Goal: Task Accomplishment & Management: Use online tool/utility

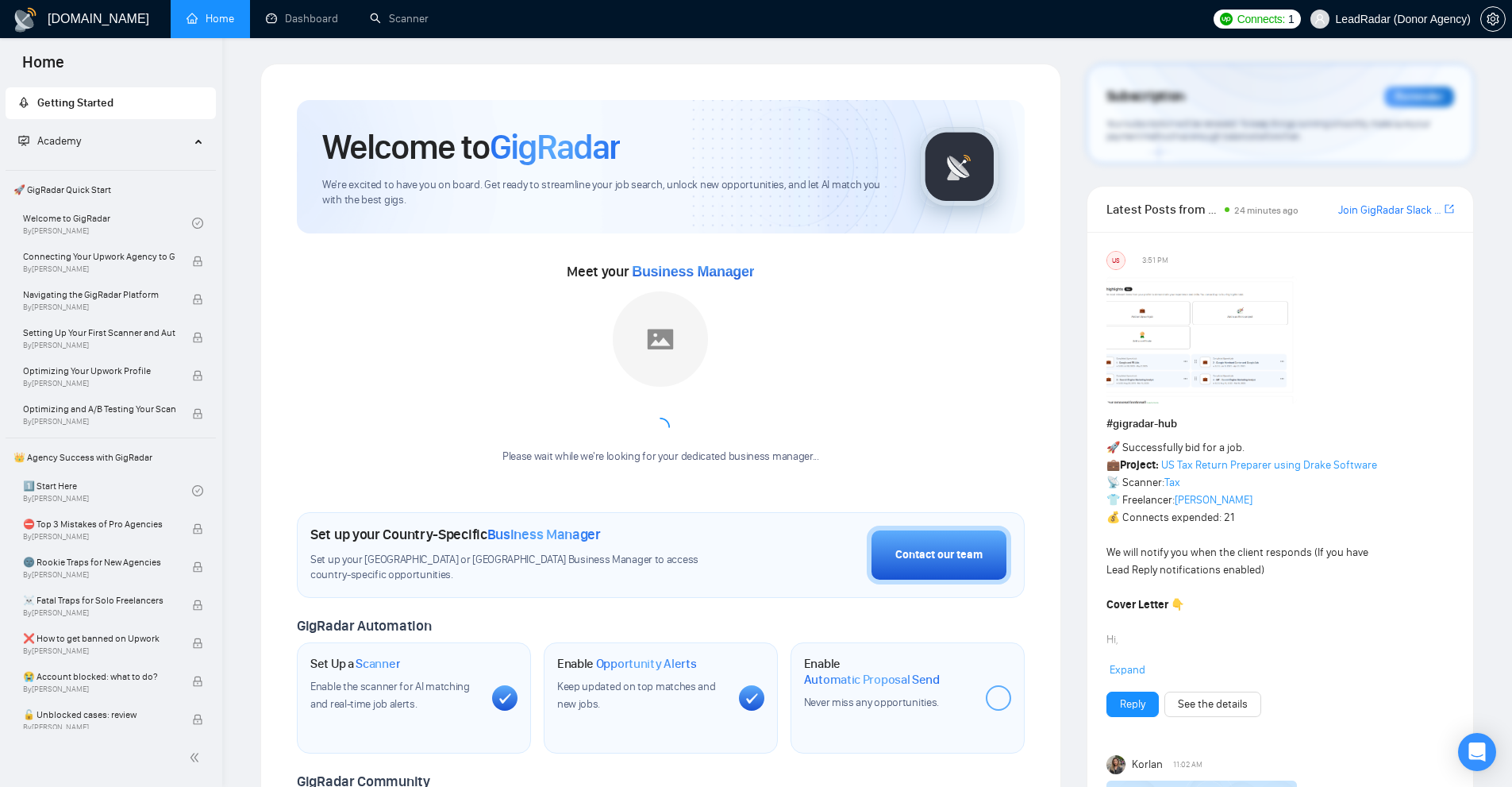
click at [878, 68] on div "Welcome to GigRadar We're excited to have you on board. Get ready to streamline…" at bounding box center [660, 594] width 800 height 1062
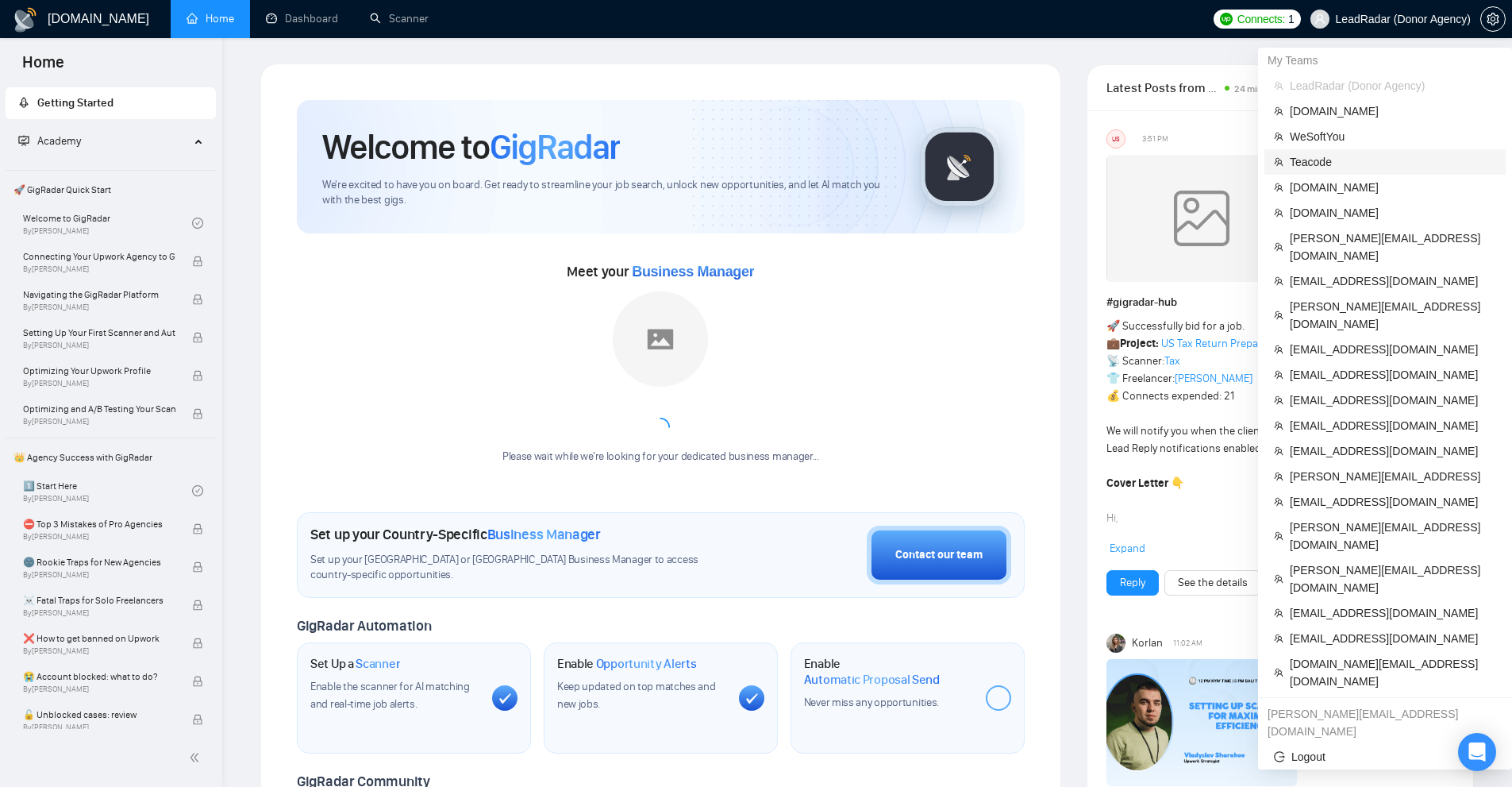
click at [1335, 162] on span "Teacode" at bounding box center [1393, 162] width 206 height 18
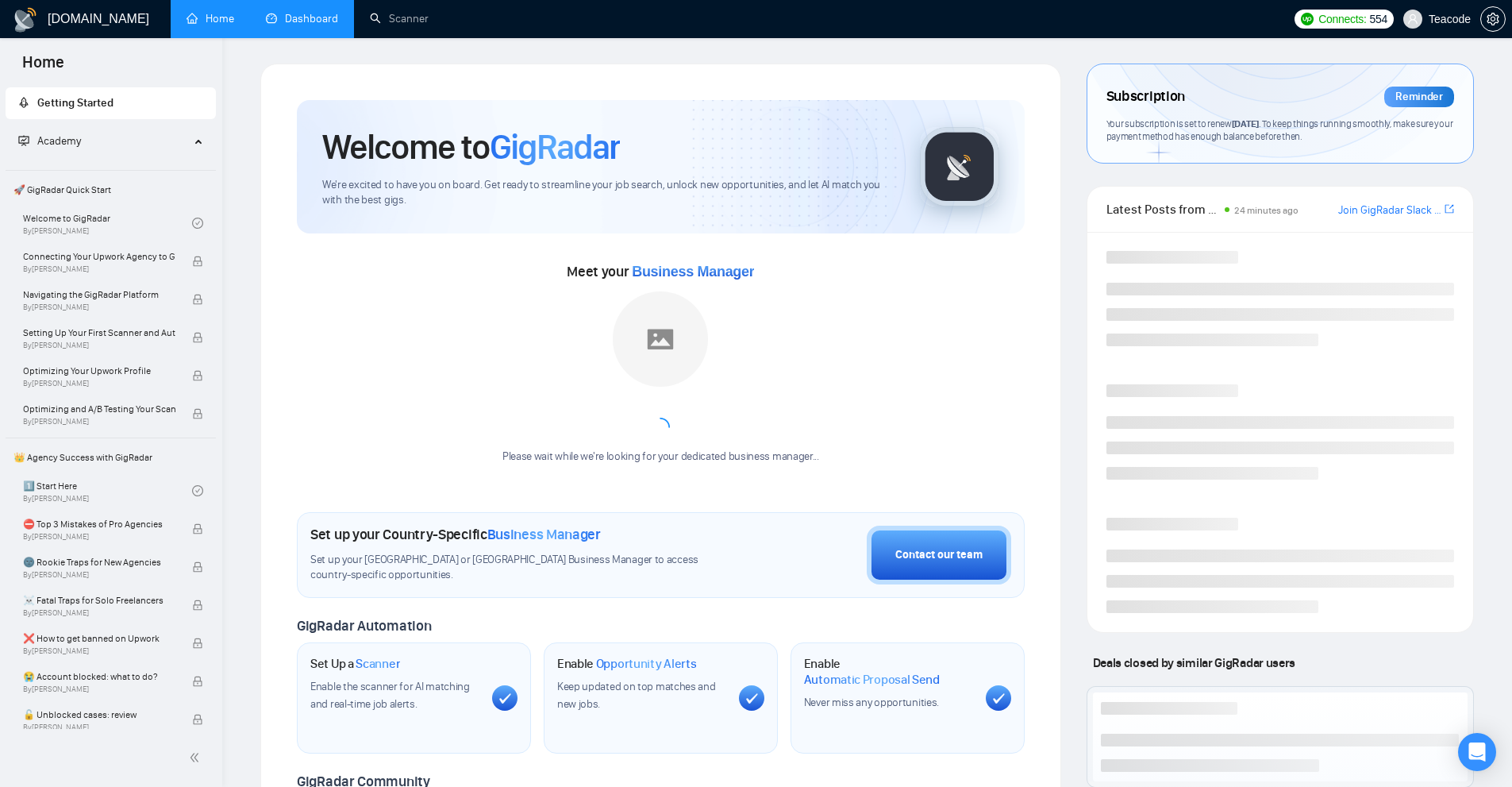
click at [335, 25] on link "Dashboard" at bounding box center [302, 19] width 72 height 14
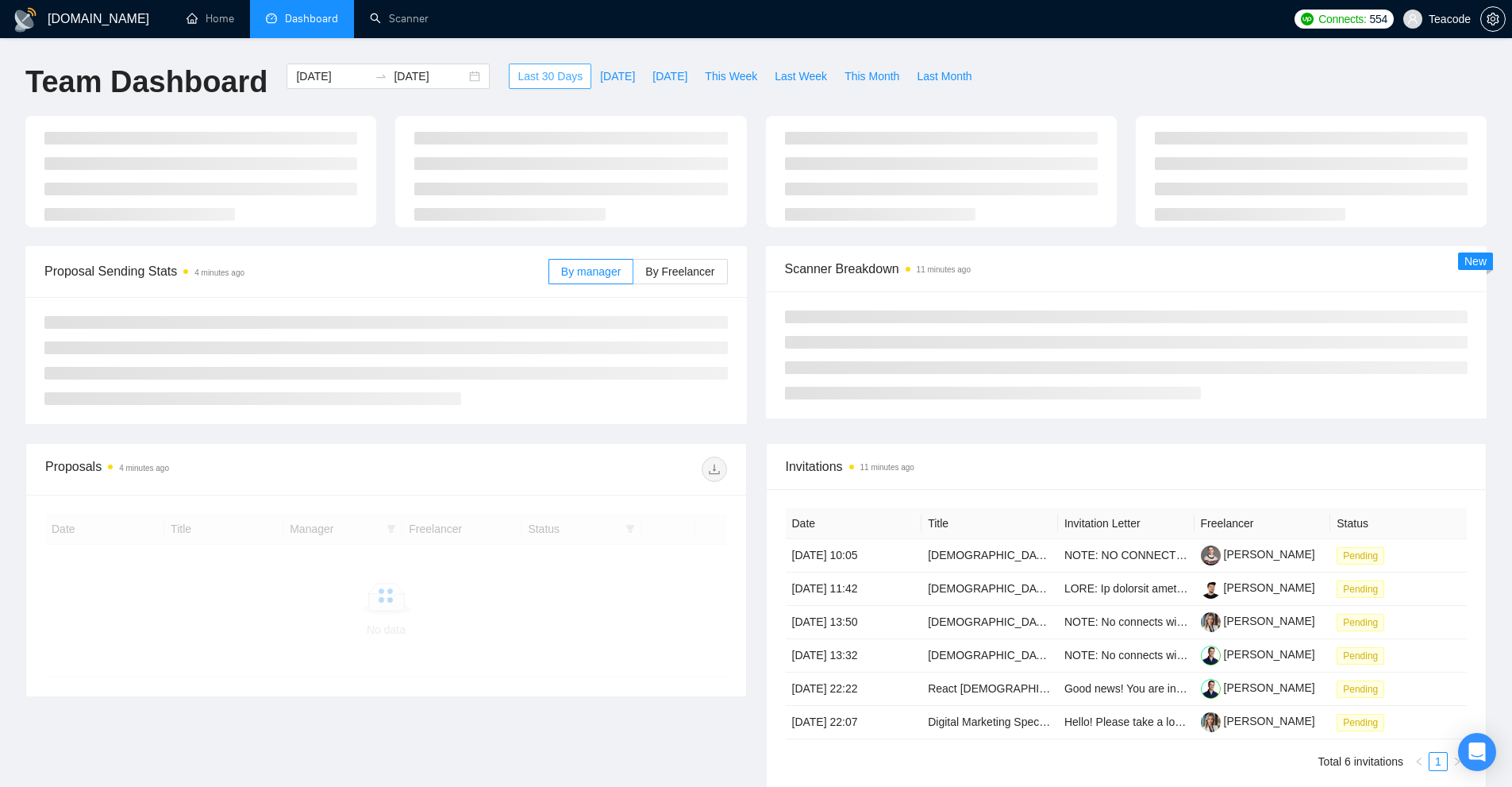
drag, startPoint x: 500, startPoint y: 74, endPoint x: 562, endPoint y: 75, distance: 62.0
click at [562, 75] on button "Last 30 Days" at bounding box center [550, 76] width 83 height 25
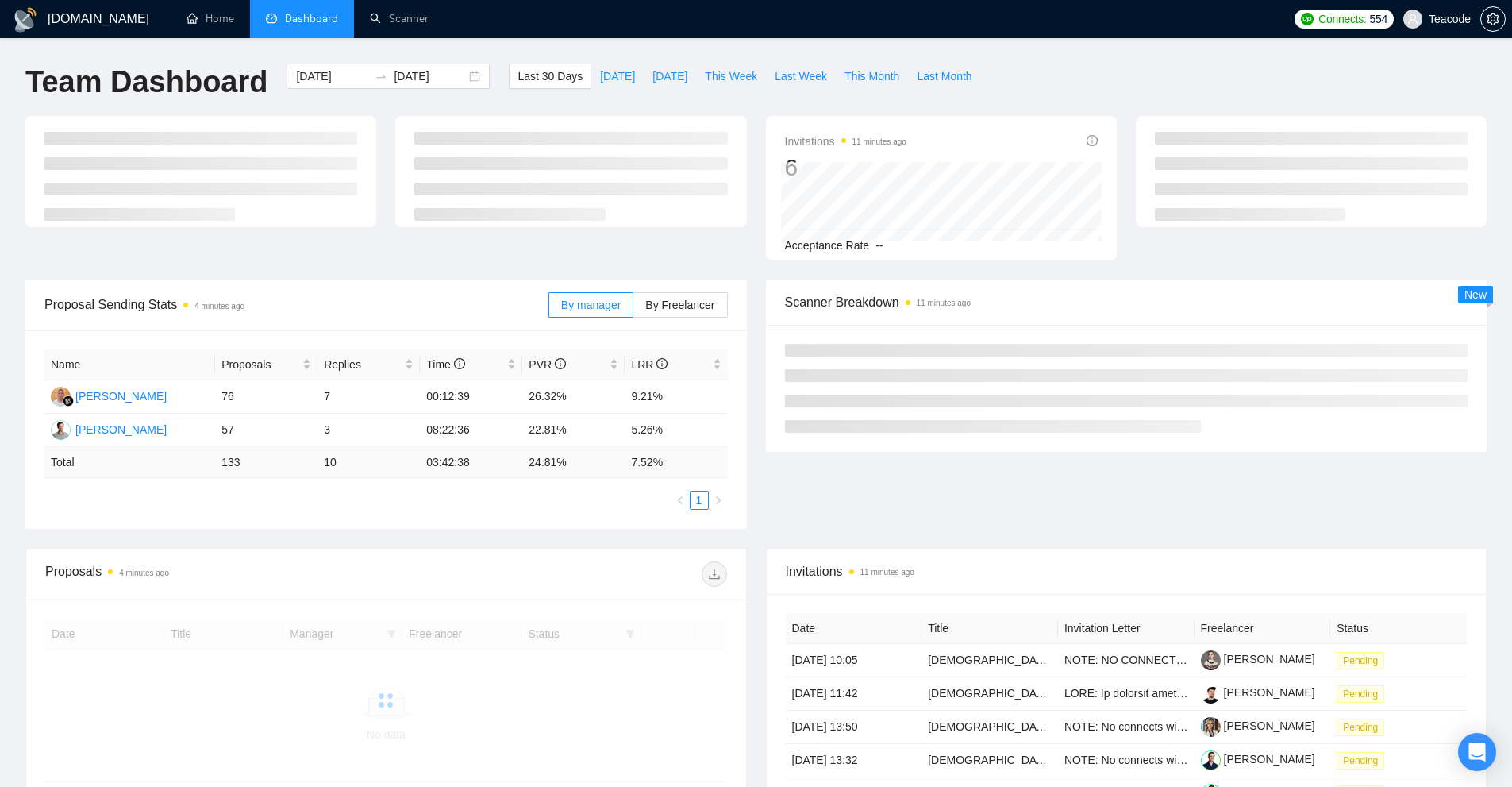
click at [575, 113] on div "Last 30 Days Today Yesterday This Week Last Week This Month Last Month" at bounding box center [745, 90] width 491 height 53
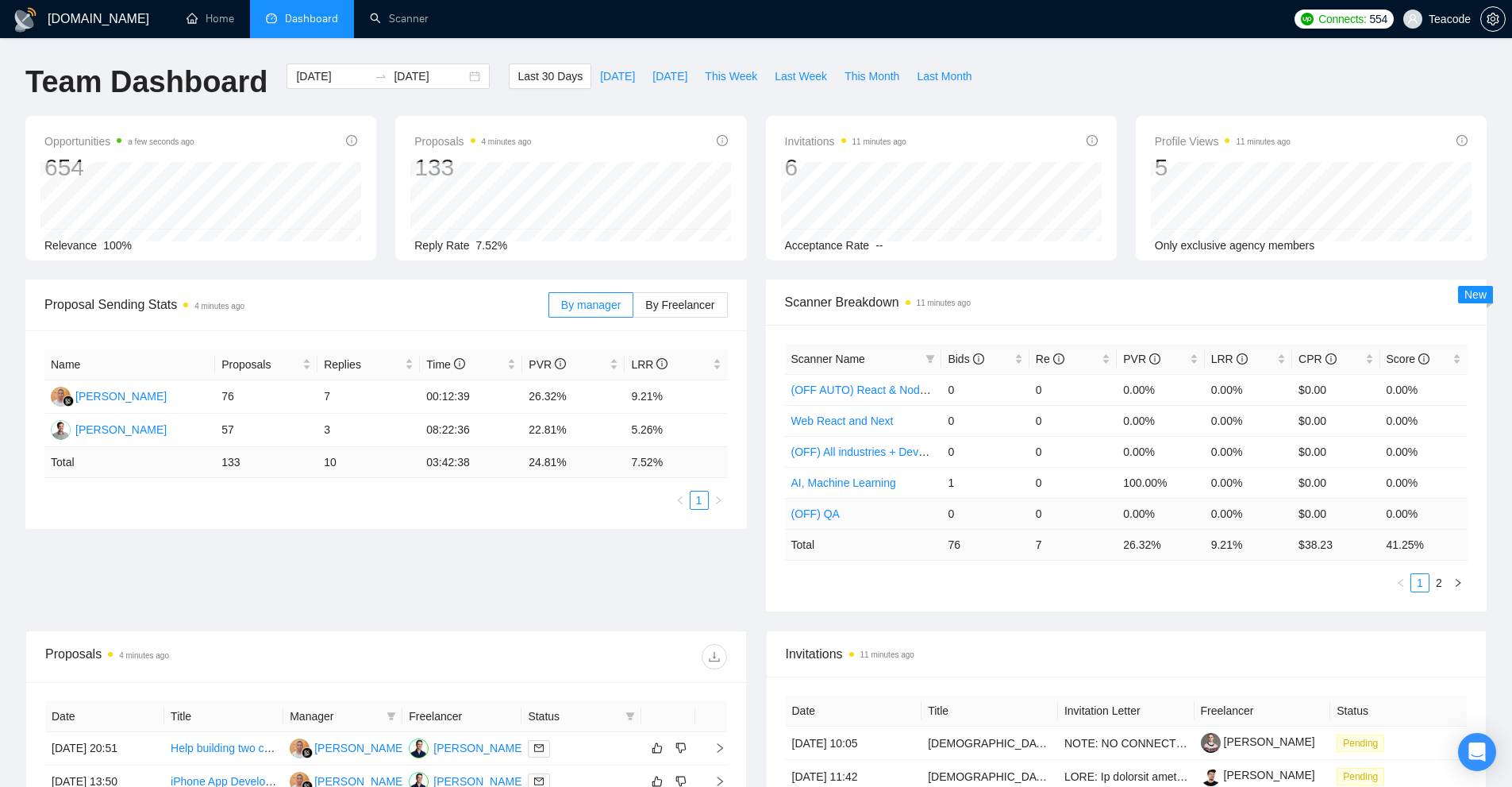
scroll to position [159, 0]
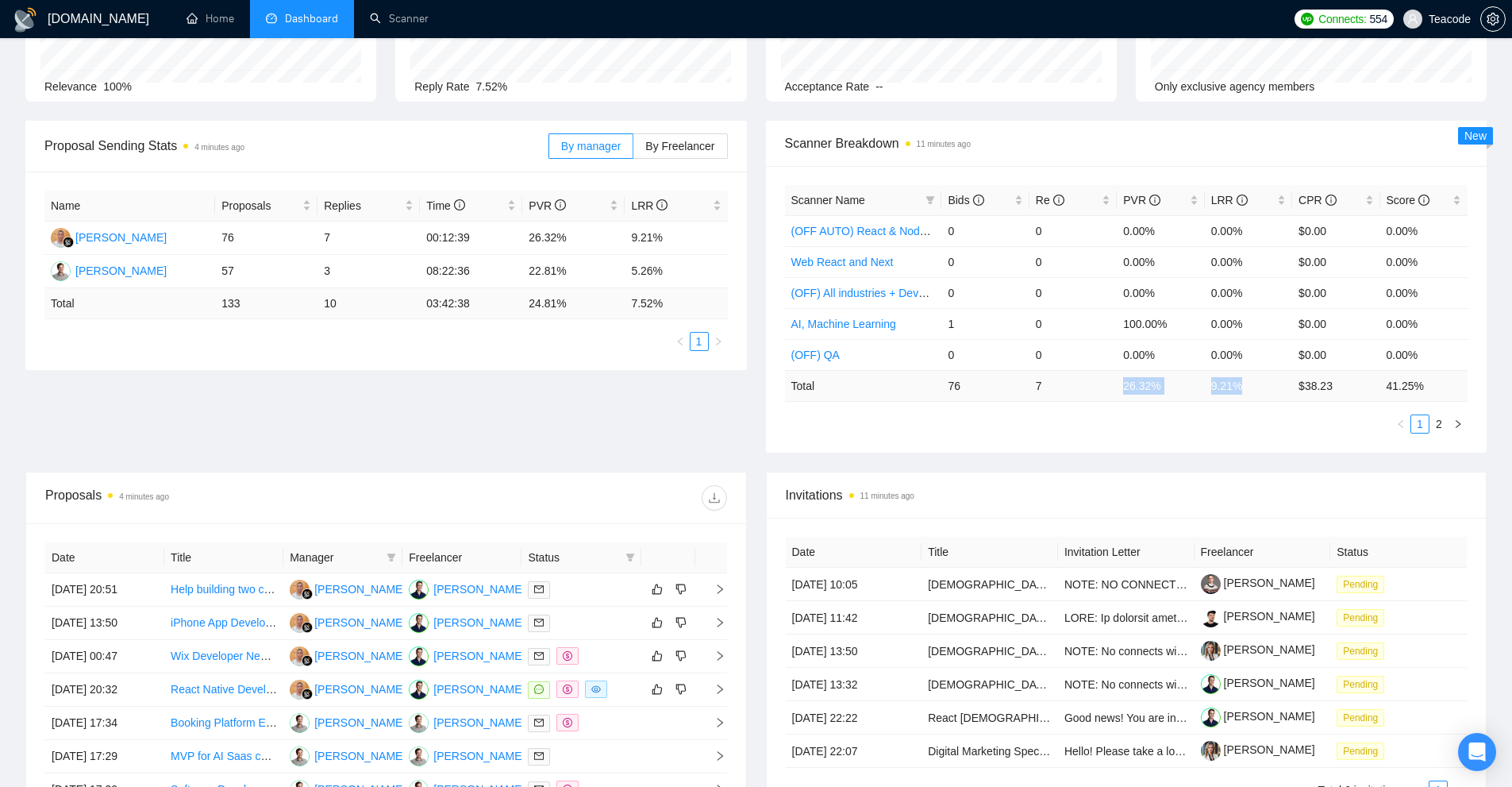
drag, startPoint x: 1245, startPoint y: 384, endPoint x: 1114, endPoint y: 390, distance: 131.1
click at [1114, 390] on tr "Total 76 7 26.32 % 9.21 % $ 38.23 41.25 %" at bounding box center [1126, 386] width 683 height 31
click at [1114, 390] on td "7" at bounding box center [1073, 386] width 88 height 31
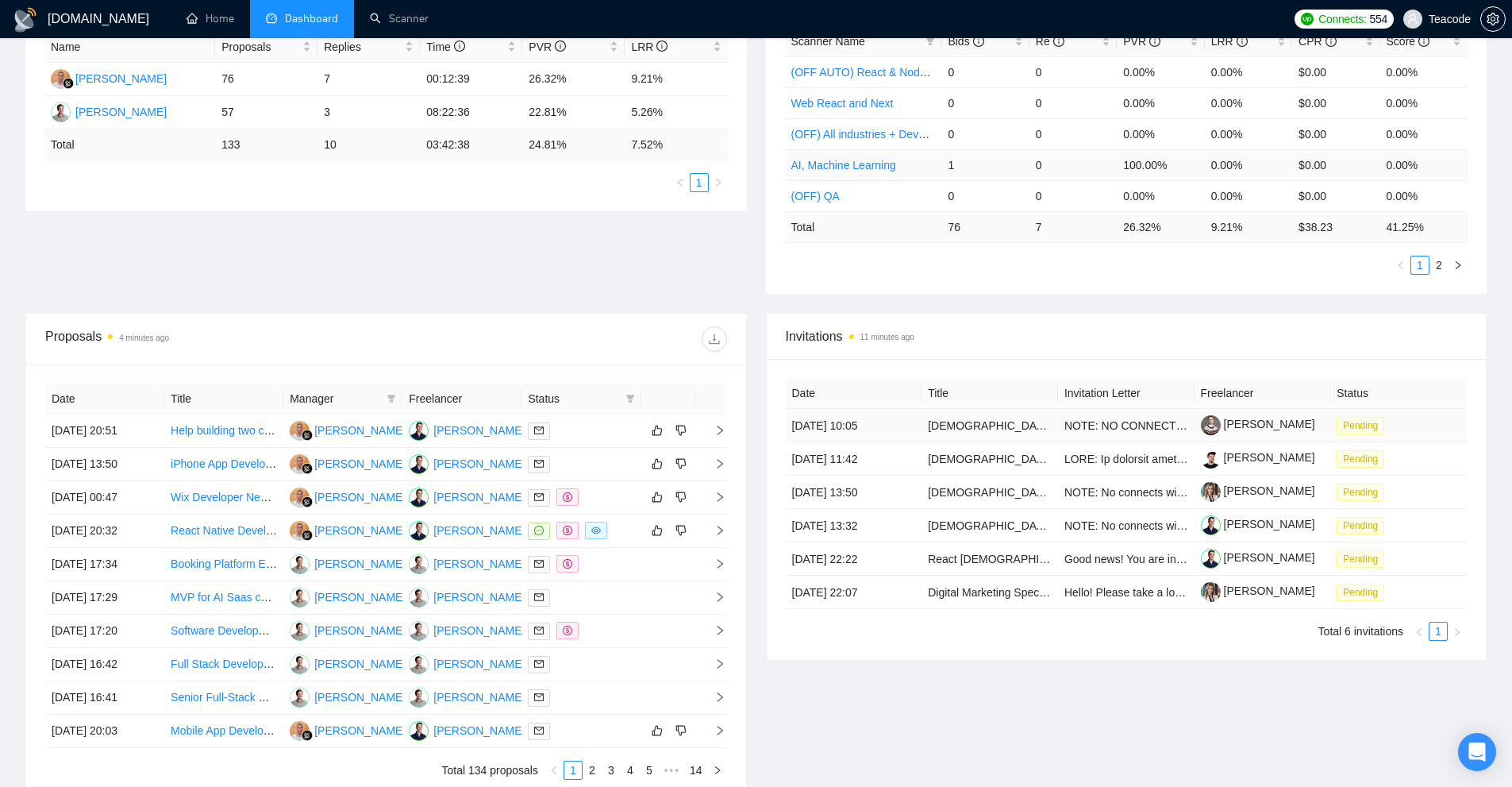
scroll to position [0, 0]
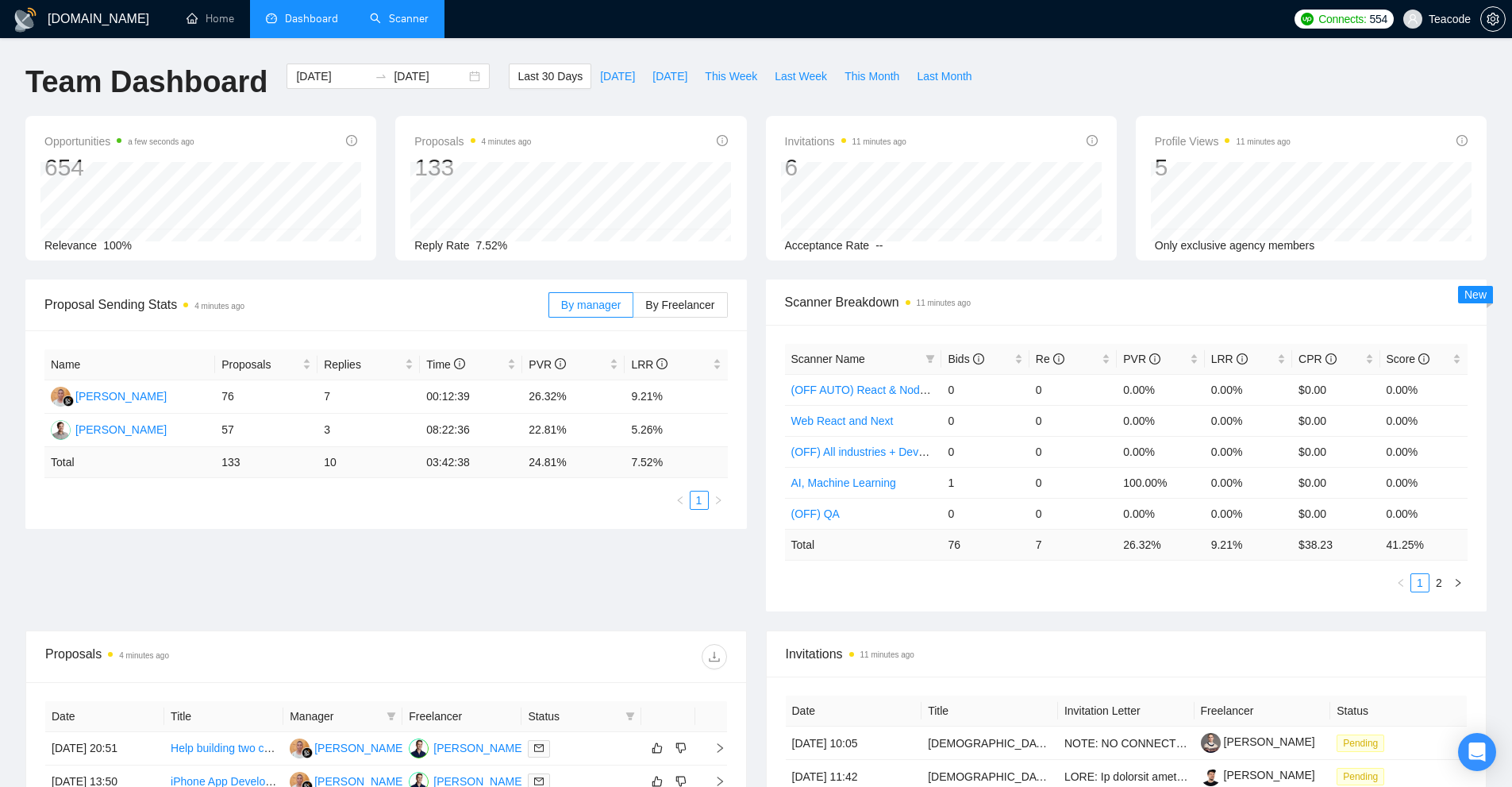
click at [388, 12] on link "Scanner" at bounding box center [399, 19] width 58 height 14
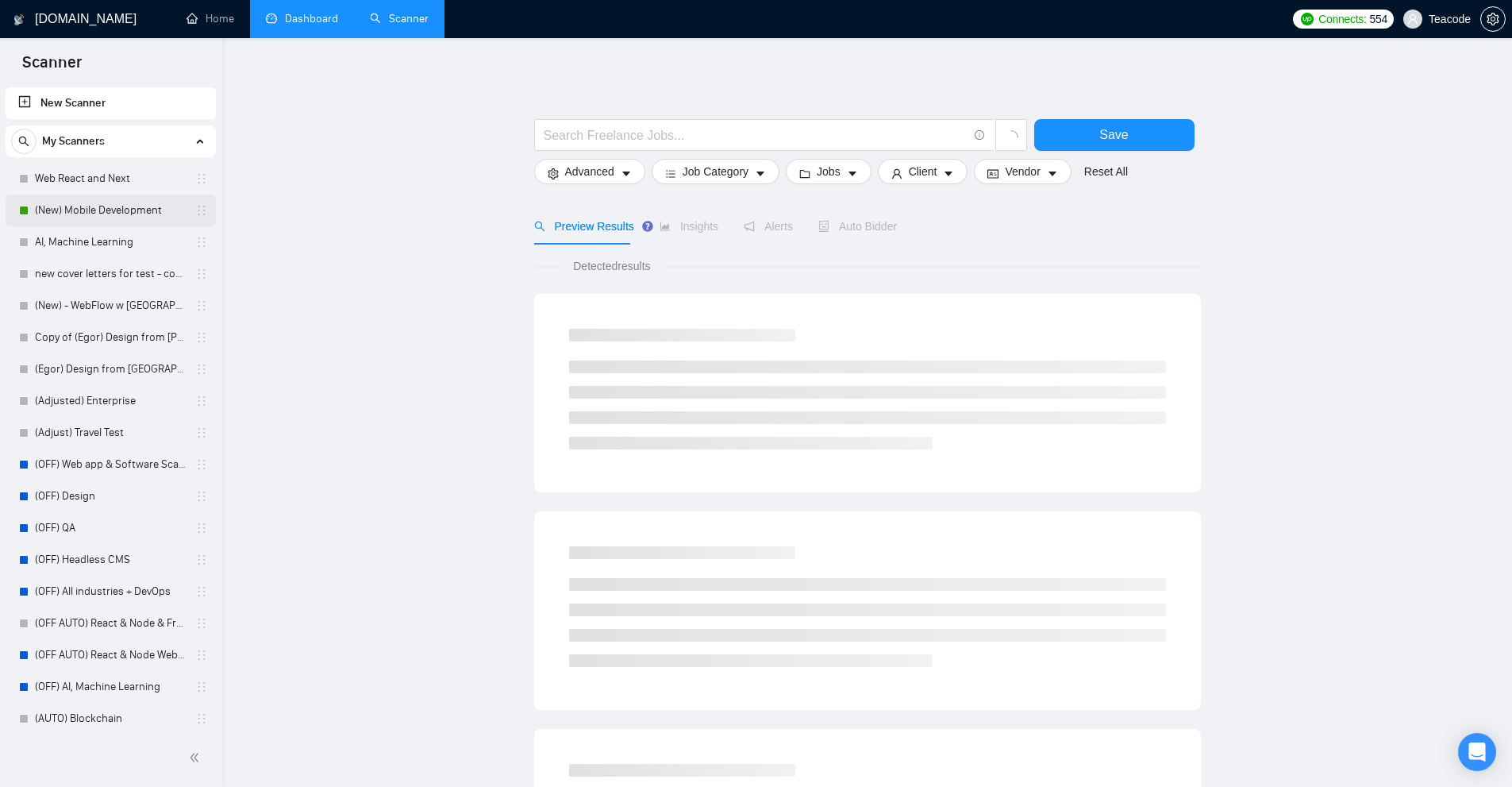
click at [69, 208] on link "(New) Mobile Development" at bounding box center [110, 210] width 151 height 32
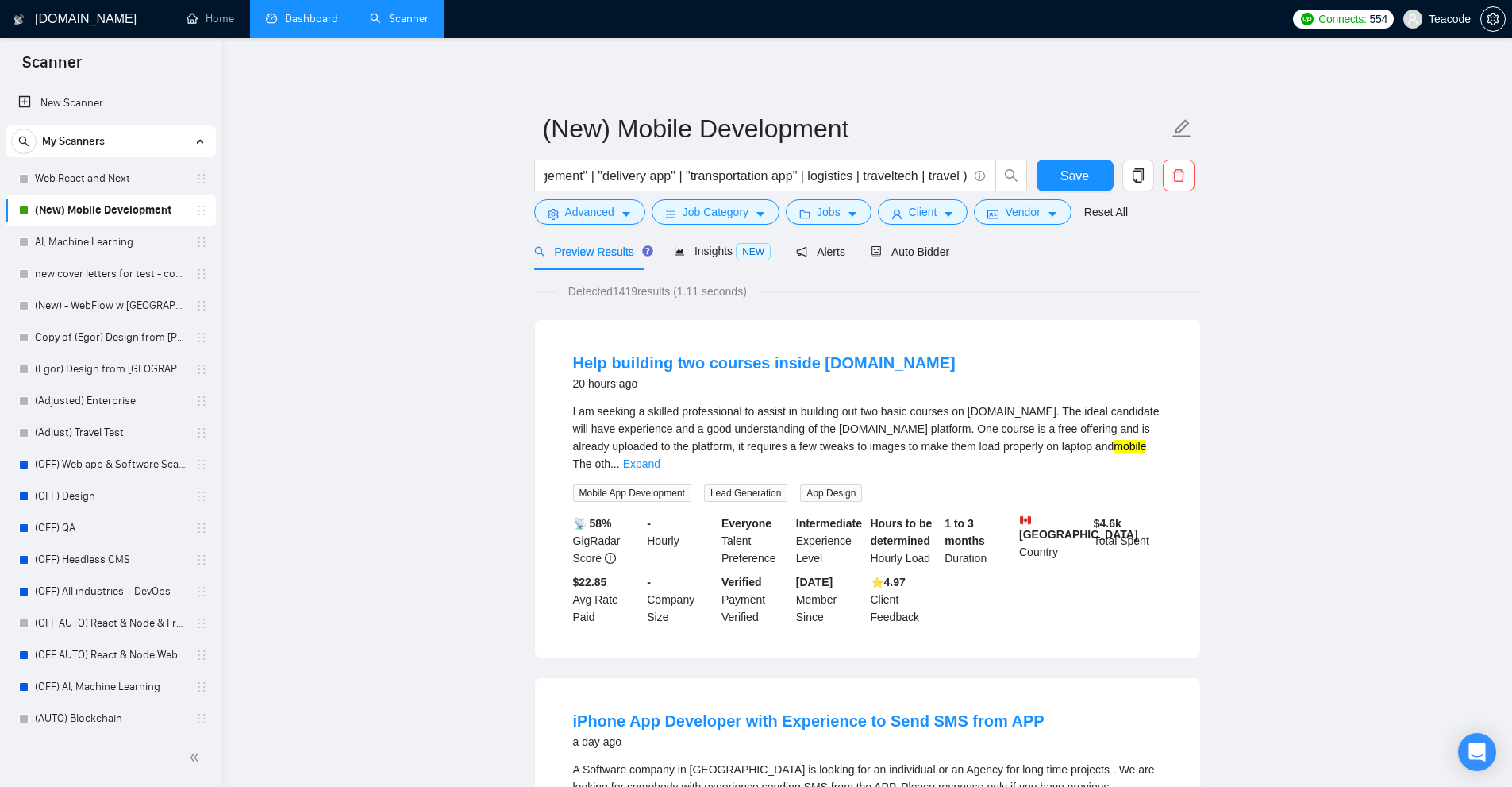
click at [319, 12] on link "Dashboard" at bounding box center [302, 19] width 72 height 14
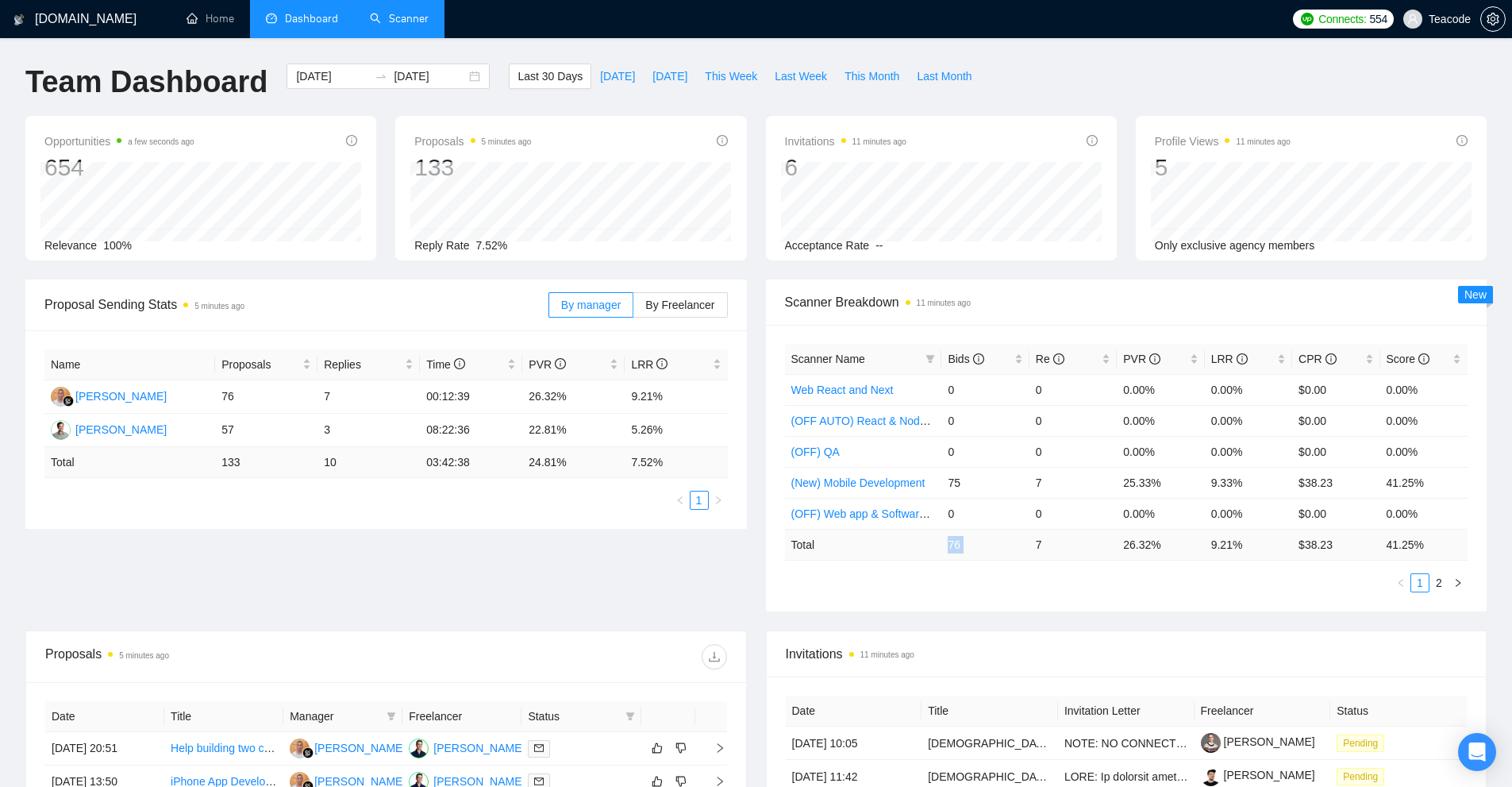
drag, startPoint x: 944, startPoint y: 544, endPoint x: 1151, endPoint y: 571, distance: 208.8
click at [1059, 544] on tr "Total 76 7 26.32 % 9.21 % $ 38.23 41.25 %" at bounding box center [1126, 544] width 683 height 31
click at [1160, 574] on ul "1 2" at bounding box center [1126, 583] width 683 height 19
click at [414, 25] on link "Scanner" at bounding box center [399, 19] width 58 height 14
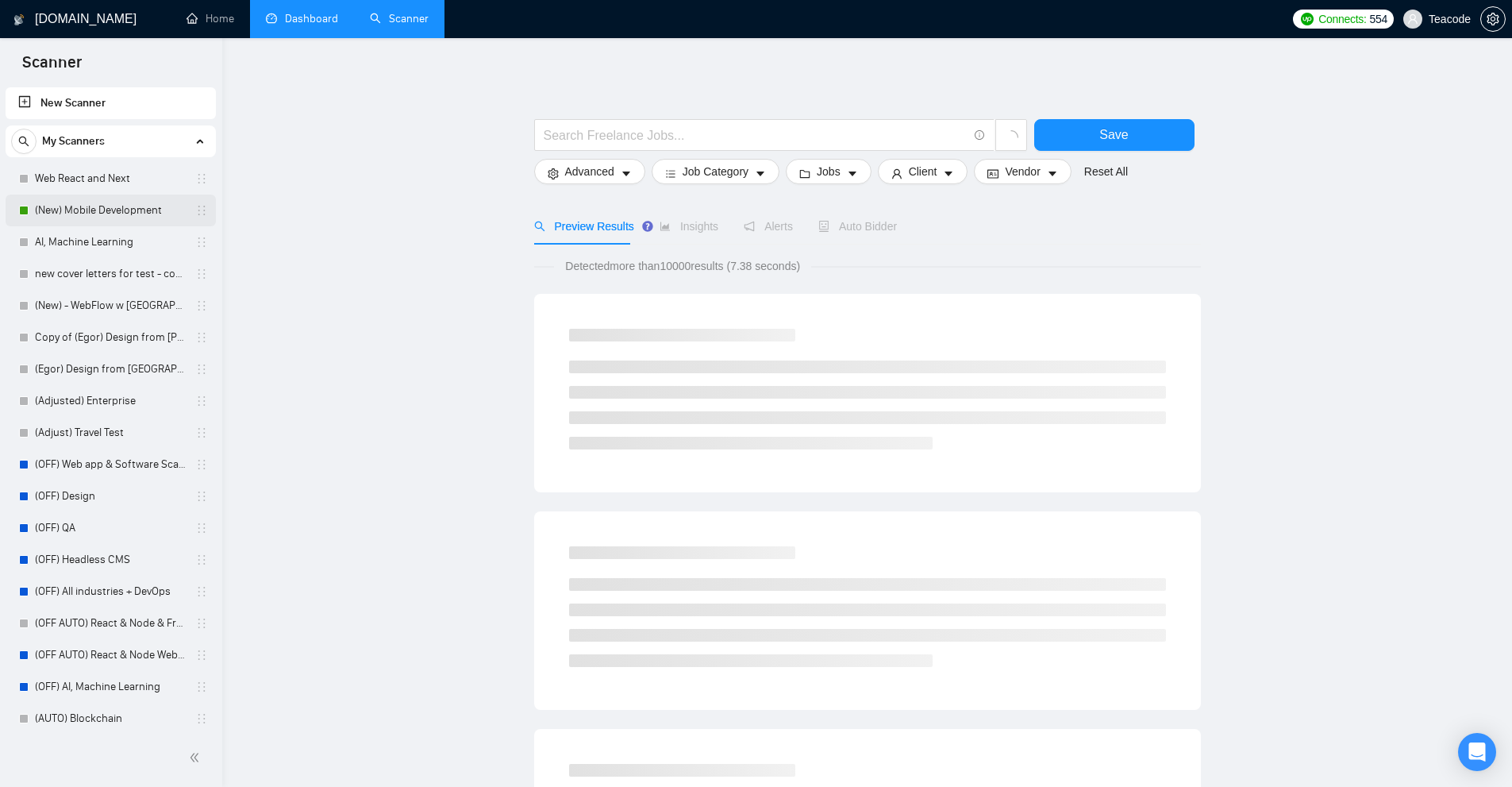
click at [75, 207] on link "(New) Mobile Development" at bounding box center [110, 210] width 151 height 32
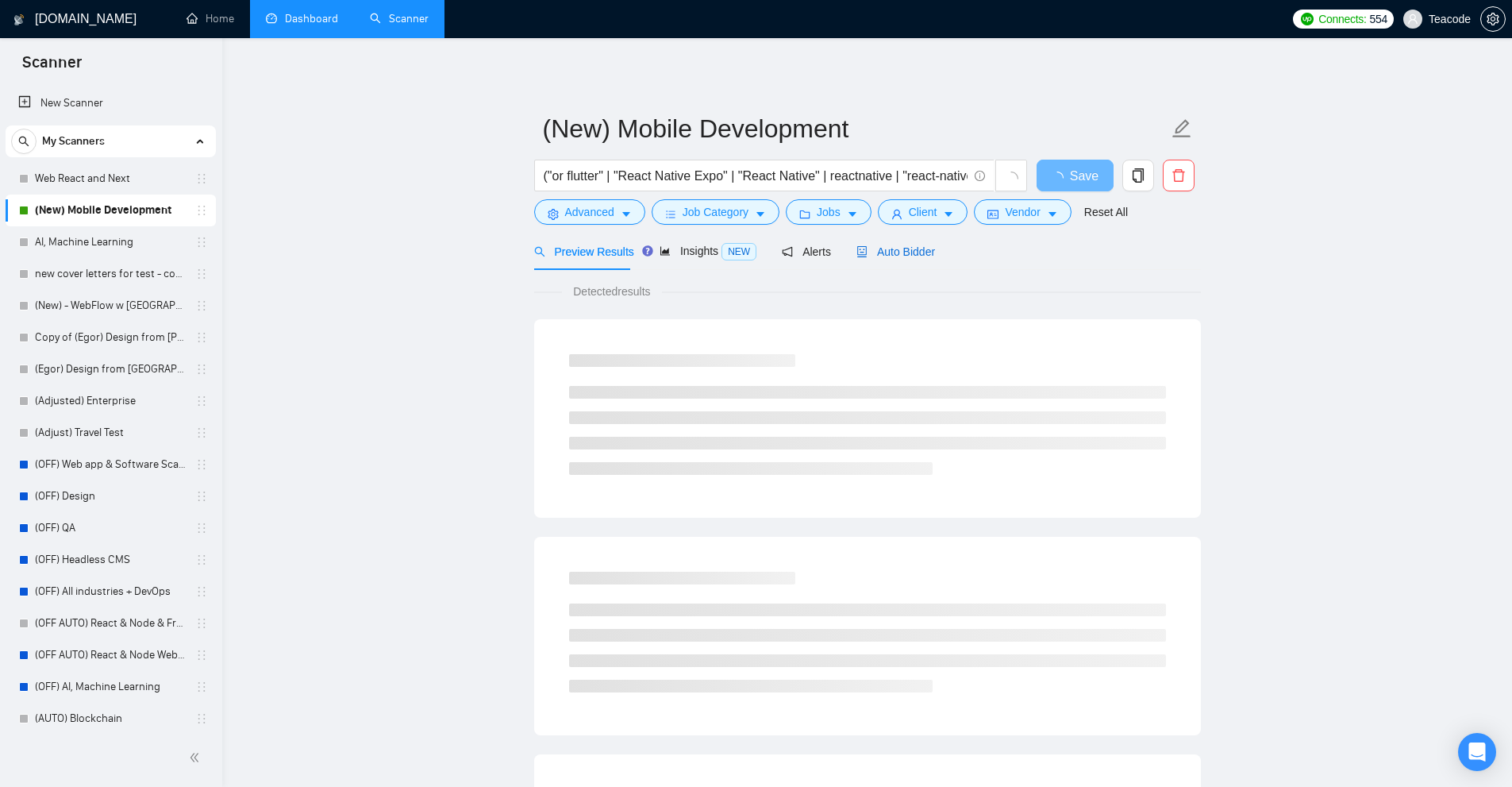
click at [881, 247] on span "Auto Bidder" at bounding box center [896, 251] width 79 height 13
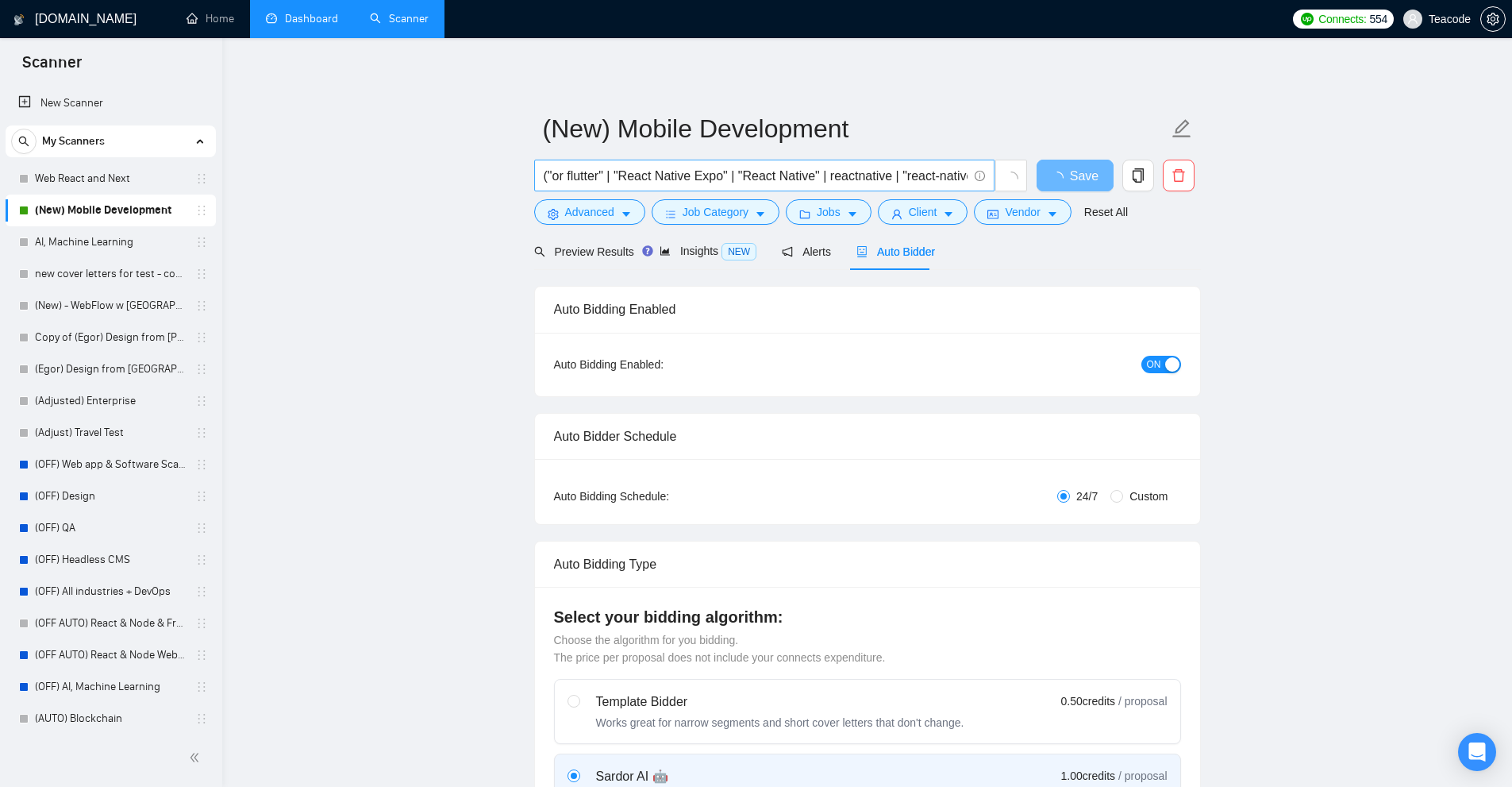
checkbox input "true"
click at [731, 169] on input "("or flutter" | "React Native Expo" | "React Native" | reactnative | "react-nat…" at bounding box center [755, 175] width 424 height 19
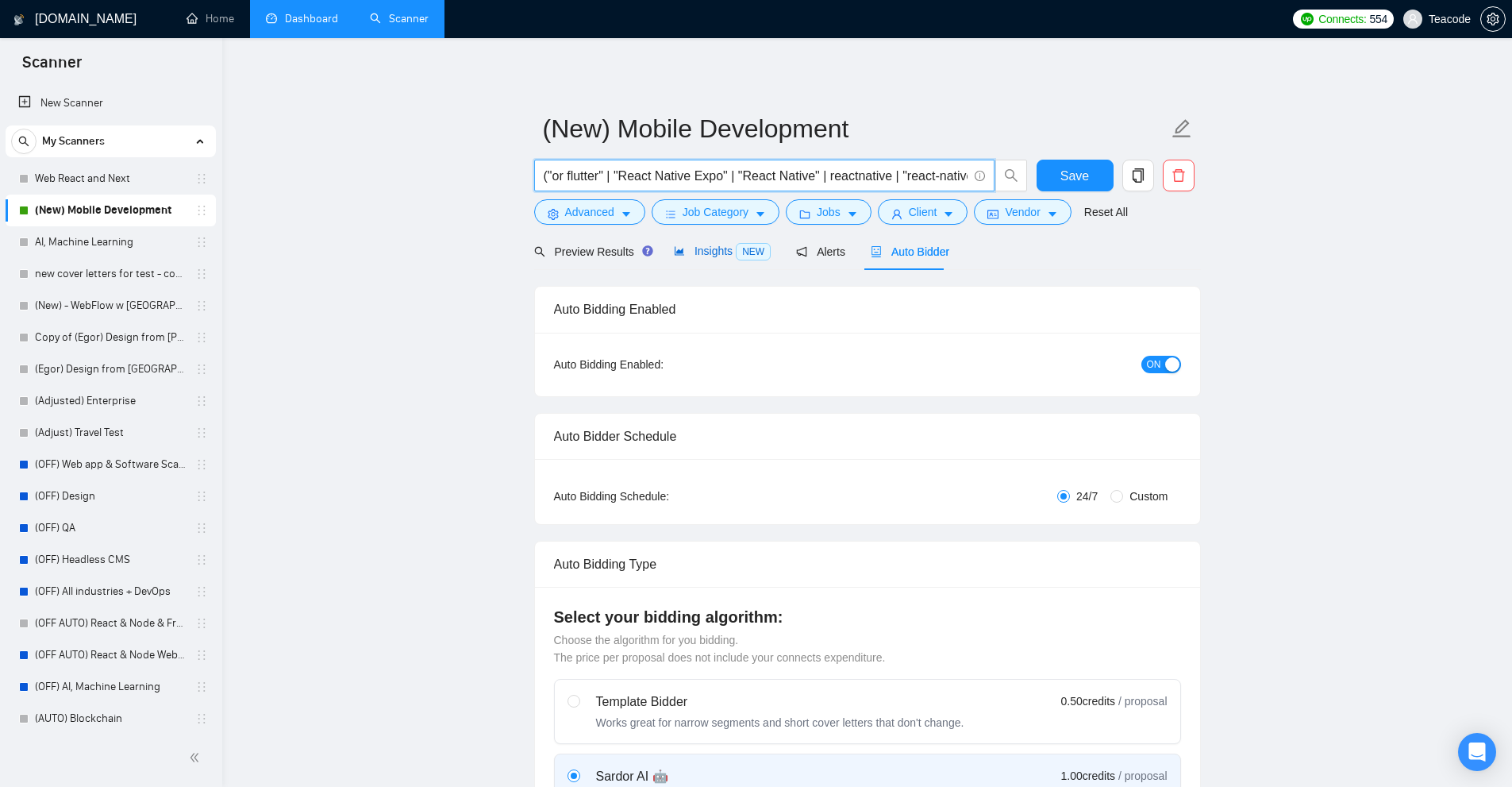
click at [723, 259] on div "Insights NEW" at bounding box center [721, 251] width 96 height 19
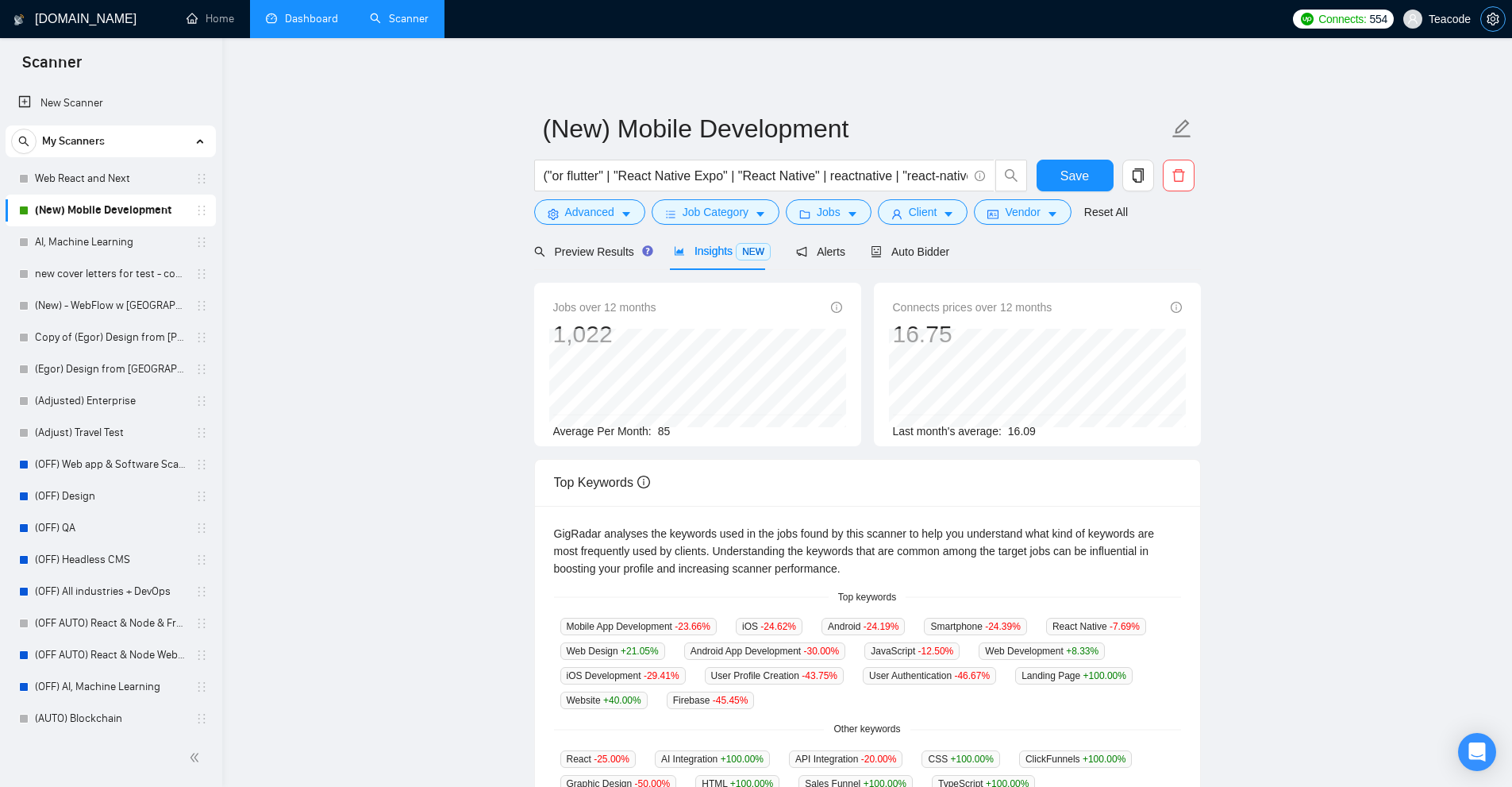
click at [1492, 18] on icon "setting" at bounding box center [1493, 19] width 12 height 13
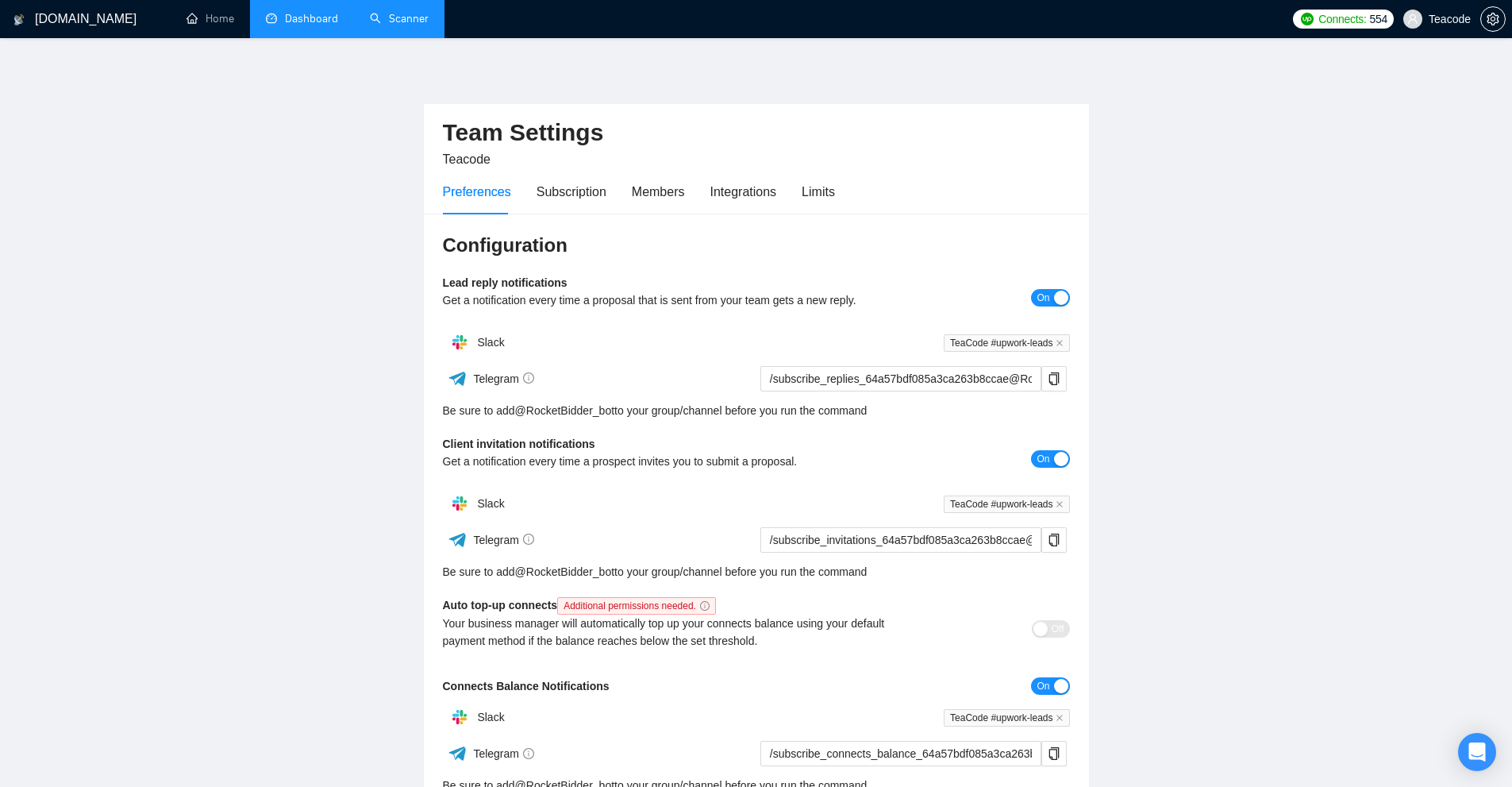
click at [790, 183] on div "Preferences Subscription Members Integrations Limits" at bounding box center [639, 192] width 392 height 45
click at [806, 196] on div "Limits" at bounding box center [818, 192] width 33 height 19
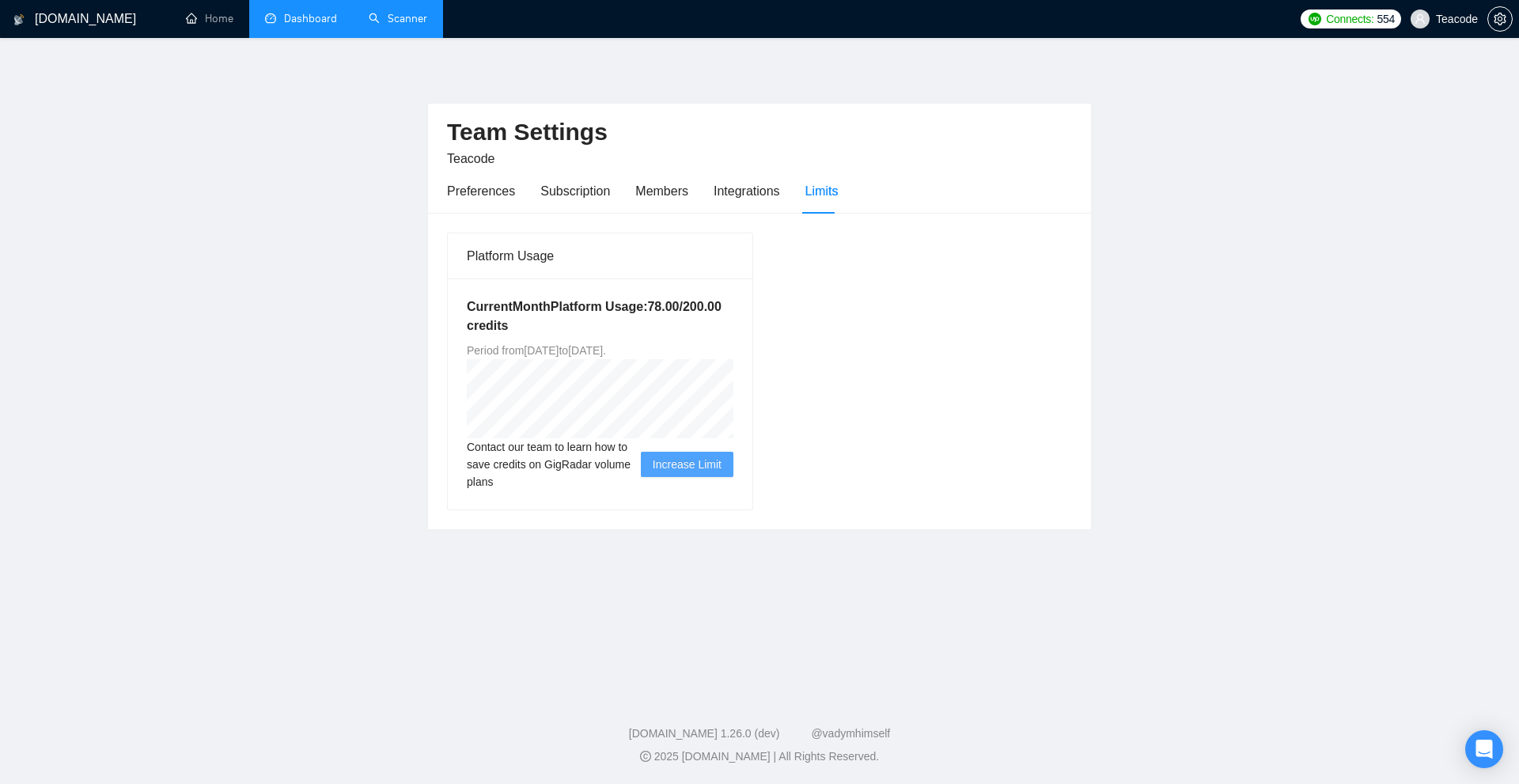
click at [606, 348] on span "Period from Tue Aug 05 2025 to Fri Sep 05 2025 ." at bounding box center [536, 350] width 139 height 13
drag, startPoint x: 694, startPoint y: 302, endPoint x: 752, endPoint y: 310, distance: 58.5
click at [750, 310] on div "Current Month Platform Usage: 78.00 / 200.00 credits Period from Tue Aug 05 202…" at bounding box center [600, 394] width 305 height 231
click at [388, 25] on link "Scanner" at bounding box center [398, 18] width 58 height 14
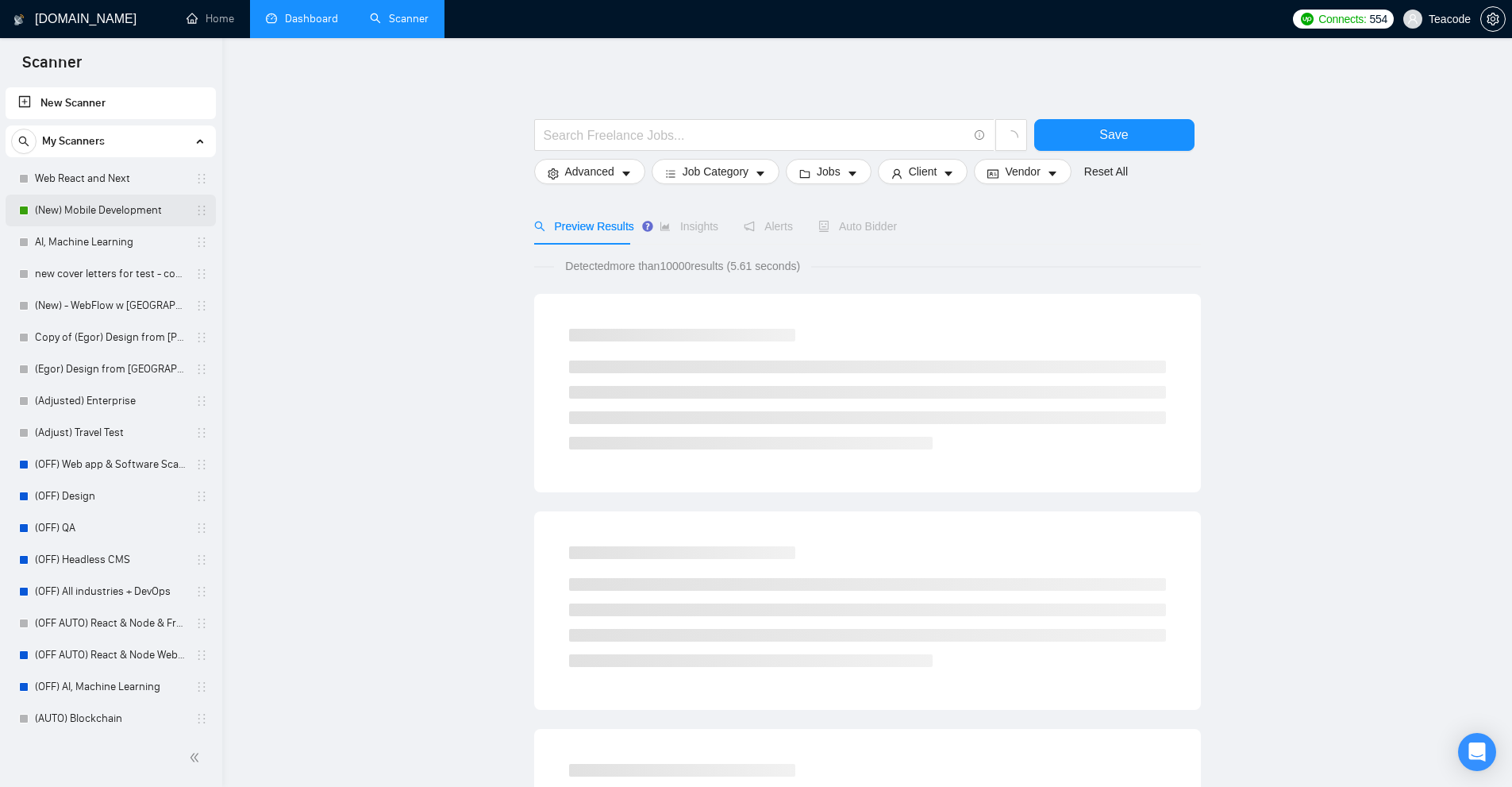
click at [101, 207] on link "(New) Mobile Development" at bounding box center [110, 210] width 151 height 32
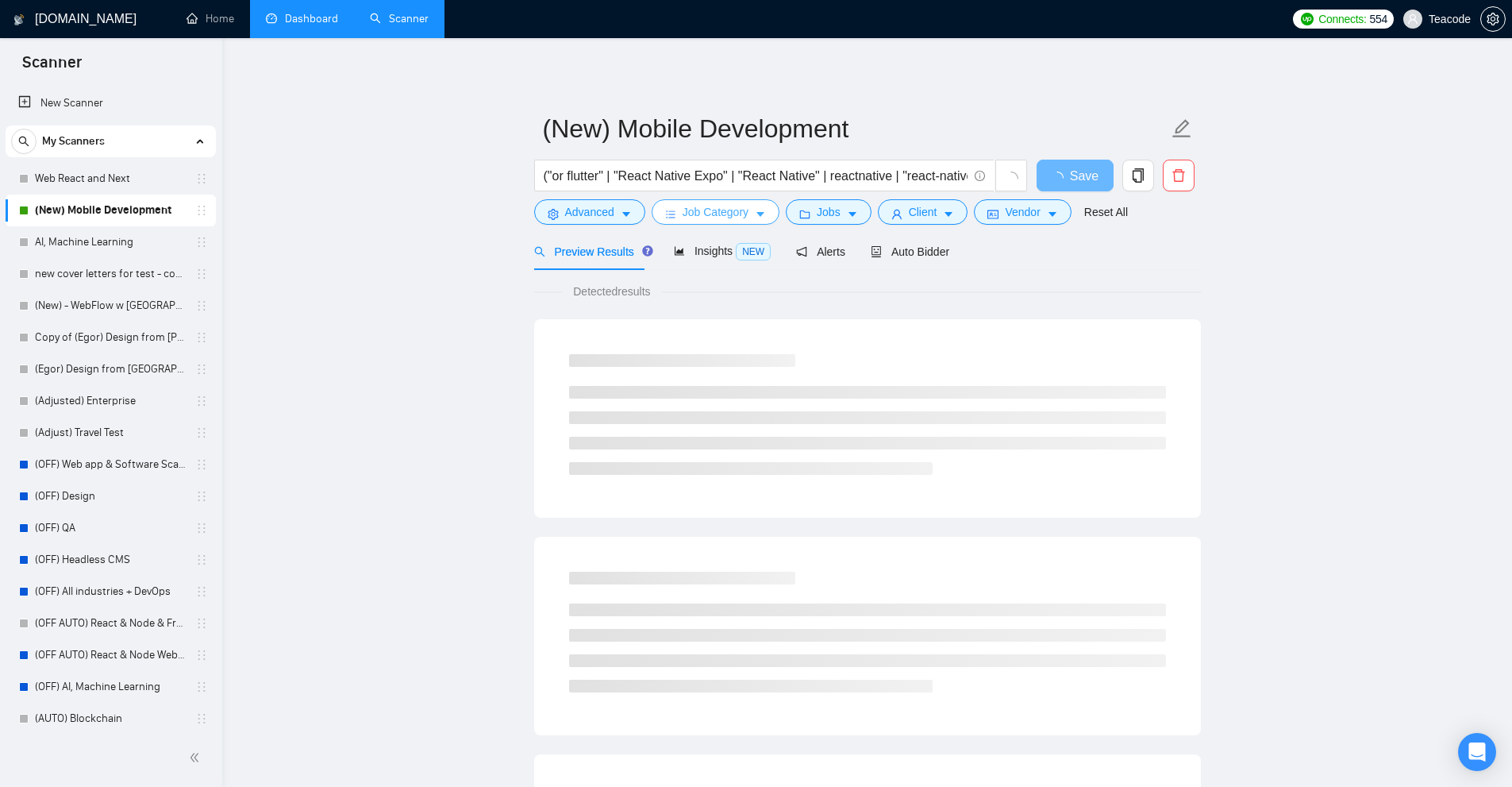
click at [766, 215] on button "Job Category" at bounding box center [715, 212] width 128 height 25
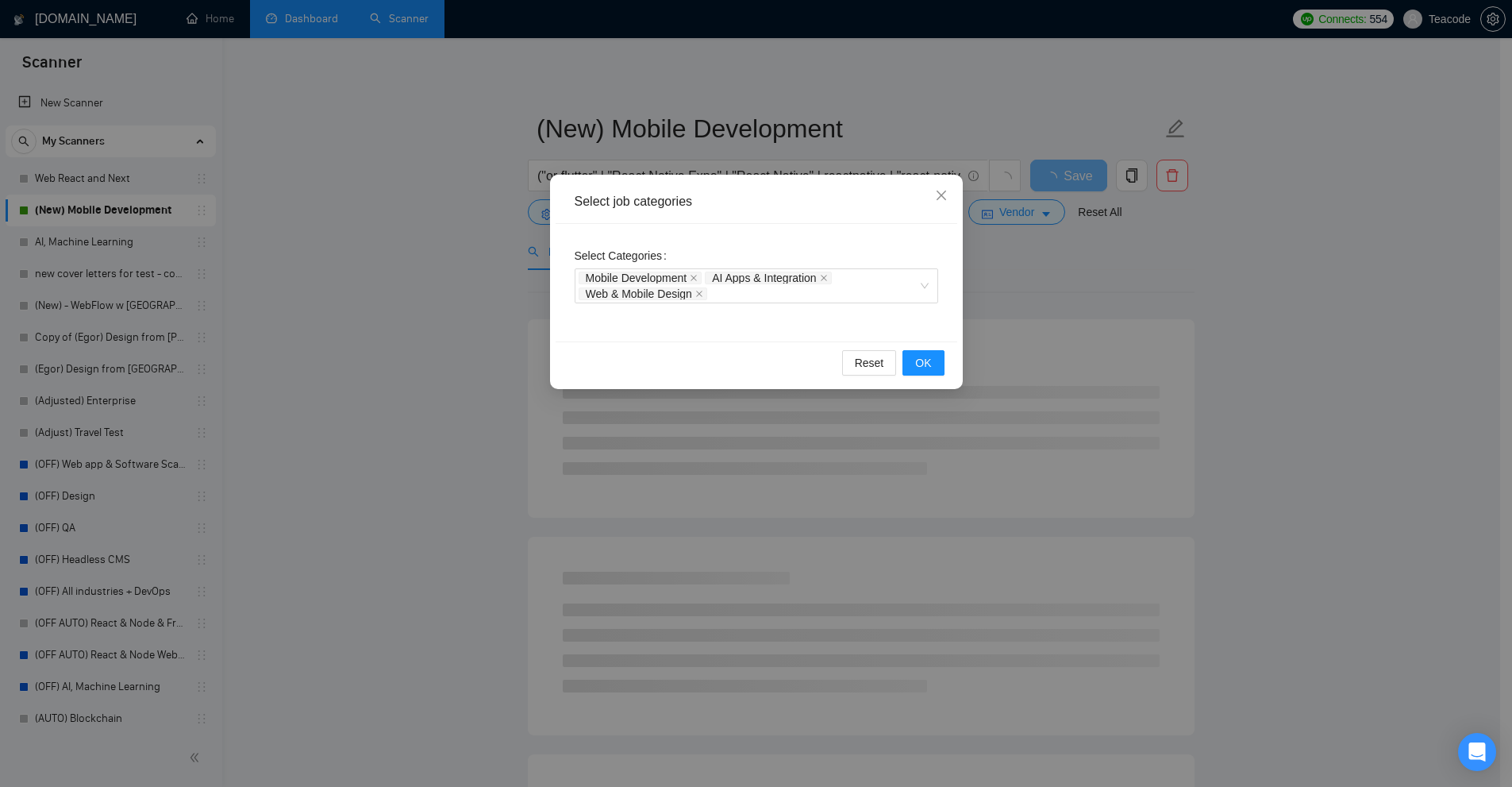
click at [483, 187] on div "Select job categories Select Categories Mobile Development AI Apps & Integratio…" at bounding box center [756, 394] width 1512 height 787
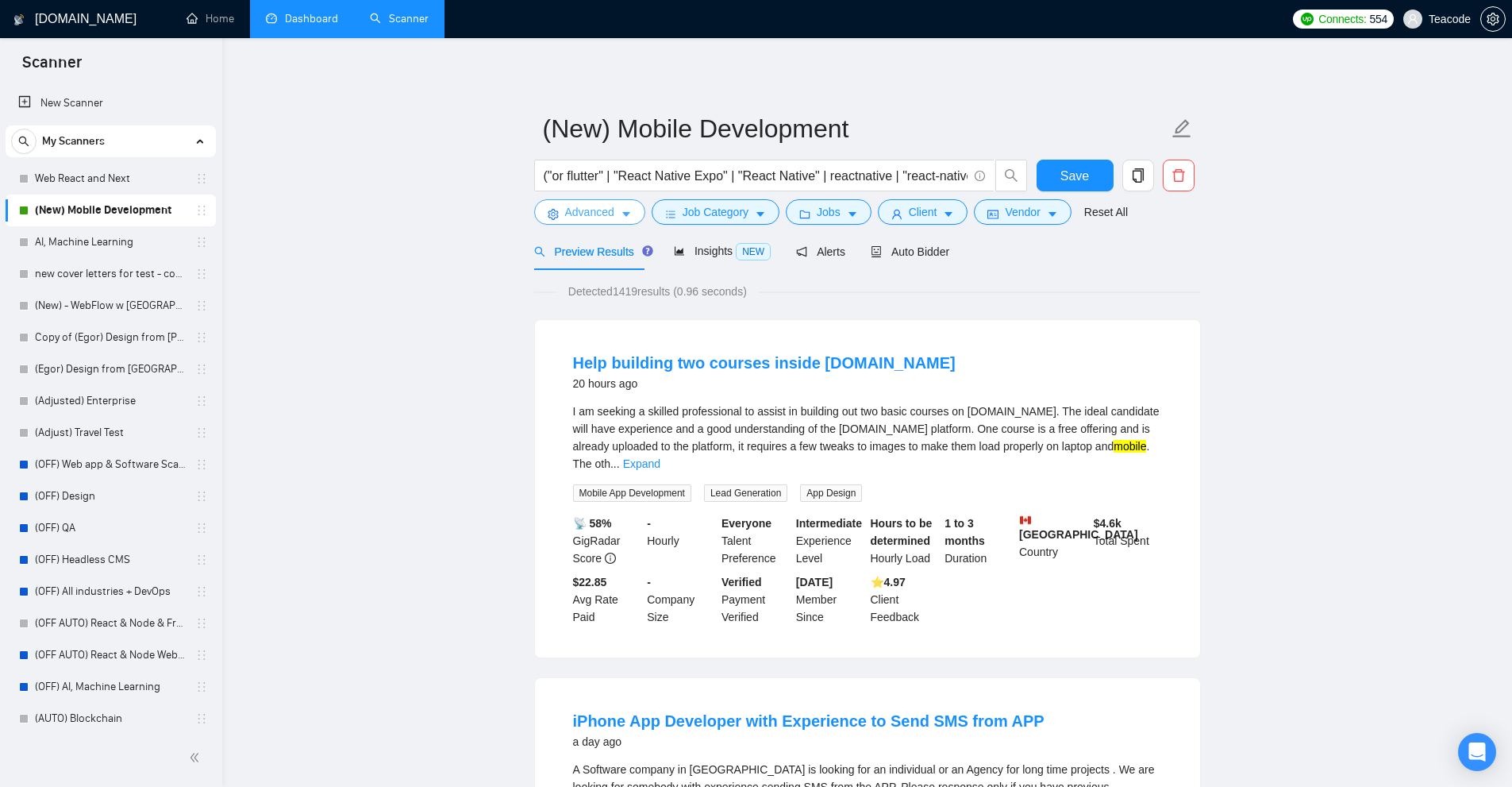
click at [641, 215] on button "Advanced" at bounding box center [590, 212] width 111 height 25
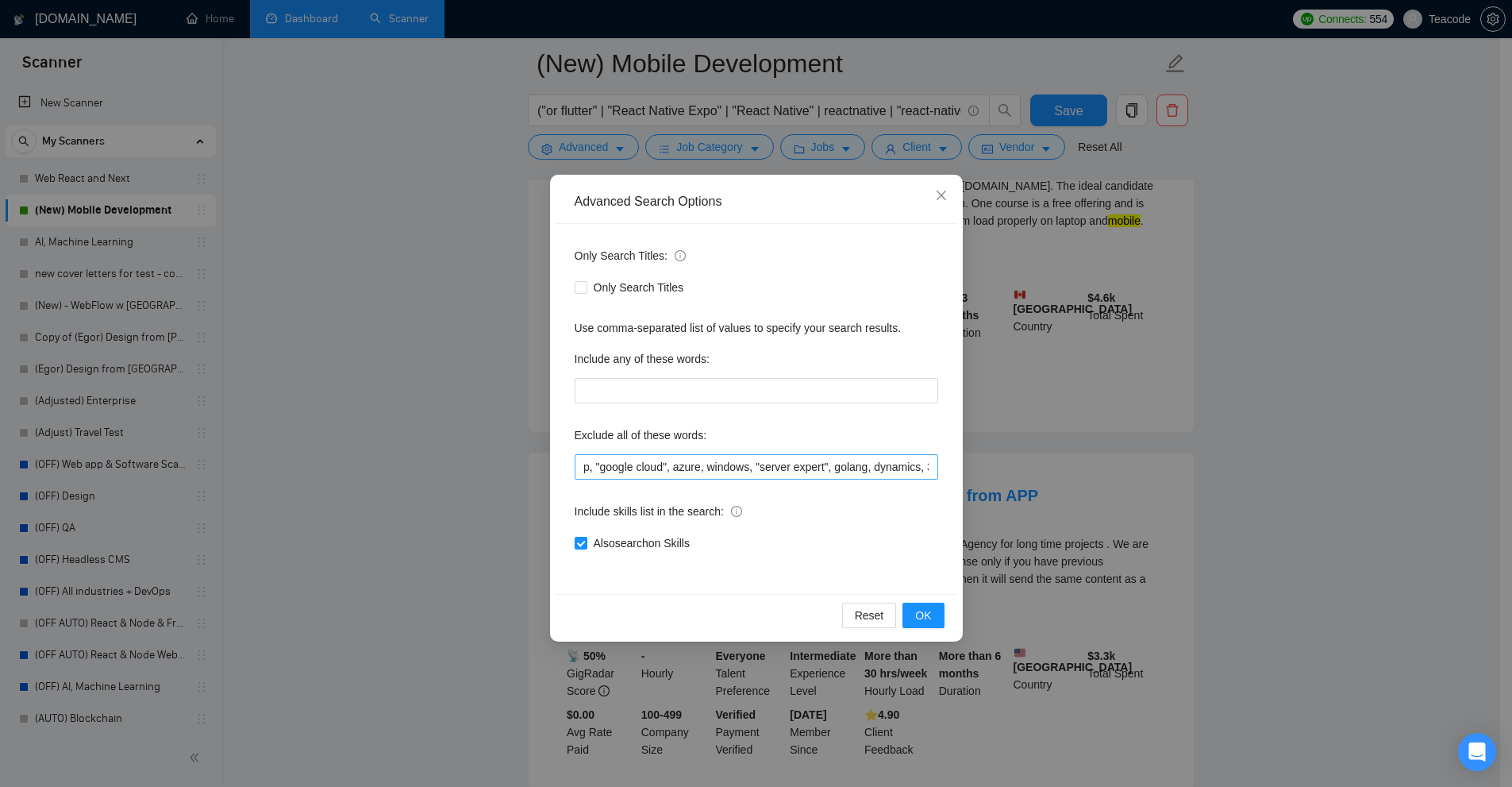
scroll to position [0, 2913]
click at [852, 461] on input "GoHighLevel, arabic, german, french, tester, Business Development, designers, u…" at bounding box center [756, 467] width 363 height 25
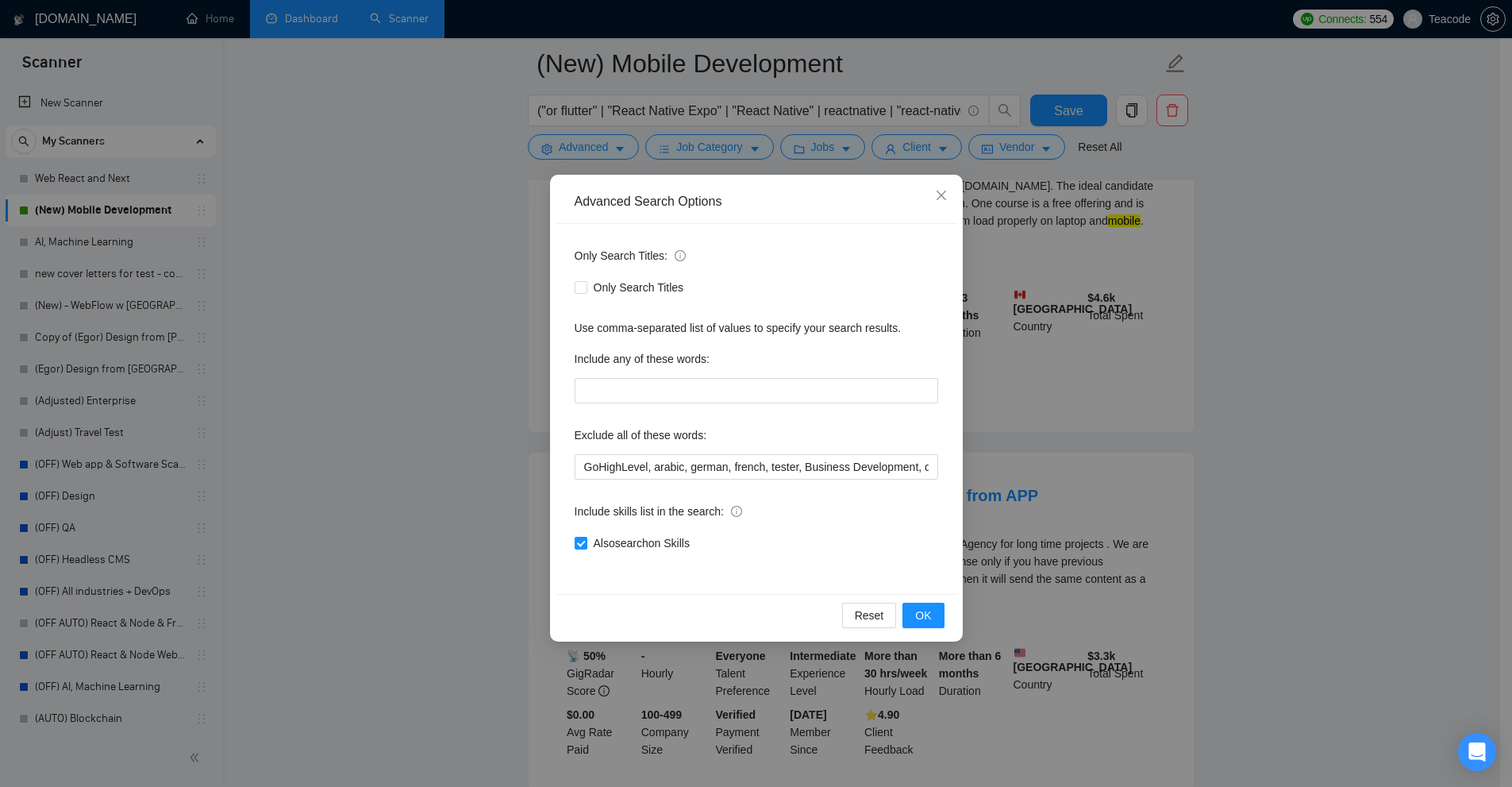
click at [1052, 467] on div "Advanced Search Options Only Search Titles: Only Search Titles Use comma-separa…" at bounding box center [756, 394] width 1512 height 787
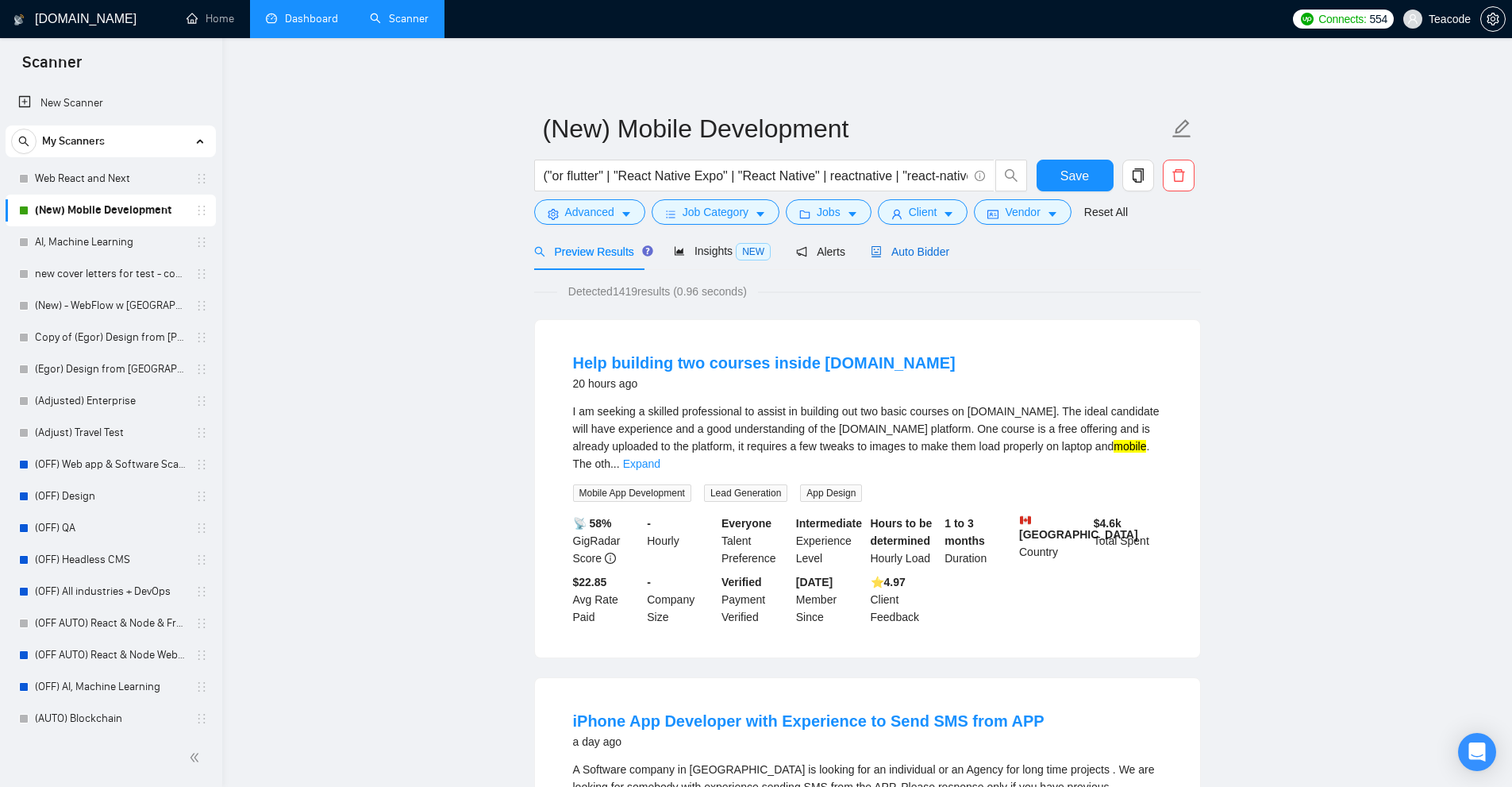
click at [917, 260] on div "Auto Bidder" at bounding box center [909, 251] width 79 height 18
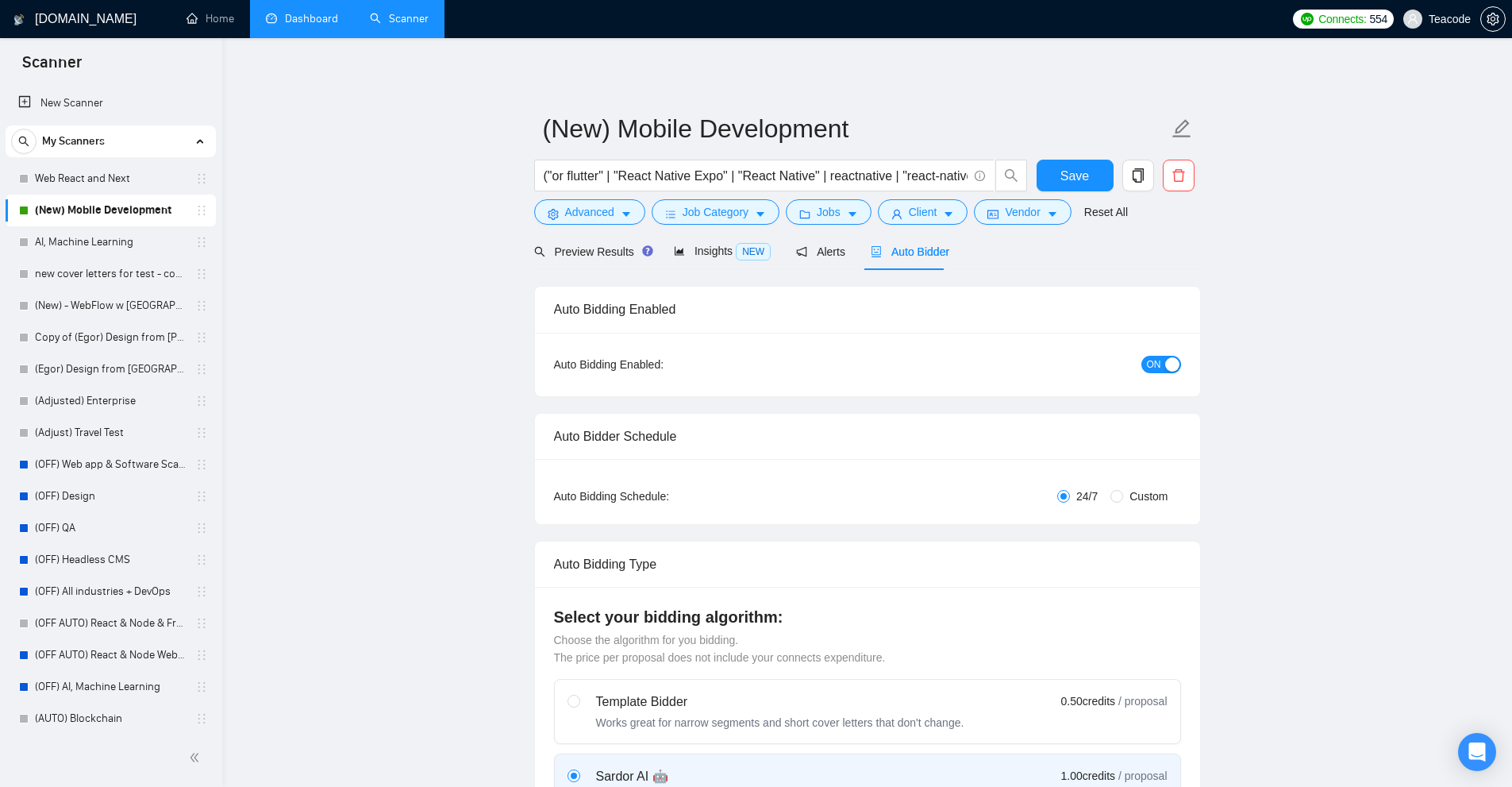
checkbox input "true"
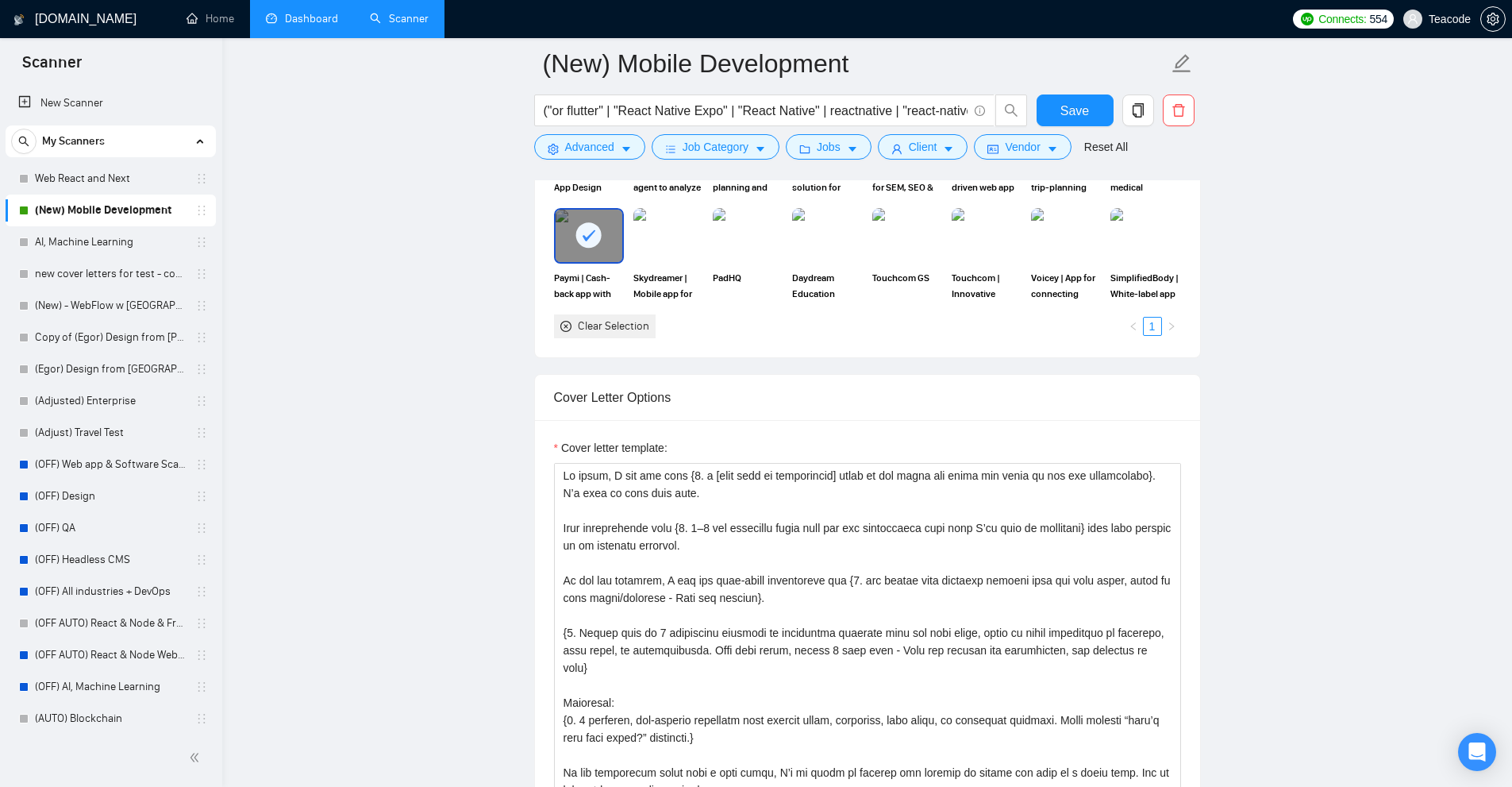
scroll to position [1668, 0]
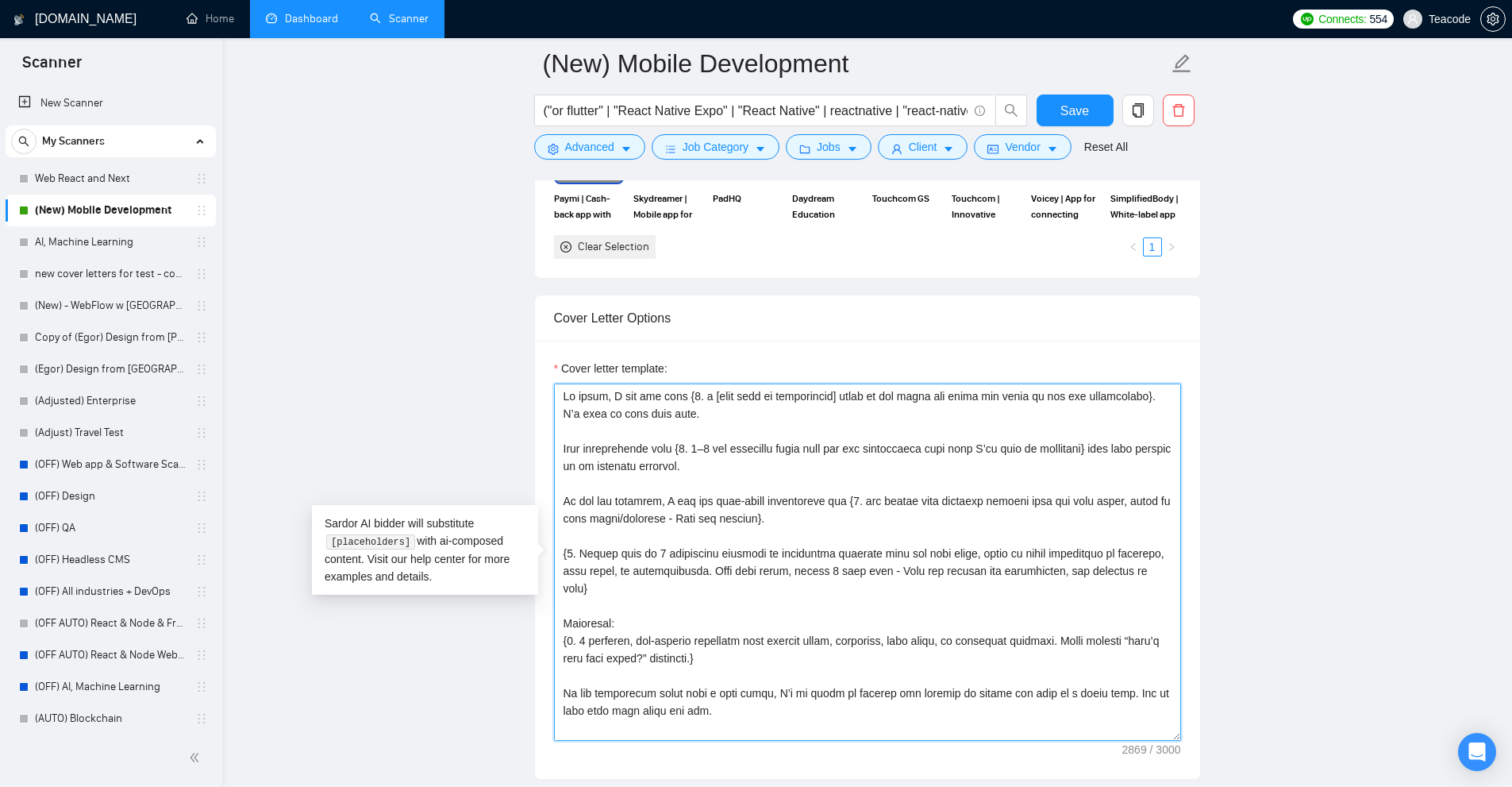
drag, startPoint x: 689, startPoint y: 395, endPoint x: 873, endPoint y: 431, distance: 187.5
click at [873, 431] on textarea "Cover letter template:" at bounding box center [867, 562] width 627 height 357
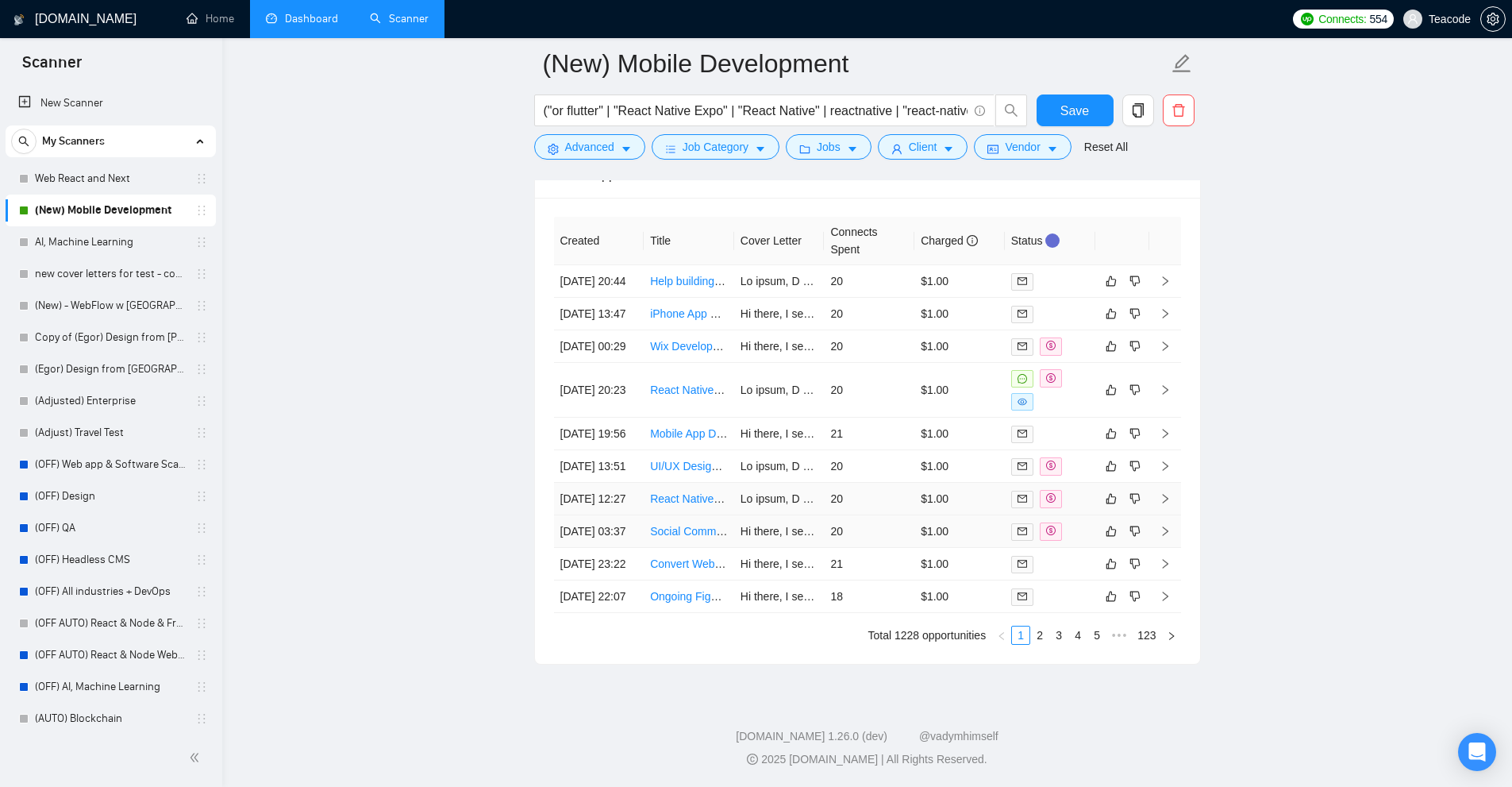
scroll to position [4331, 0]
click at [1047, 378] on div at bounding box center [1050, 390] width 78 height 41
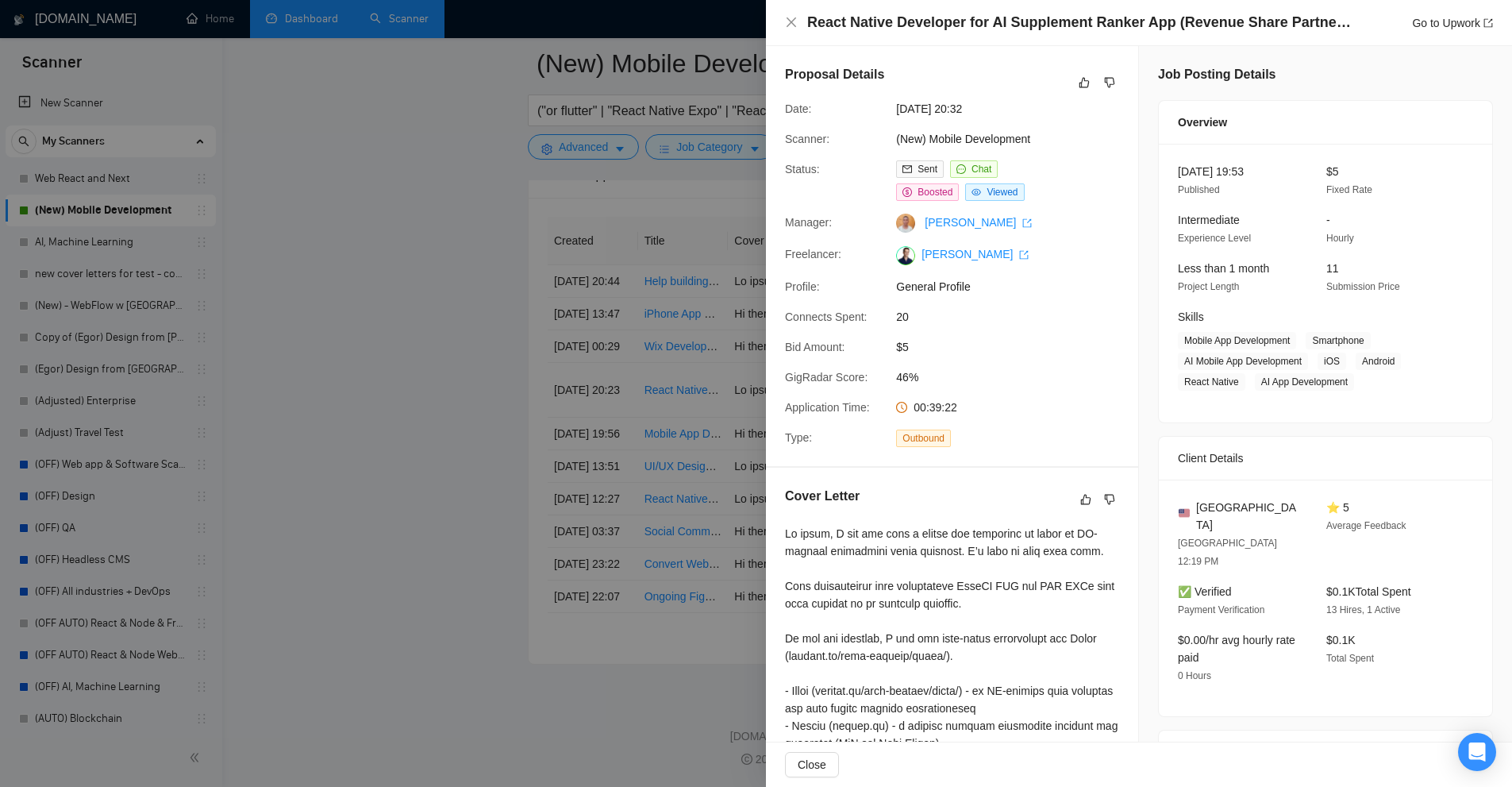
scroll to position [397, 0]
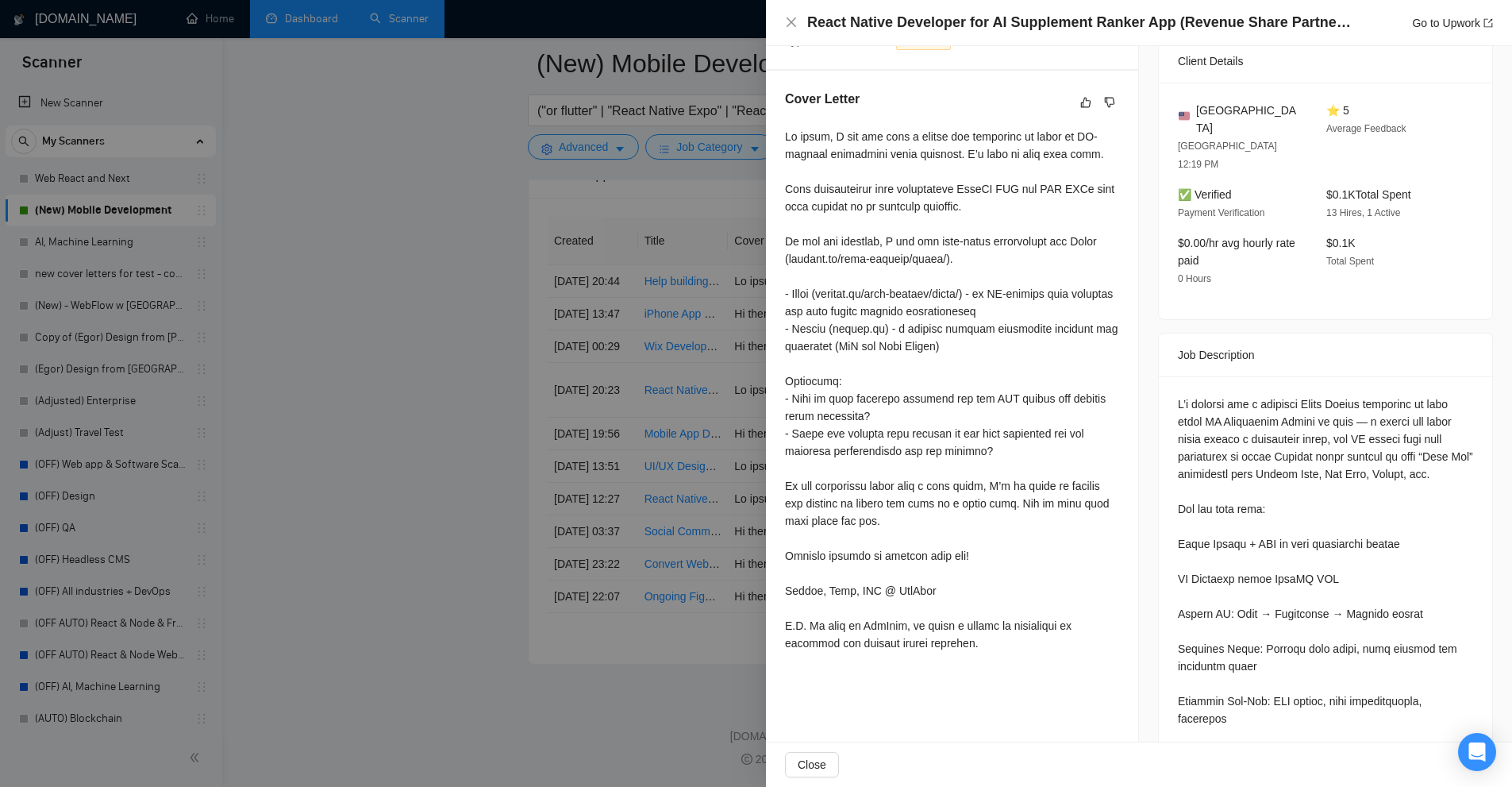
click at [682, 403] on div at bounding box center [756, 394] width 1512 height 787
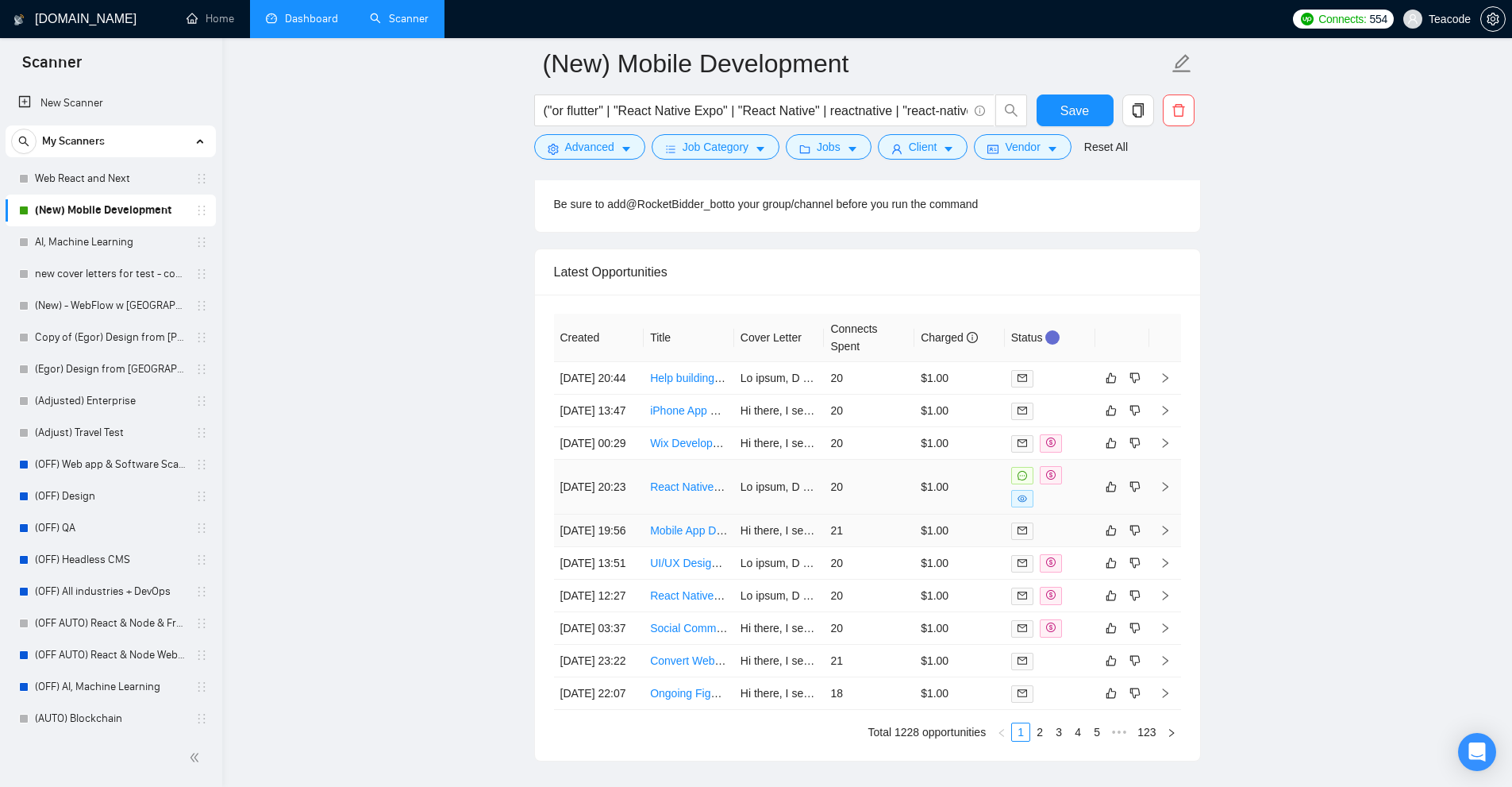
scroll to position [4410, 0]
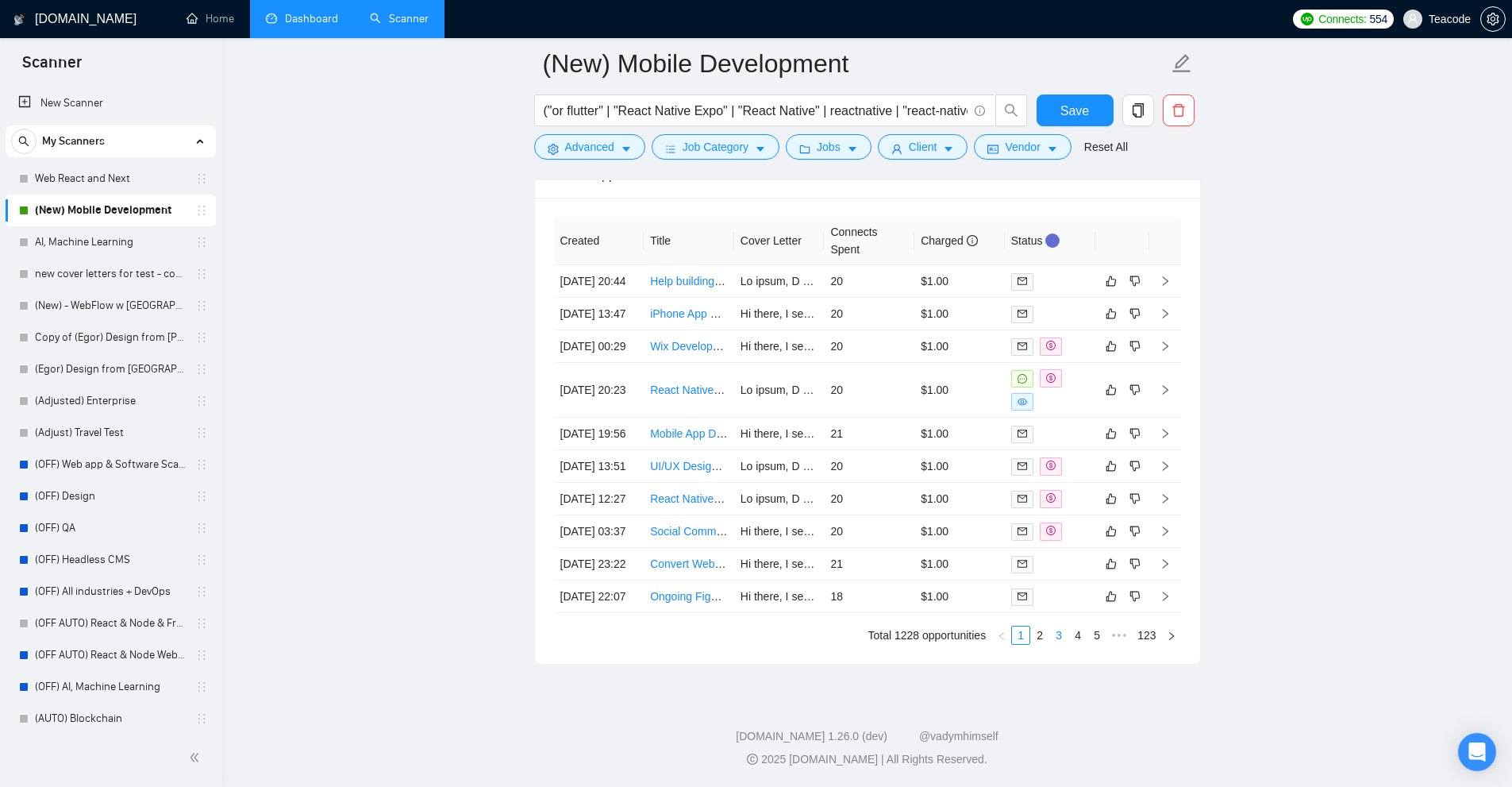
click at [1051, 629] on link "3" at bounding box center [1058, 635] width 18 height 18
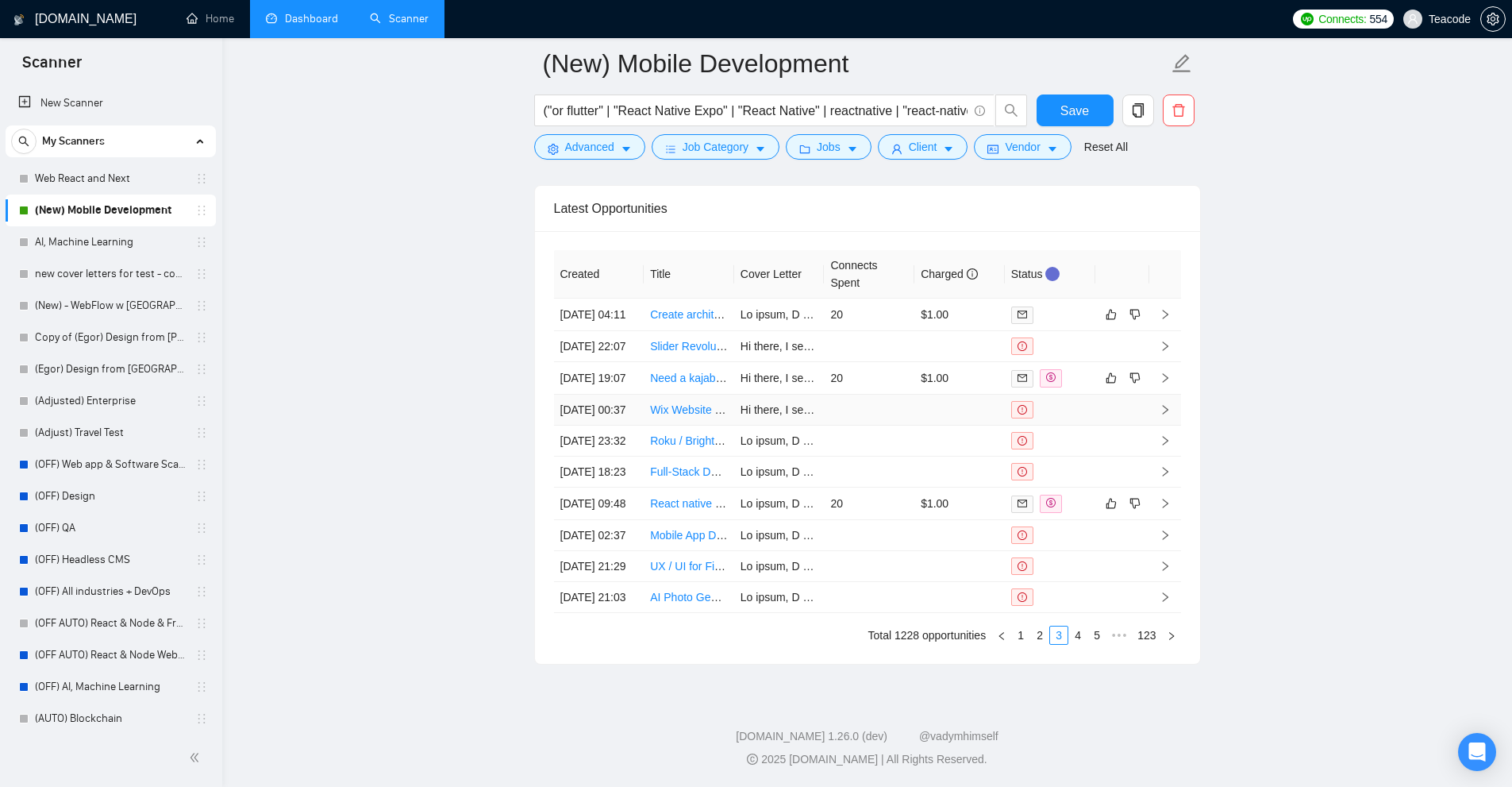
scroll to position [4404, 0]
click at [1084, 638] on link "4" at bounding box center [1078, 635] width 18 height 18
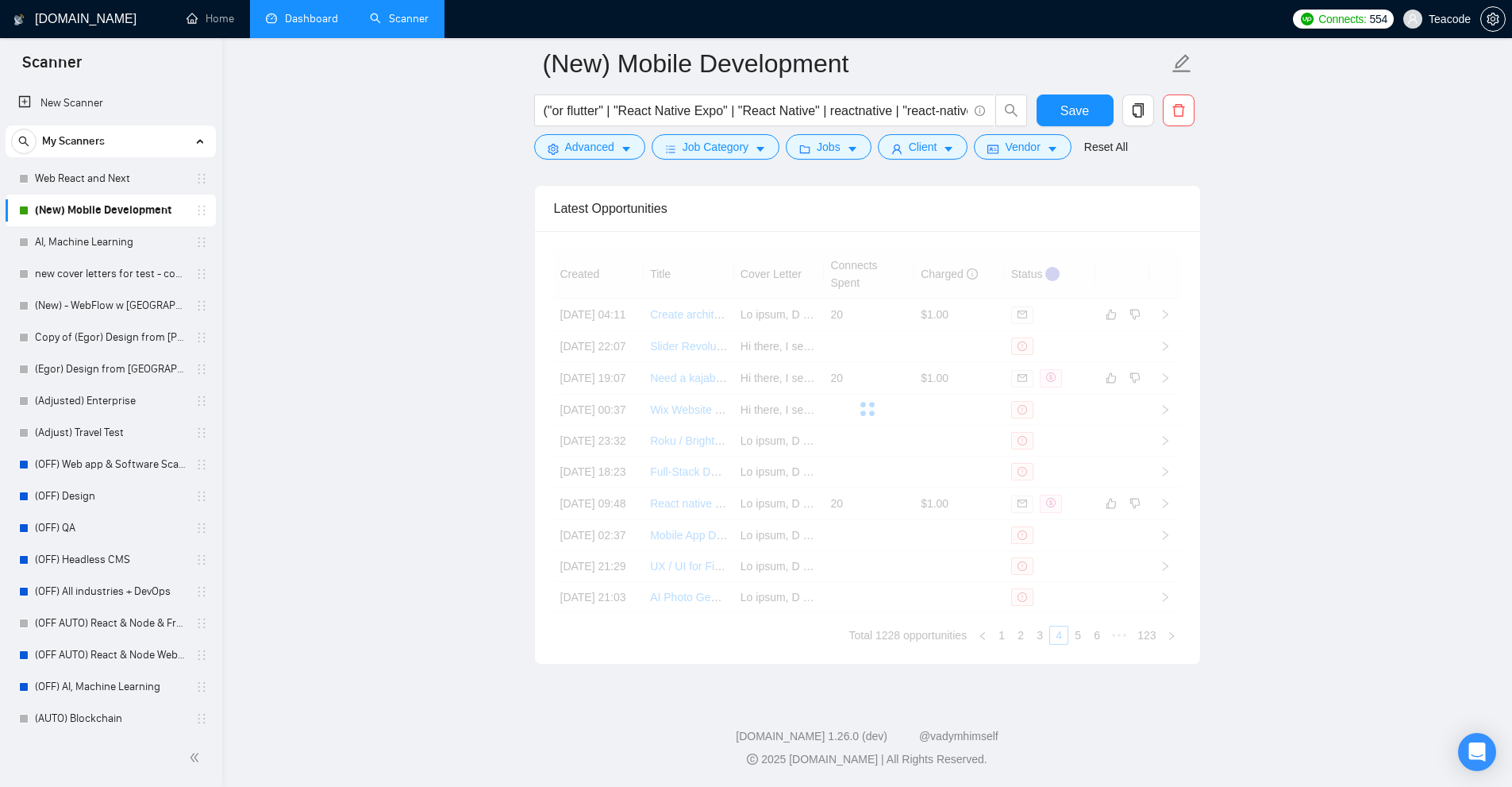
click at [293, 12] on link "Dashboard" at bounding box center [302, 19] width 72 height 14
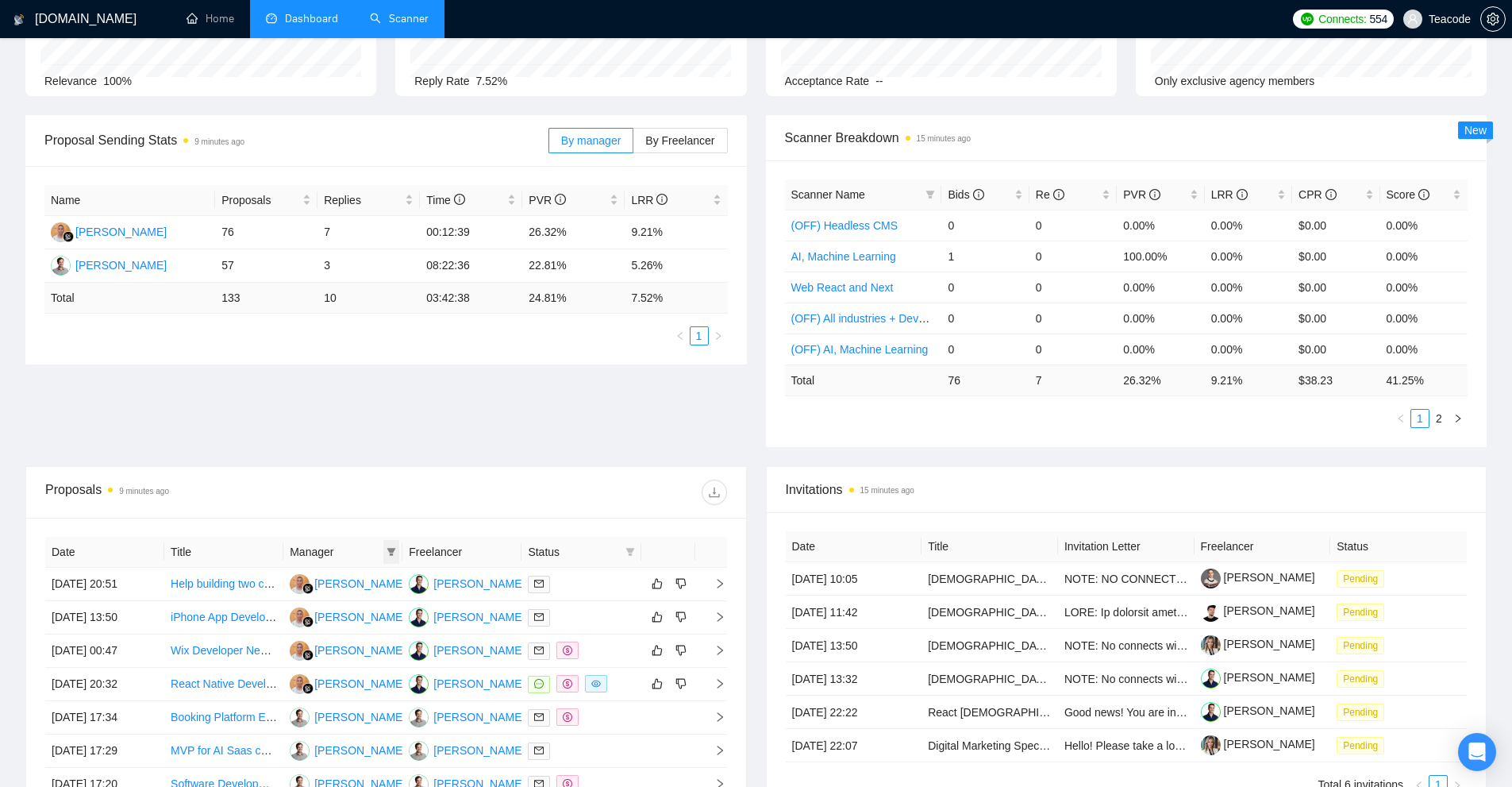
click at [392, 552] on icon "filter" at bounding box center [391, 552] width 10 height 10
click at [354, 605] on span "[PERSON_NAME]" at bounding box center [350, 607] width 92 height 13
checkbox input "true"
click at [377, 664] on span "OK" at bounding box center [385, 664] width 16 height 18
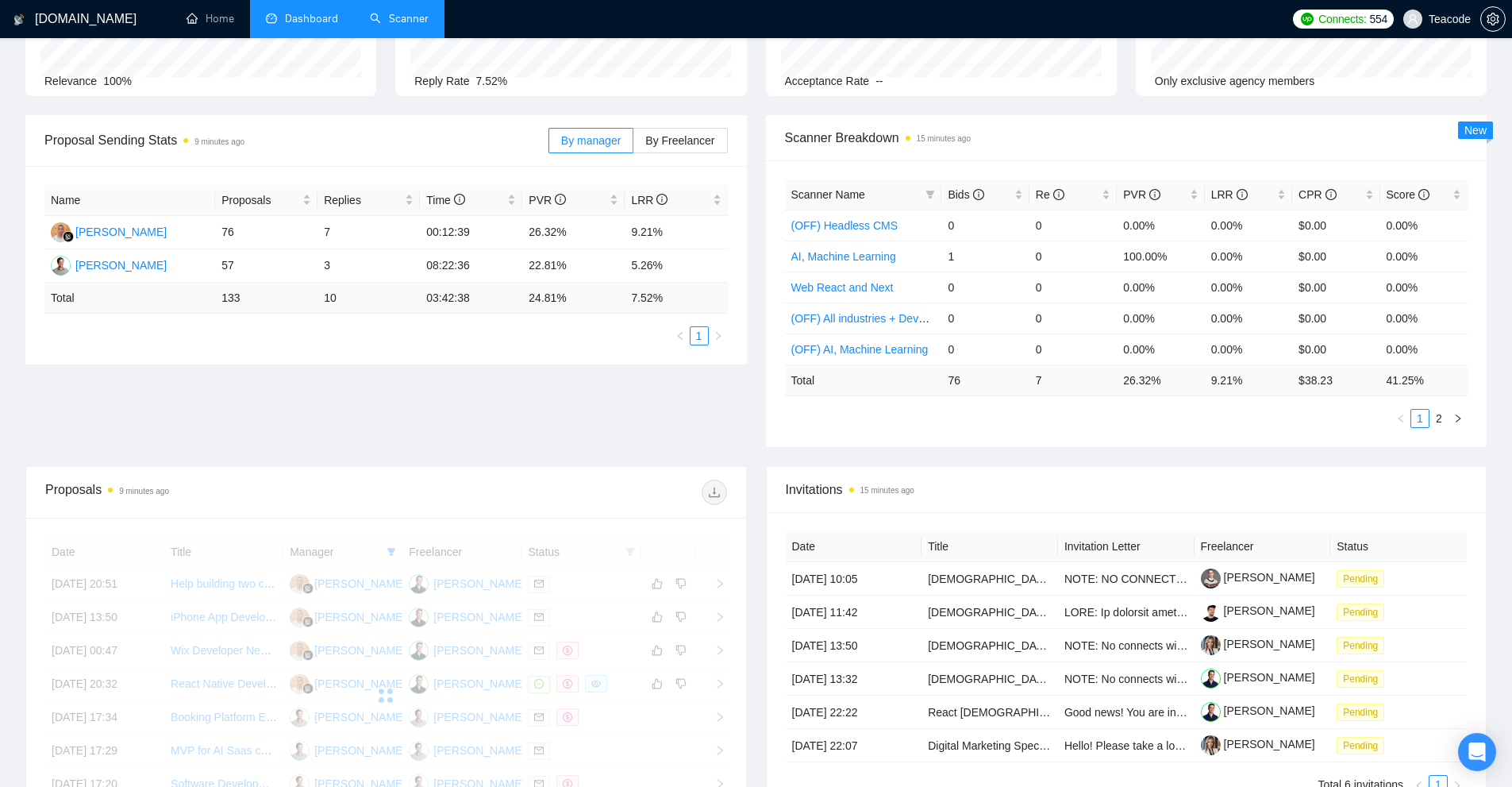
scroll to position [402, 0]
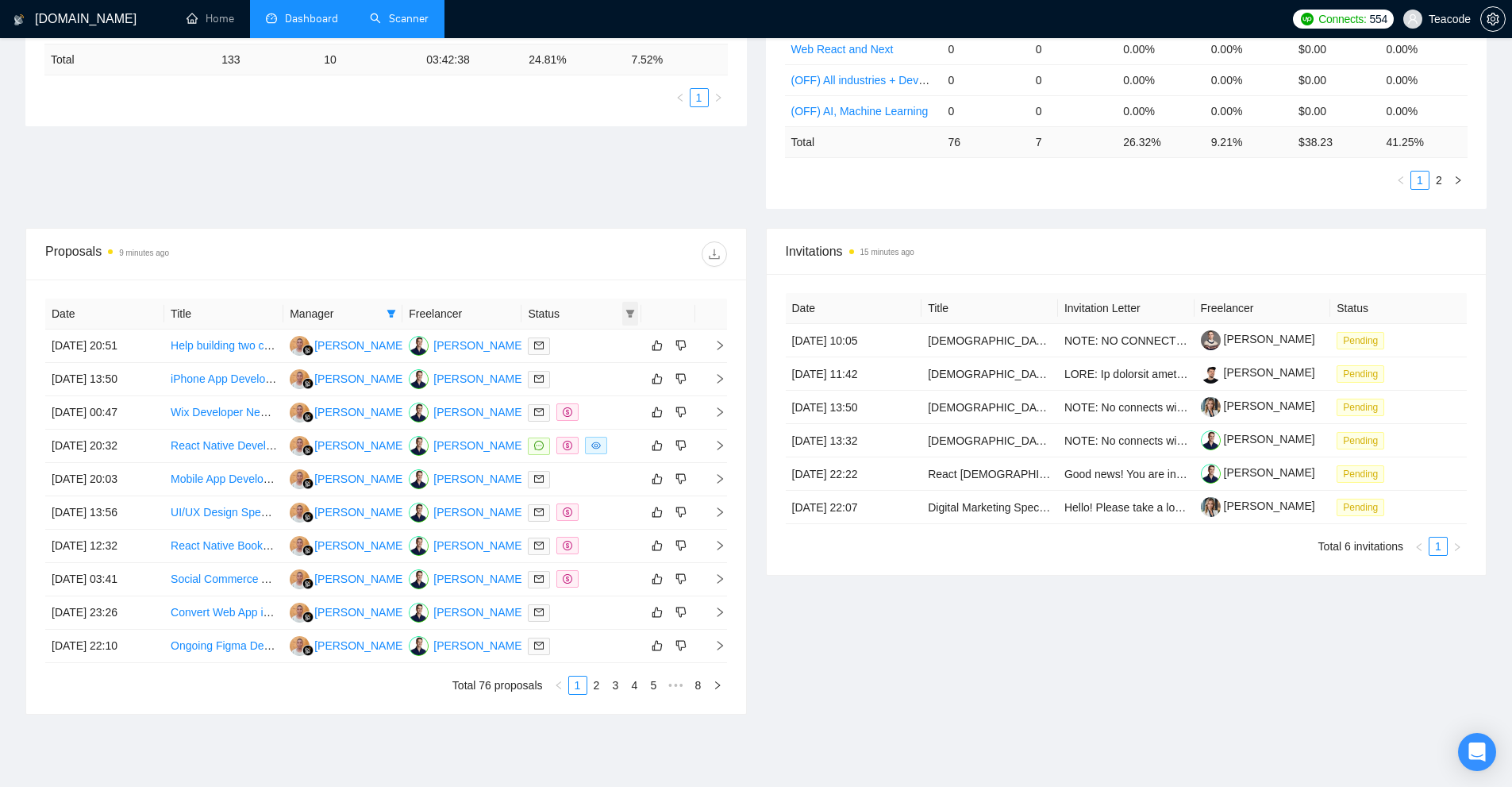
click at [629, 313] on icon "filter" at bounding box center [629, 314] width 9 height 8
drag, startPoint x: 584, startPoint y: 340, endPoint x: 578, endPoint y: 372, distance: 32.6
click at [578, 372] on ul "Chat Sent" at bounding box center [590, 356] width 95 height 57
click at [578, 372] on span "Sent" at bounding box center [579, 369] width 29 height 13
checkbox input "true"
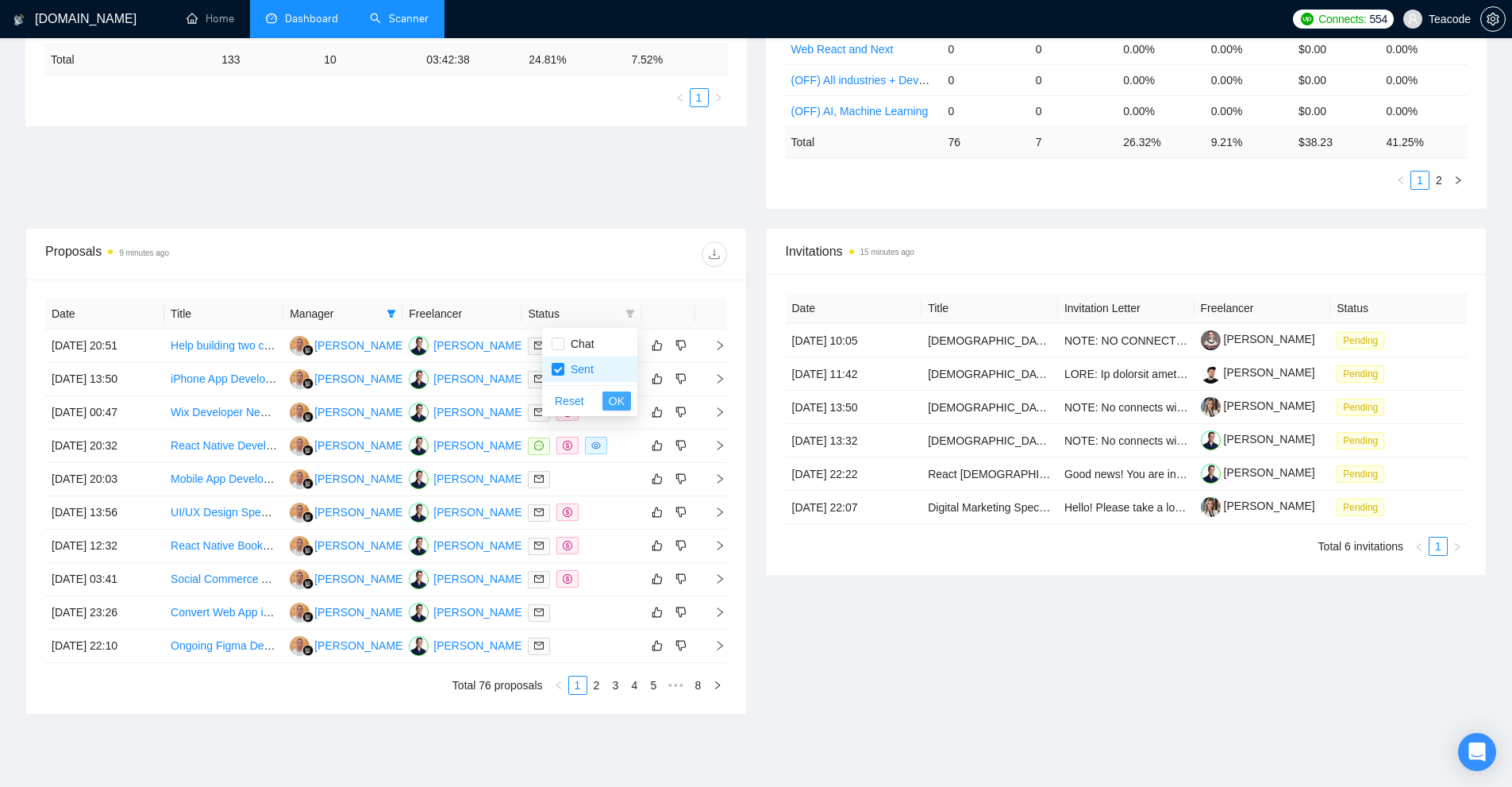
click at [619, 398] on span "OK" at bounding box center [616, 401] width 16 height 18
click at [625, 687] on link "3" at bounding box center [622, 685] width 18 height 18
click at [596, 616] on div at bounding box center [580, 613] width 106 height 19
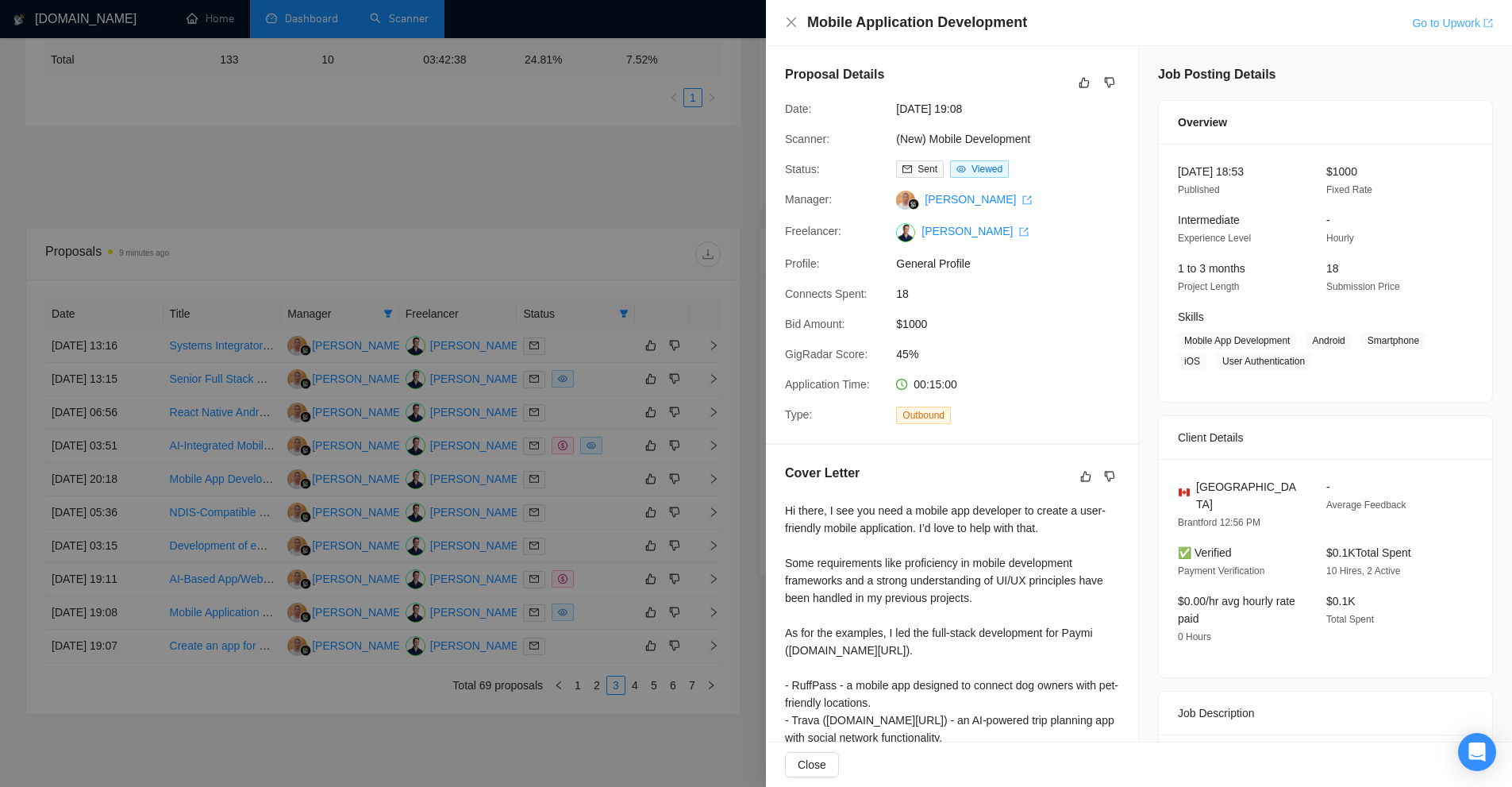
click at [1437, 23] on link "Go to Upwork" at bounding box center [1452, 22] width 81 height 13
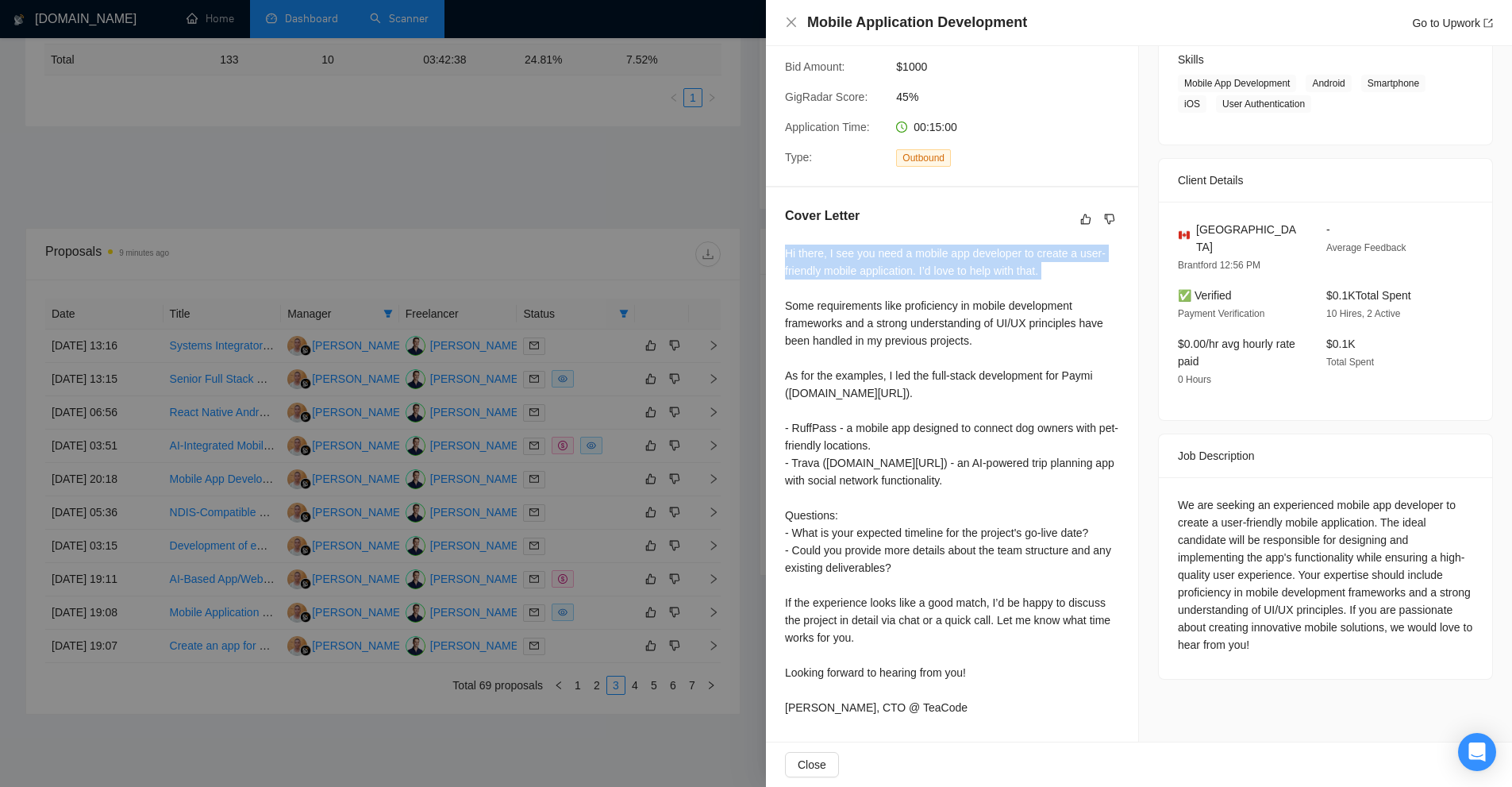
drag, startPoint x: 782, startPoint y: 223, endPoint x: 1063, endPoint y: 273, distance: 285.4
click at [1063, 273] on div "Cover Letter Hi there, I see you need a mobile app developer to create a user-f…" at bounding box center [952, 464] width 372 height 554
click at [1007, 294] on div "Hi there, I see you need a mobile app developer to create a user-friendly mobil…" at bounding box center [951, 480] width 334 height 471
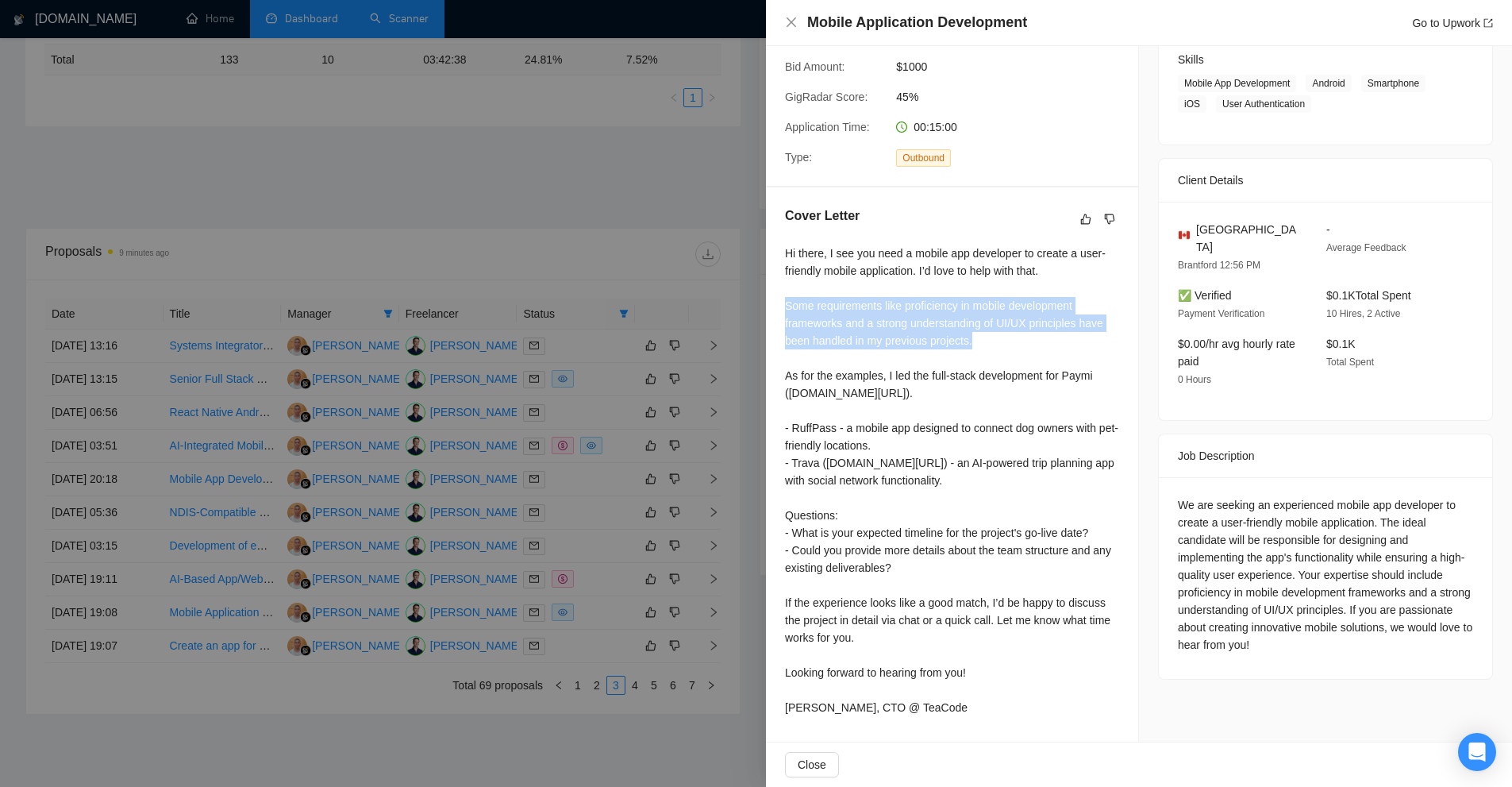
drag, startPoint x: 776, startPoint y: 285, endPoint x: 1058, endPoint y: 331, distance: 285.7
click at [1063, 331] on div "Cover Letter Hi there, I see you need a mobile app developer to create a user-f…" at bounding box center [952, 464] width 372 height 554
click at [1054, 331] on div "Hi there, I see you need a mobile app developer to create a user-friendly mobil…" at bounding box center [951, 480] width 334 height 471
drag, startPoint x: 982, startPoint y: 333, endPoint x: 784, endPoint y: 285, distance: 203.7
click at [784, 285] on div "Cover Letter Hi there, I see you need a mobile app developer to create a user-f…" at bounding box center [952, 464] width 372 height 554
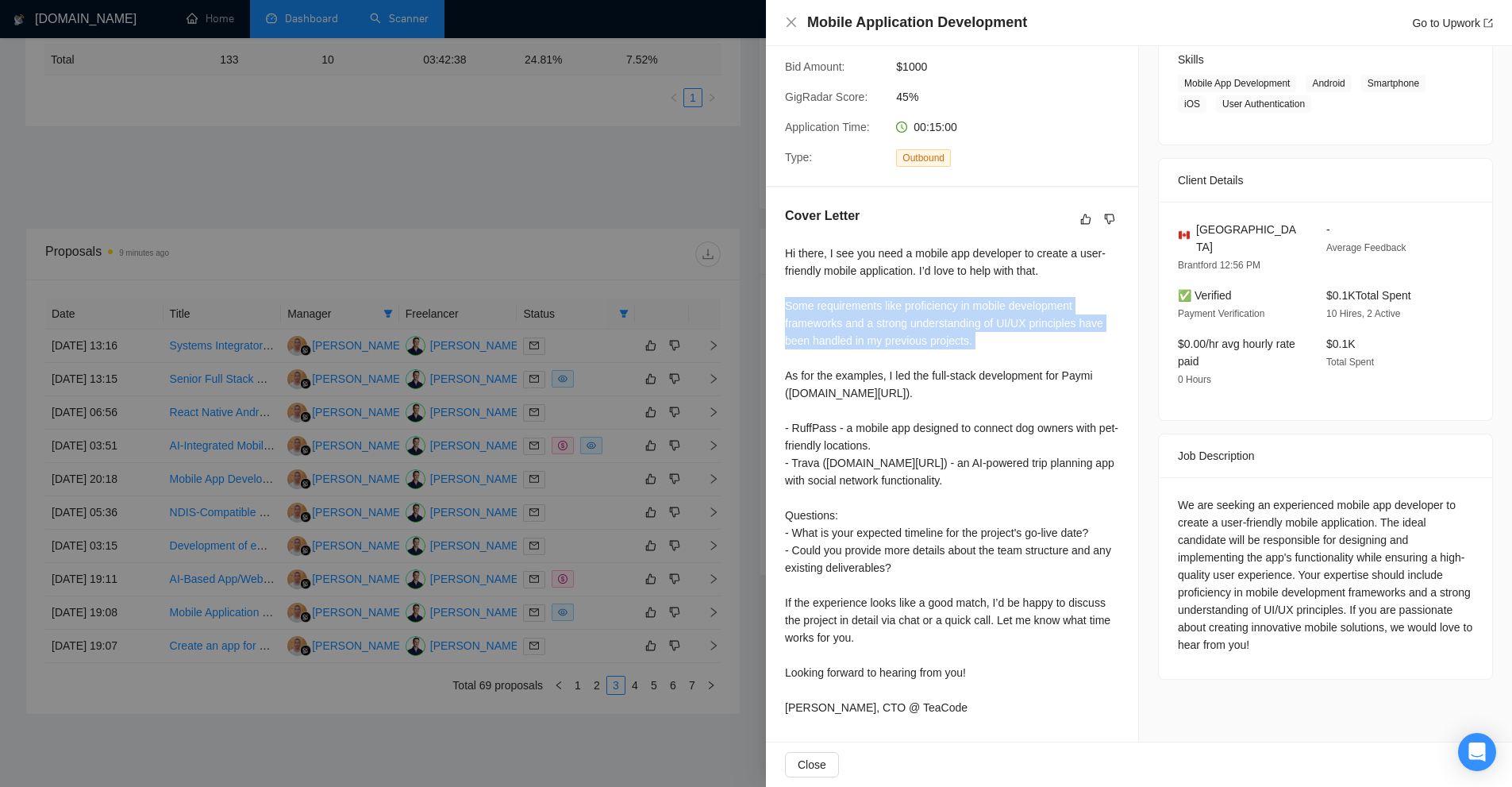
click at [784, 285] on div "Cover Letter Hi there, I see you need a mobile app developer to create a user-f…" at bounding box center [952, 464] width 372 height 554
drag, startPoint x: 784, startPoint y: 285, endPoint x: 1028, endPoint y: 329, distance: 247.9
click at [1028, 329] on div "Cover Letter Hi there, I see you need a mobile app developer to create a user-f…" at bounding box center [952, 464] width 372 height 554
click at [1028, 329] on div "Hi there, I see you need a mobile app developer to create a user-friendly mobil…" at bounding box center [951, 480] width 334 height 471
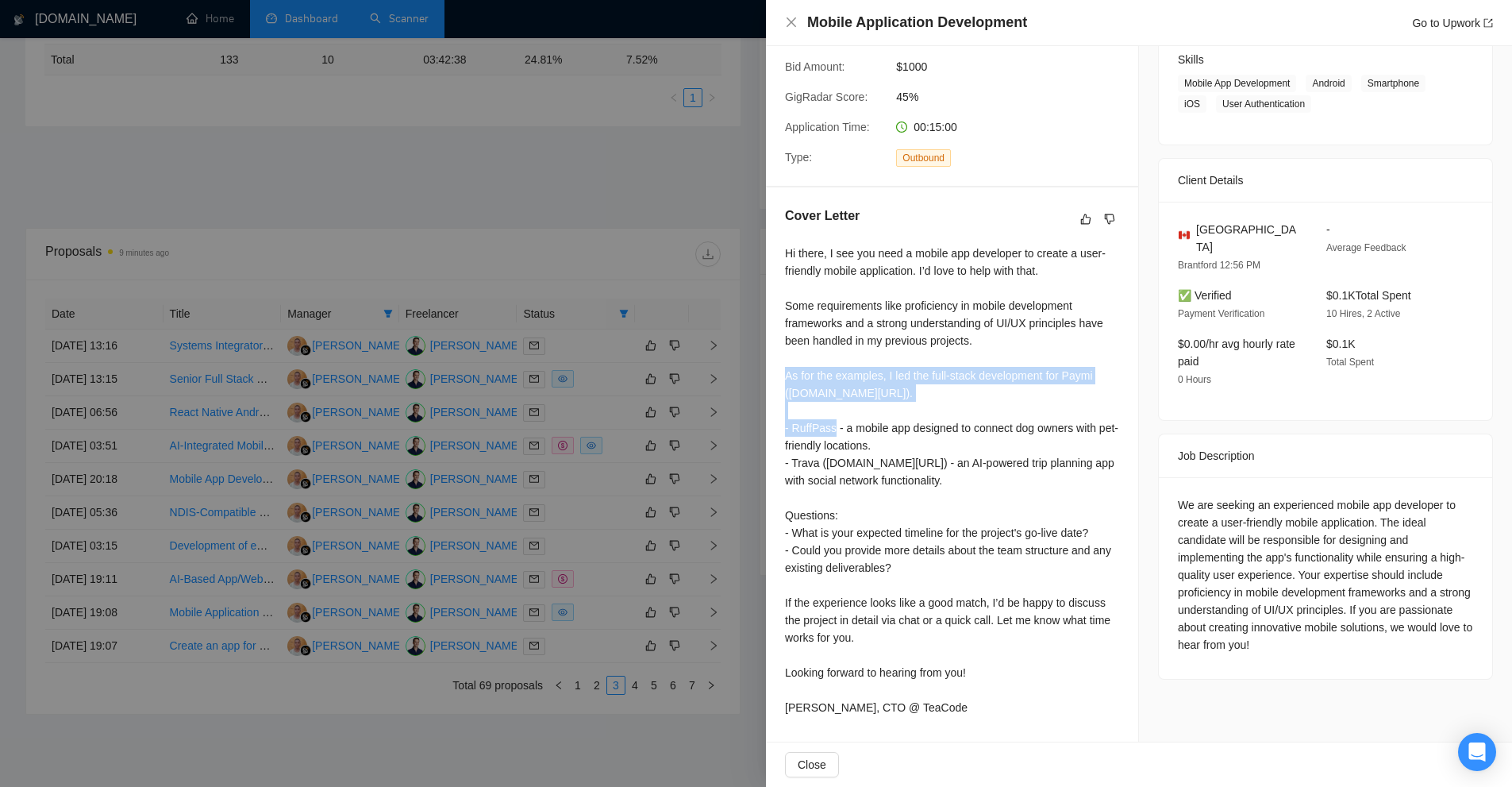
drag, startPoint x: 809, startPoint y: 358, endPoint x: 1024, endPoint y: 380, distance: 216.1
click at [1024, 380] on div "Cover Letter Hi there, I see you need a mobile app developer to create a user-f…" at bounding box center [952, 464] width 372 height 554
click at [1024, 380] on div "Hi there, I see you need a mobile app developer to create a user-friendly mobil…" at bounding box center [951, 480] width 334 height 471
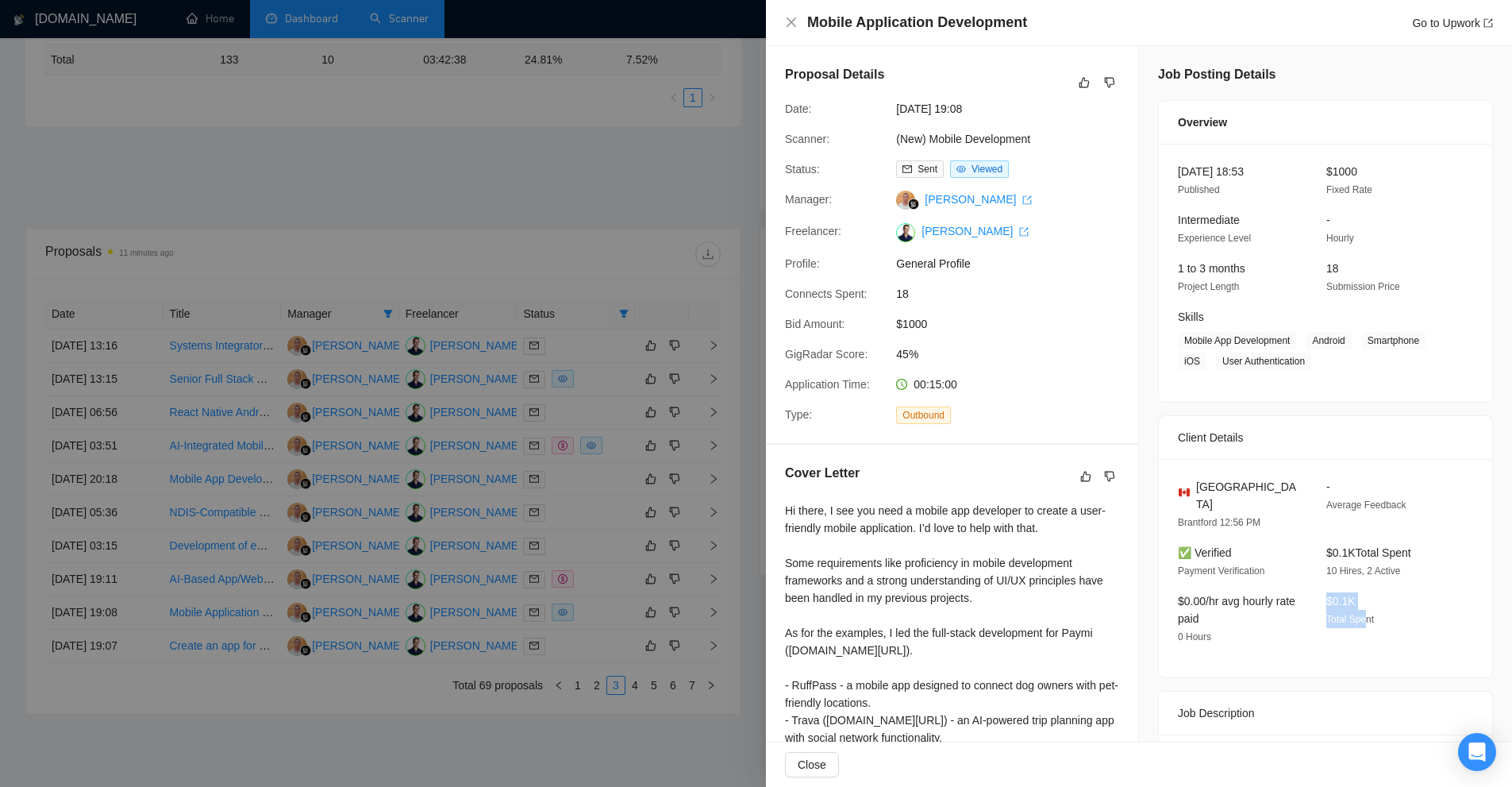
drag, startPoint x: 1322, startPoint y: 572, endPoint x: 1367, endPoint y: 602, distance: 54.1
click at [1363, 596] on div "$0.1K Total Spent" at bounding box center [1387, 618] width 135 height 54
click at [1367, 602] on div "$0.1K Total Spent" at bounding box center [1387, 618] width 135 height 54
click at [517, 324] on div at bounding box center [756, 394] width 1512 height 787
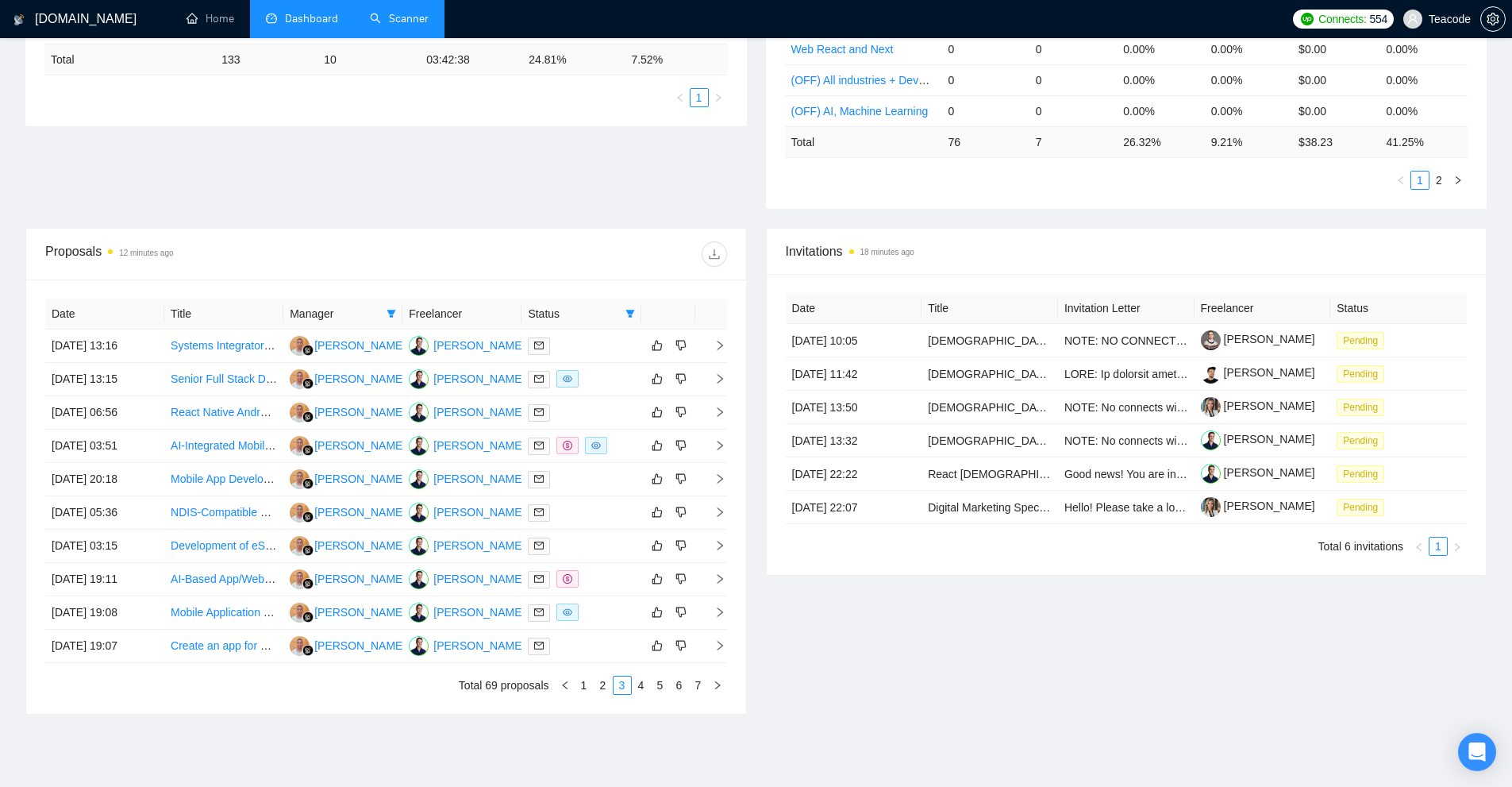
click at [627, 317] on icon "filter" at bounding box center [630, 314] width 10 height 10
click at [594, 344] on span "Chat" at bounding box center [590, 344] width 76 height 18
checkbox input "true"
click at [581, 371] on span "Sent" at bounding box center [579, 369] width 29 height 13
checkbox input "false"
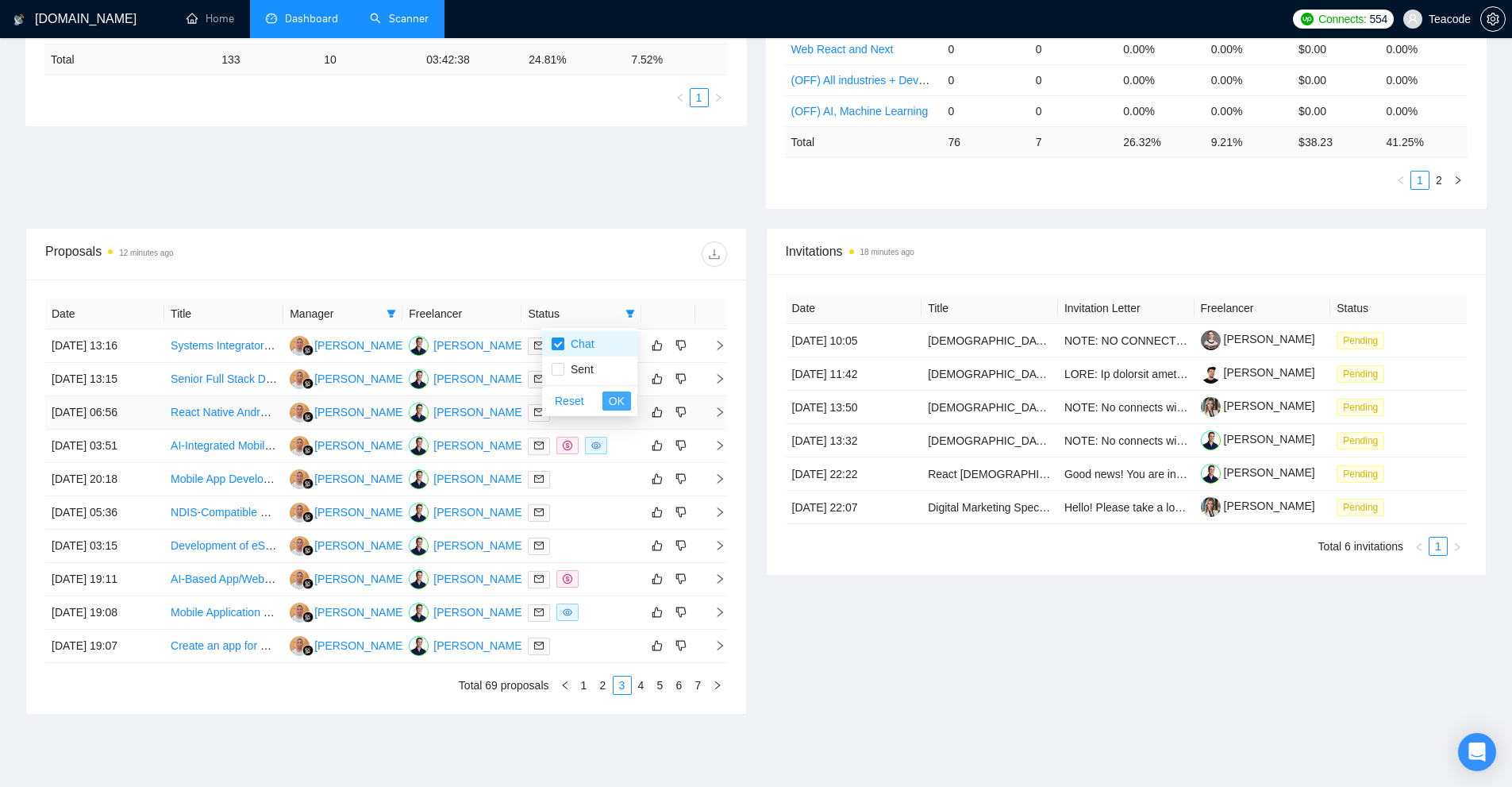
click at [624, 405] on span "OK" at bounding box center [616, 401] width 16 height 18
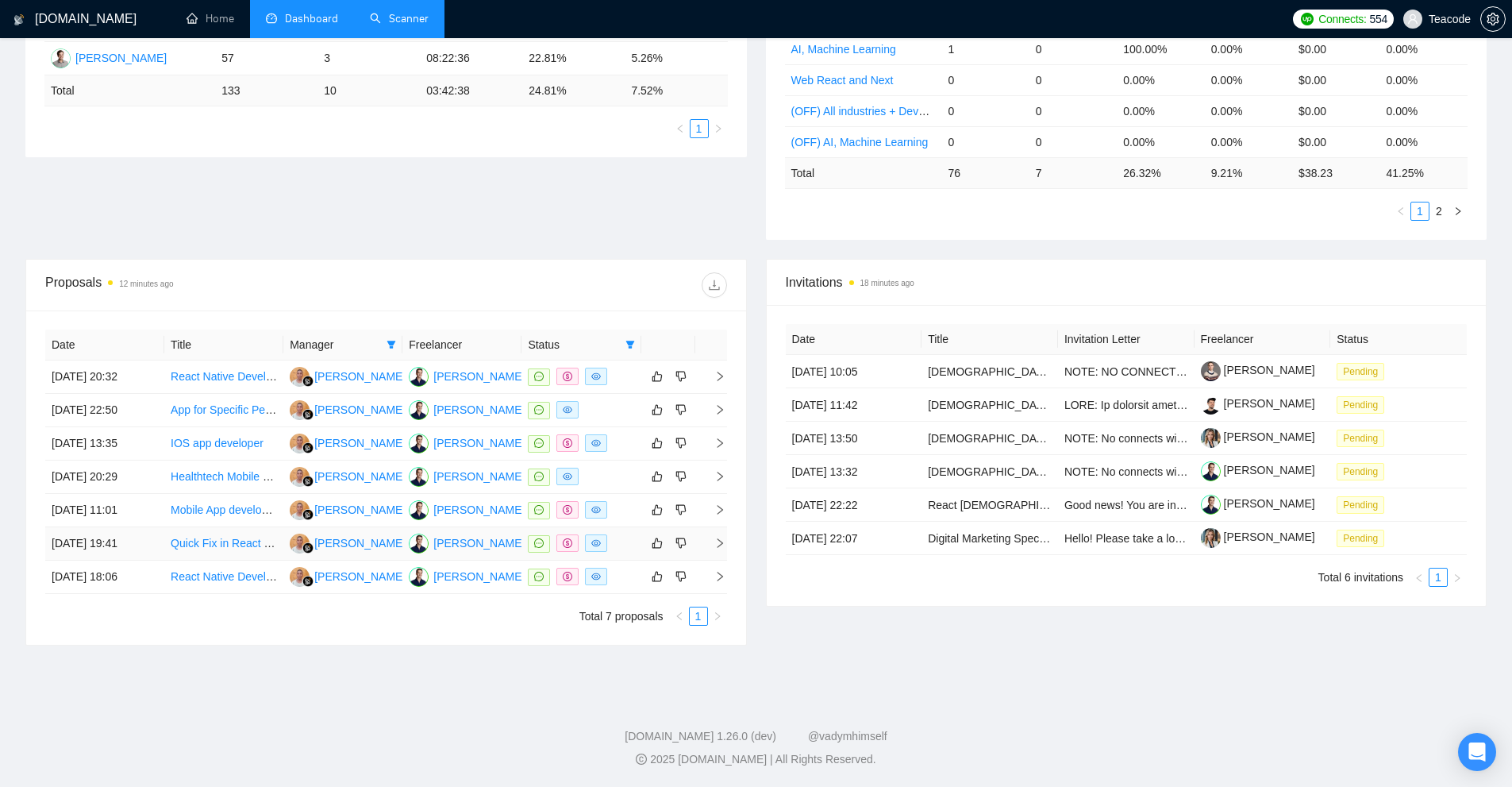
scroll to position [371, 0]
click at [633, 343] on icon "filter" at bounding box center [629, 345] width 9 height 8
click at [606, 377] on span "Chat" at bounding box center [590, 375] width 76 height 18
checkbox input "false"
click at [582, 403] on span "Sent" at bounding box center [579, 399] width 29 height 13
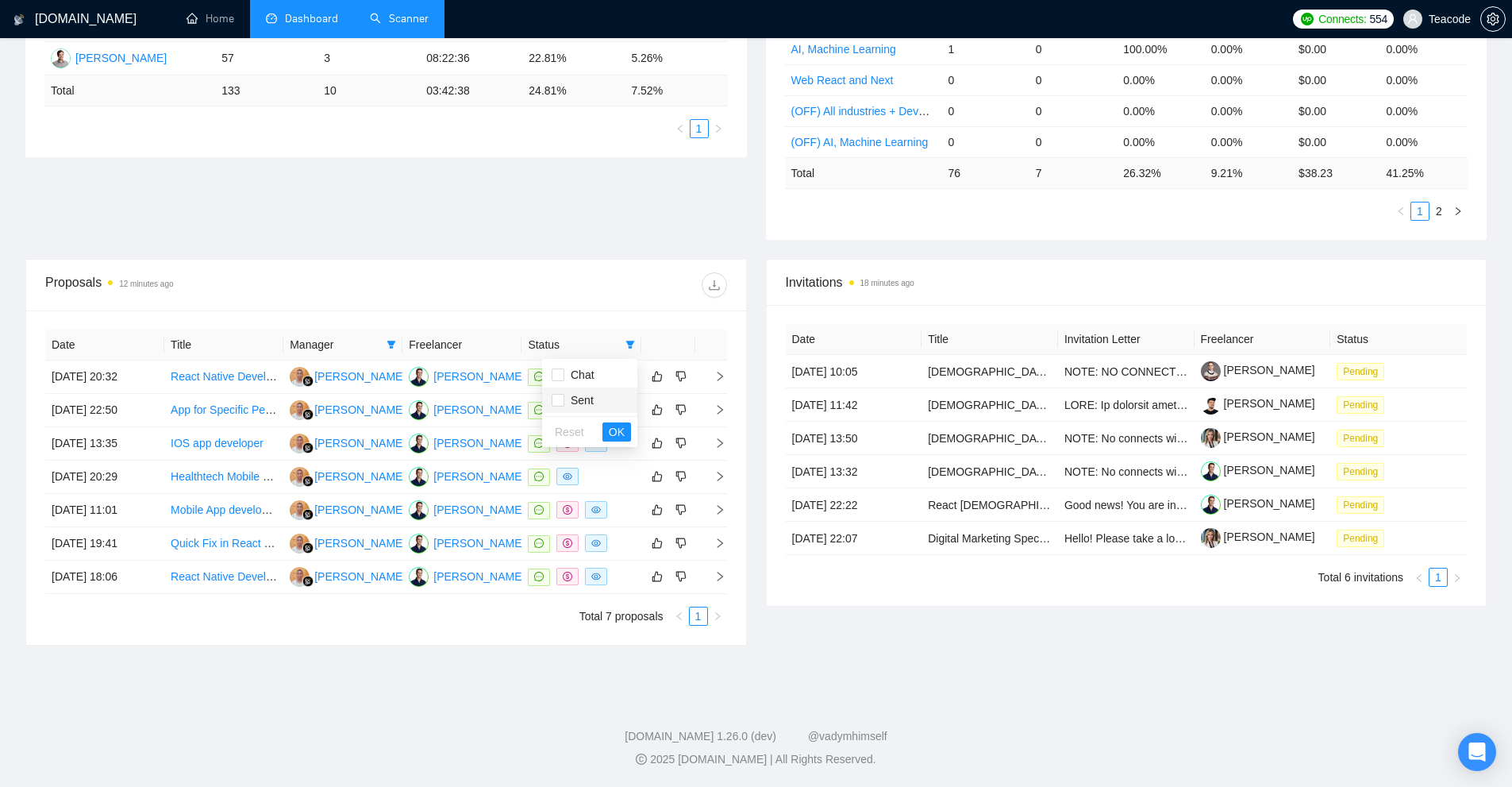
checkbox input "true"
click at [617, 431] on span "OK" at bounding box center [616, 431] width 16 height 18
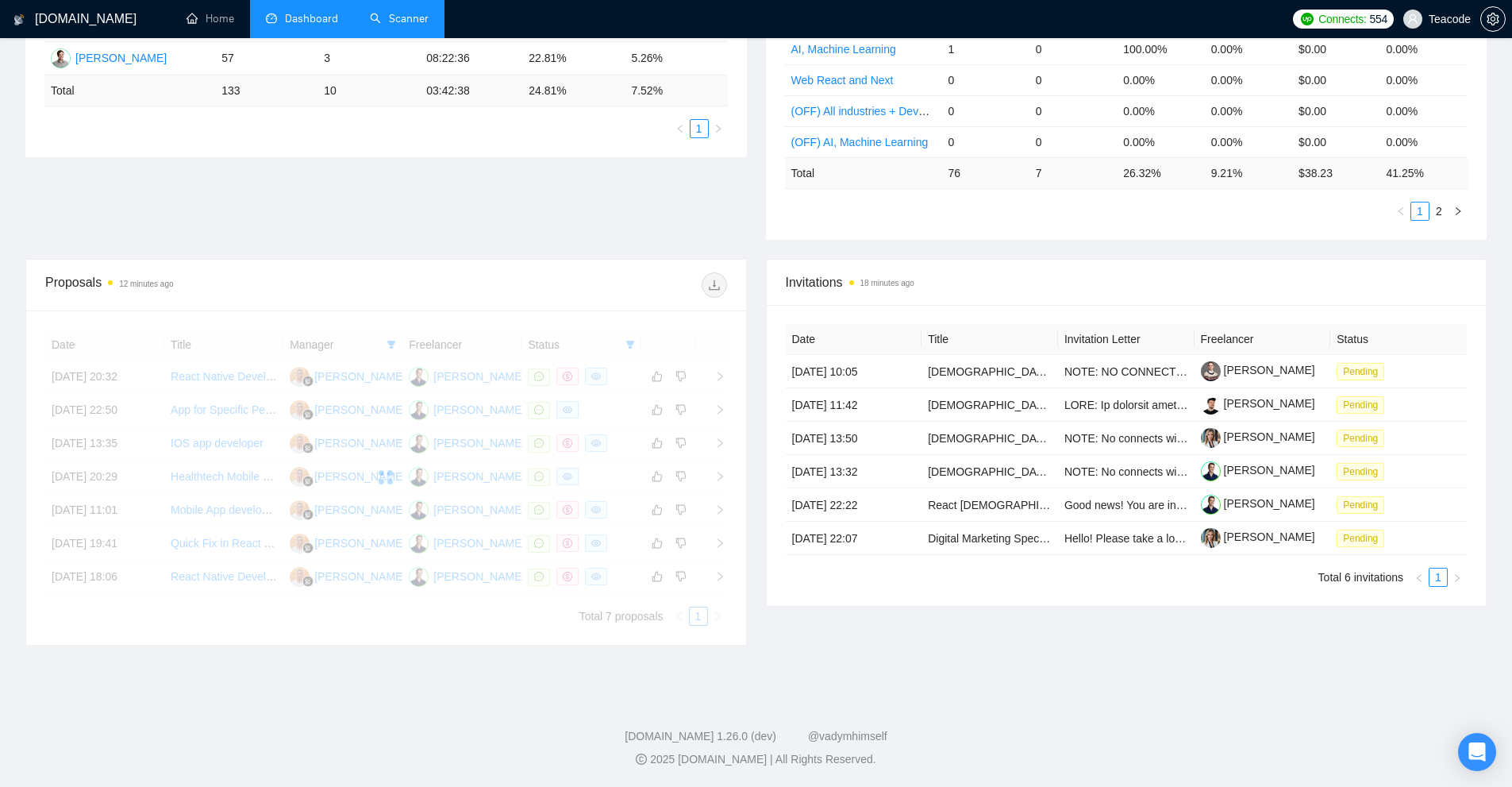
scroll to position [54, 0]
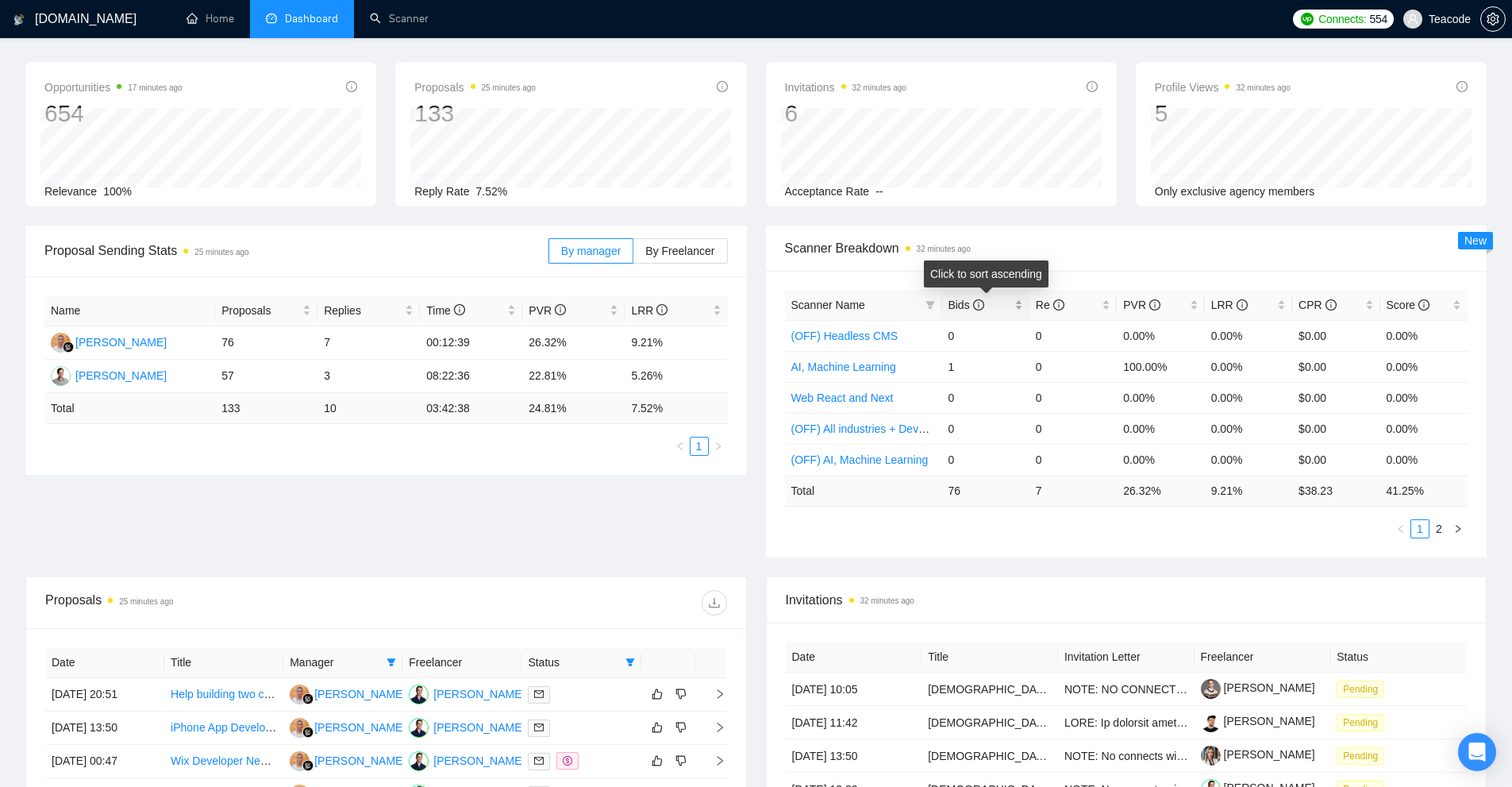
click at [1022, 307] on div "Bids" at bounding box center [984, 305] width 75 height 18
drag, startPoint x: 938, startPoint y: 331, endPoint x: 978, endPoint y: 332, distance: 40.0
click at [978, 332] on tr "(New) Mobile Development 75 7 25.33% 9.33% $38.23 41.25%" at bounding box center [1126, 336] width 683 height 31
click at [977, 332] on td "75" at bounding box center [985, 336] width 88 height 31
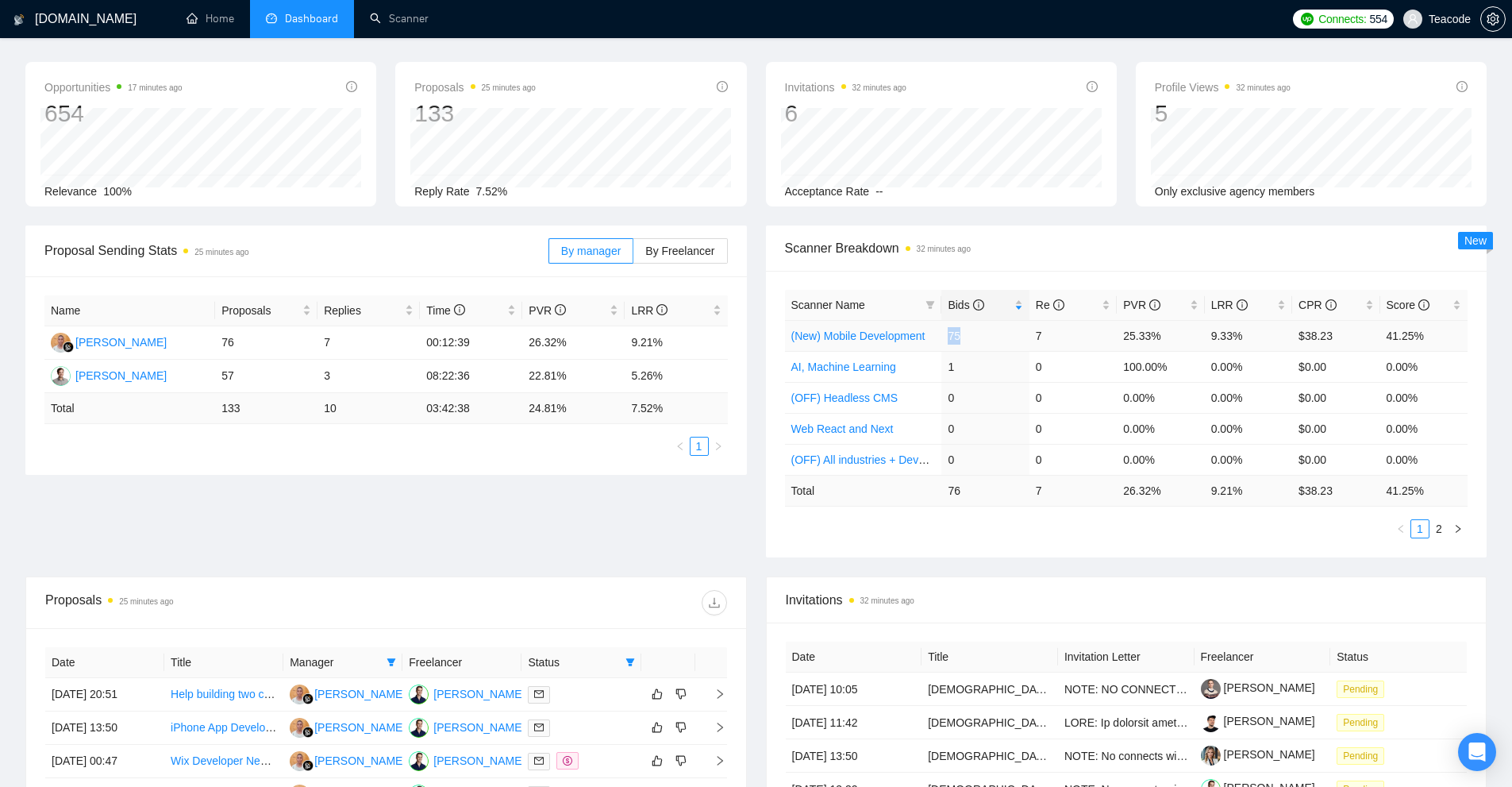
drag, startPoint x: 947, startPoint y: 335, endPoint x: 981, endPoint y: 340, distance: 34.4
click at [981, 340] on td "75" at bounding box center [985, 336] width 88 height 31
click at [1065, 337] on td "7" at bounding box center [1073, 336] width 88 height 31
drag, startPoint x: 1256, startPoint y: 331, endPoint x: 1114, endPoint y: 331, distance: 142.0
click at [1114, 331] on tr "(New) Mobile Development 75 7 25.33% 9.33% $38.23 41.25%" at bounding box center [1126, 336] width 683 height 31
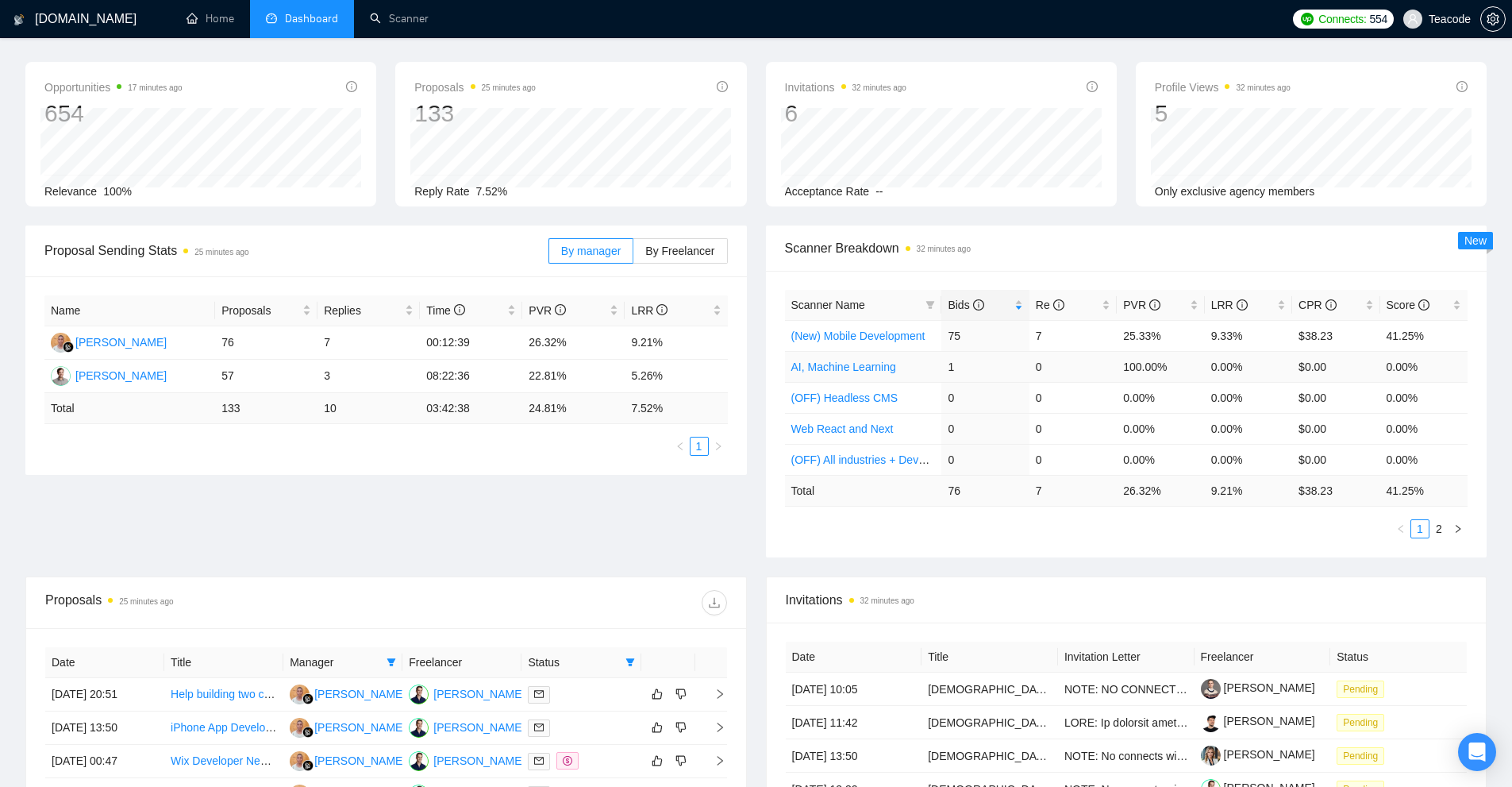
click at [1139, 352] on td "100.00%" at bounding box center [1161, 366] width 88 height 31
drag, startPoint x: 1350, startPoint y: 328, endPoint x: 1247, endPoint y: 343, distance: 104.1
click at [1249, 343] on tr "(New) Mobile Development 75 7 25.33% 9.33% $38.23 41.25%" at bounding box center [1126, 336] width 683 height 31
click at [1237, 343] on td "9.33%" at bounding box center [1248, 336] width 88 height 31
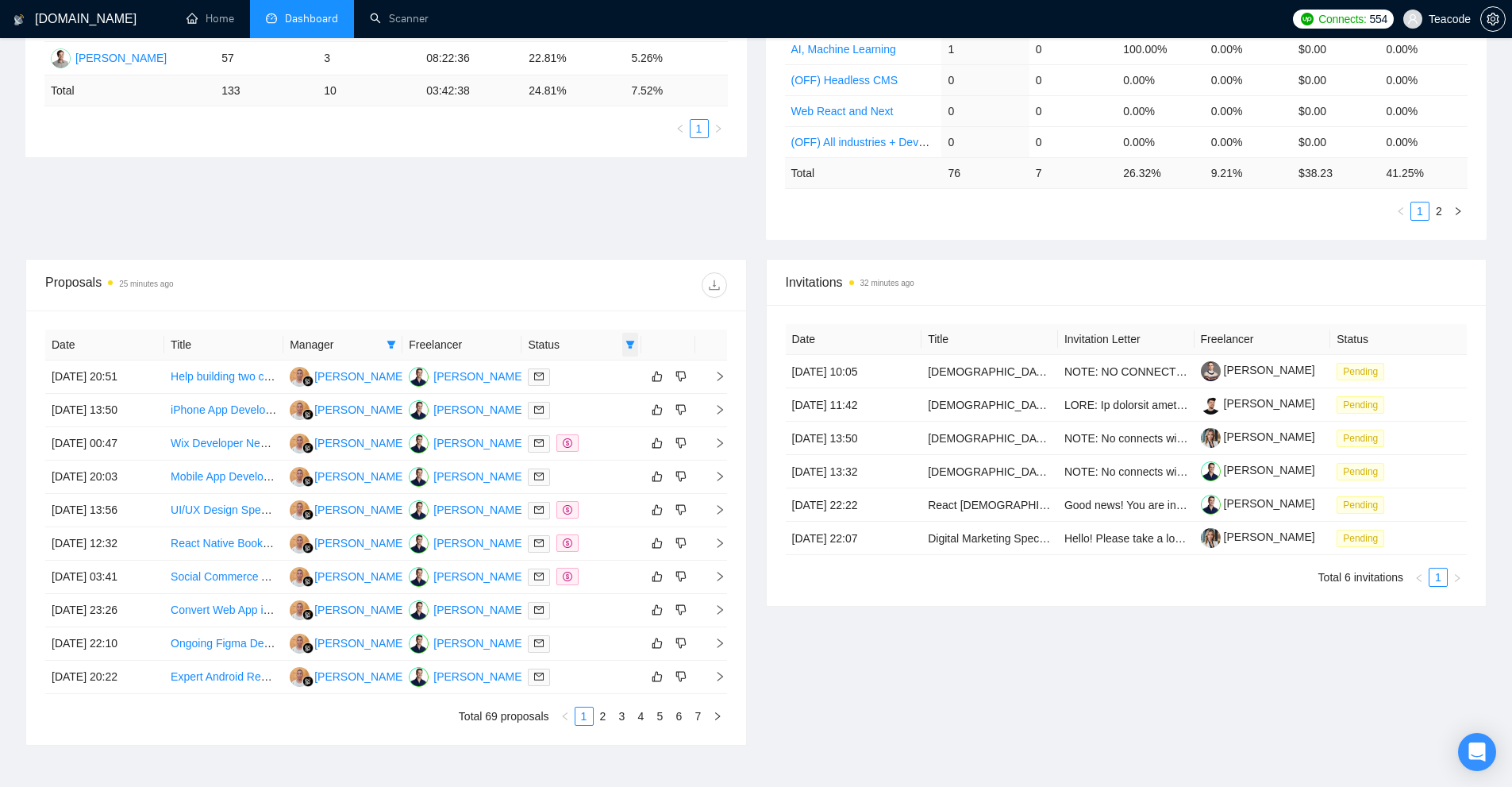
click at [633, 342] on icon "filter" at bounding box center [629, 345] width 9 height 8
click at [594, 375] on span "Chat" at bounding box center [590, 375] width 76 height 18
checkbox input "true"
click at [592, 404] on span "Sent" at bounding box center [590, 400] width 76 height 18
checkbox input "false"
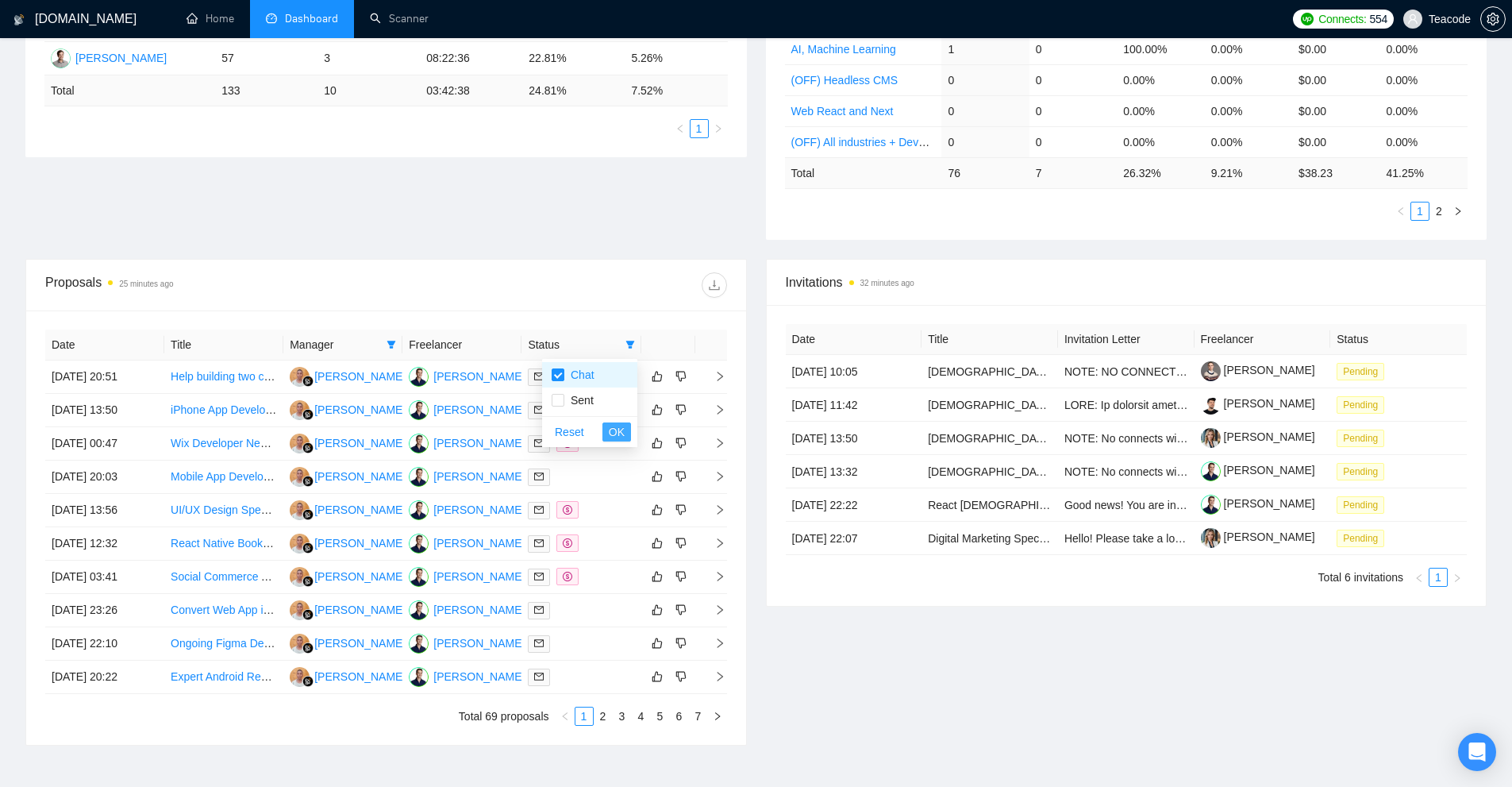
click at [619, 430] on span "OK" at bounding box center [616, 431] width 16 height 18
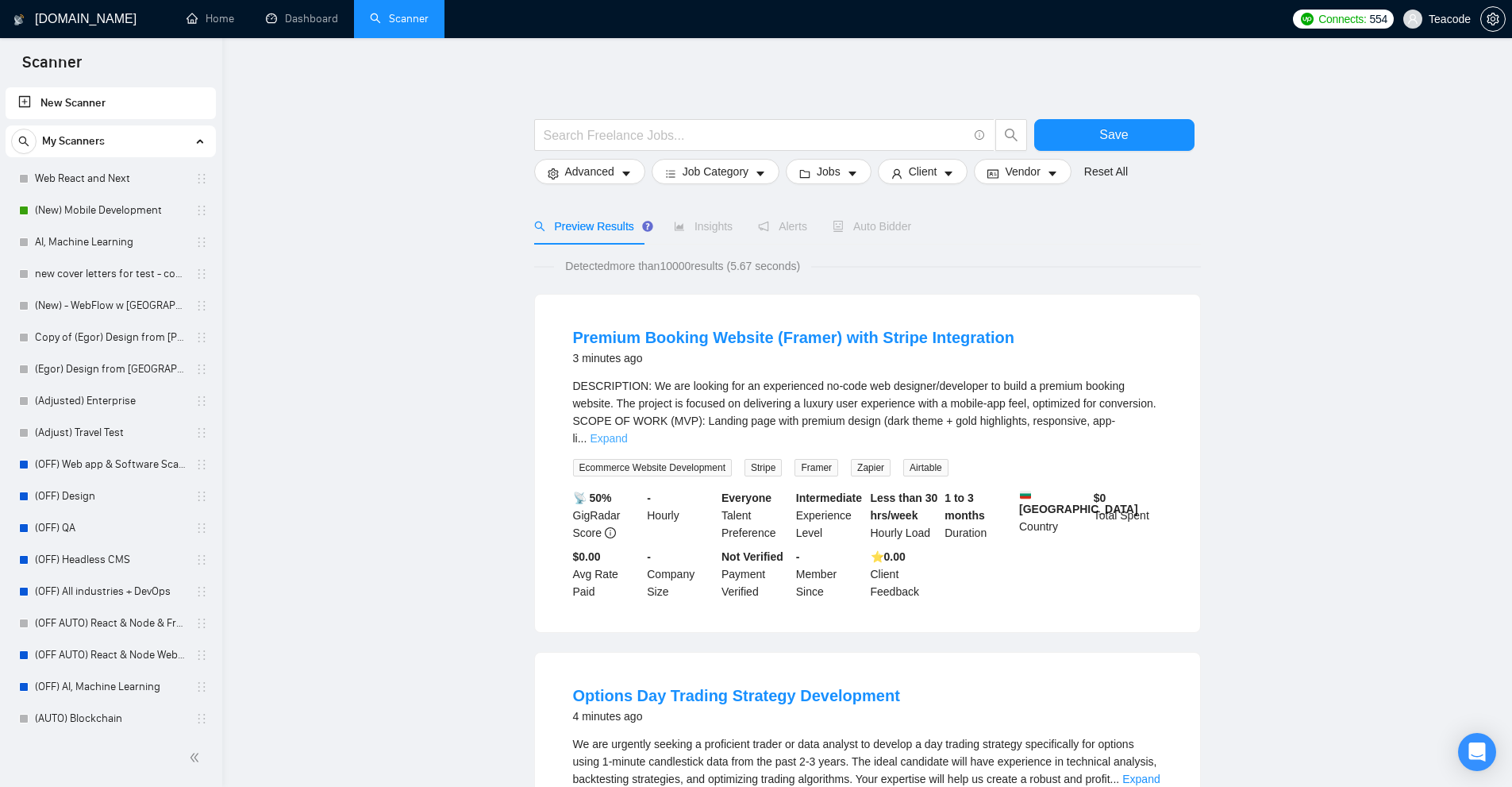
click at [627, 431] on link "Expand" at bounding box center [608, 437] width 37 height 13
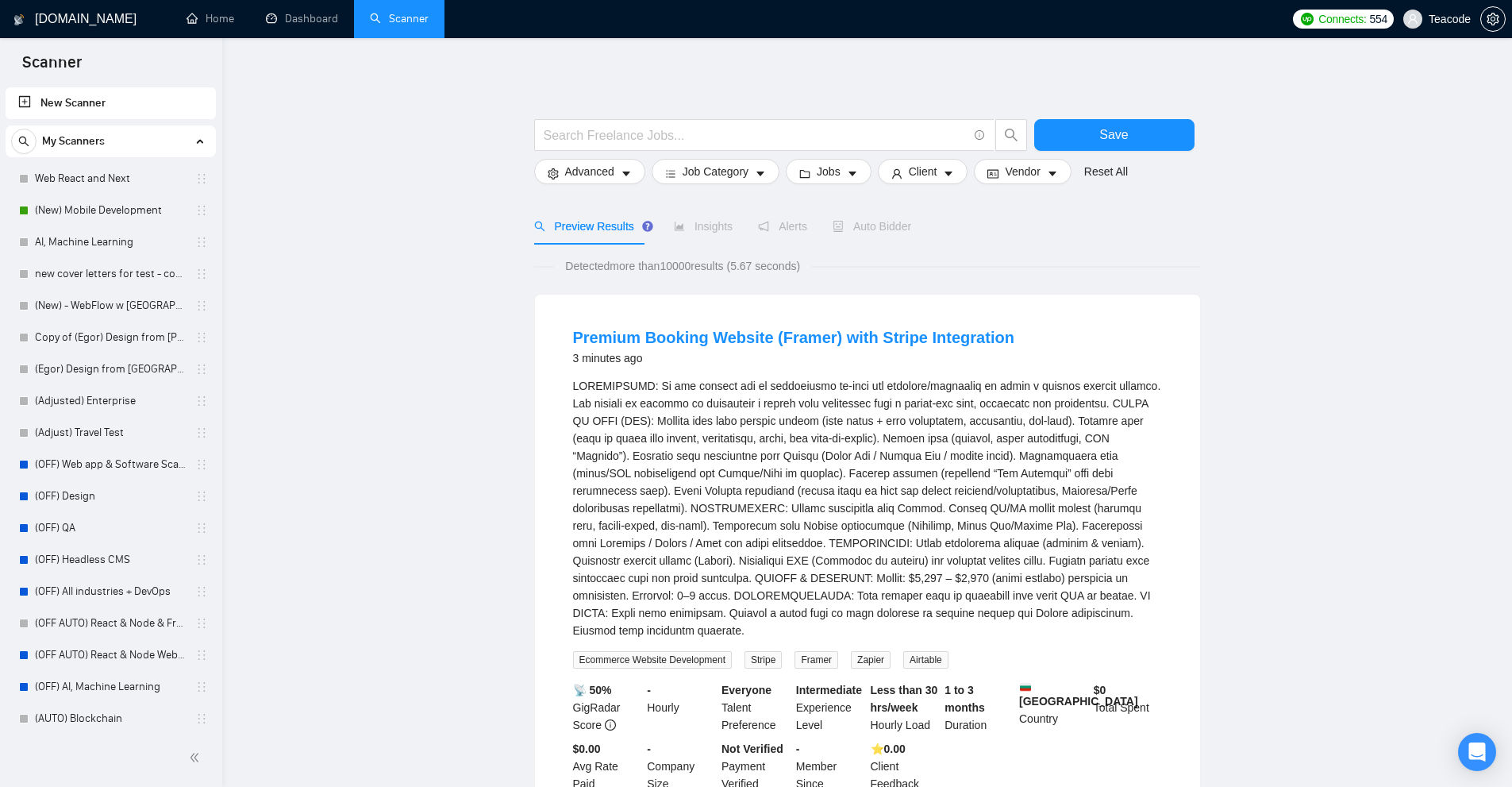
click at [852, 233] on span "Auto Bidder" at bounding box center [871, 226] width 79 height 13
click at [99, 204] on link "(New) Mobile Development" at bounding box center [110, 210] width 151 height 32
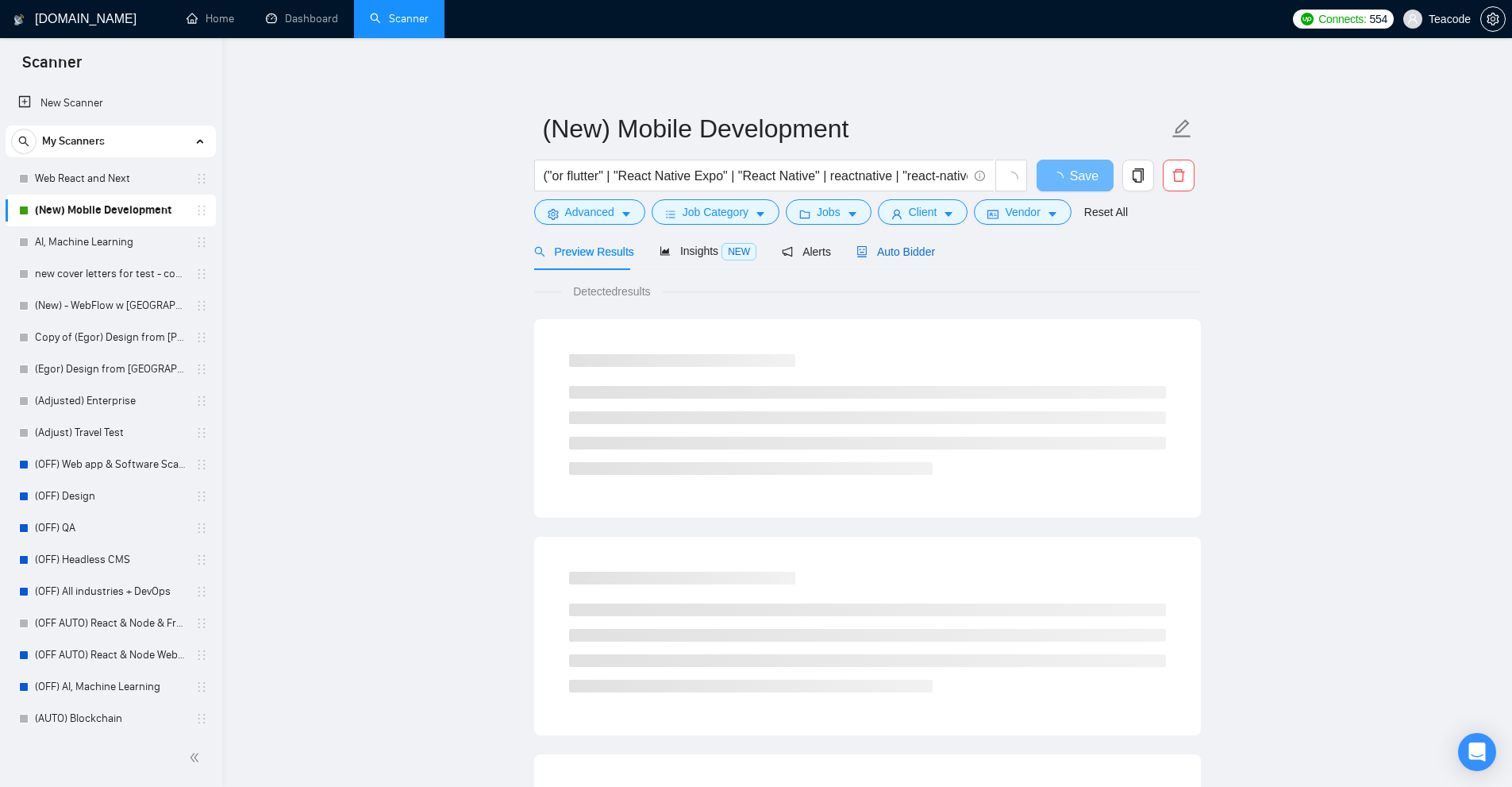
click at [899, 254] on span "Auto Bidder" at bounding box center [896, 251] width 79 height 13
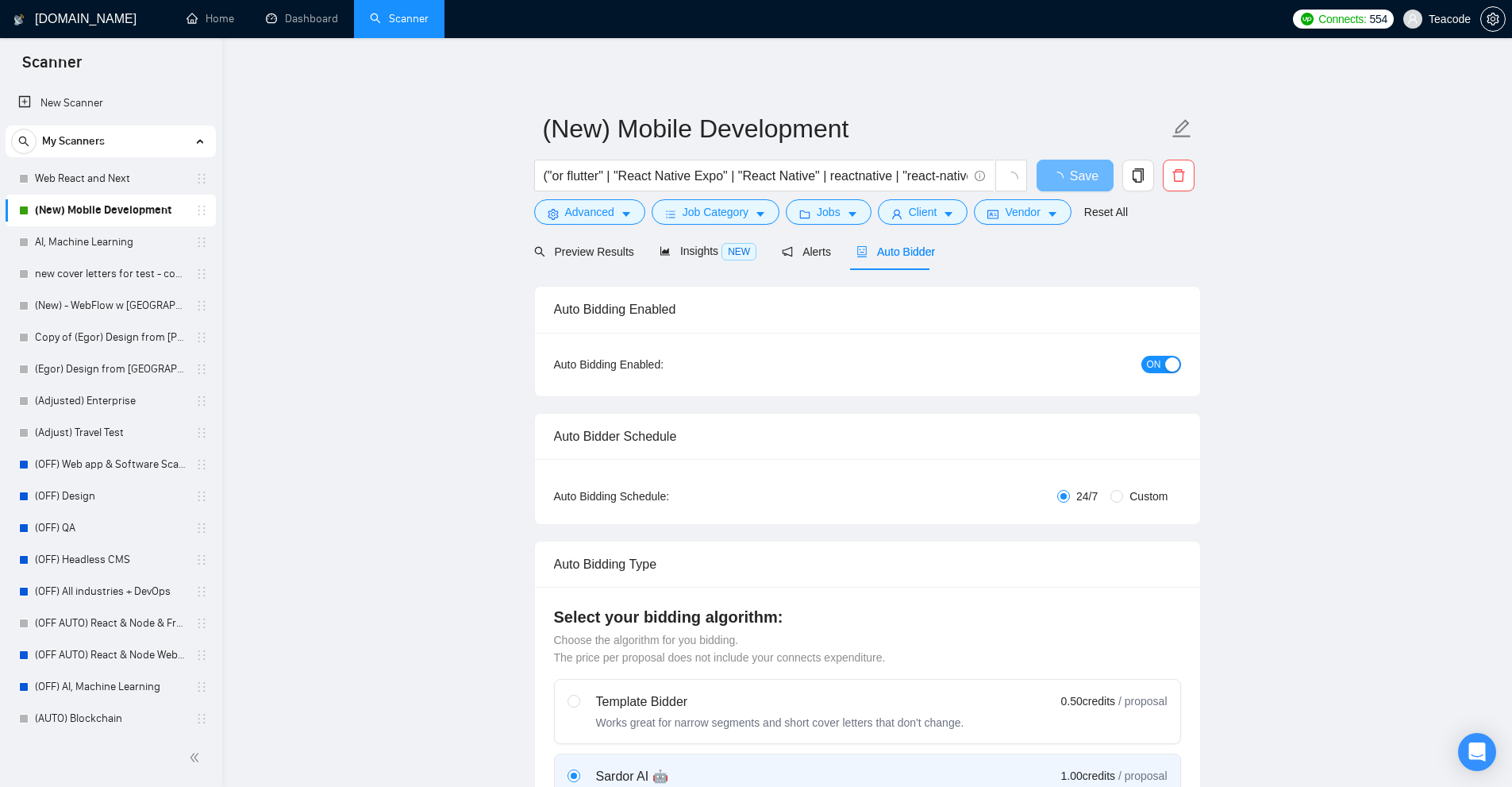
checkbox input "true"
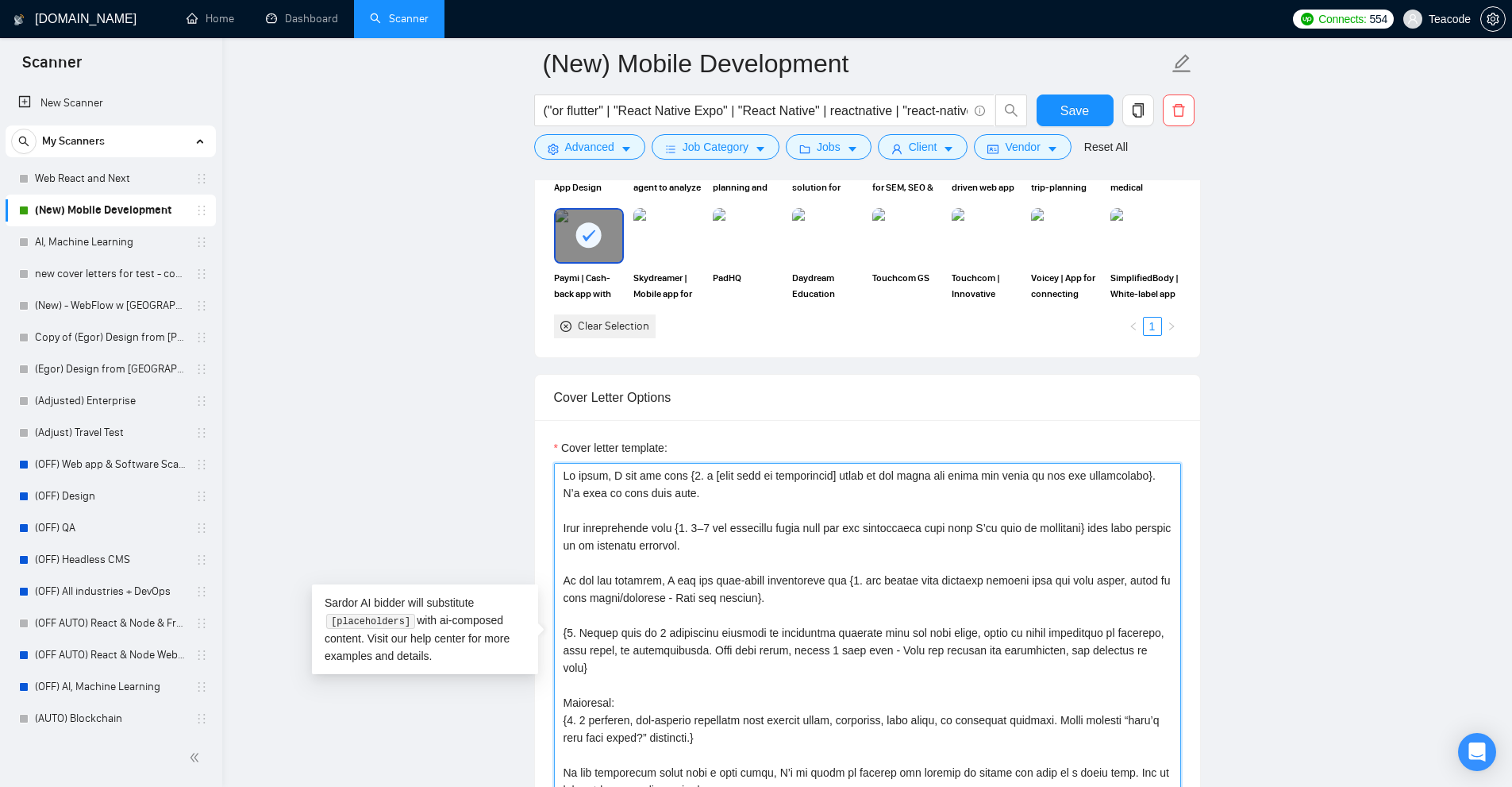
click at [1068, 482] on textarea "Cover letter template:" at bounding box center [867, 641] width 627 height 357
click at [1155, 506] on textarea "Cover letter template:" at bounding box center [867, 641] width 627 height 357
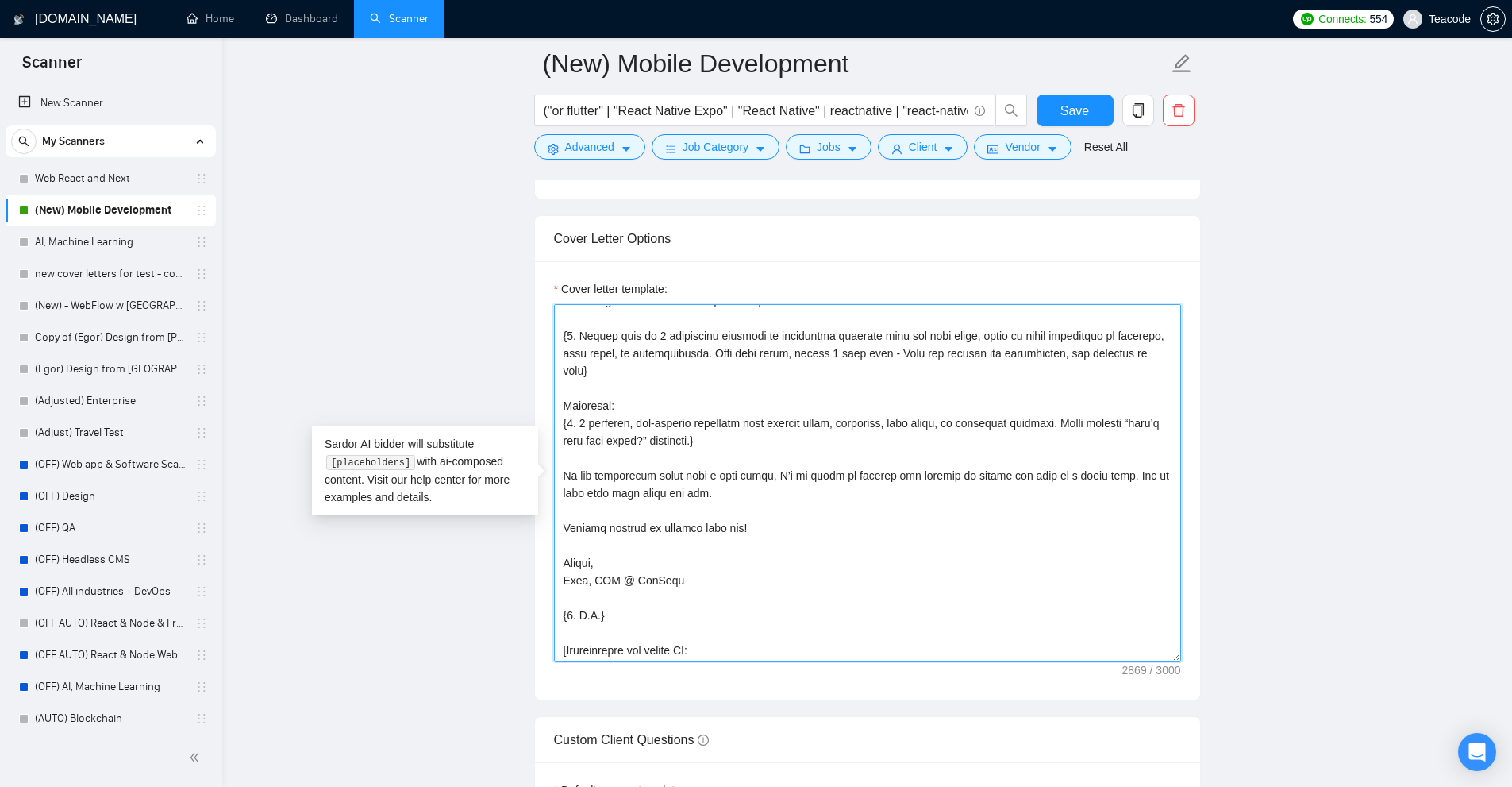
scroll to position [145, 0]
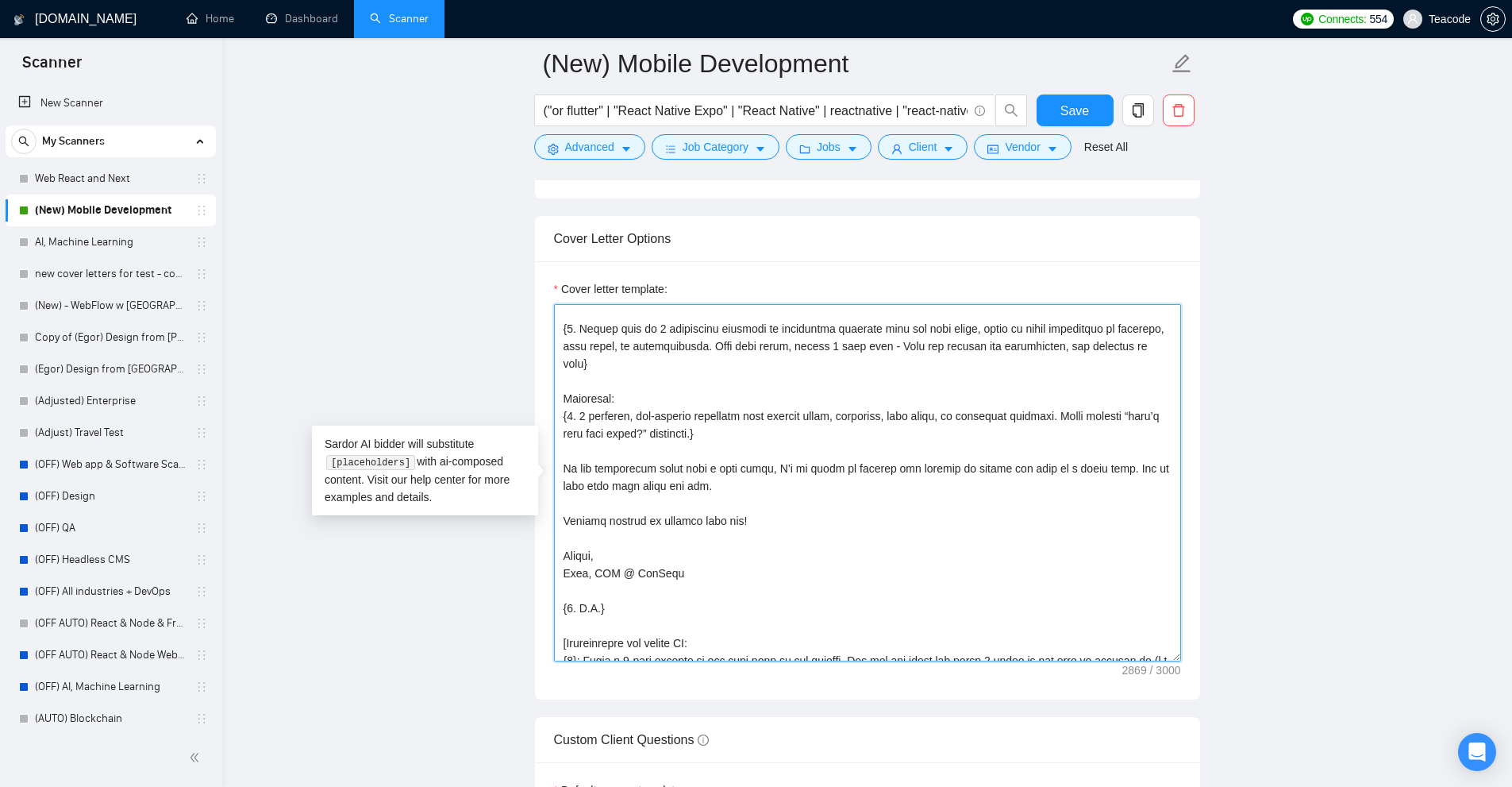
drag, startPoint x: 1174, startPoint y: 655, endPoint x: 1201, endPoint y: 760, distance: 108.4
click at [1199, 700] on div "Cover Letter Options Cover letter template:" at bounding box center [867, 458] width 667 height 485
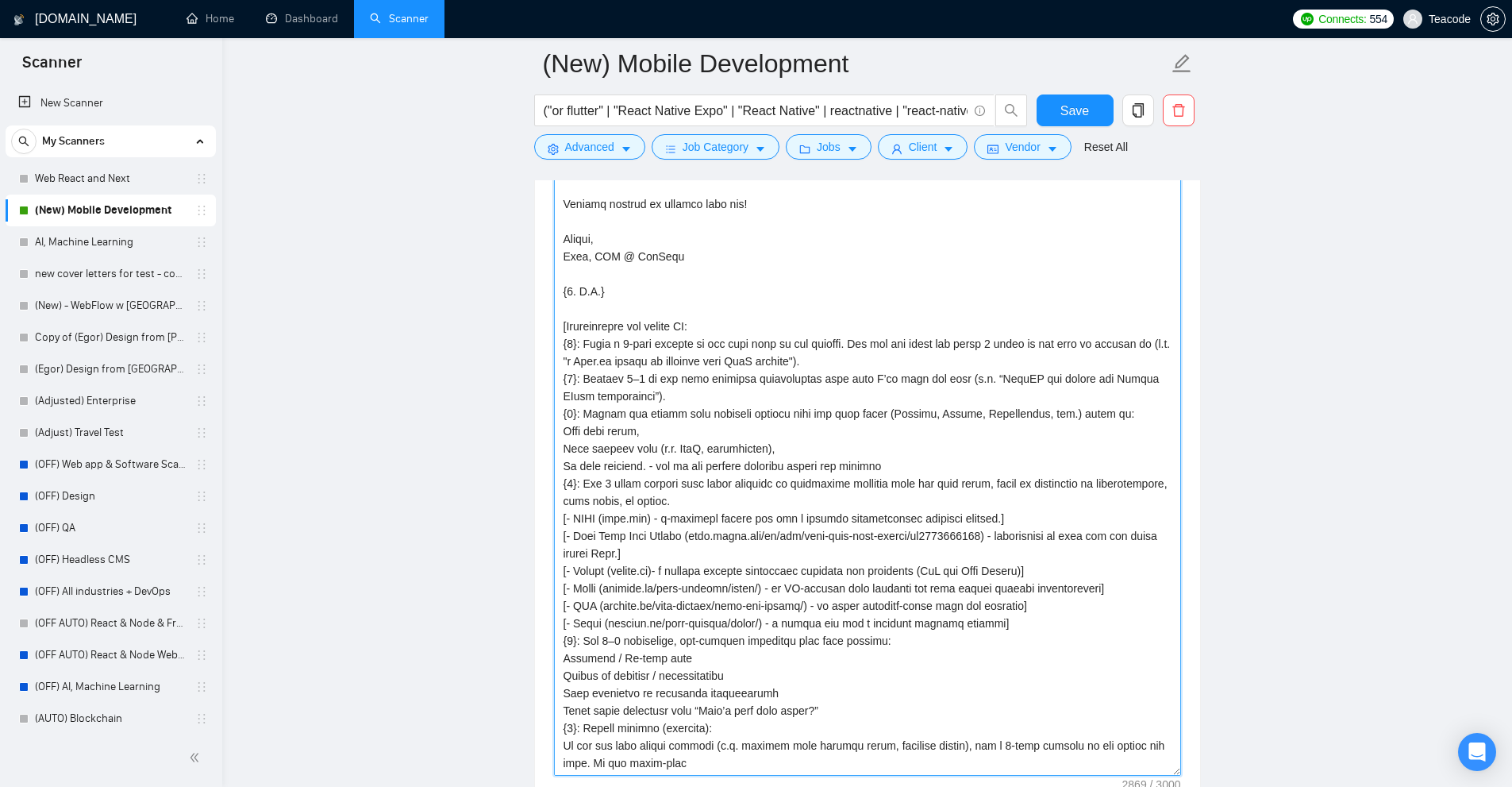
scroll to position [28, 0]
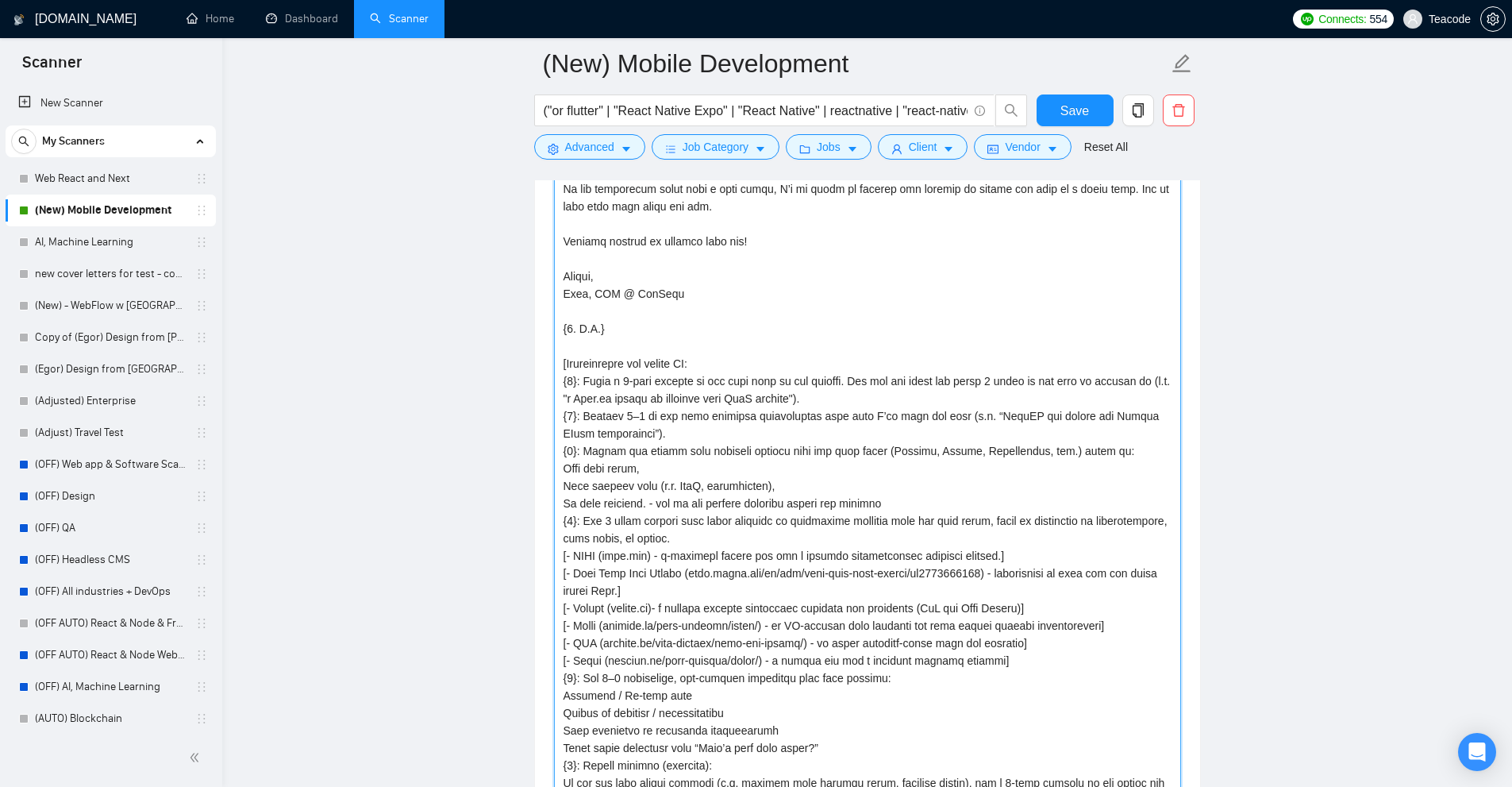
drag, startPoint x: 1176, startPoint y: 438, endPoint x: 1181, endPoint y: 788, distance: 350.0
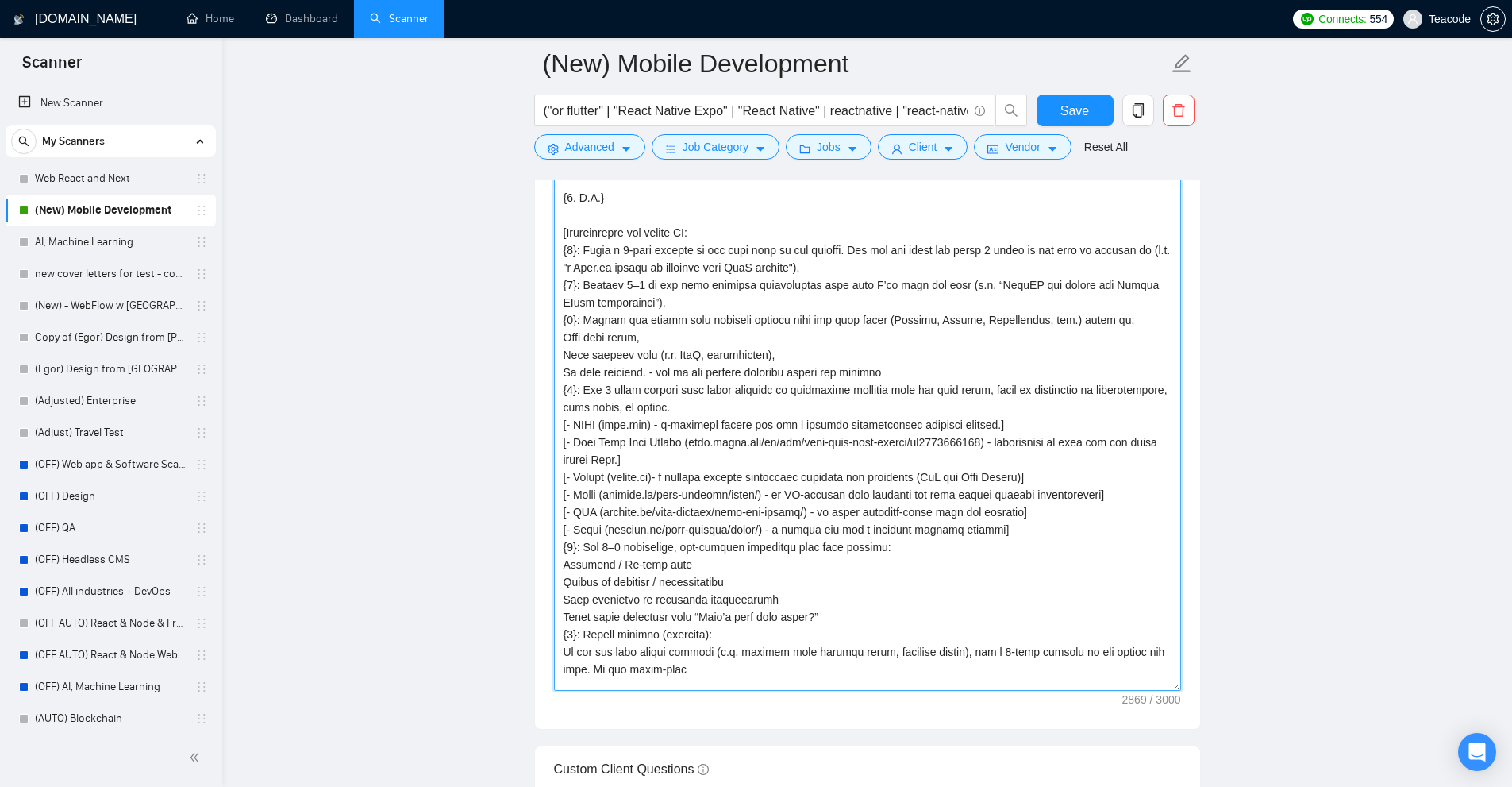
scroll to position [0, 0]
drag, startPoint x: 1177, startPoint y: 633, endPoint x: 1174, endPoint y: 788, distance: 155.0
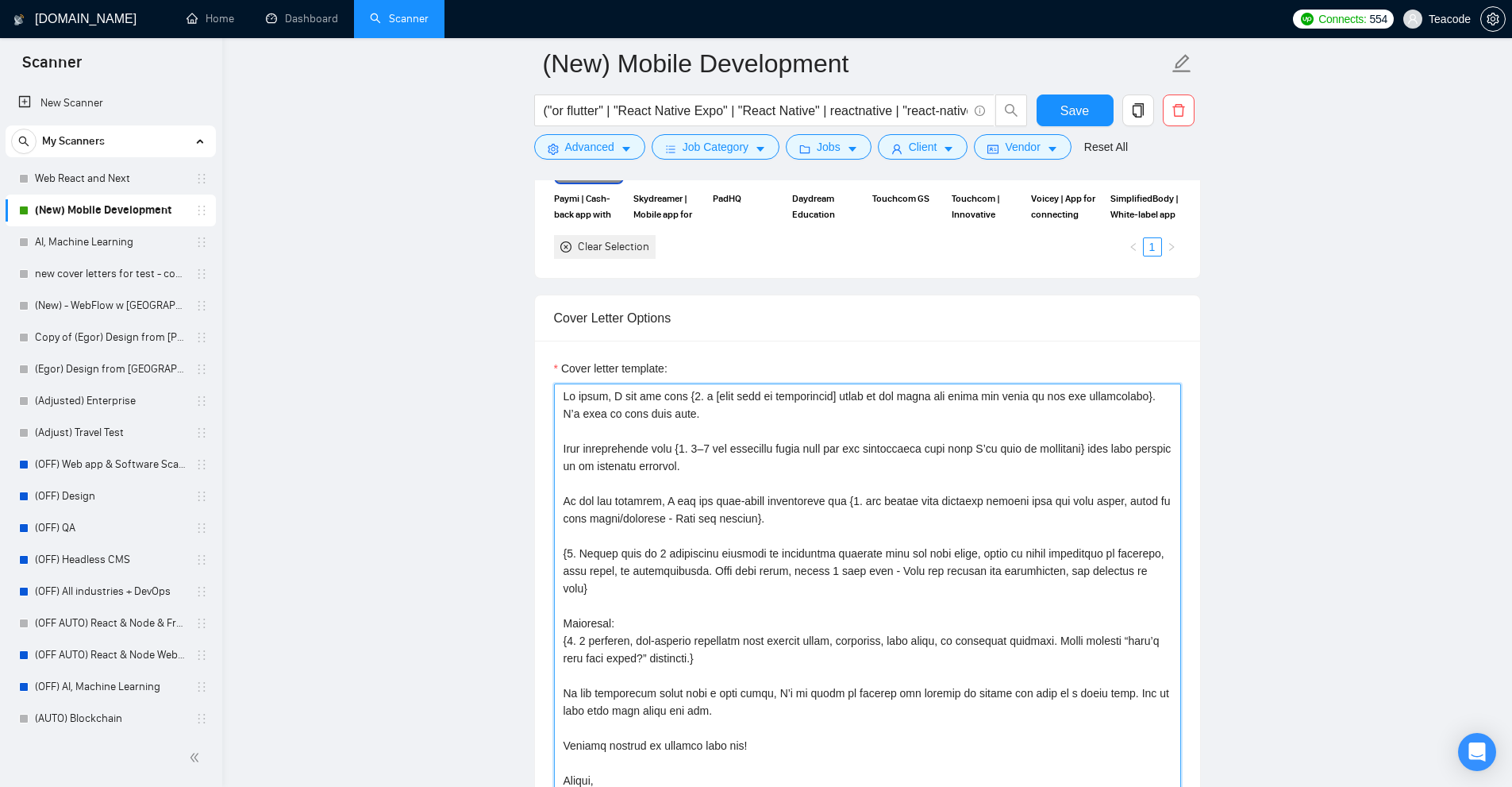
scroll to position [1588, 0]
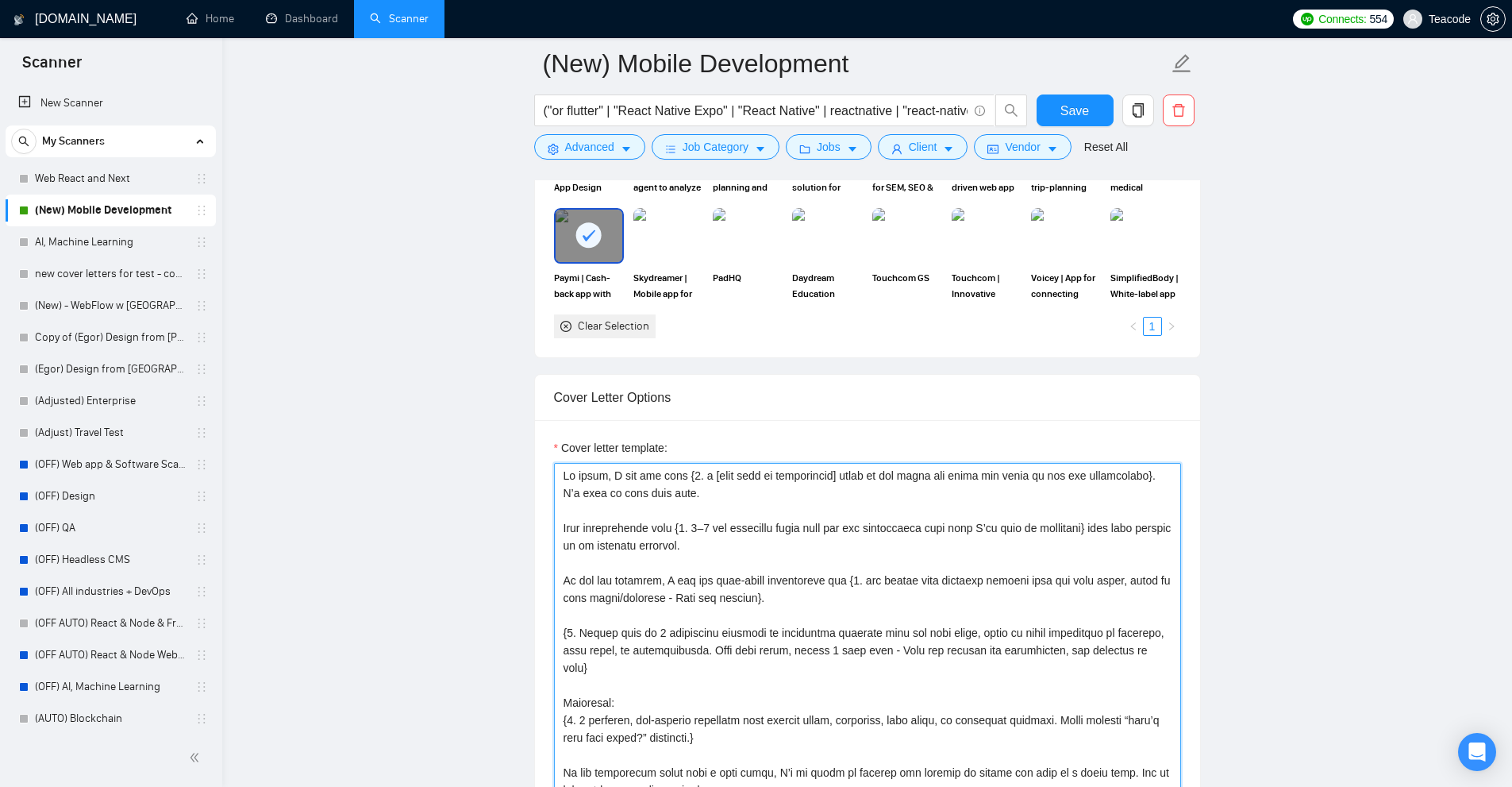
drag, startPoint x: 568, startPoint y: 529, endPoint x: 897, endPoint y: 551, distance: 329.7
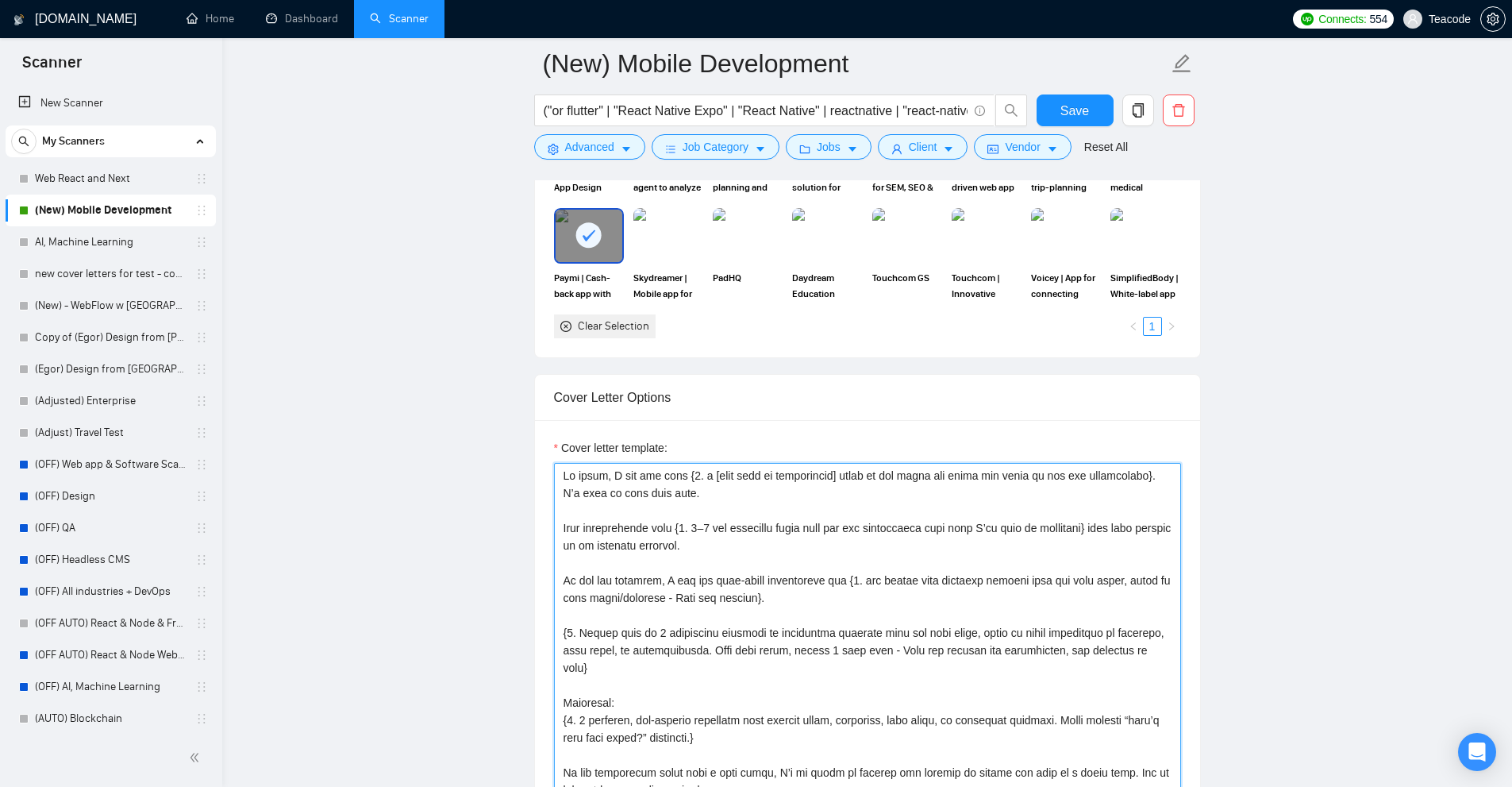
drag, startPoint x: 727, startPoint y: 526, endPoint x: 1060, endPoint y: 523, distance: 333.0
drag, startPoint x: 1084, startPoint y: 525, endPoint x: 1102, endPoint y: 543, distance: 25.5
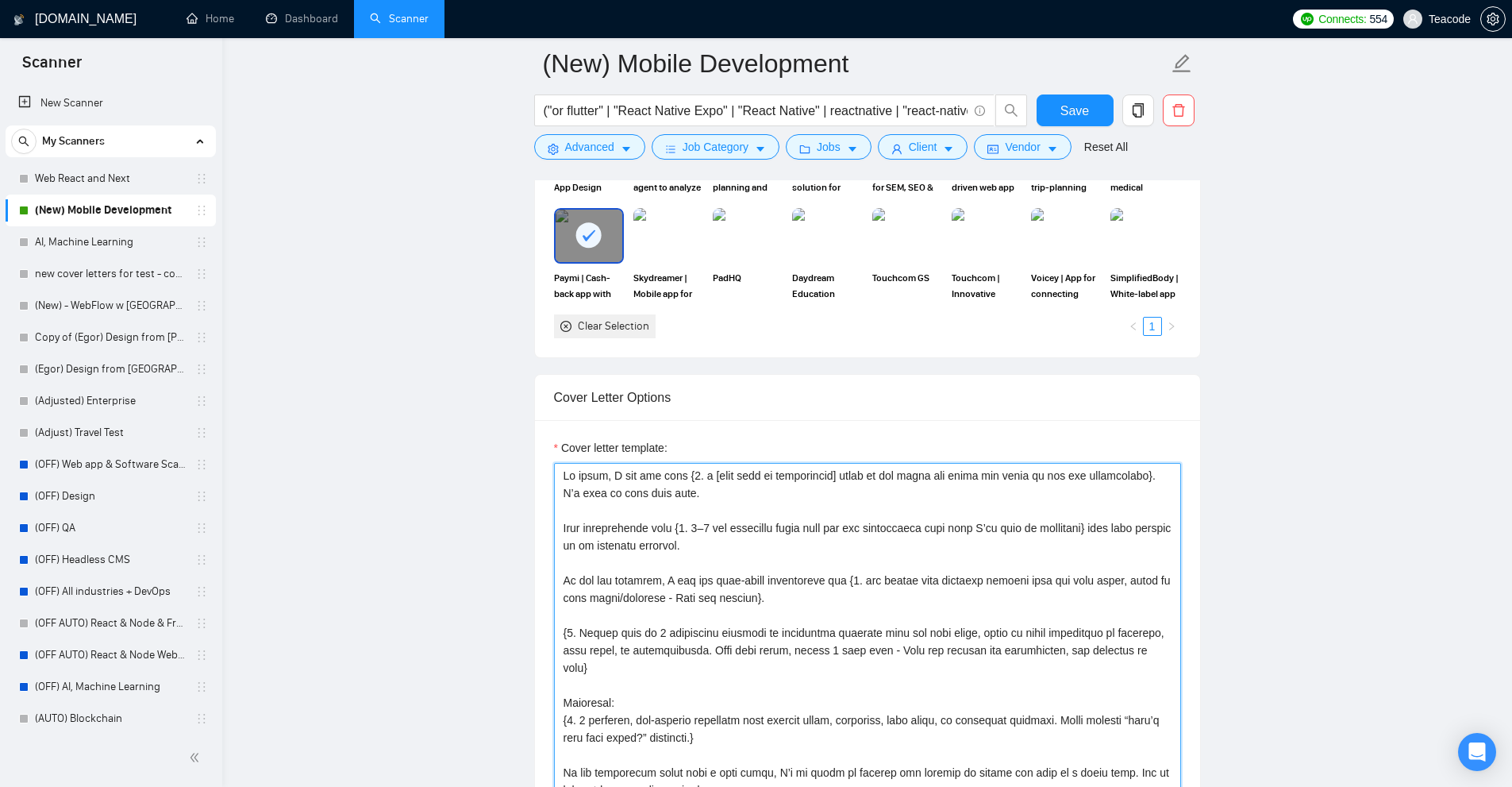
drag, startPoint x: 678, startPoint y: 580, endPoint x: 818, endPoint y: 594, distance: 140.7
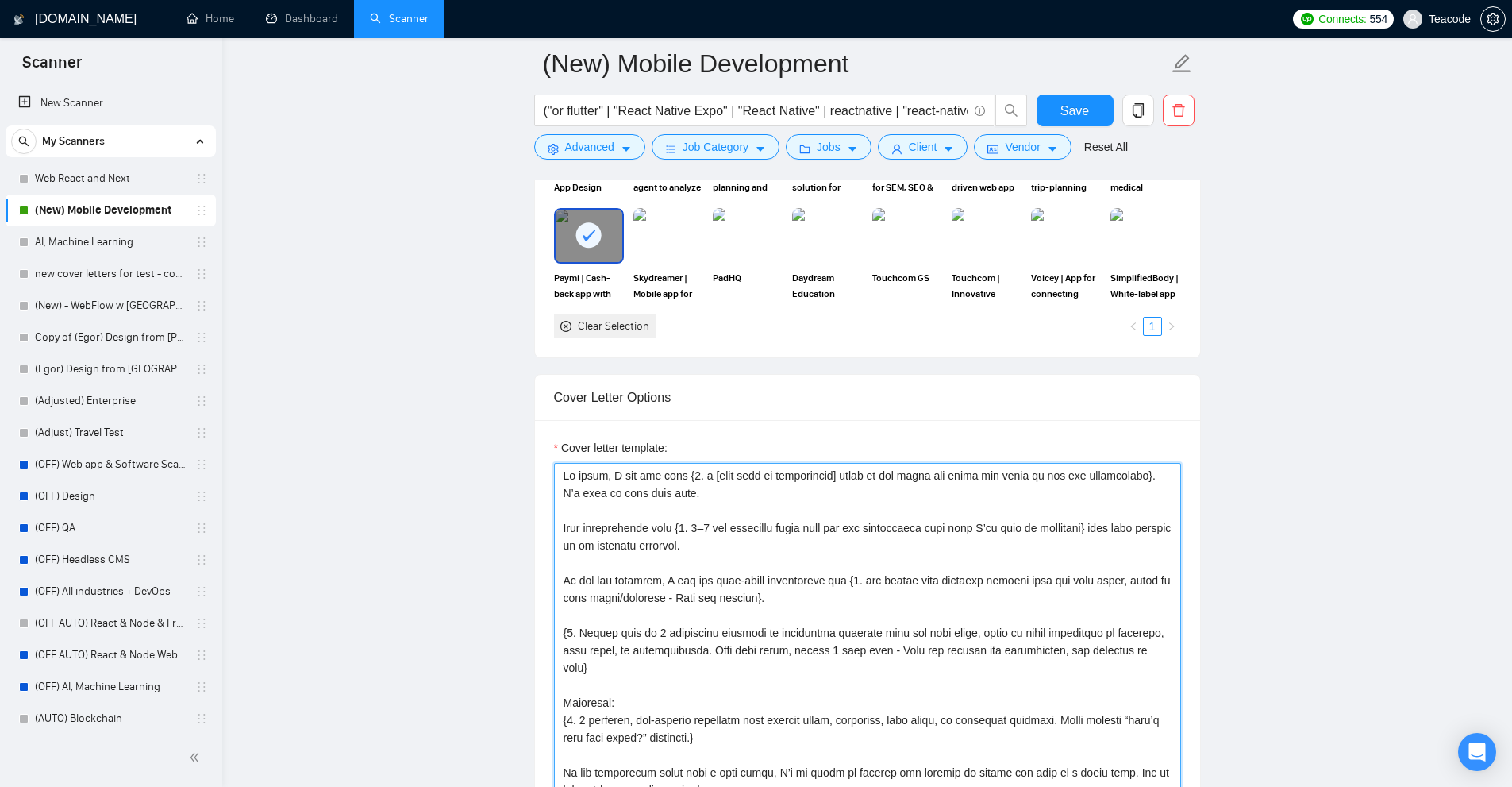
scroll to position [1746, 0]
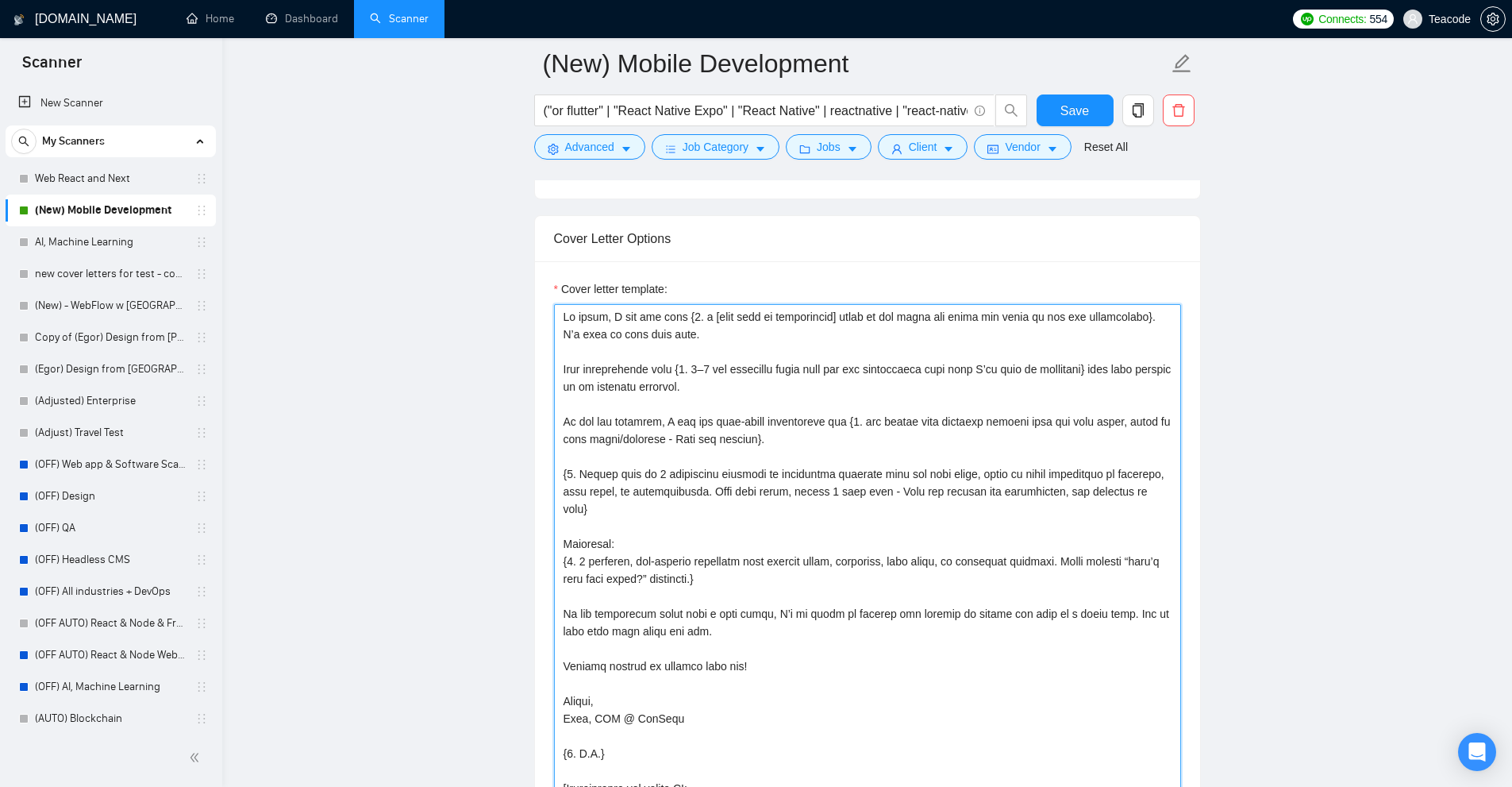
drag, startPoint x: 571, startPoint y: 470, endPoint x: 888, endPoint y: 496, distance: 318.1
drag, startPoint x: 699, startPoint y: 477, endPoint x: 906, endPoint y: 475, distance: 207.0
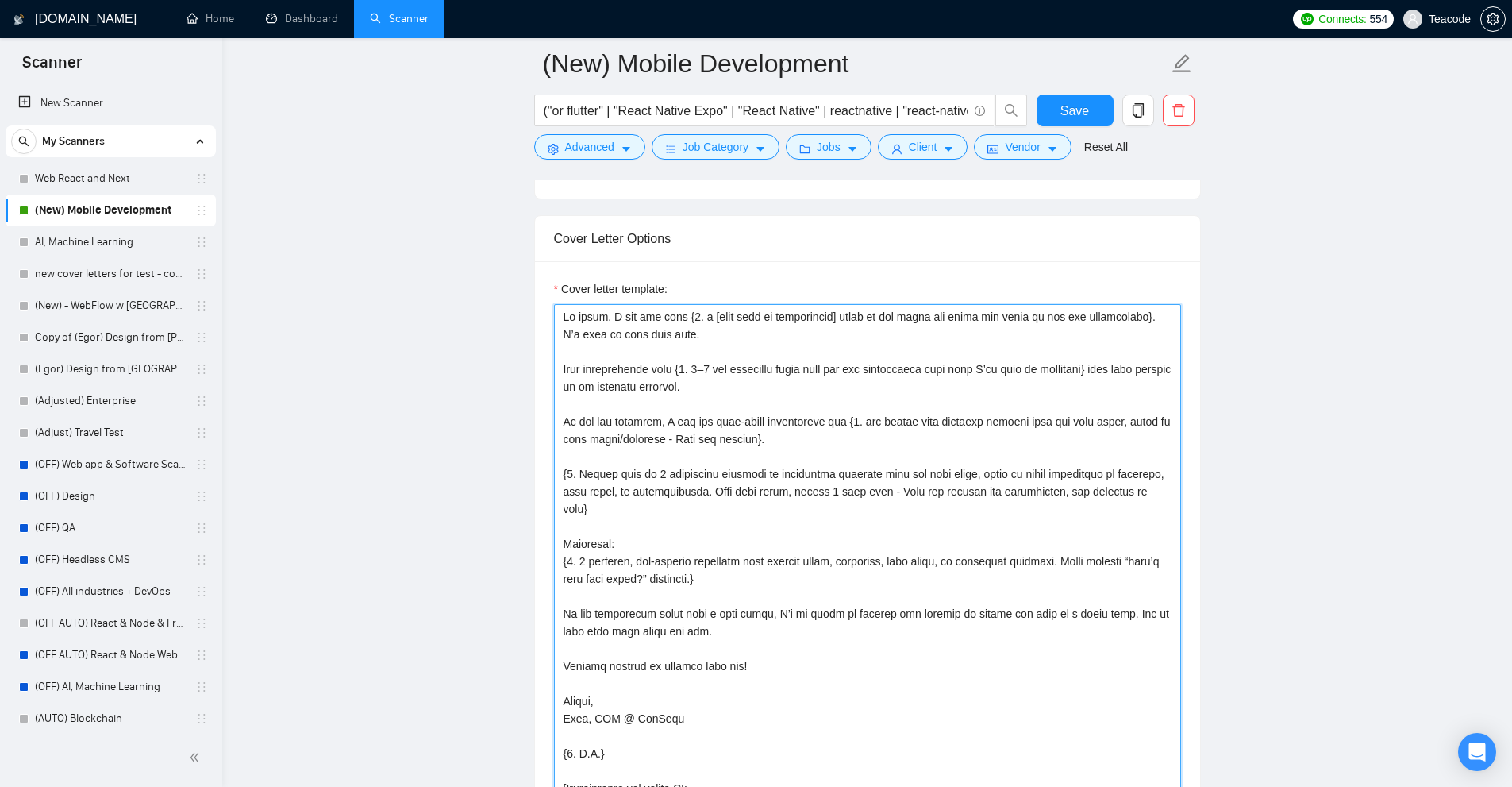
drag, startPoint x: 949, startPoint y: 476, endPoint x: 1170, endPoint y: 494, distance: 221.7
drag, startPoint x: 579, startPoint y: 543, endPoint x: 893, endPoint y: 554, distance: 314.2
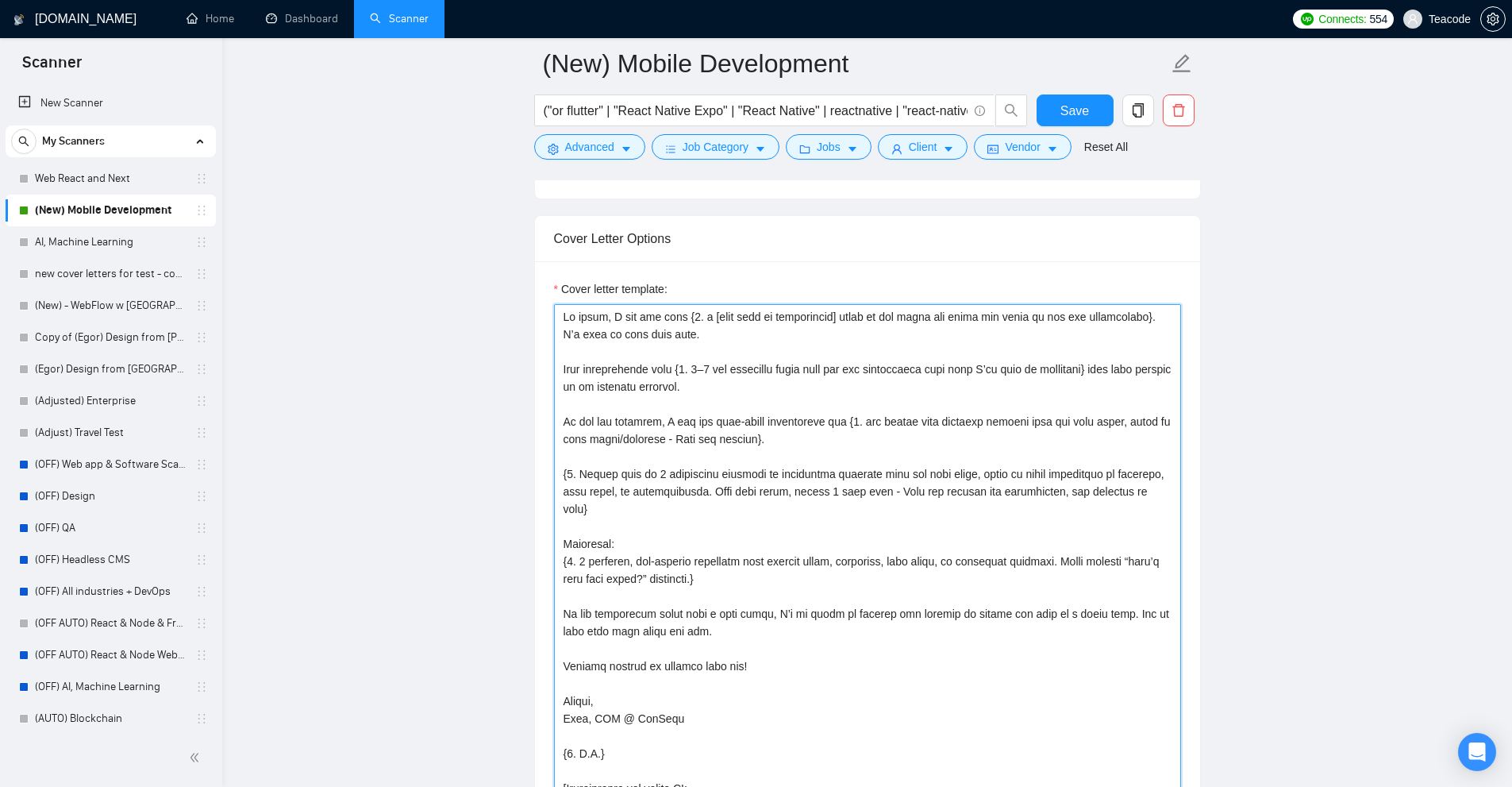
drag, startPoint x: 759, startPoint y: 551, endPoint x: 556, endPoint y: 550, distance: 203.0
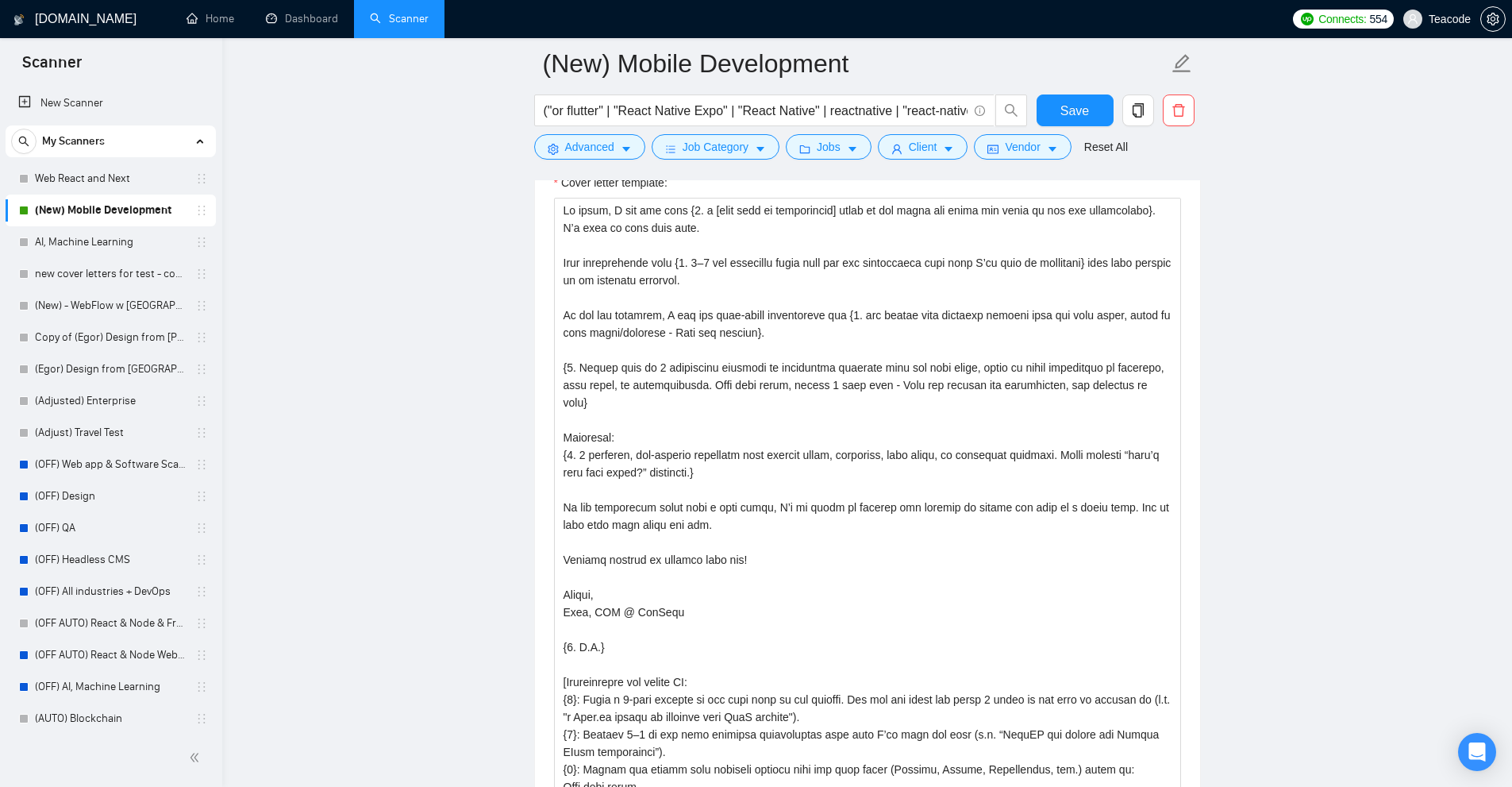
scroll to position [1859, 0]
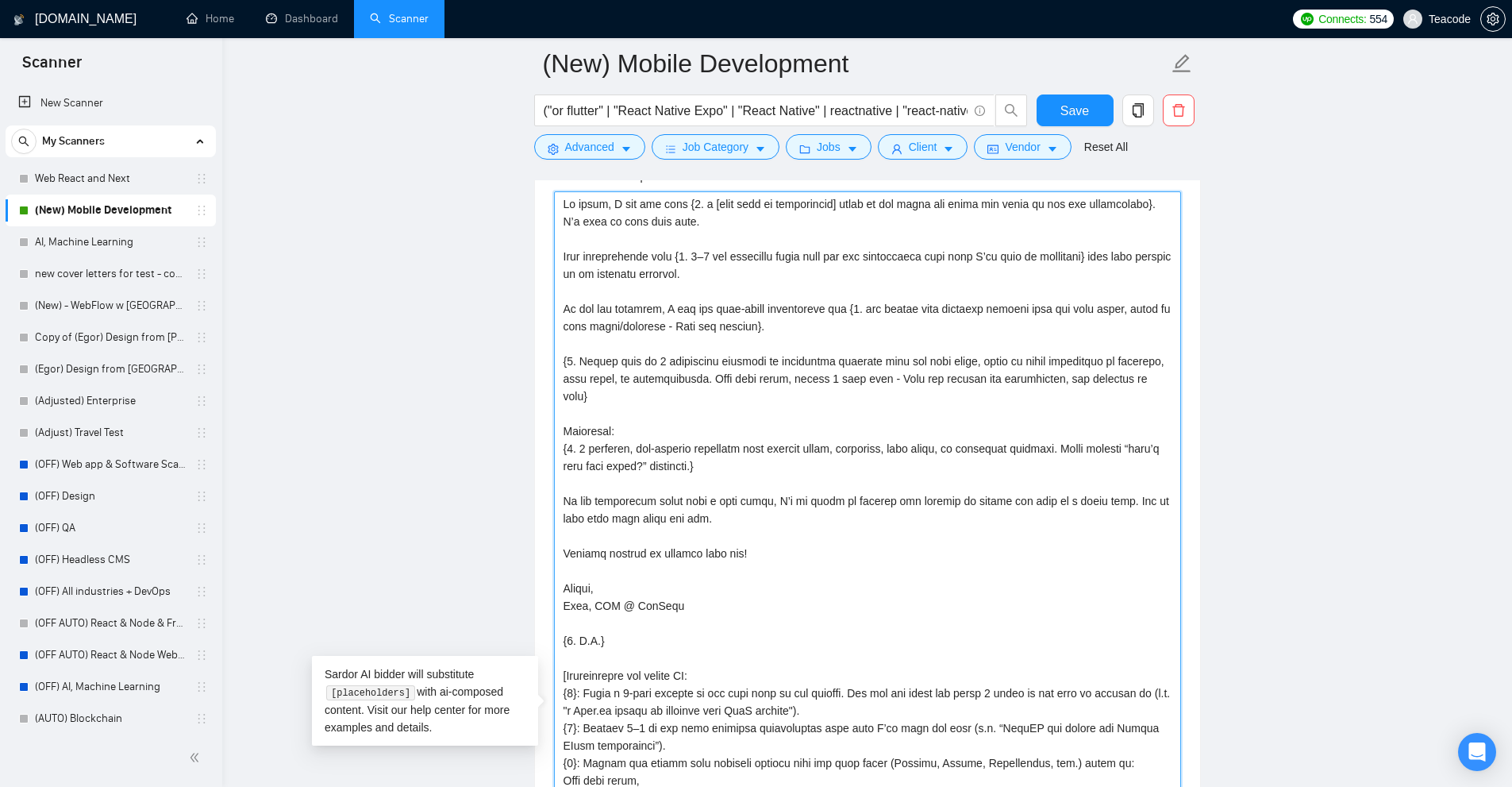
drag, startPoint x: 557, startPoint y: 481, endPoint x: 835, endPoint y: 499, distance: 278.6
click at [835, 499] on textarea "Cover letter template:" at bounding box center [867, 712] width 627 height 1043
drag, startPoint x: 869, startPoint y: 500, endPoint x: 520, endPoint y: 492, distance: 349.1
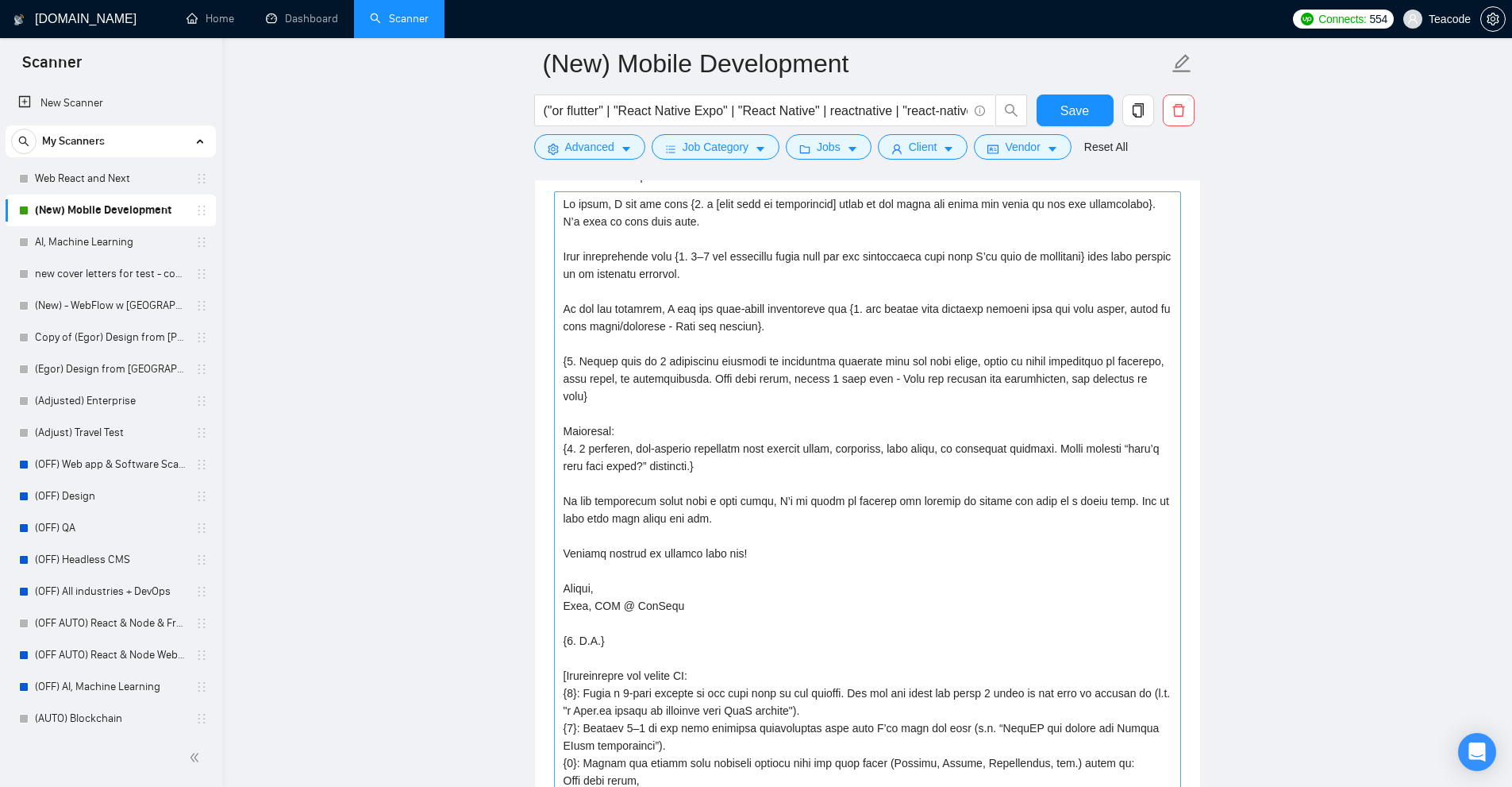
scroll to position [1939, 0]
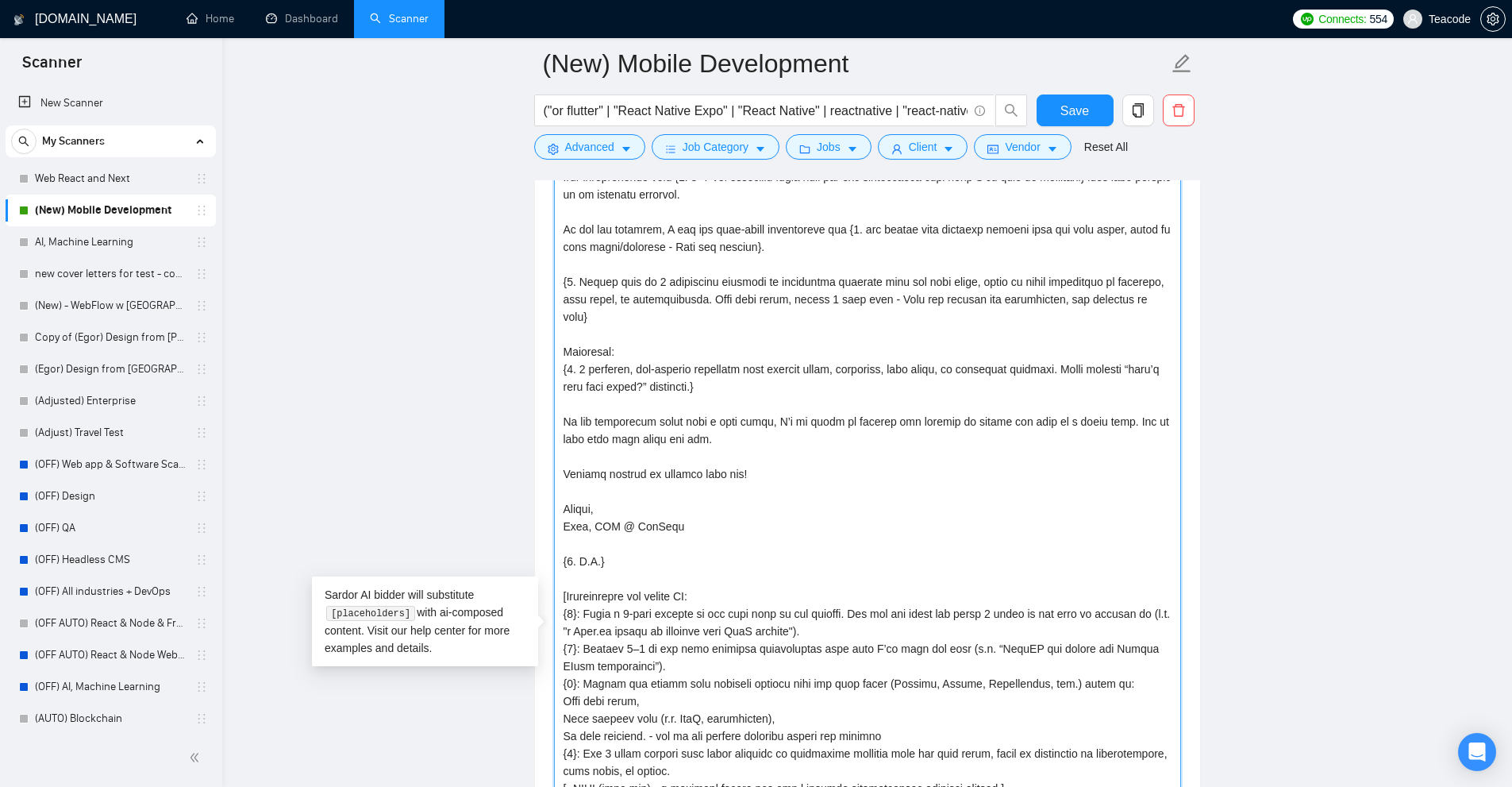
drag, startPoint x: 602, startPoint y: 539, endPoint x: 552, endPoint y: 541, distance: 50.0
click at [552, 541] on div "Cover letter template:" at bounding box center [867, 631] width 665 height 1124
click at [629, 543] on textarea "Cover letter template:" at bounding box center [867, 633] width 627 height 1043
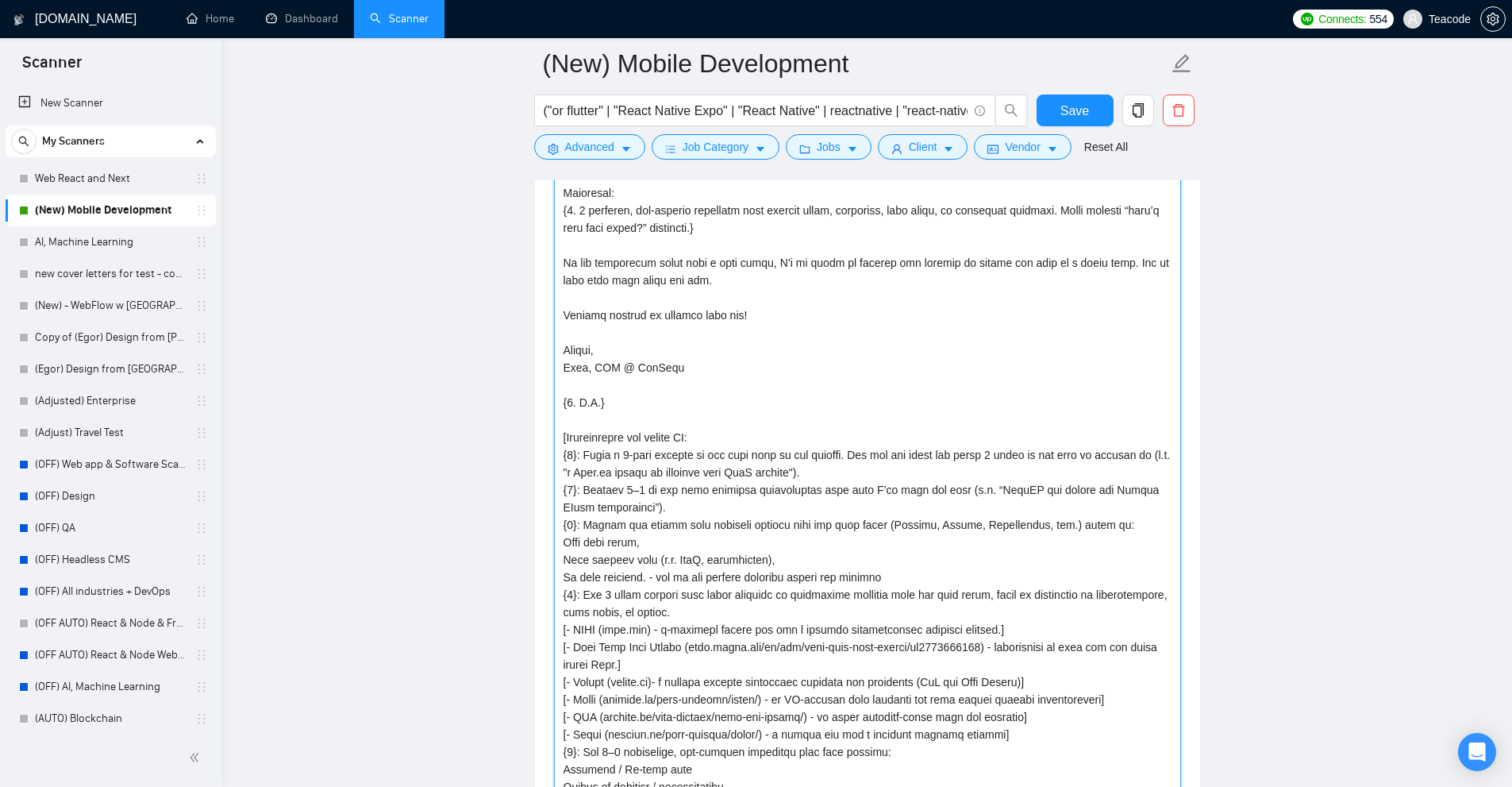
scroll to position [2257, 0]
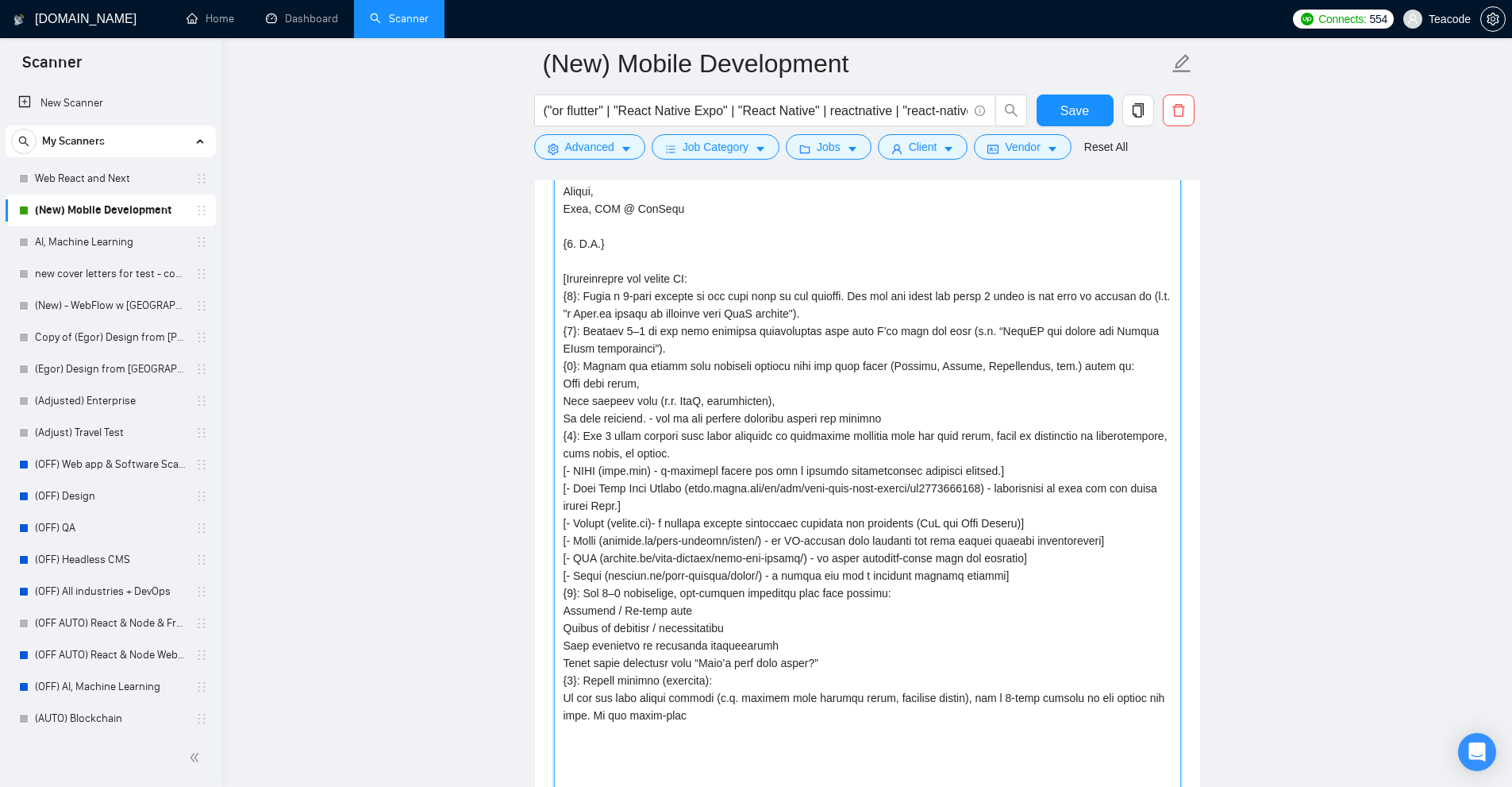
drag, startPoint x: 573, startPoint y: 657, endPoint x: 763, endPoint y: 663, distance: 190.1
click at [763, 663] on textarea "Cover letter template:" at bounding box center [867, 316] width 627 height 1043
click at [735, 683] on textarea "Cover letter template:" at bounding box center [867, 316] width 627 height 1043
drag, startPoint x: 696, startPoint y: 702, endPoint x: 553, endPoint y: 683, distance: 144.3
click at [554, 683] on textarea "Cover letter template:" at bounding box center [867, 316] width 627 height 1043
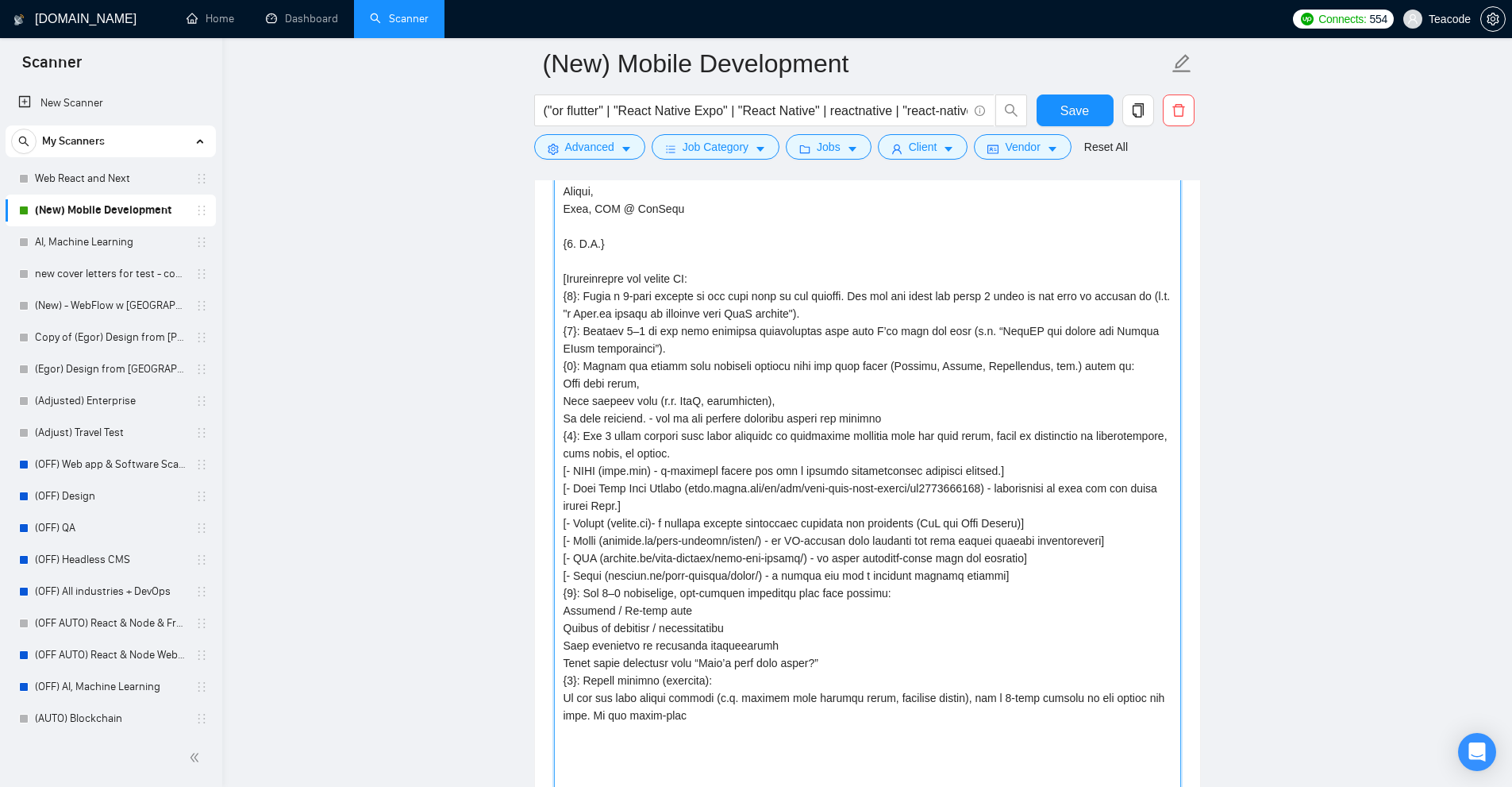
click at [737, 700] on textarea "Cover letter template:" at bounding box center [867, 316] width 627 height 1043
drag, startPoint x: 740, startPoint y: 698, endPoint x: 509, endPoint y: 678, distance: 231.9
click at [509, 678] on main "(New) Mobile Development ("or flutter" | "React Native Expo" | "React Native" |…" at bounding box center [867, 585] width 1238 height 5556
click at [680, 693] on textarea "Cover letter template:" at bounding box center [867, 316] width 627 height 1043
drag, startPoint x: 719, startPoint y: 653, endPoint x: 550, endPoint y: 663, distance: 169.3
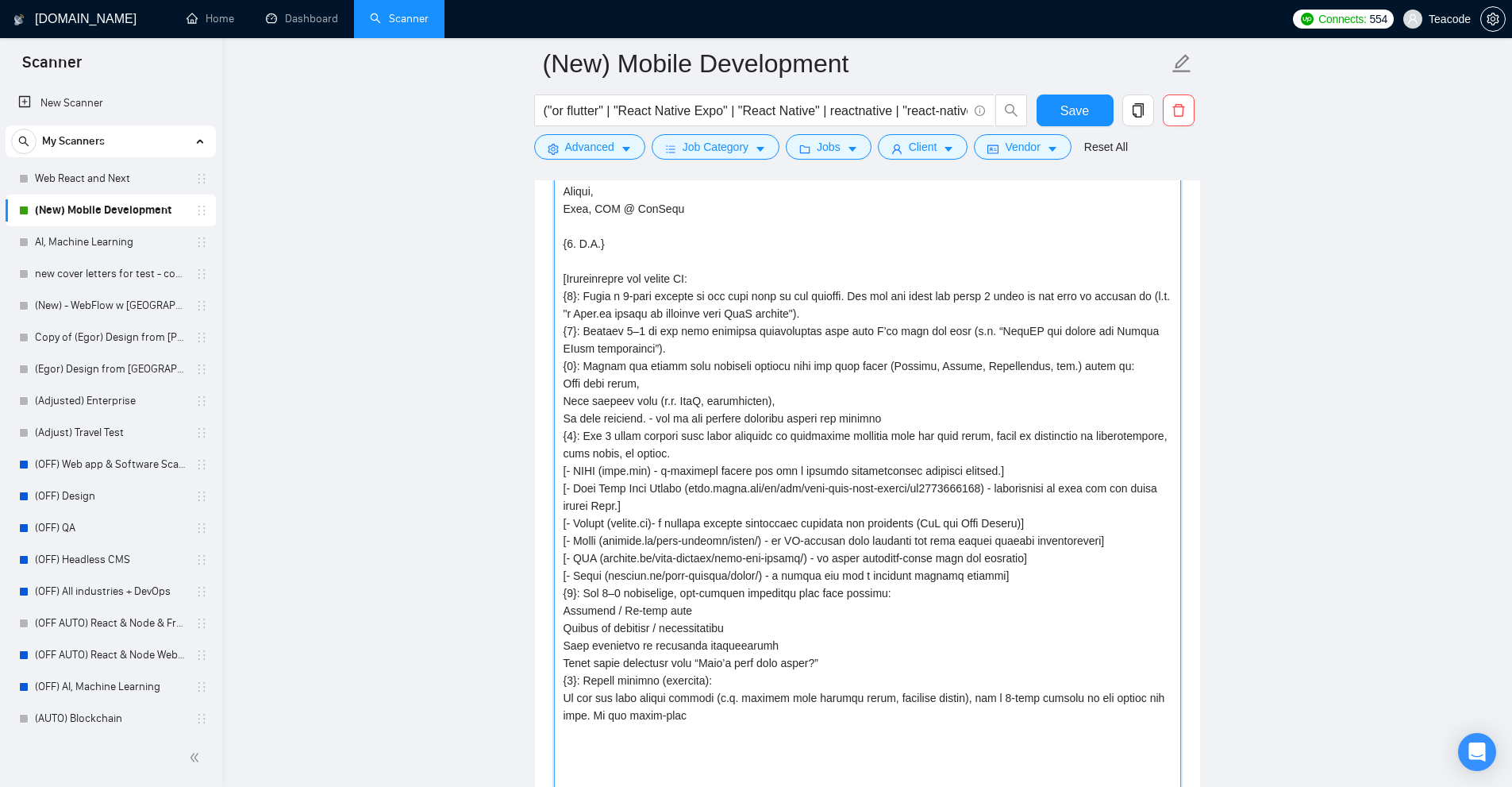
click at [551, 663] on div "Cover letter template:" at bounding box center [867, 314] width 665 height 1124
click at [639, 655] on textarea "Cover letter template:" at bounding box center [867, 316] width 627 height 1043
click at [566, 647] on textarea "Cover letter template:" at bounding box center [867, 316] width 627 height 1043
drag, startPoint x: 566, startPoint y: 647, endPoint x: 863, endPoint y: 647, distance: 297.0
click at [806, 648] on textarea "Cover letter template:" at bounding box center [867, 316] width 627 height 1043
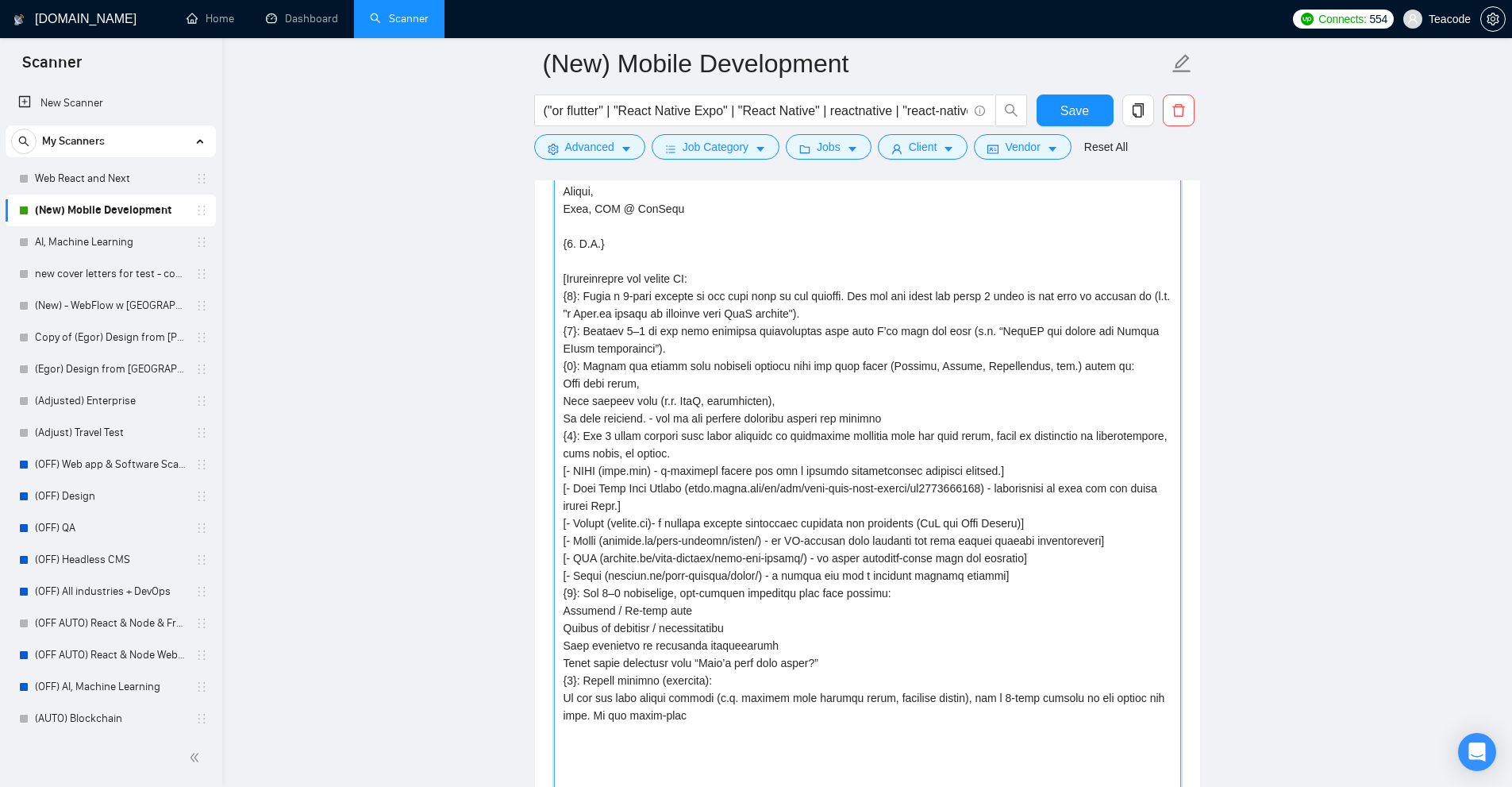
click at [869, 647] on textarea "Cover letter template:" at bounding box center [867, 316] width 627 height 1043
drag, startPoint x: 900, startPoint y: 644, endPoint x: 537, endPoint y: 595, distance: 366.3
click at [537, 595] on div "Cover letter template:" at bounding box center [867, 314] width 665 height 1124
click at [687, 594] on textarea "Cover letter template:" at bounding box center [867, 316] width 627 height 1043
drag, startPoint x: 561, startPoint y: 612, endPoint x: 775, endPoint y: 610, distance: 214.0
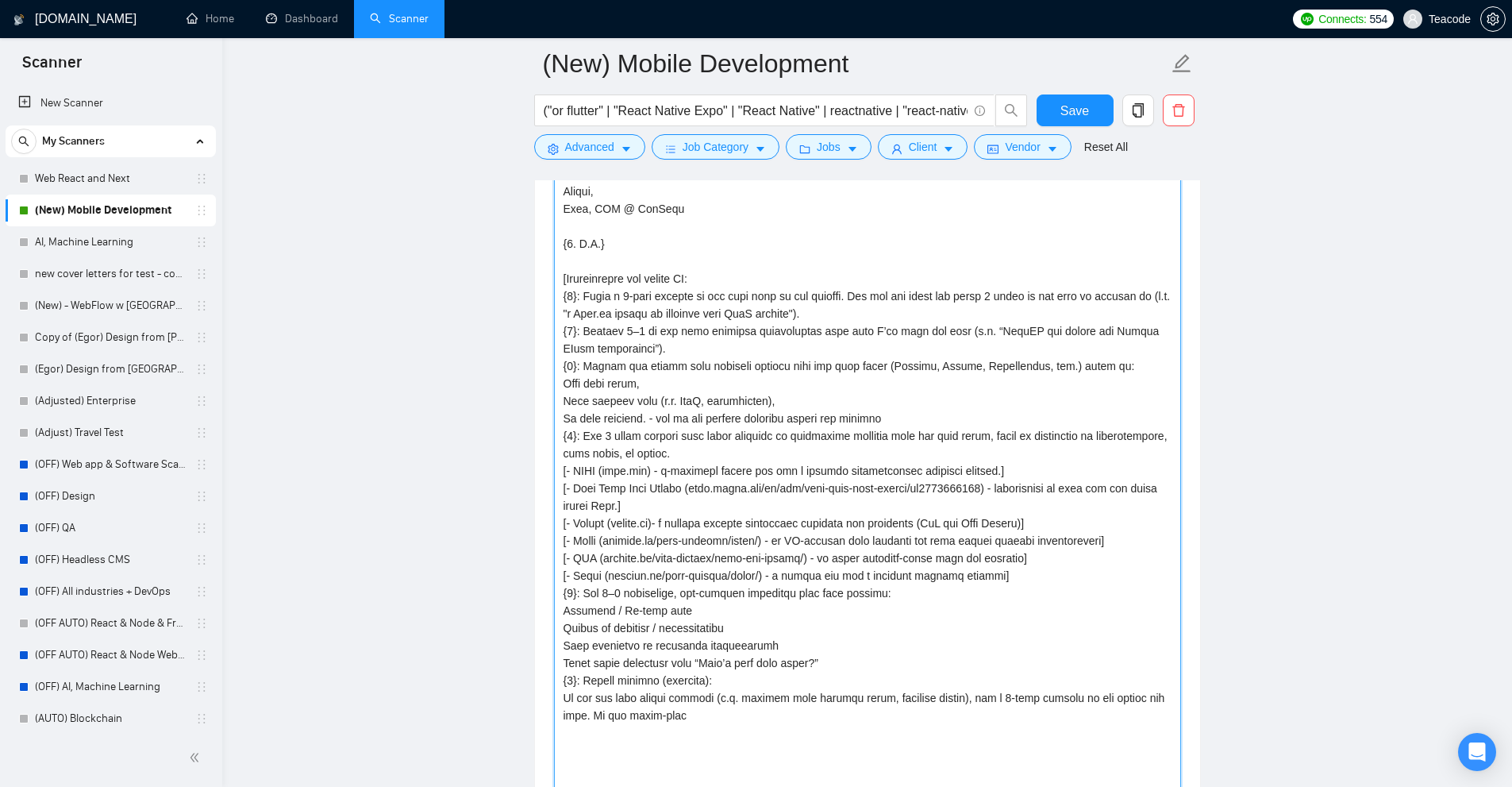
click at [775, 610] on textarea "Cover letter template:" at bounding box center [867, 316] width 627 height 1043
drag, startPoint x: 779, startPoint y: 623, endPoint x: 531, endPoint y: 628, distance: 248.1
click at [531, 628] on main "(New) Mobile Development ("or flutter" | "React Native Expo" | "React Native" |…" at bounding box center [867, 585] width 1238 height 5556
click at [628, 641] on textarea "Cover letter template:" at bounding box center [867, 316] width 627 height 1043
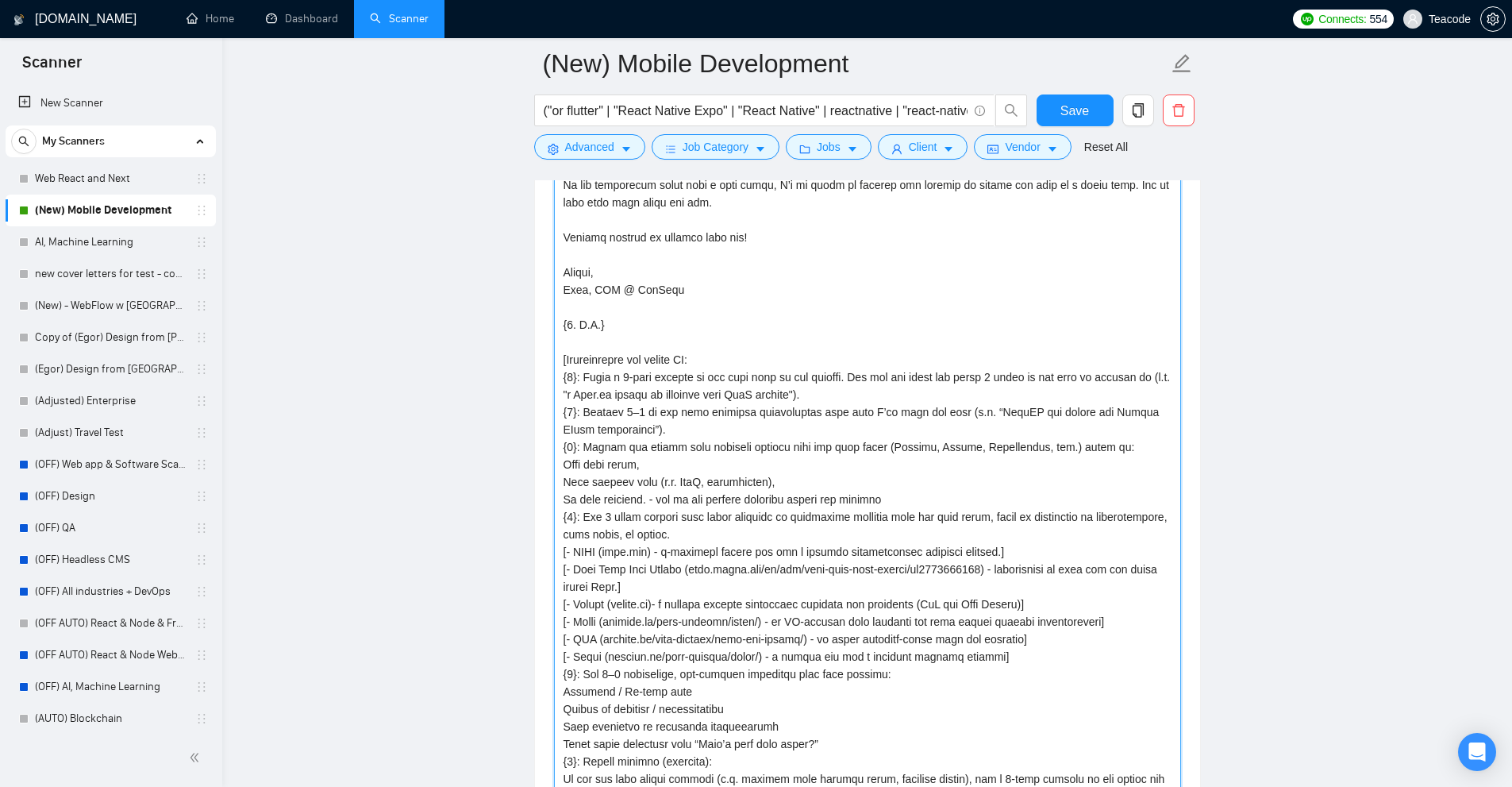
scroll to position [2172, 0]
drag, startPoint x: 968, startPoint y: 509, endPoint x: 1031, endPoint y: 536, distance: 68.5
click at [1031, 536] on textarea "Cover letter template:" at bounding box center [867, 399] width 627 height 1043
drag, startPoint x: 1051, startPoint y: 533, endPoint x: 522, endPoint y: 543, distance: 529.1
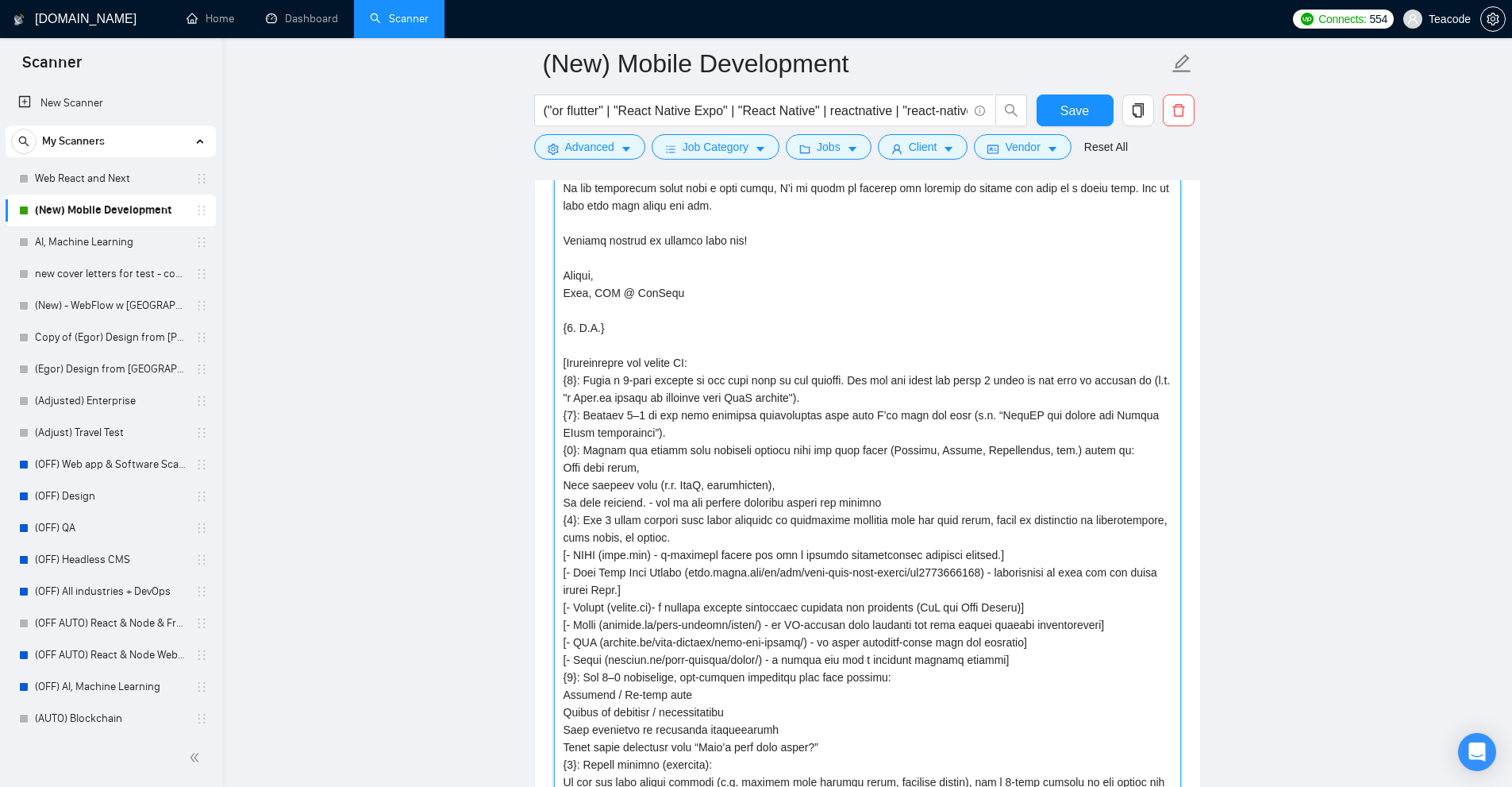
click at [522, 543] on main "(New) Mobile Development ("or flutter" | "React Native Expo" | "React Native" |…" at bounding box center [867, 669] width 1238 height 5556
click at [668, 542] on textarea "Cover letter template:" at bounding box center [867, 399] width 627 height 1043
drag, startPoint x: 654, startPoint y: 539, endPoint x: 1064, endPoint y: 535, distance: 410.0
click at [1064, 535] on textarea "Cover letter template:" at bounding box center [867, 399] width 627 height 1043
click at [1054, 538] on textarea "Cover letter template:" at bounding box center [867, 399] width 627 height 1043
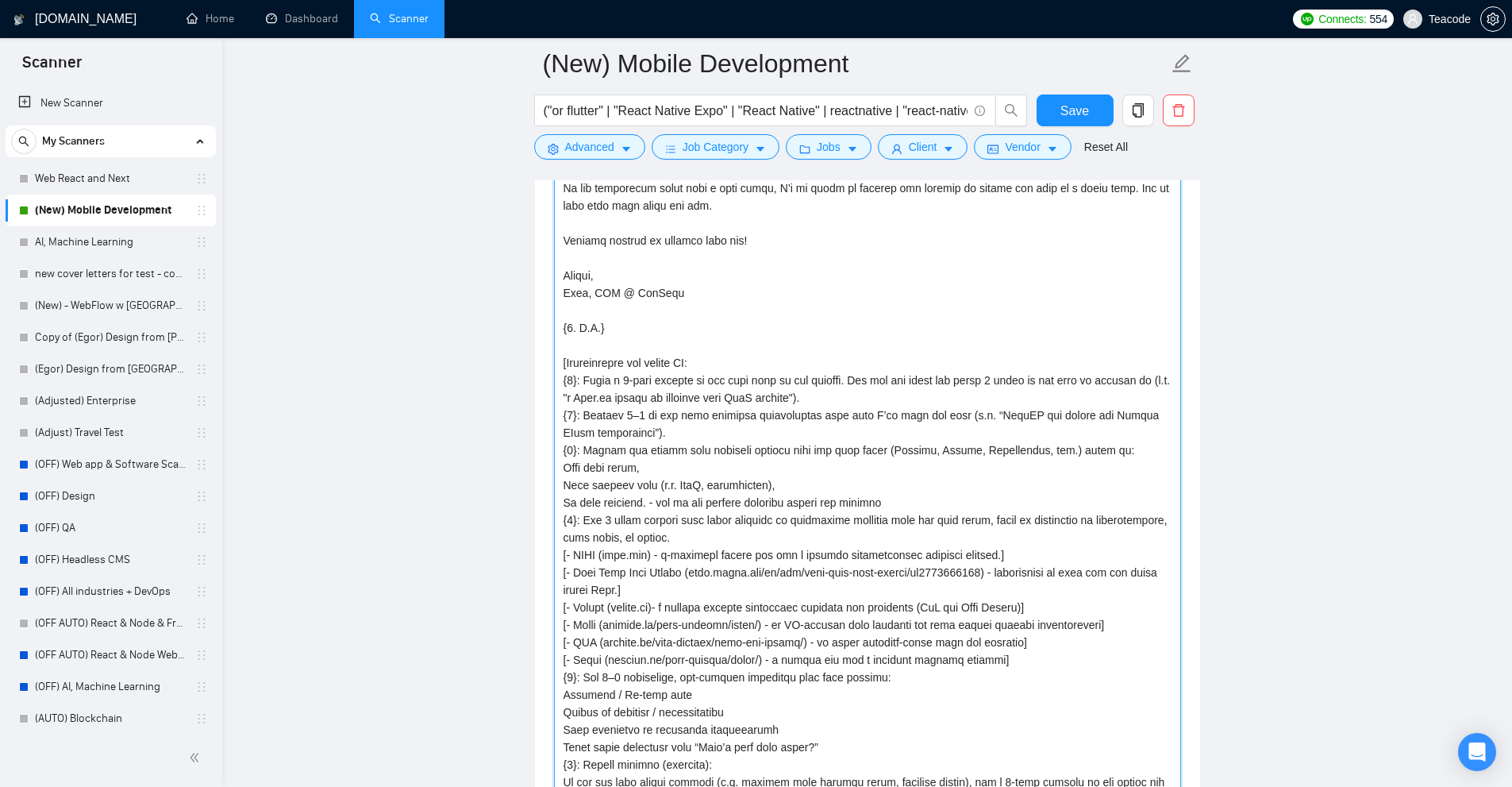
click at [635, 572] on textarea "Cover letter template:" at bounding box center [867, 399] width 627 height 1043
drag, startPoint x: 992, startPoint y: 552, endPoint x: 1137, endPoint y: 569, distance: 146.0
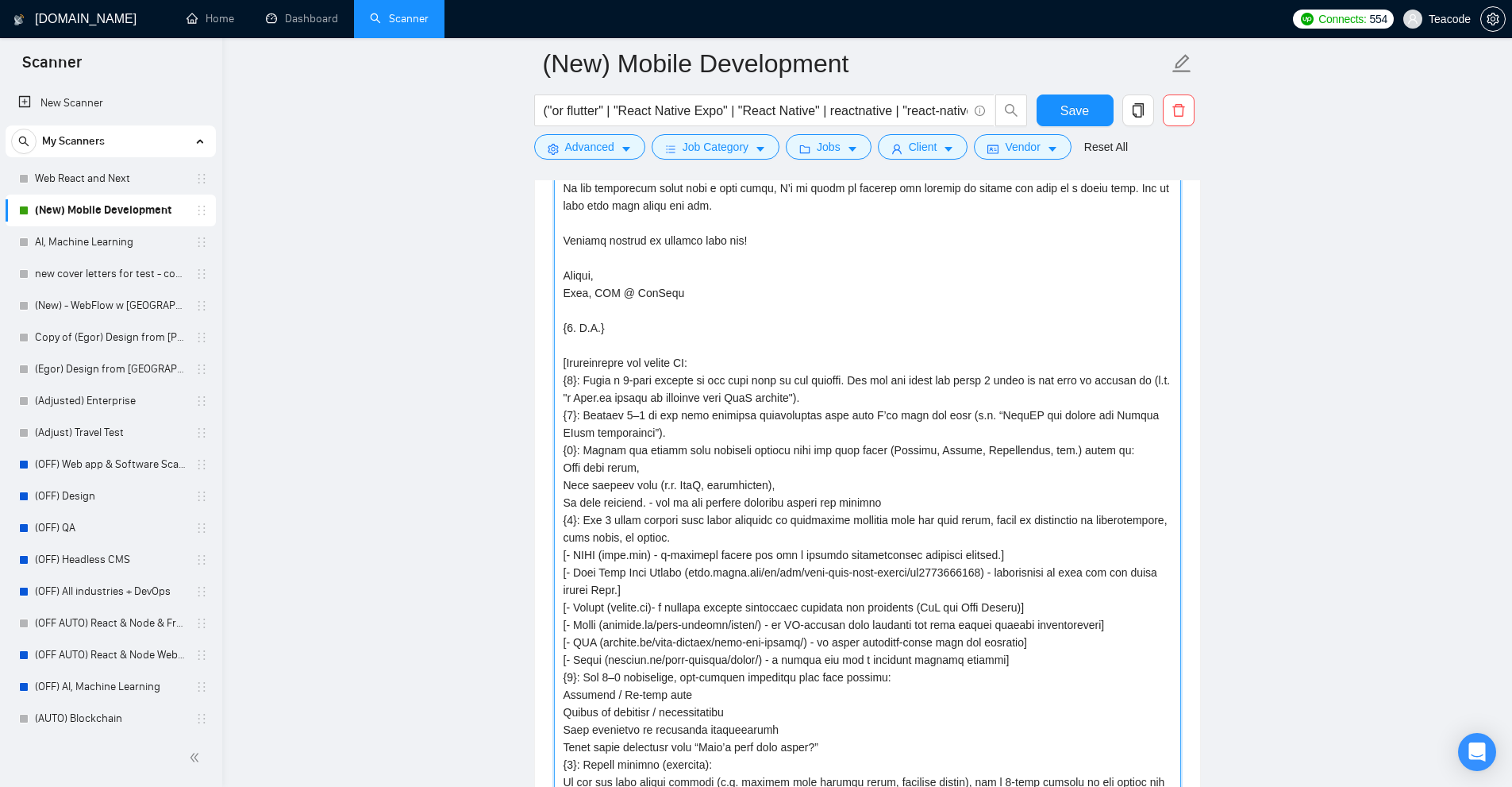
click at [1137, 569] on textarea "Cover letter template:" at bounding box center [867, 399] width 627 height 1043
drag, startPoint x: 1043, startPoint y: 561, endPoint x: 1020, endPoint y: 556, distance: 23.5
click at [1020, 556] on textarea "Cover letter template:" at bounding box center [867, 399] width 627 height 1043
click at [784, 604] on textarea "Cover letter template:" at bounding box center [867, 399] width 627 height 1043
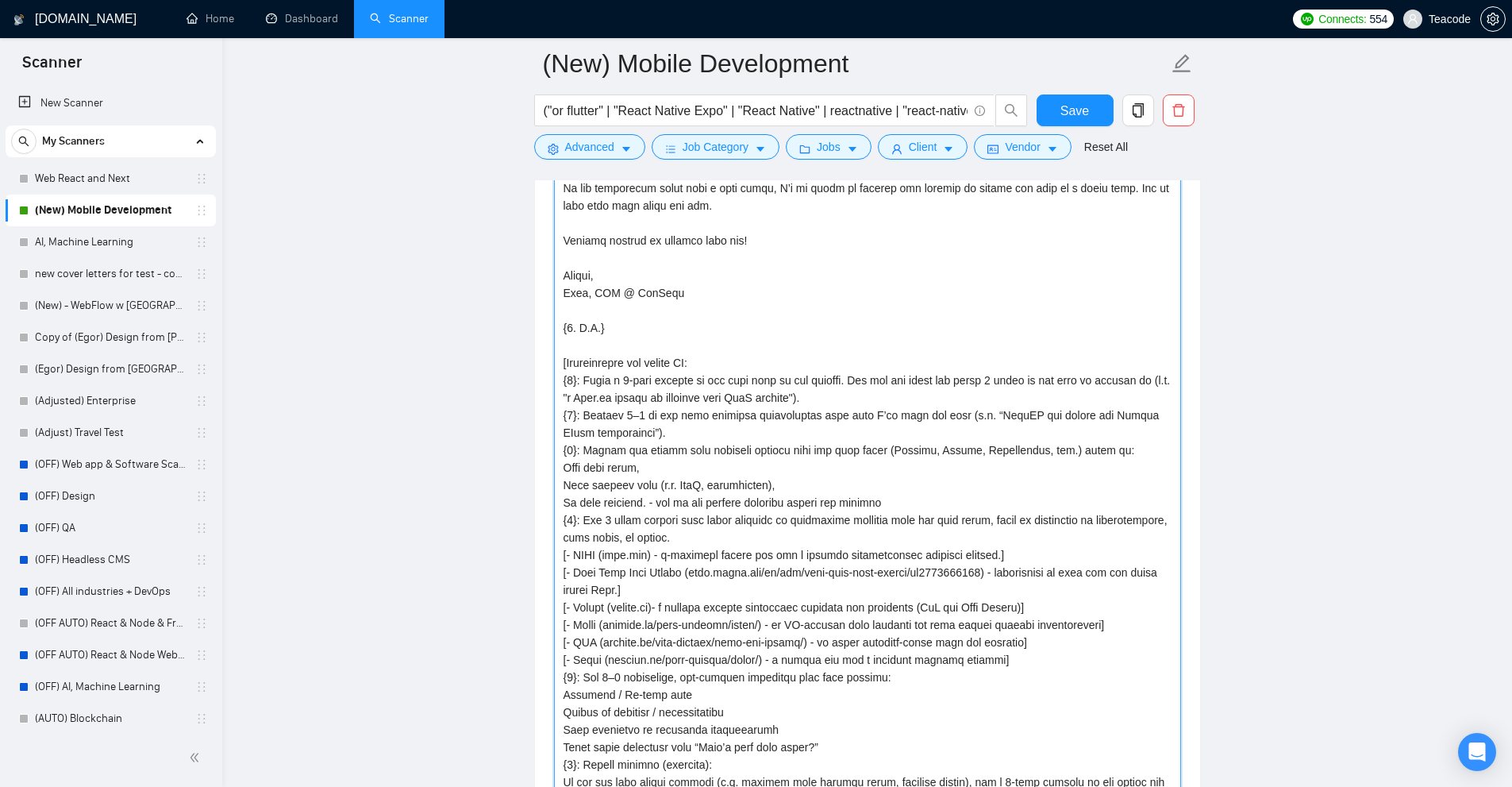
drag, startPoint x: 668, startPoint y: 590, endPoint x: 1074, endPoint y: 585, distance: 406.0
click at [1071, 585] on textarea "Cover letter template:" at bounding box center [867, 399] width 627 height 1043
click at [1074, 585] on textarea "Cover letter template:" at bounding box center [867, 399] width 627 height 1043
drag, startPoint x: 1018, startPoint y: 587, endPoint x: 669, endPoint y: 590, distance: 349.0
click at [669, 590] on textarea "Cover letter template:" at bounding box center [867, 399] width 627 height 1043
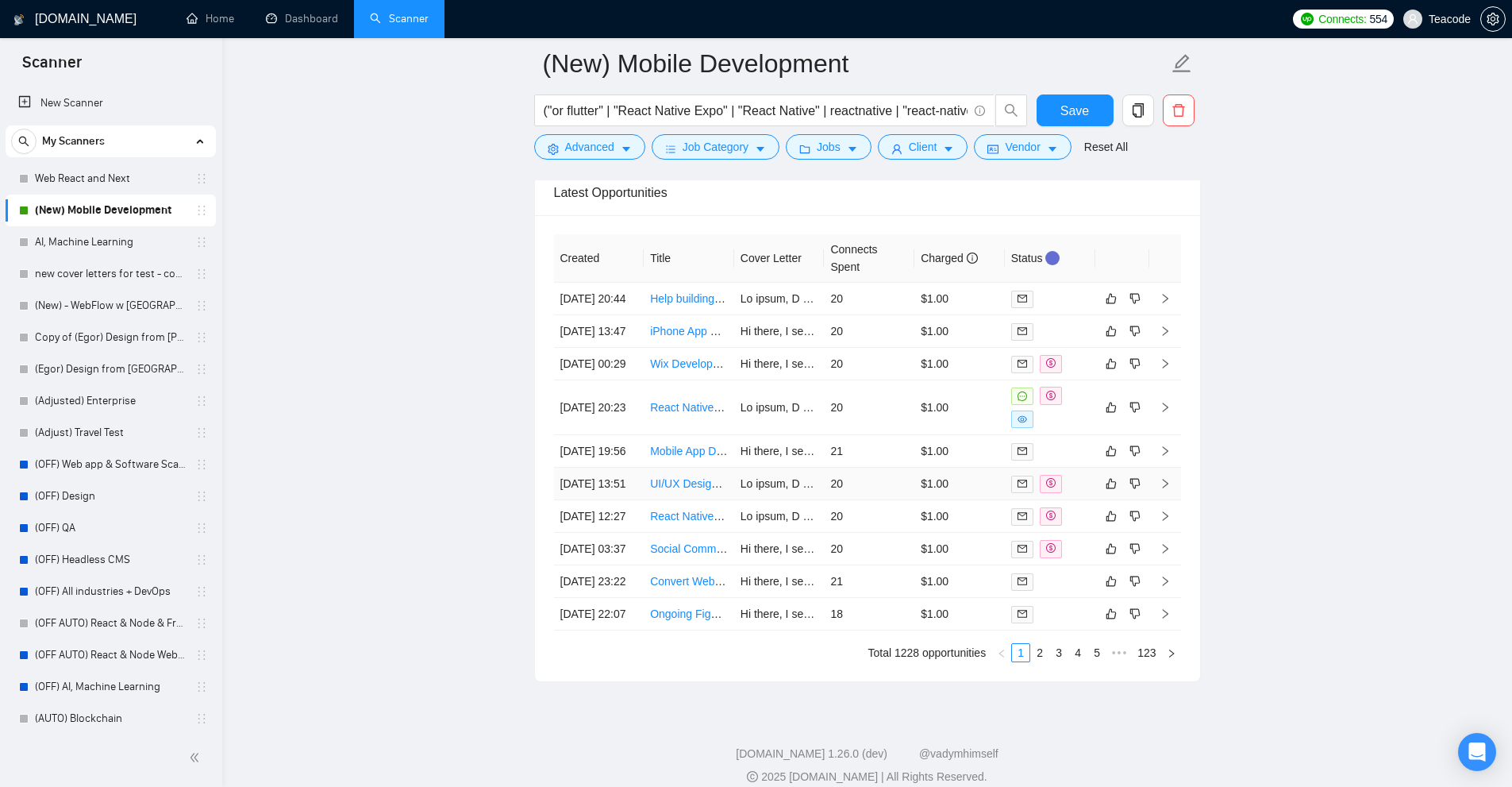
scroll to position [5096, 0]
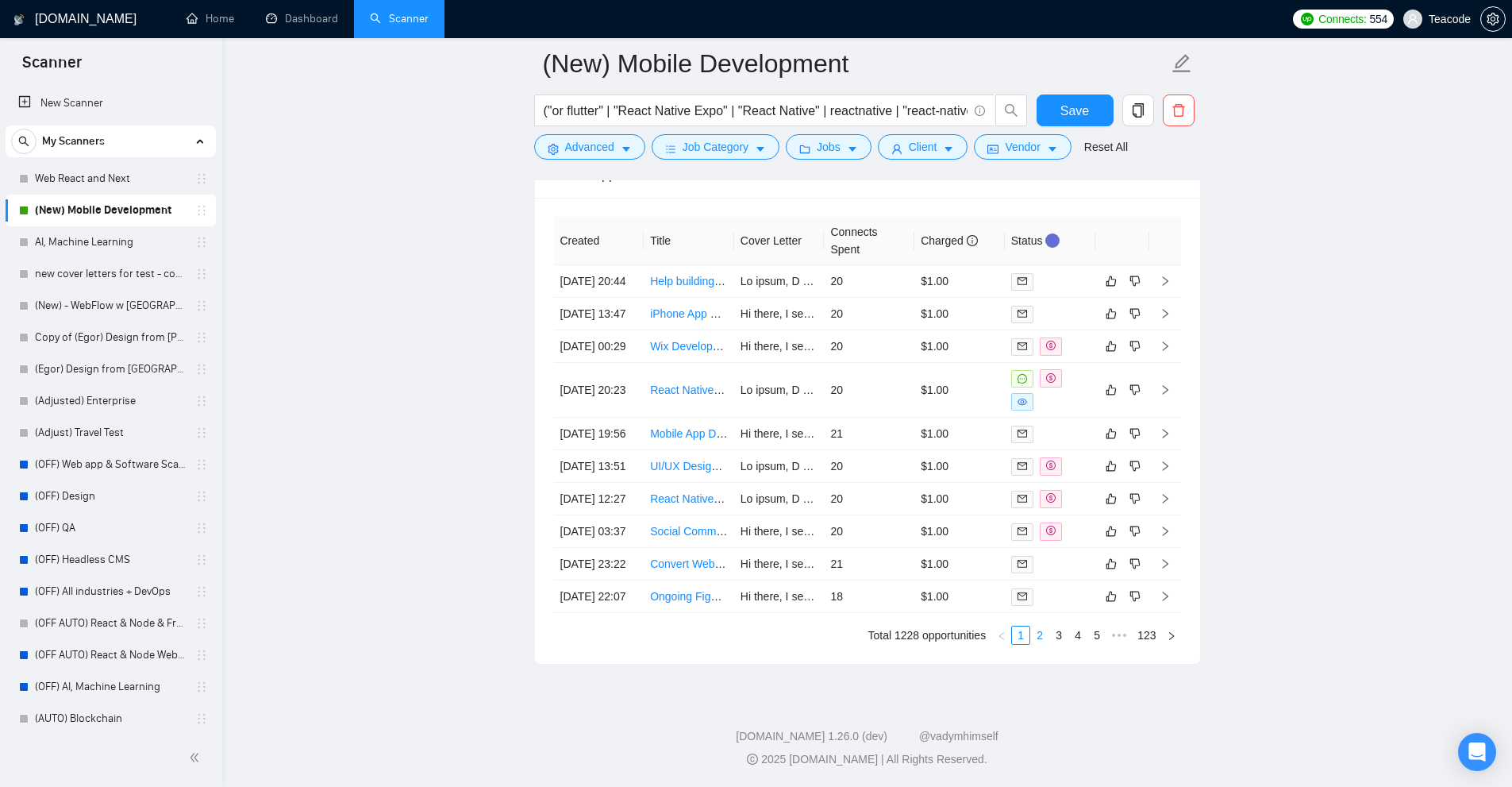
click at [1041, 633] on link "2" at bounding box center [1040, 635] width 18 height 18
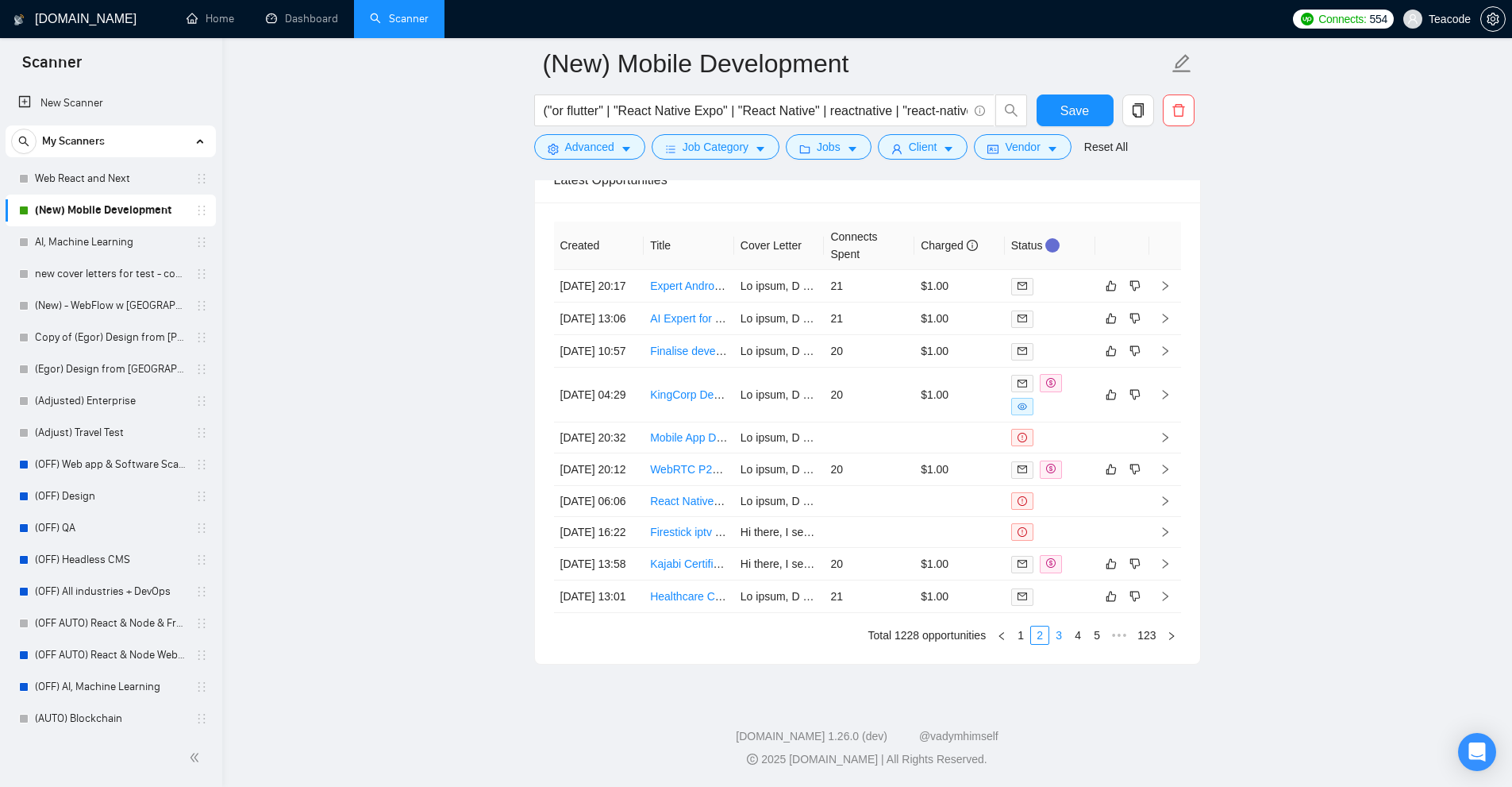
click at [1062, 638] on link "3" at bounding box center [1058, 635] width 18 height 18
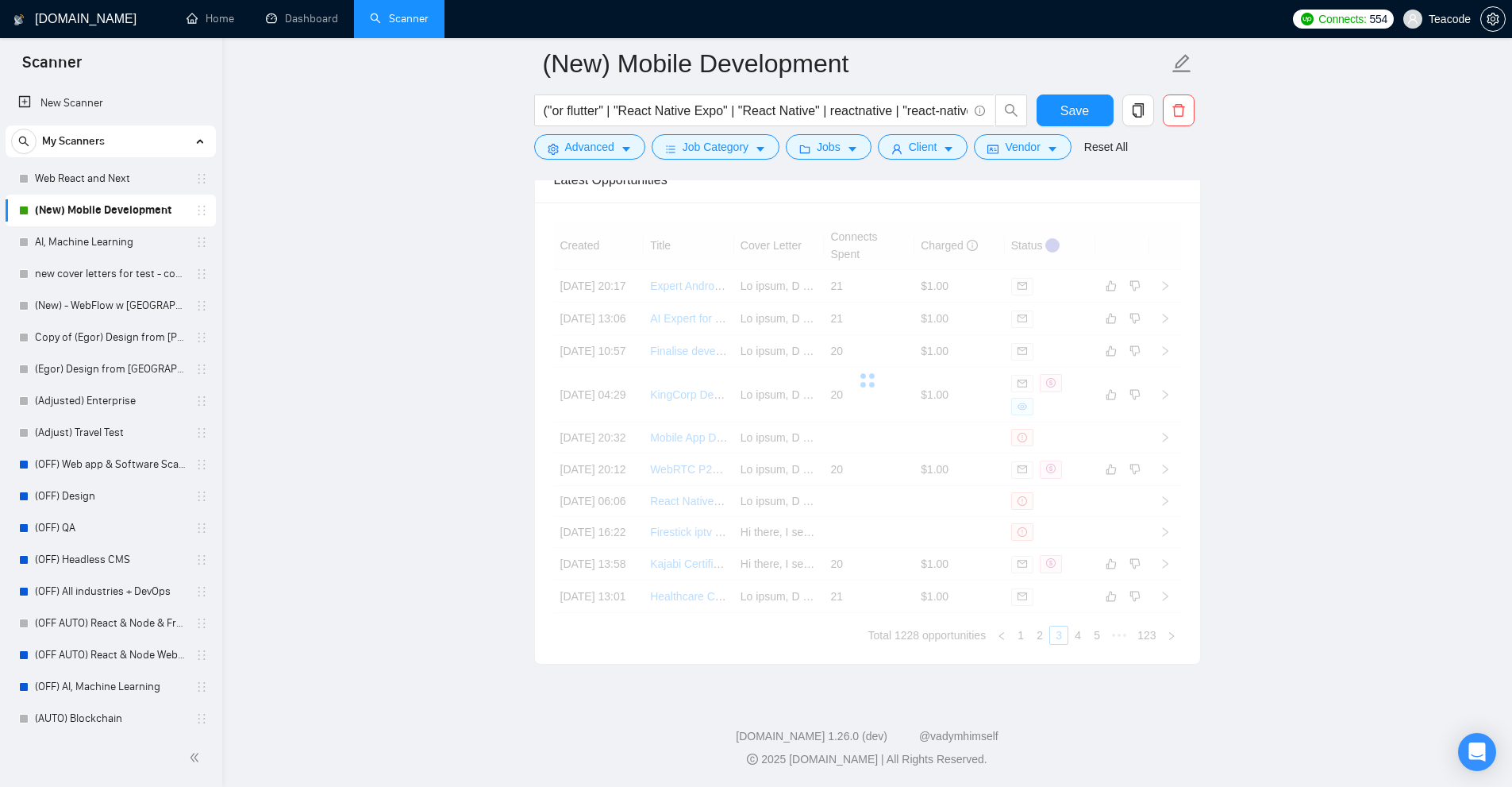
scroll to position [4937, 0]
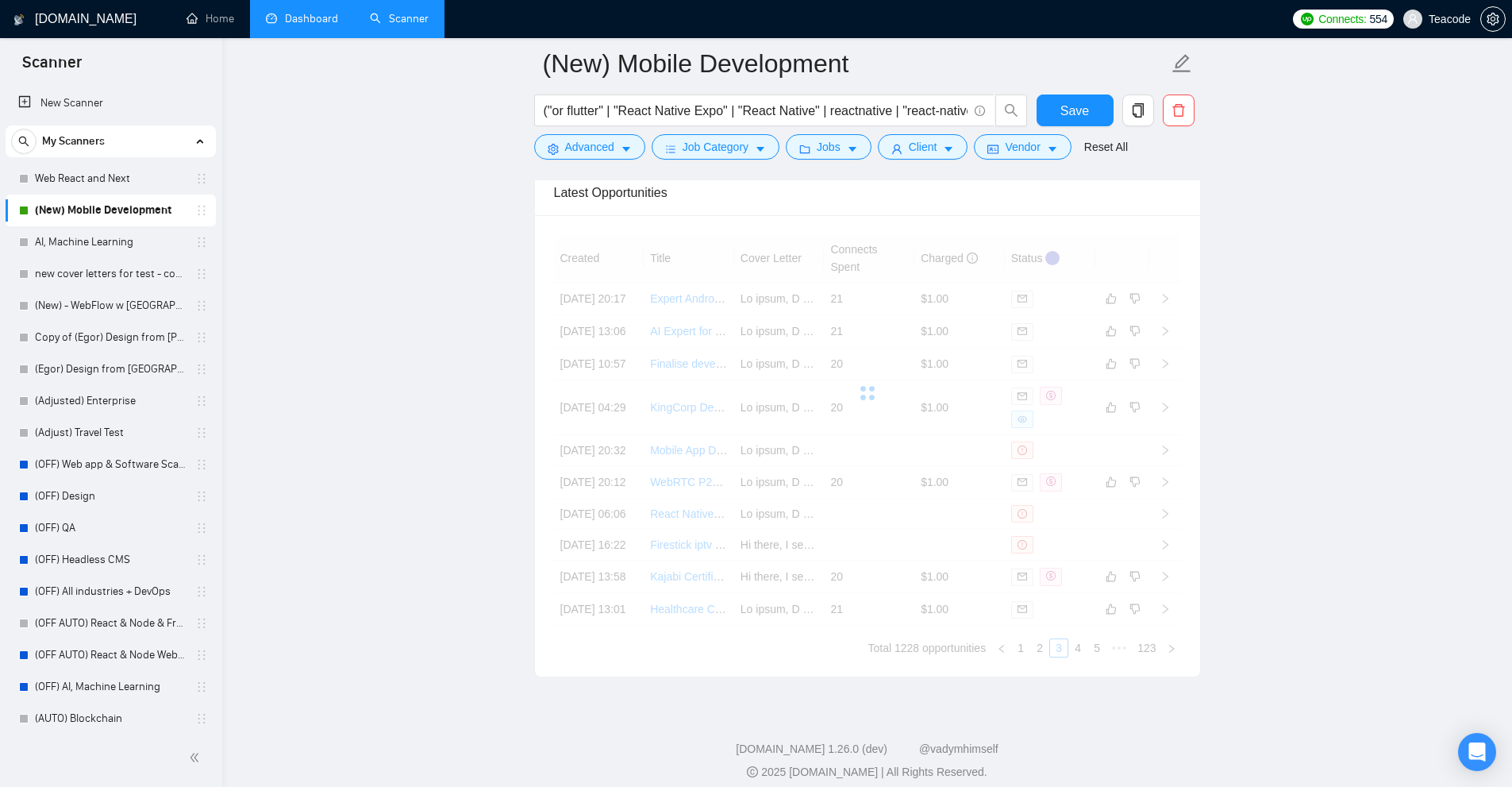
click at [298, 19] on link "Dashboard" at bounding box center [302, 19] width 72 height 14
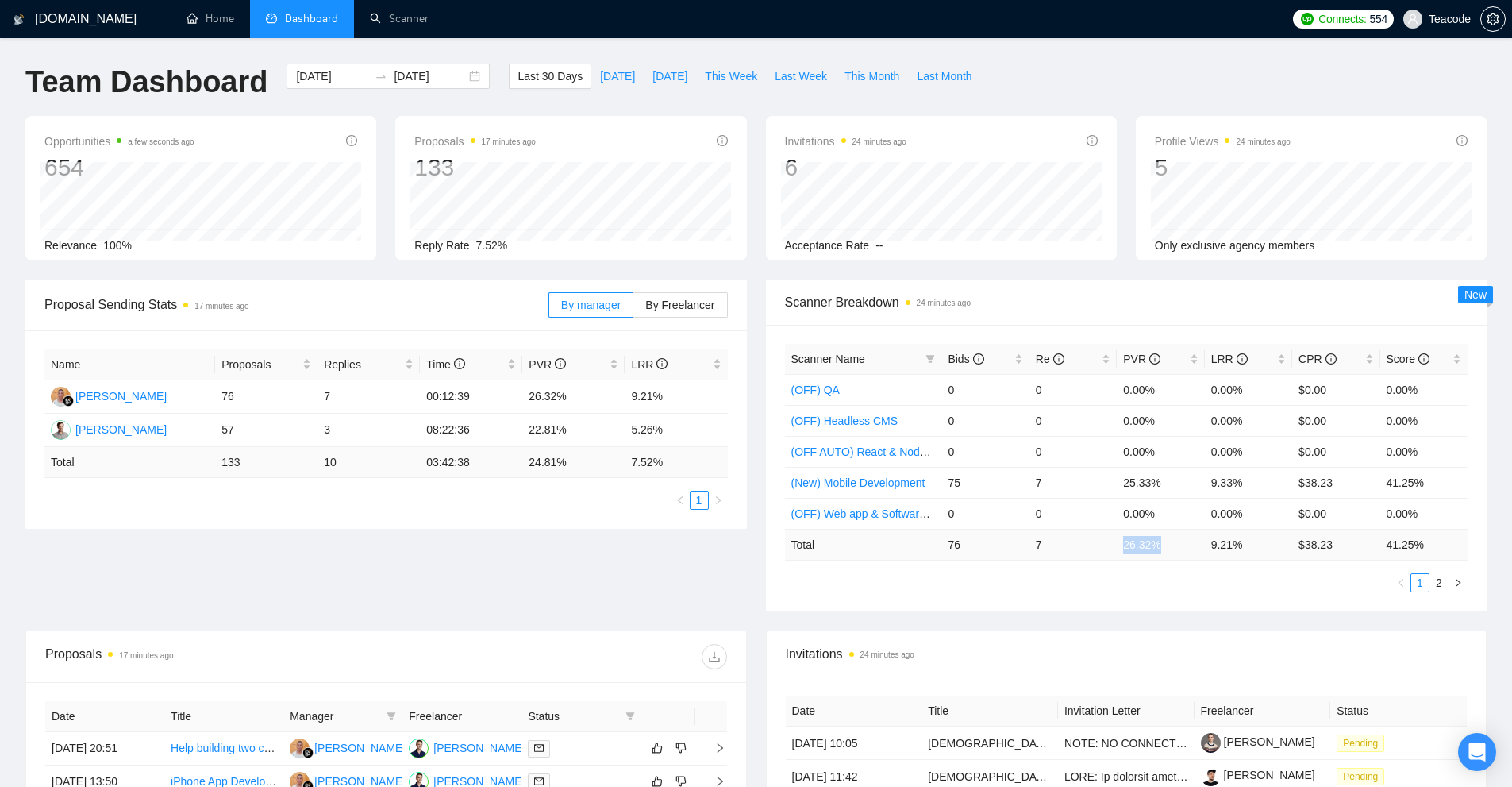
drag, startPoint x: 1120, startPoint y: 544, endPoint x: 1176, endPoint y: 543, distance: 56.0
click at [1174, 542] on td "26.32 %" at bounding box center [1161, 544] width 88 height 31
drag, startPoint x: 1235, startPoint y: 542, endPoint x: 1266, endPoint y: 547, distance: 31.4
click at [1248, 543] on td "9.21 %" at bounding box center [1248, 544] width 88 height 31
click at [1249, 571] on div "Scanner Name Bids Re PVR LRR CPR Score (OFF) QA 0 0 0.00% 0.00% $0.00 0.00% (OF…" at bounding box center [1126, 468] width 683 height 248
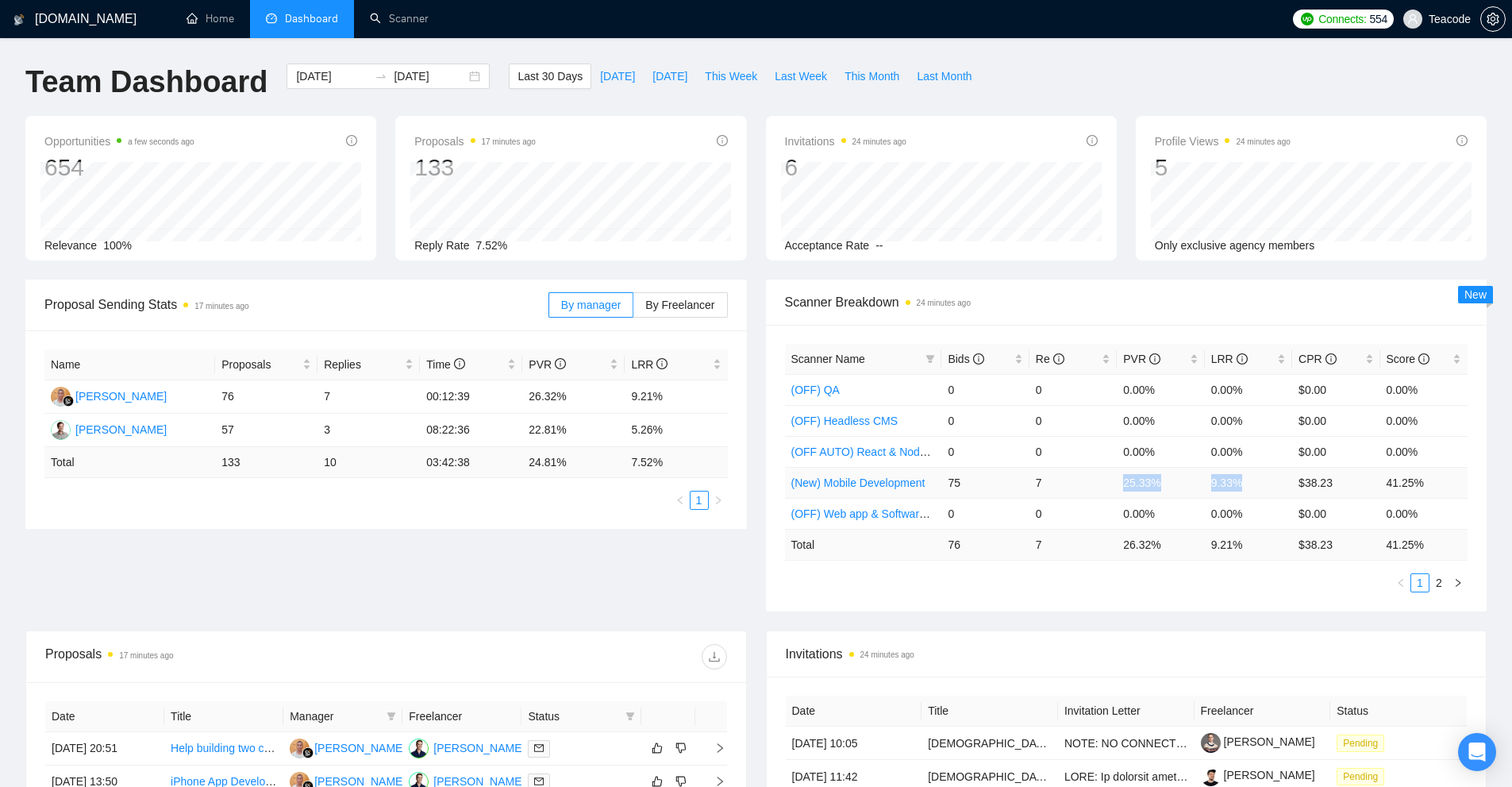
drag, startPoint x: 1245, startPoint y: 488, endPoint x: 1119, endPoint y: 474, distance: 126.8
click at [1119, 474] on tr "(New) Mobile Development 75 7 25.33% 9.33% $38.23 41.25%" at bounding box center [1126, 482] width 683 height 31
click at [1135, 484] on td "25.33%" at bounding box center [1161, 482] width 88 height 31
click at [1022, 357] on div "Bids" at bounding box center [984, 358] width 75 height 18
click at [1021, 357] on div "Bids" at bounding box center [984, 358] width 75 height 18
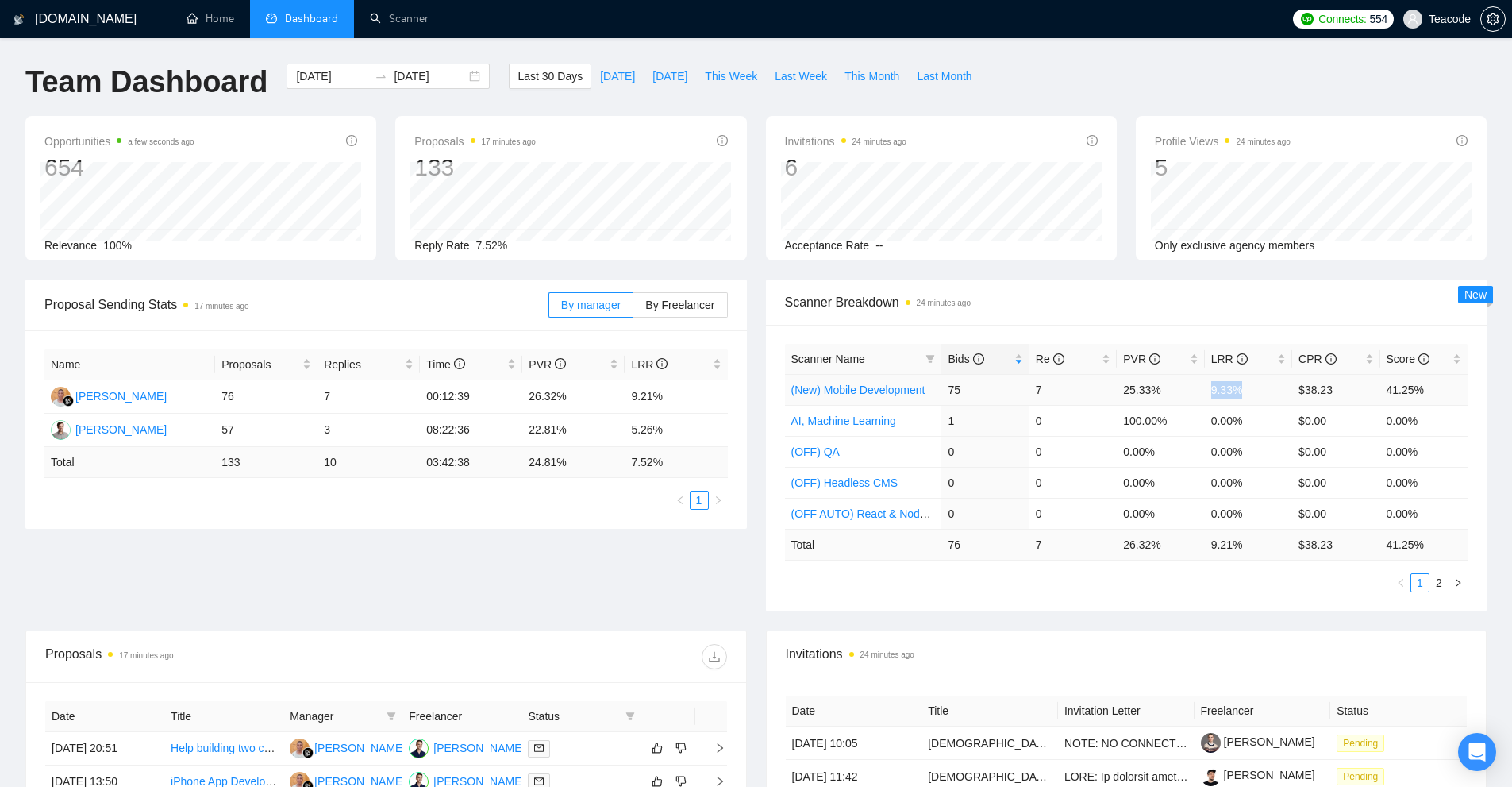
drag, startPoint x: 1206, startPoint y: 388, endPoint x: 1273, endPoint y: 391, distance: 67.1
click at [1273, 391] on td "9.33%" at bounding box center [1248, 390] width 88 height 31
click at [1273, 401] on td "9.33%" at bounding box center [1248, 390] width 88 height 31
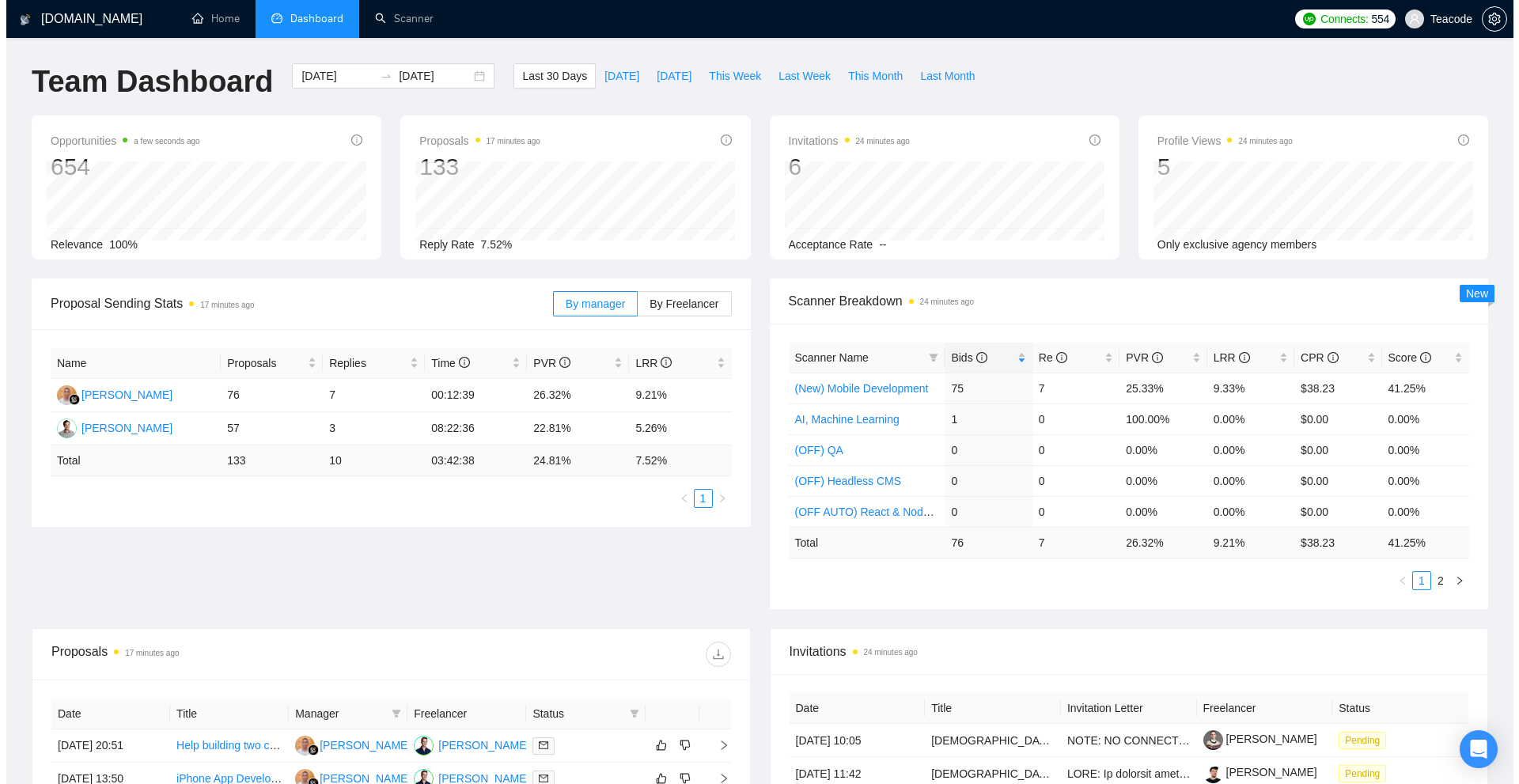
scroll to position [396, 0]
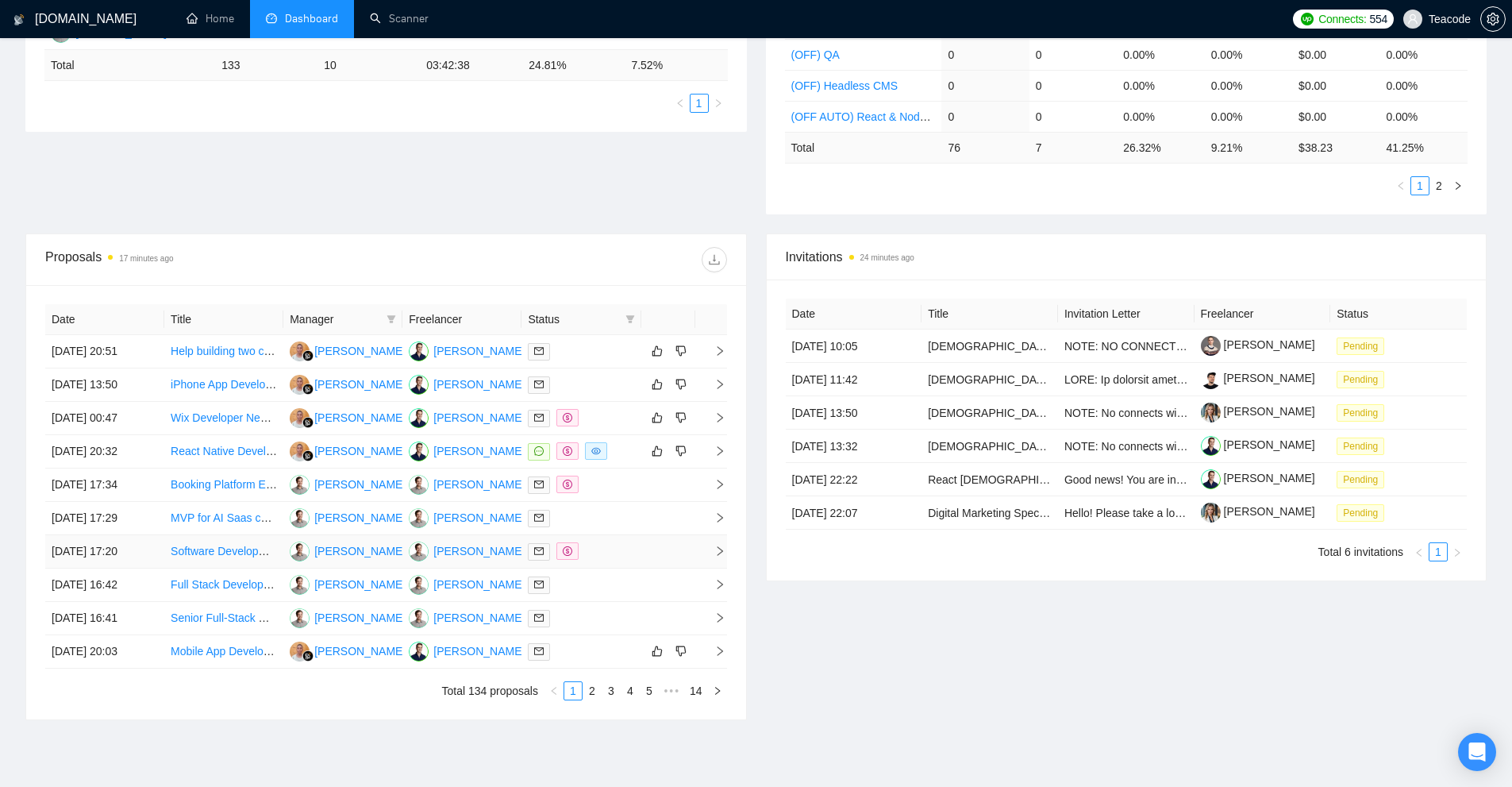
click at [595, 548] on div at bounding box center [580, 551] width 106 height 19
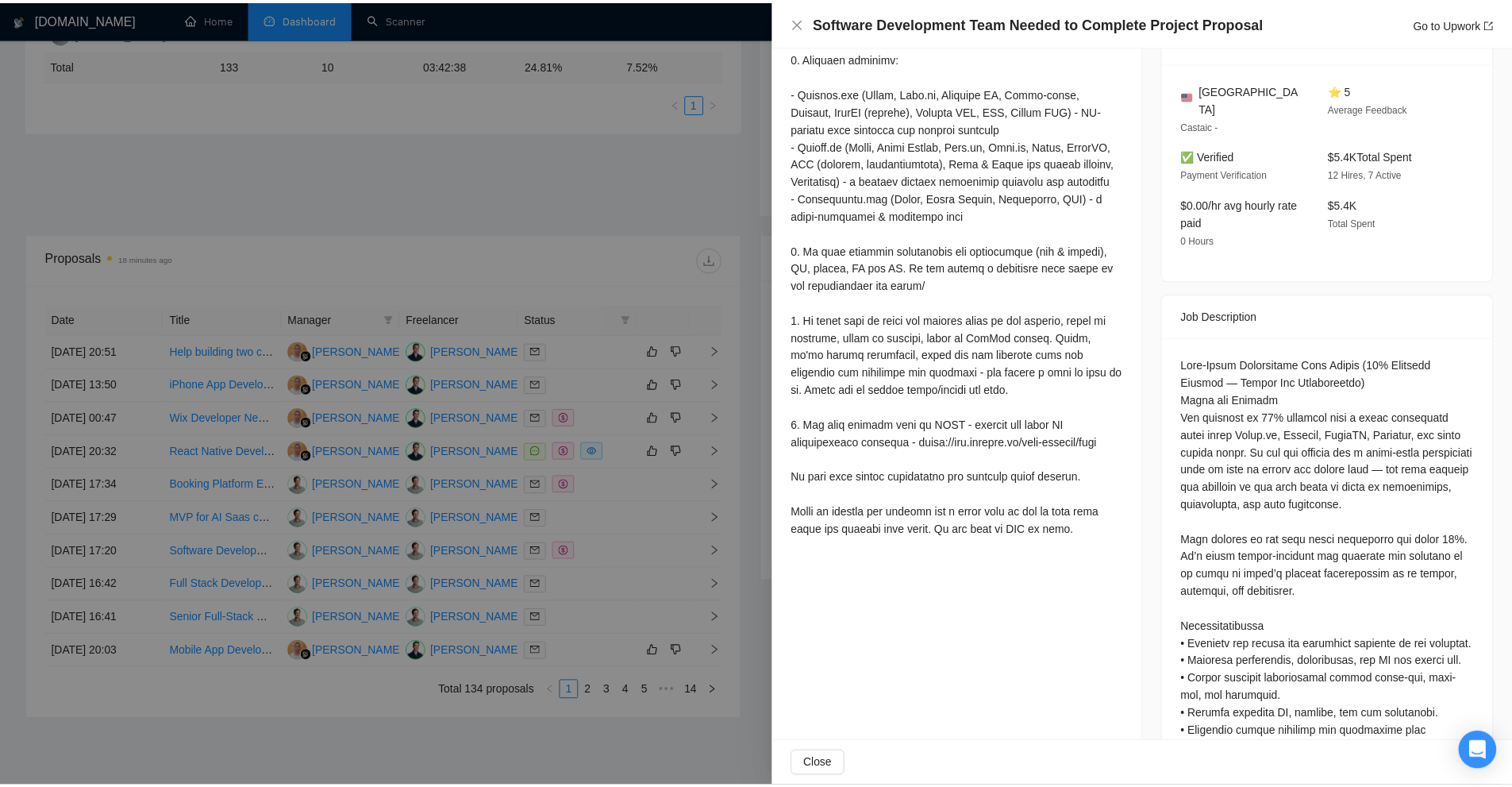
scroll to position [0, 0]
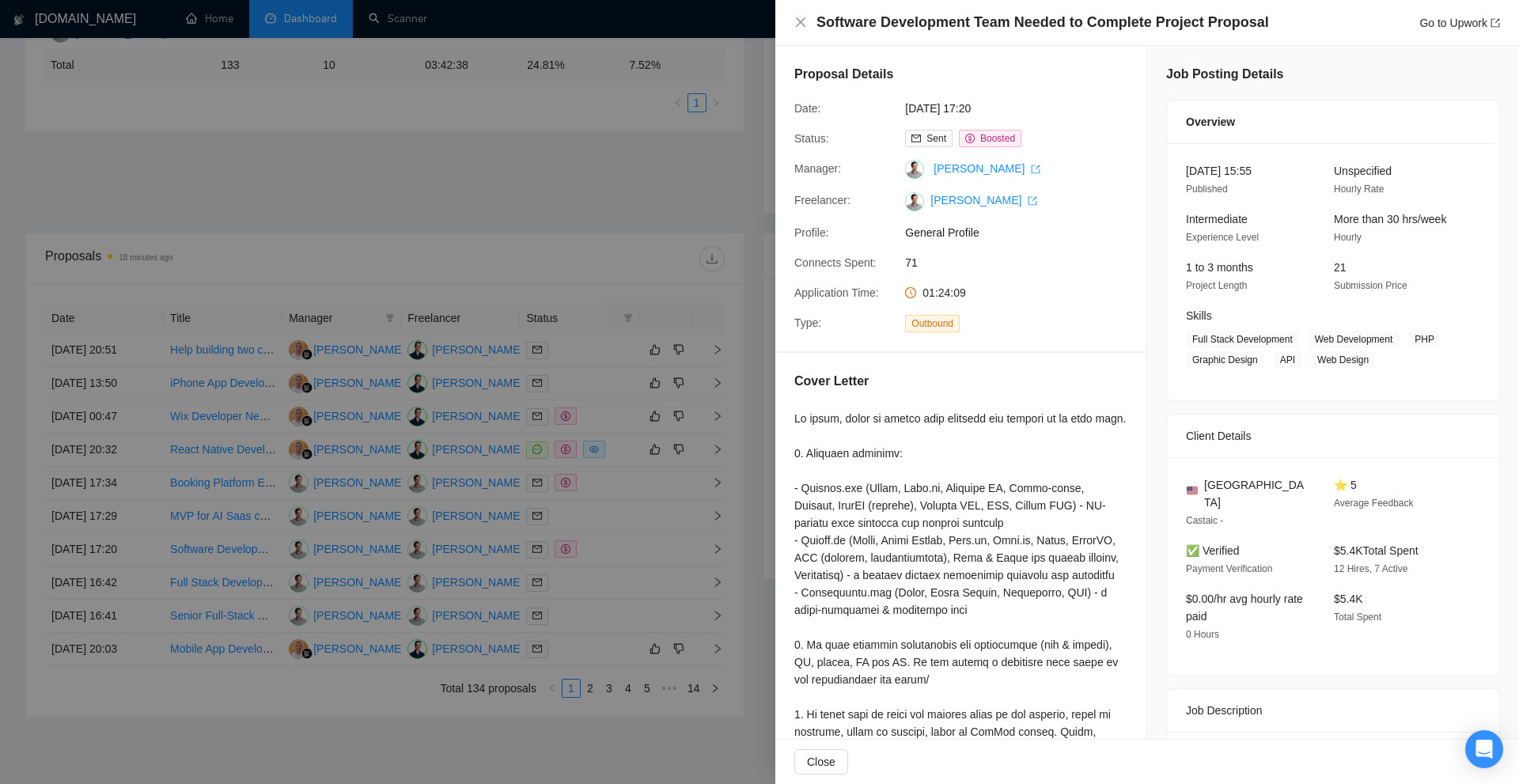
click at [610, 415] on div at bounding box center [759, 392] width 1519 height 784
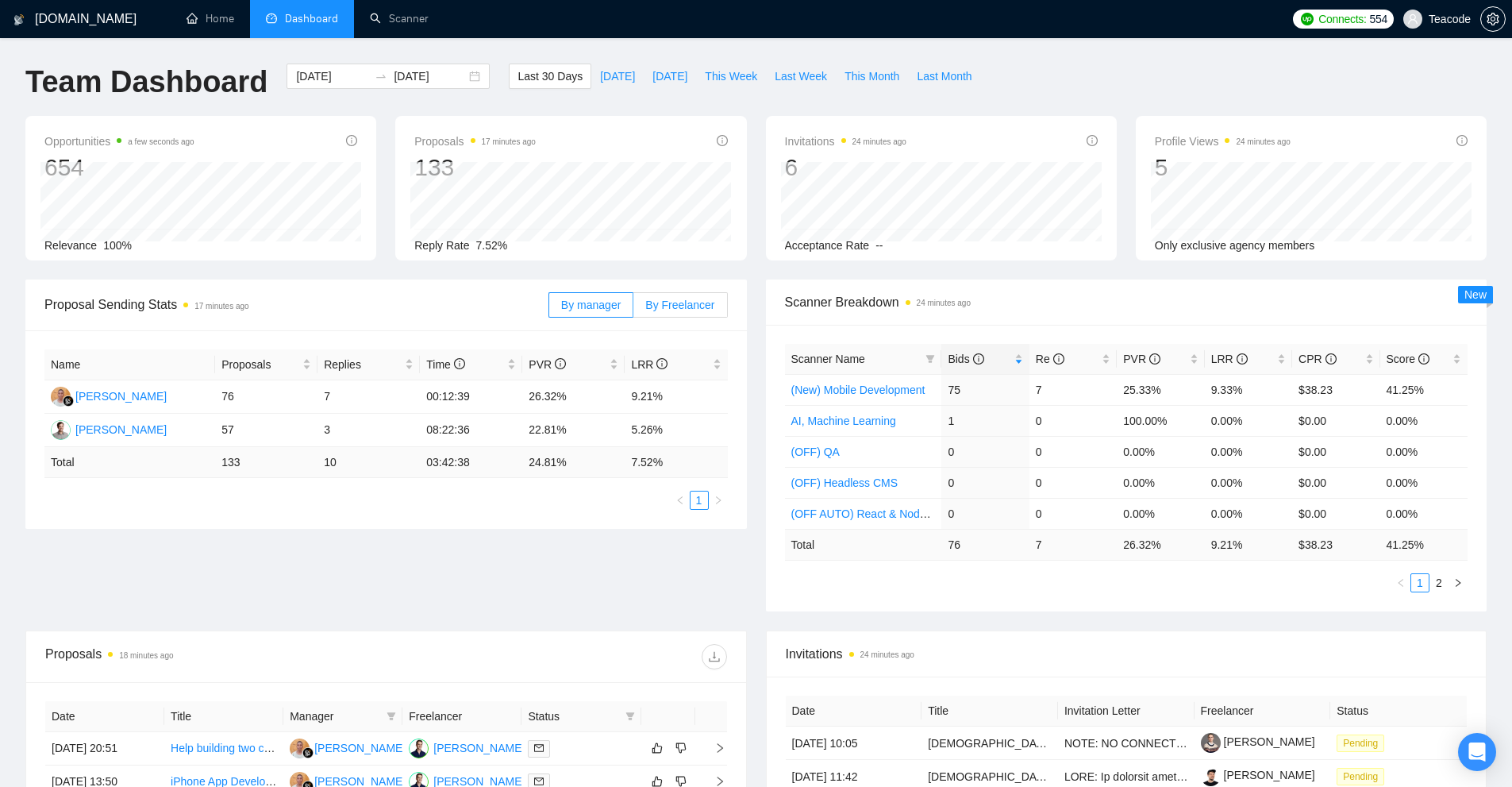
click at [648, 307] on label "By Freelancer" at bounding box center [680, 305] width 93 height 25
click at [633, 309] on input "By Freelancer" at bounding box center [633, 309] width 0 height 0
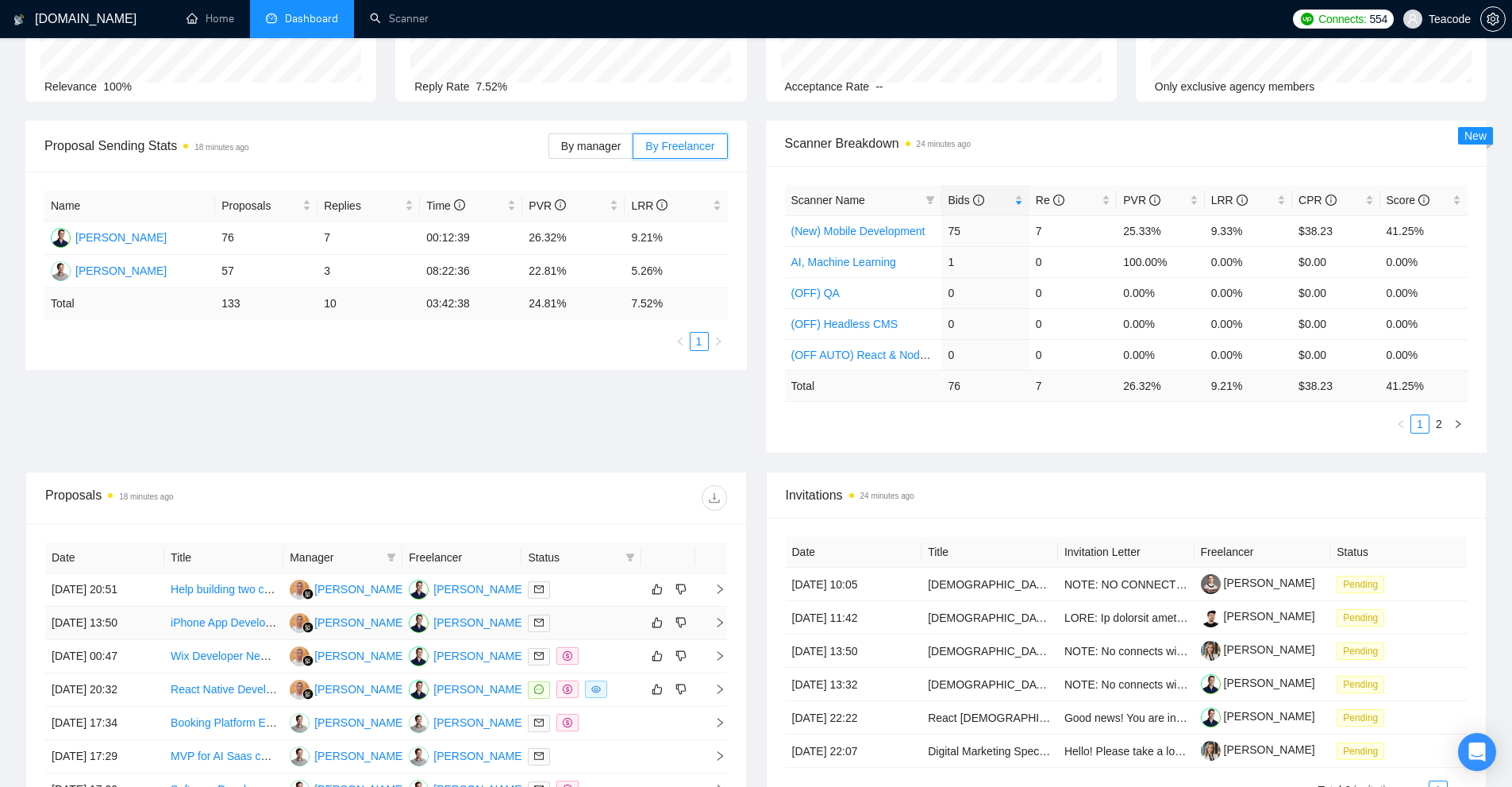
scroll to position [239, 0]
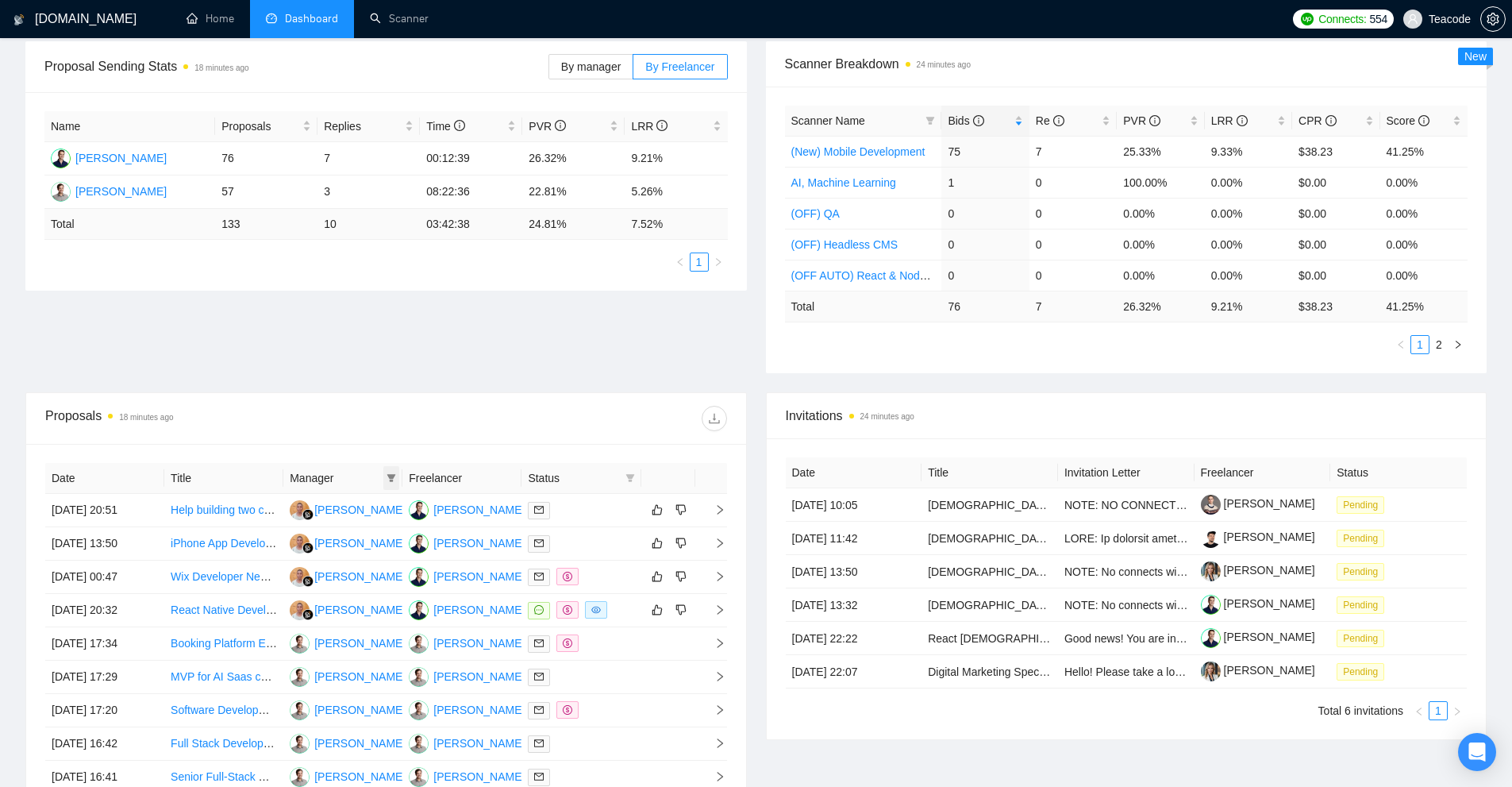
click at [392, 481] on icon "filter" at bounding box center [391, 478] width 9 height 8
click at [330, 511] on span "[PERSON_NAME]" at bounding box center [350, 507] width 92 height 13
checkbox input "true"
click at [377, 597] on span "OK" at bounding box center [385, 590] width 16 height 18
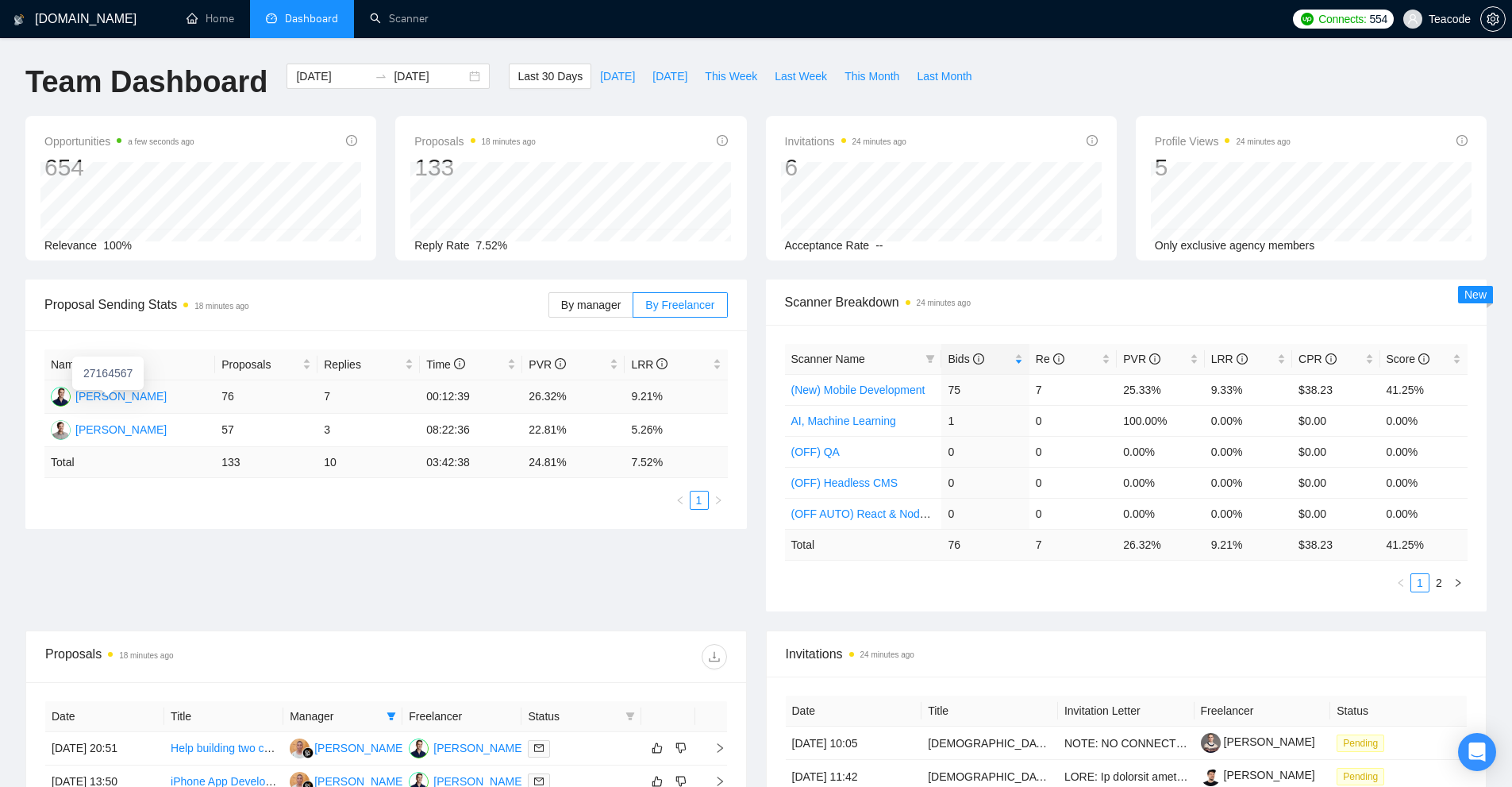
click at [127, 394] on div "[PERSON_NAME]" at bounding box center [121, 396] width 92 height 18
click at [853, 385] on link "(New) Mobile Development" at bounding box center [859, 390] width 134 height 13
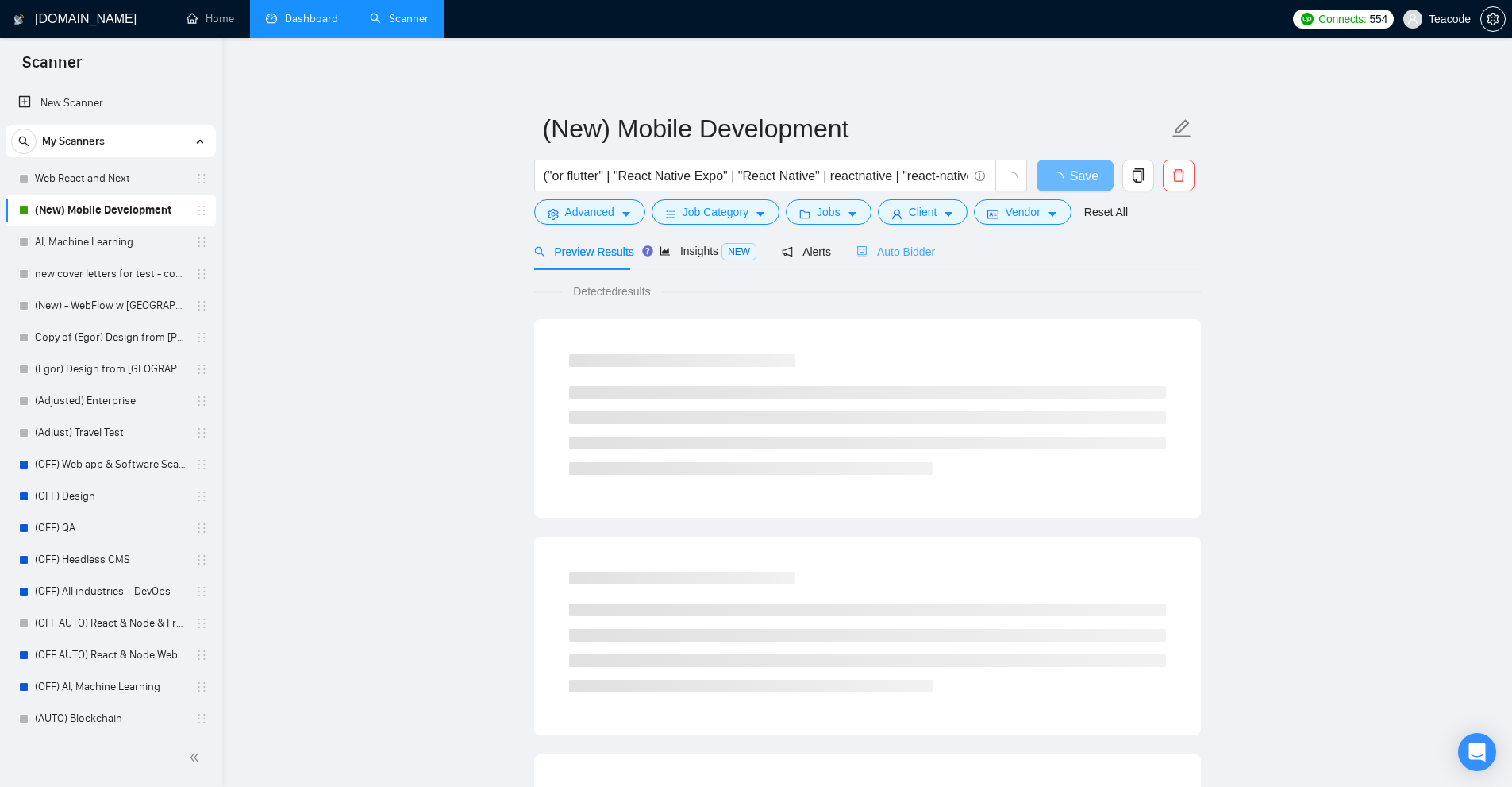
click at [912, 263] on div "Auto Bidder" at bounding box center [896, 251] width 79 height 37
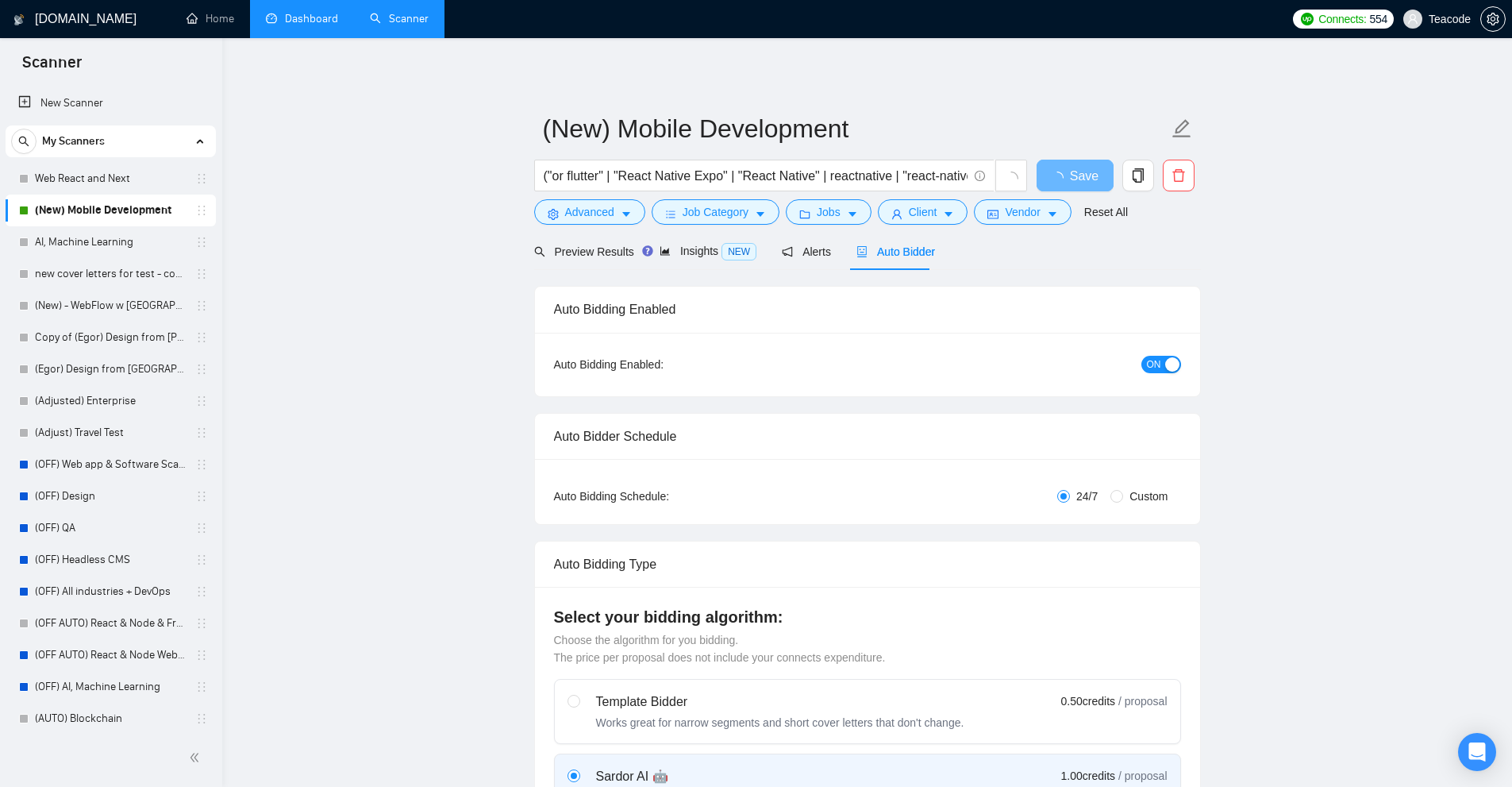
checkbox input "true"
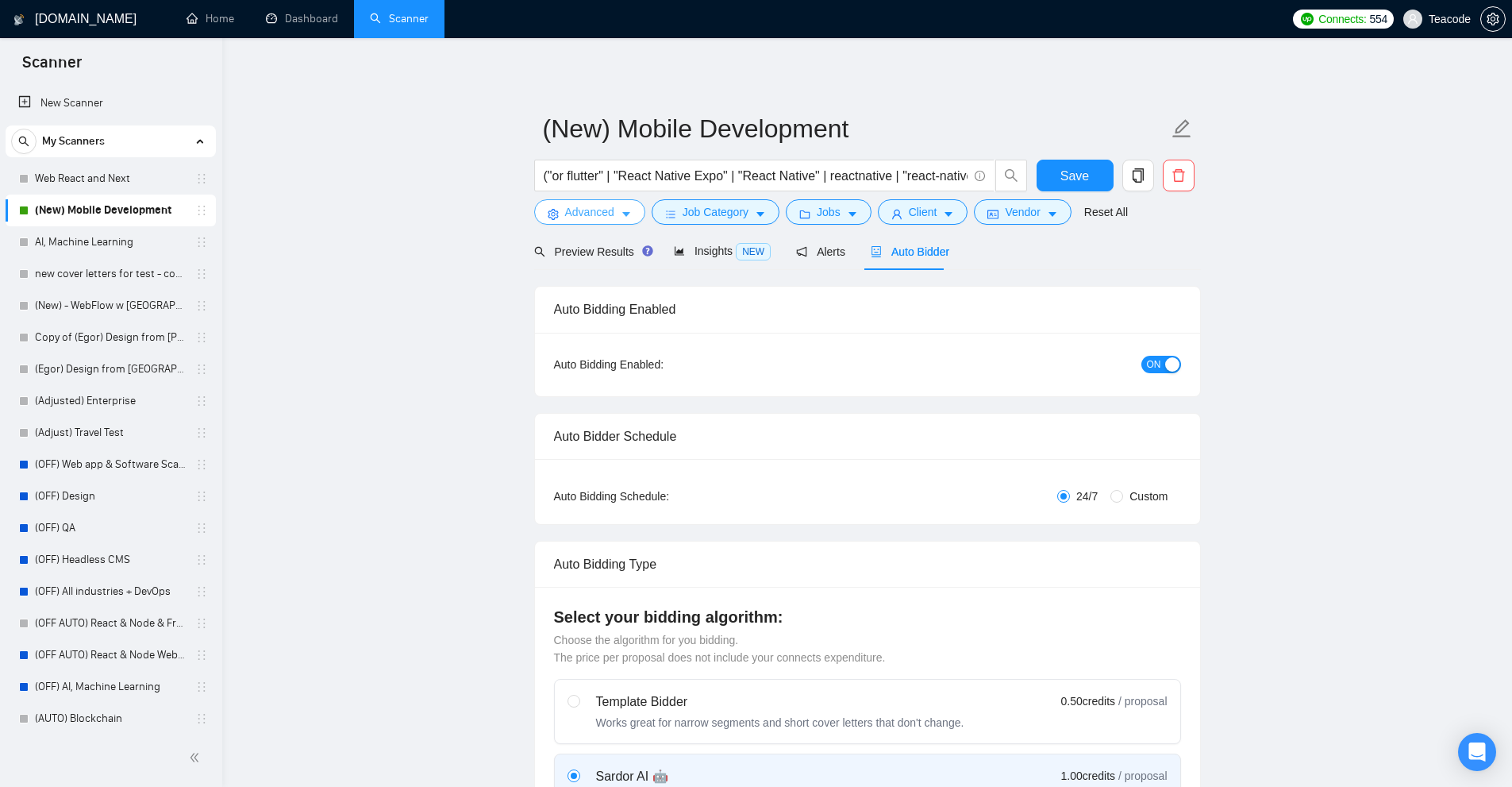
click at [627, 202] on button "Advanced" at bounding box center [590, 212] width 111 height 25
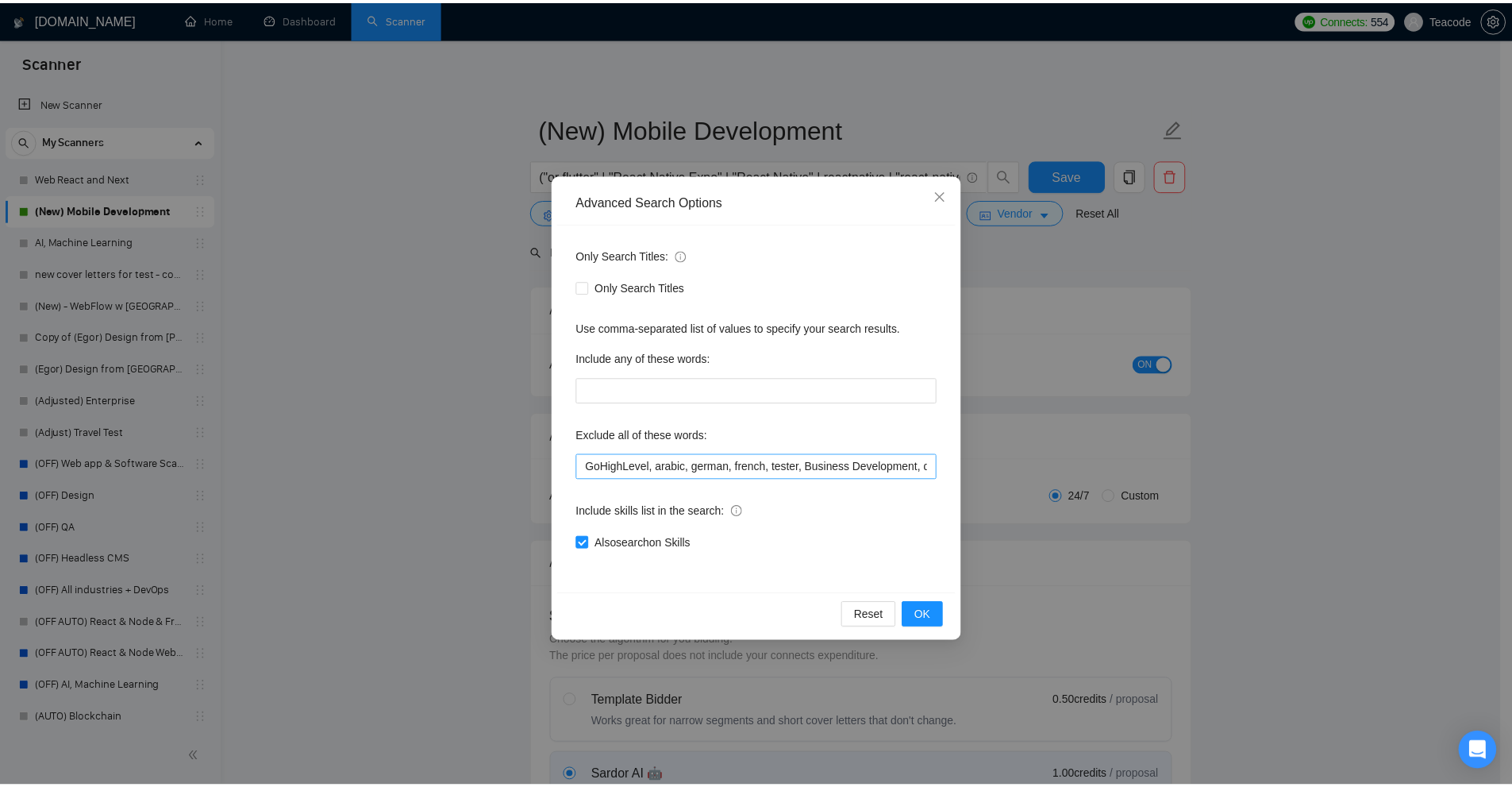
scroll to position [0, 80]
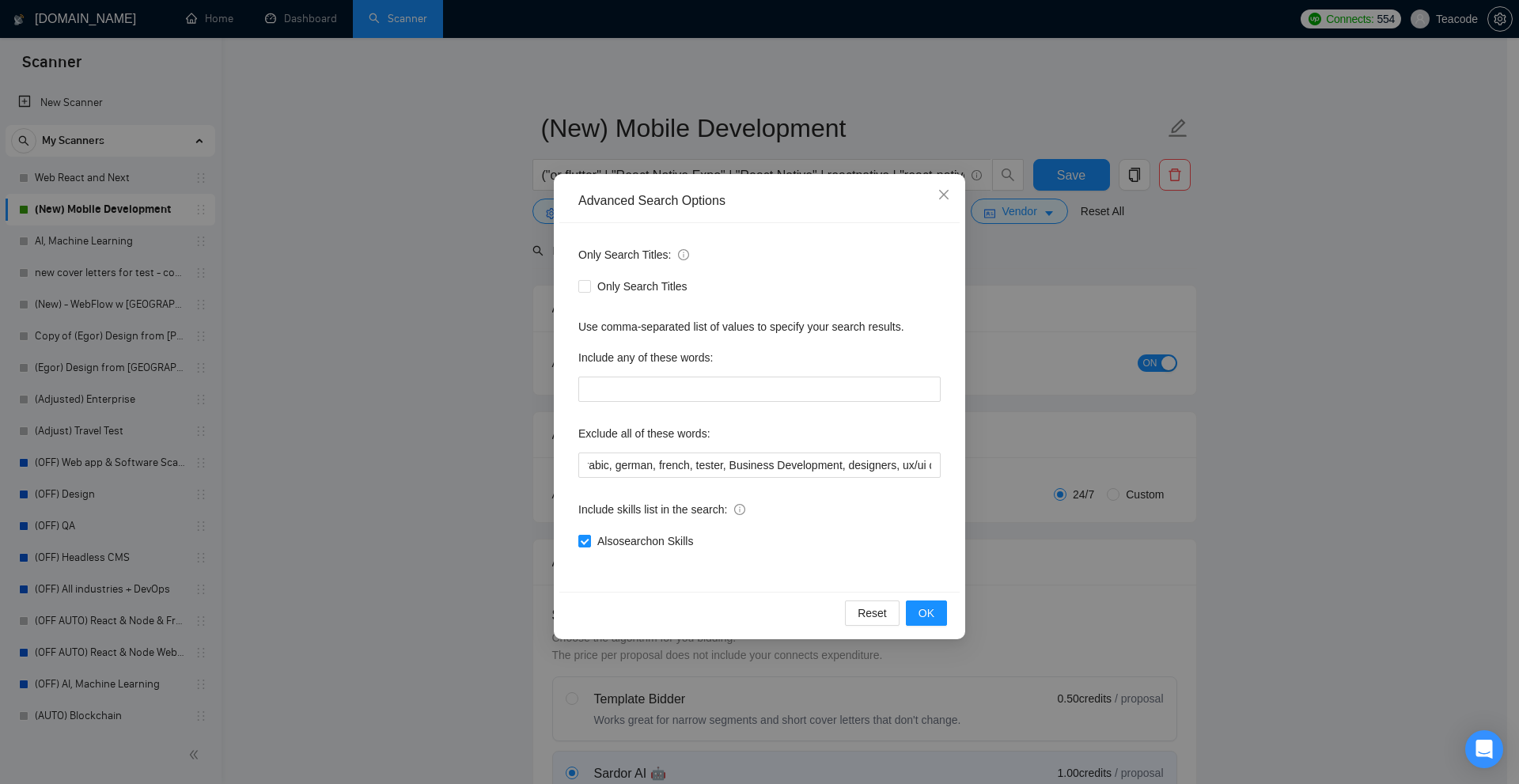
click at [1191, 324] on div "Advanced Search Options Only Search Titles: Only Search Titles Use comma-separa…" at bounding box center [759, 392] width 1519 height 784
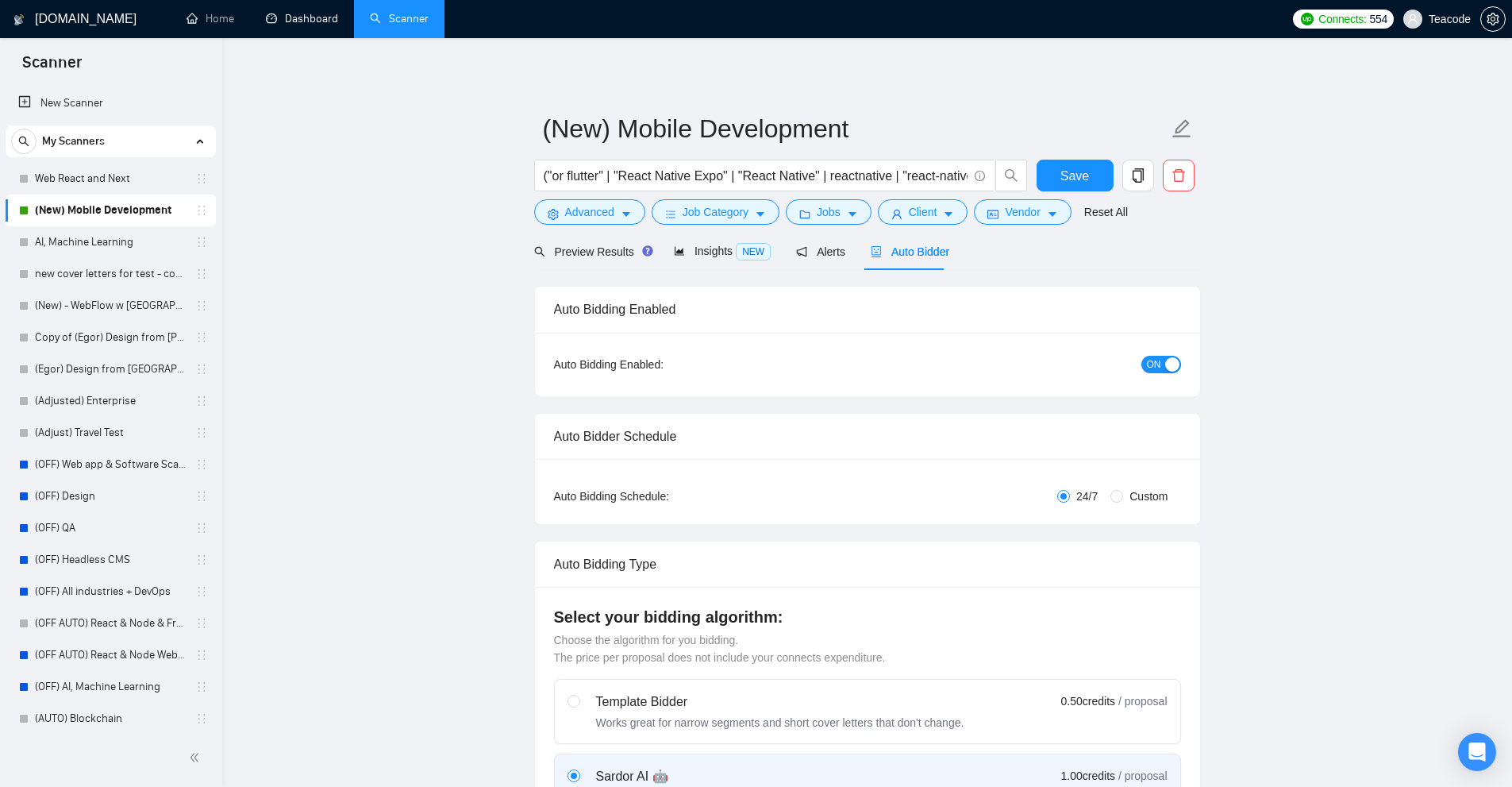
click at [303, 14] on link "Dashboard" at bounding box center [302, 19] width 72 height 14
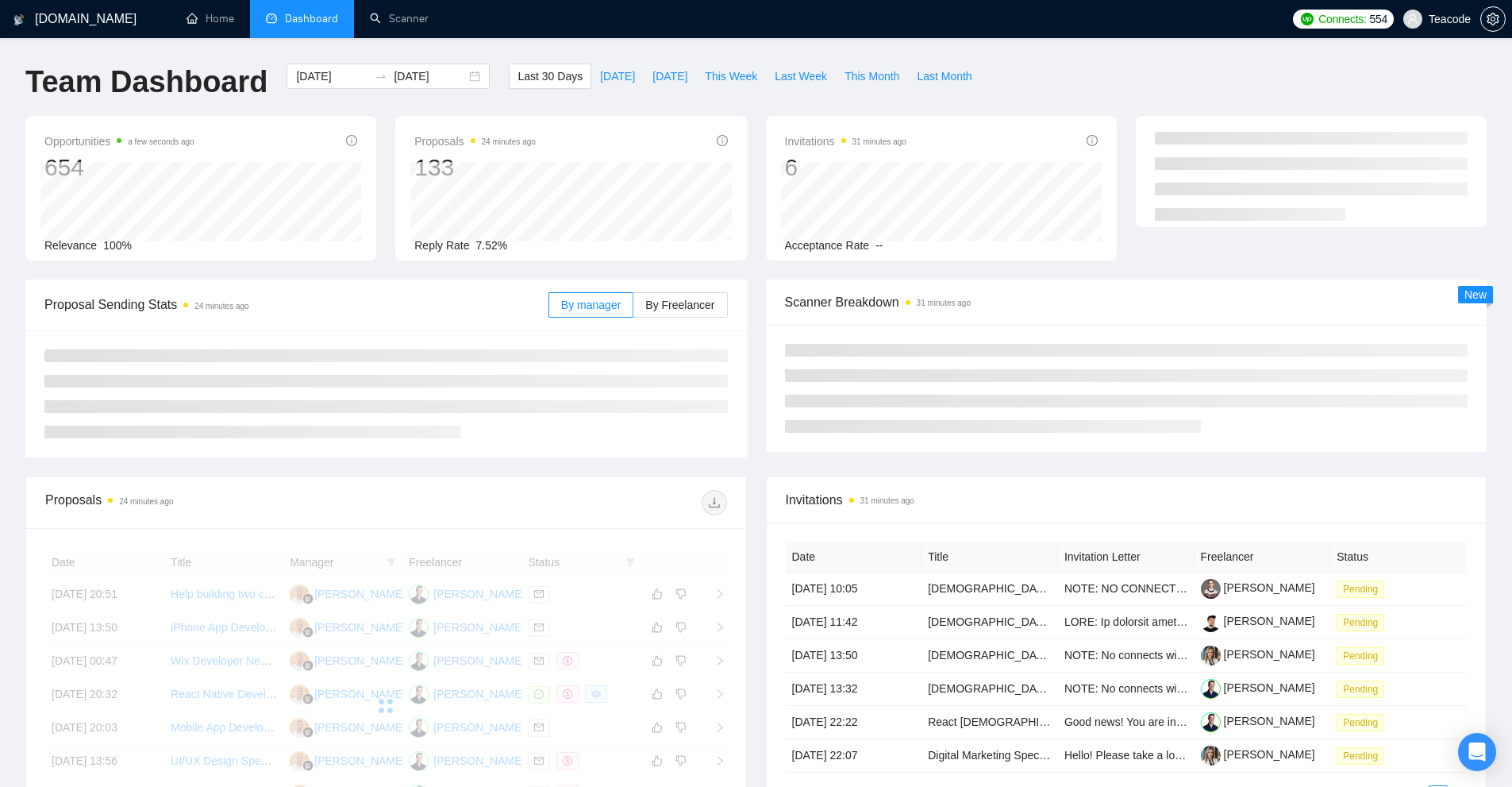
scroll to position [159, 0]
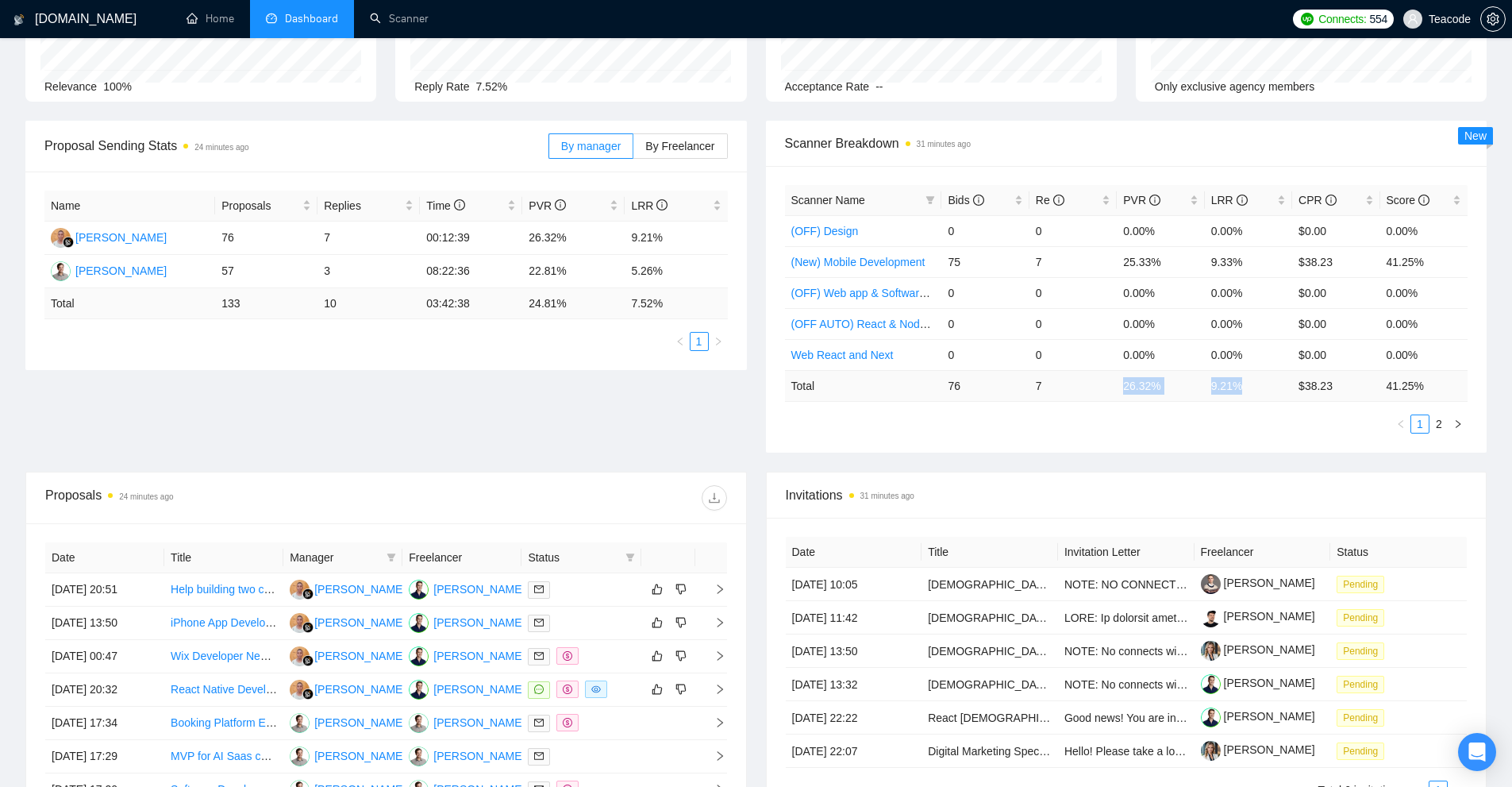
drag, startPoint x: 1238, startPoint y: 393, endPoint x: 1119, endPoint y: 392, distance: 119.0
click at [1119, 392] on tr "Total 76 7 26.32 % 9.21 % $ 38.23 41.25 %" at bounding box center [1126, 386] width 683 height 31
click at [1129, 420] on ul "1 2" at bounding box center [1126, 425] width 683 height 19
drag, startPoint x: 940, startPoint y: 383, endPoint x: 973, endPoint y: 390, distance: 33.7
click at [973, 390] on tr "Total 76 7 26.32 % 9.21 % $ 38.23 41.25 %" at bounding box center [1126, 386] width 683 height 31
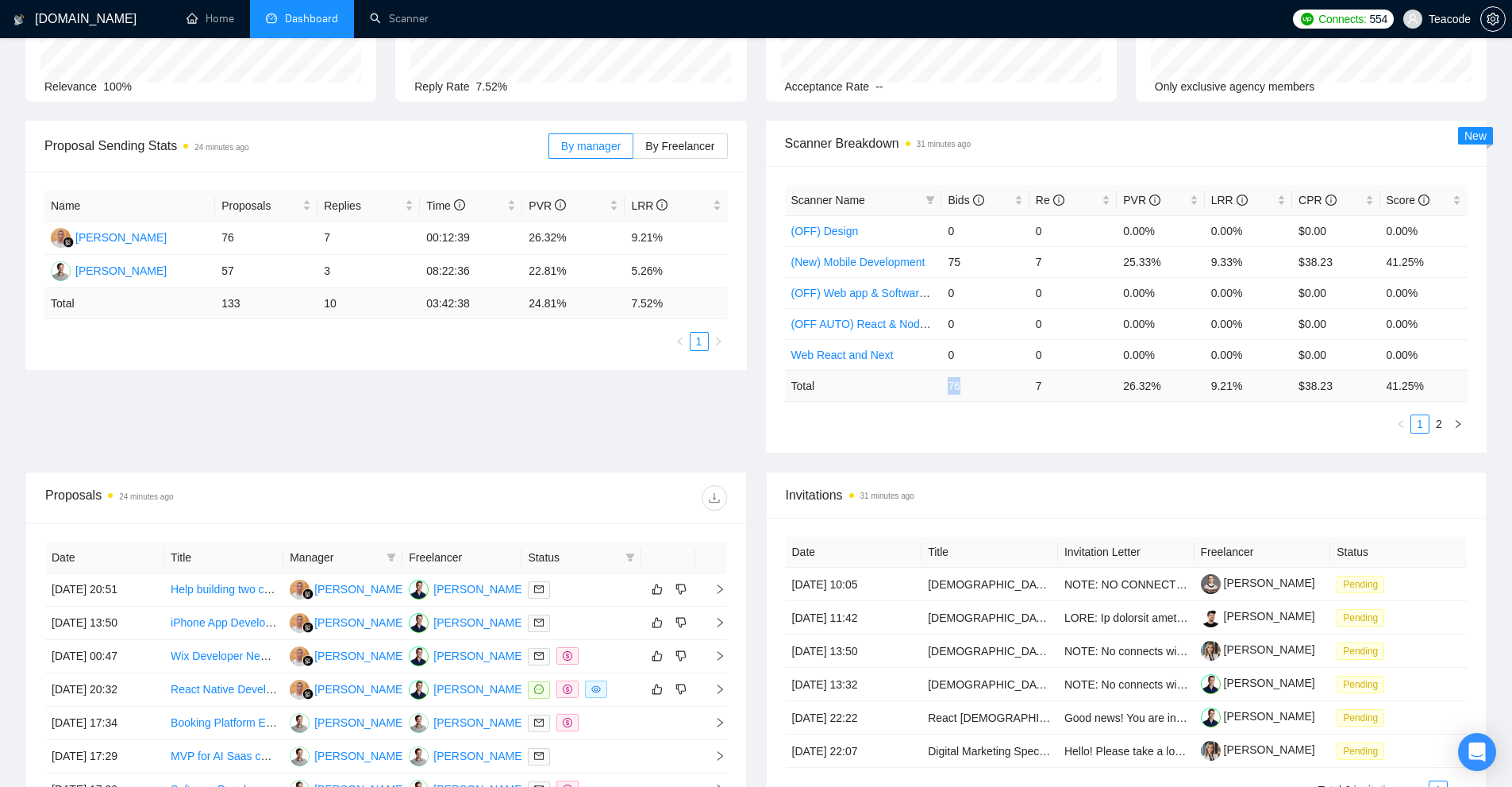
click at [969, 390] on td "76" at bounding box center [985, 386] width 88 height 31
drag, startPoint x: 938, startPoint y: 391, endPoint x: 1024, endPoint y: 393, distance: 86.0
click at [1024, 393] on tr "Total 76 7 26.32 % 9.21 % $ 38.23 41.25 %" at bounding box center [1126, 386] width 683 height 31
drag, startPoint x: 1049, startPoint y: 431, endPoint x: 1037, endPoint y: 423, distance: 14.4
click at [1048, 431] on ul "1 2" at bounding box center [1126, 425] width 683 height 19
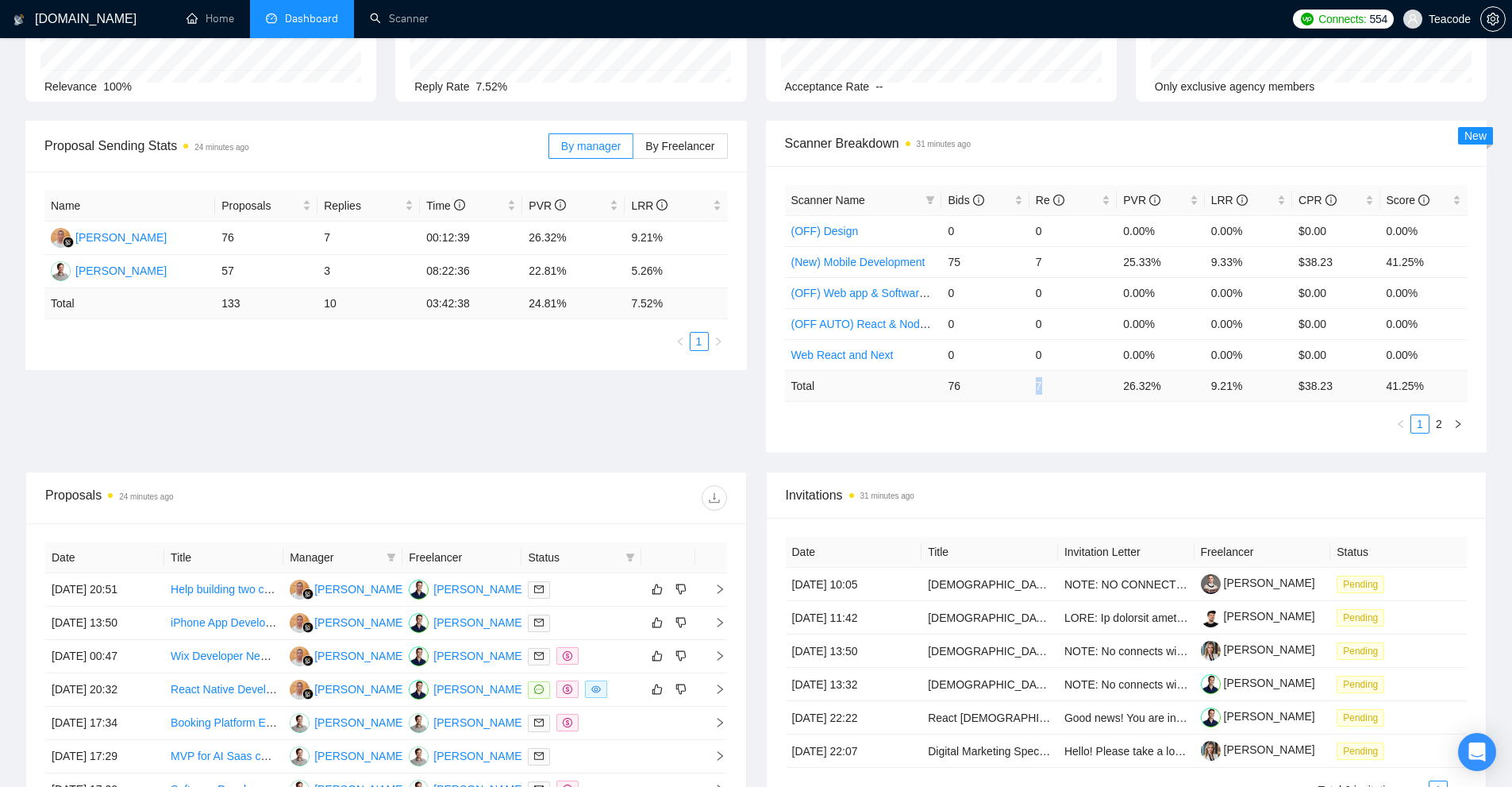
click at [1088, 394] on tr "Total 76 7 26.32 % 9.21 % $ 38.23 41.25 %" at bounding box center [1126, 386] width 683 height 31
click at [1153, 419] on ul "1 2" at bounding box center [1126, 425] width 683 height 19
drag, startPoint x: 938, startPoint y: 384, endPoint x: 1004, endPoint y: 388, distance: 66.1
click at [1004, 388] on tr "Total 76 7 26.32 % 9.21 % $ 38.23 41.25 %" at bounding box center [1126, 386] width 683 height 31
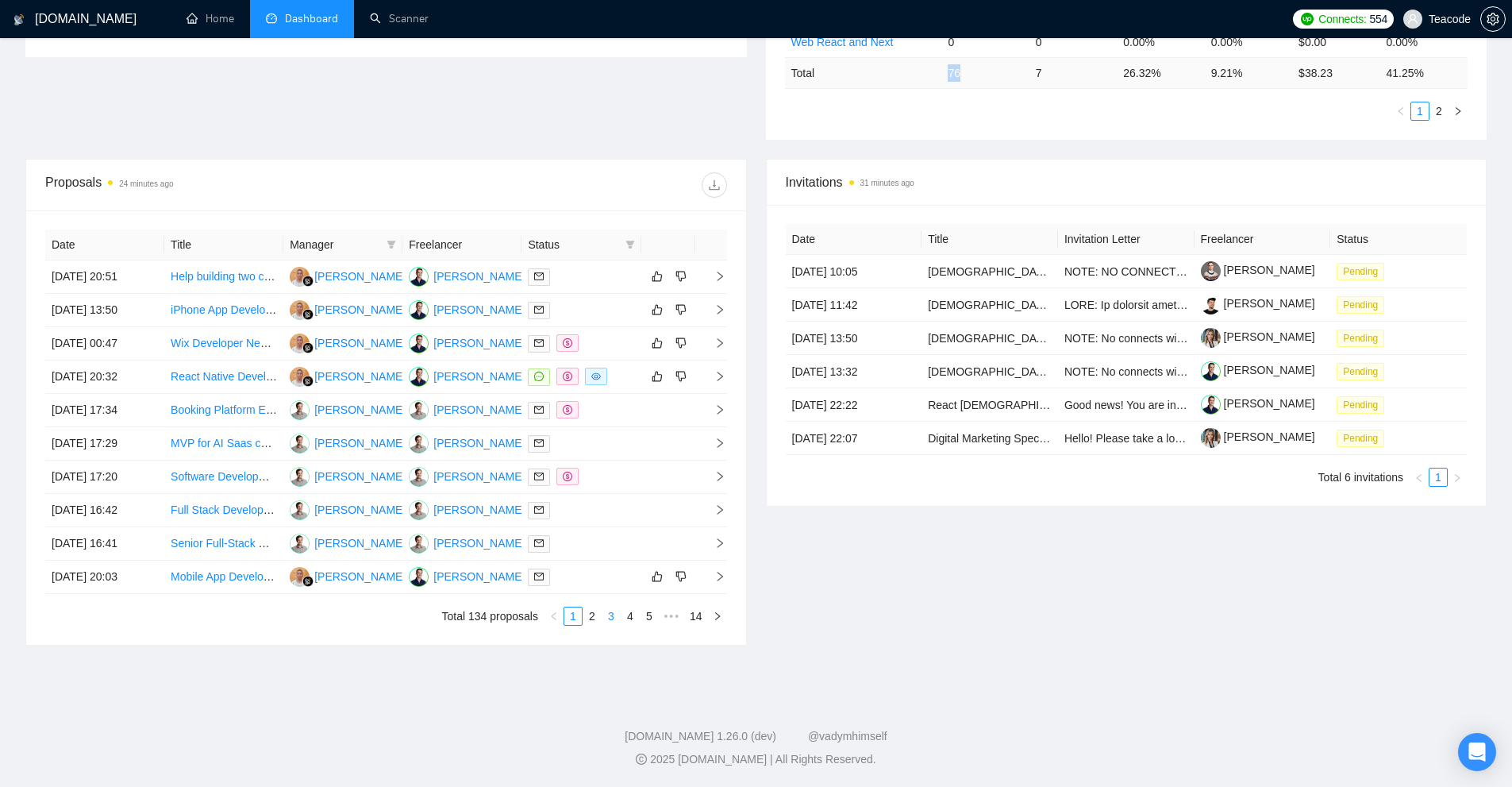
click at [611, 622] on link "3" at bounding box center [611, 617] width 18 height 18
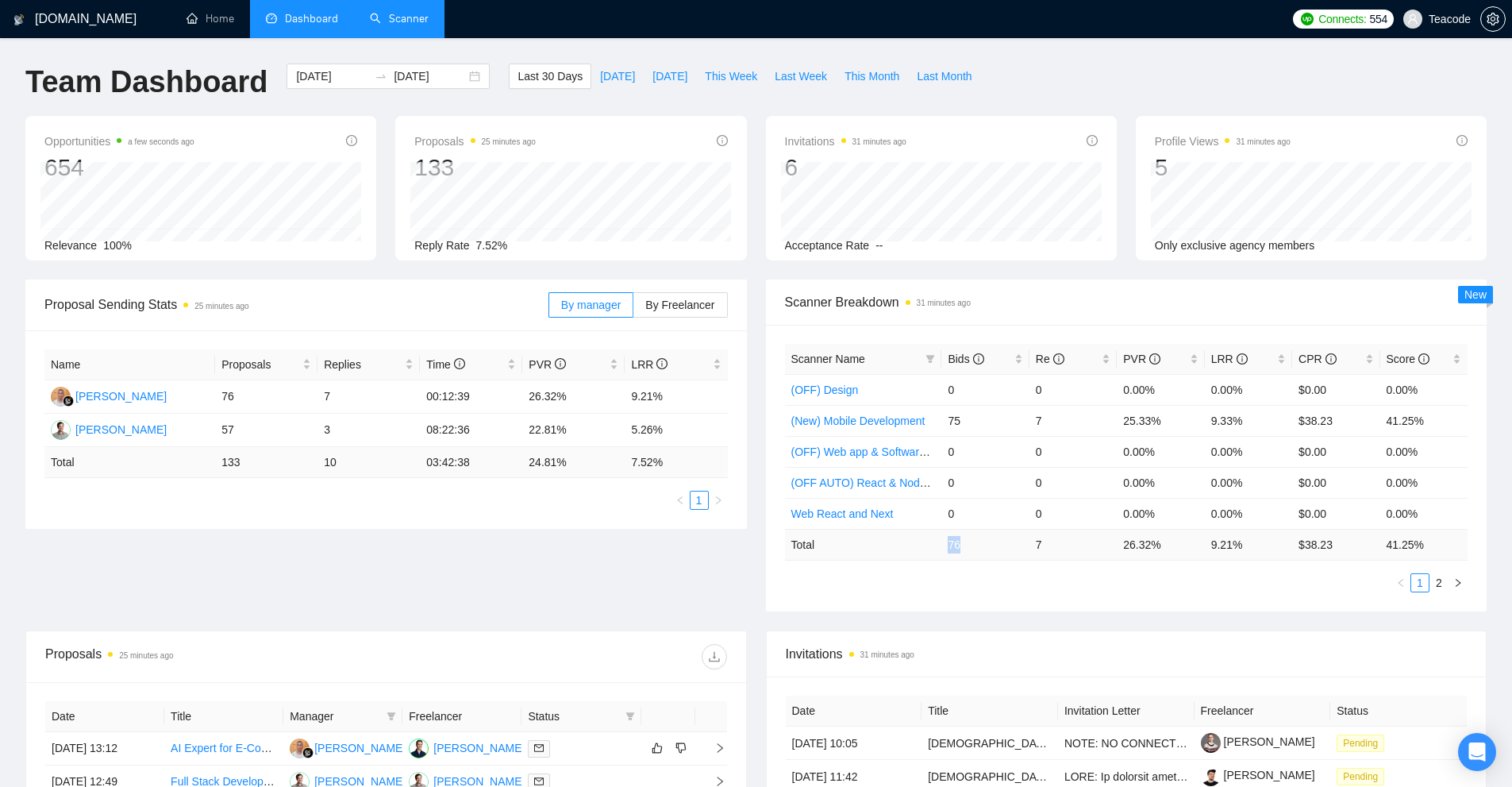
click at [410, 21] on link "Scanner" at bounding box center [399, 19] width 58 height 14
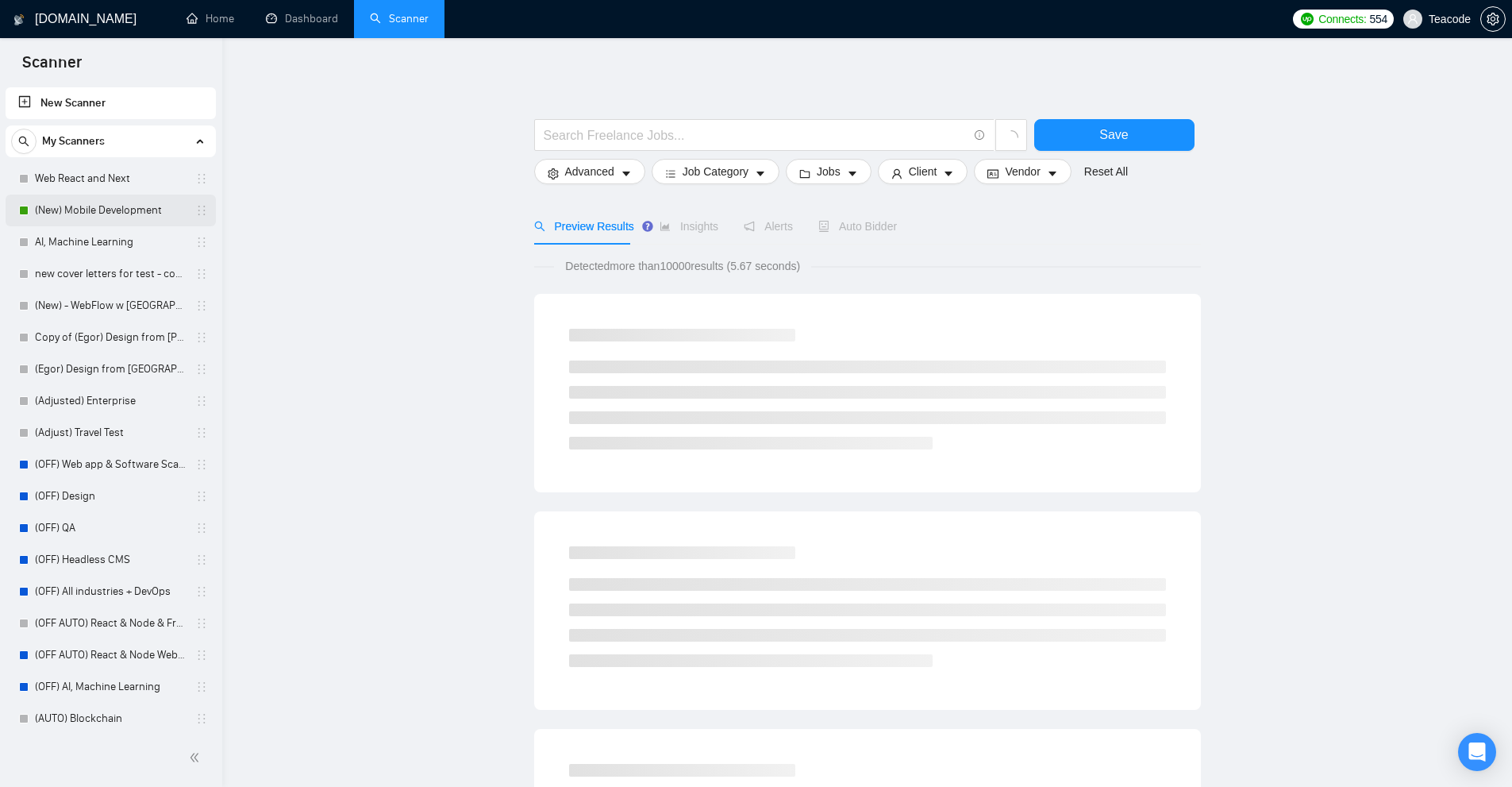
click at [68, 212] on link "(New) Mobile Development" at bounding box center [110, 210] width 151 height 32
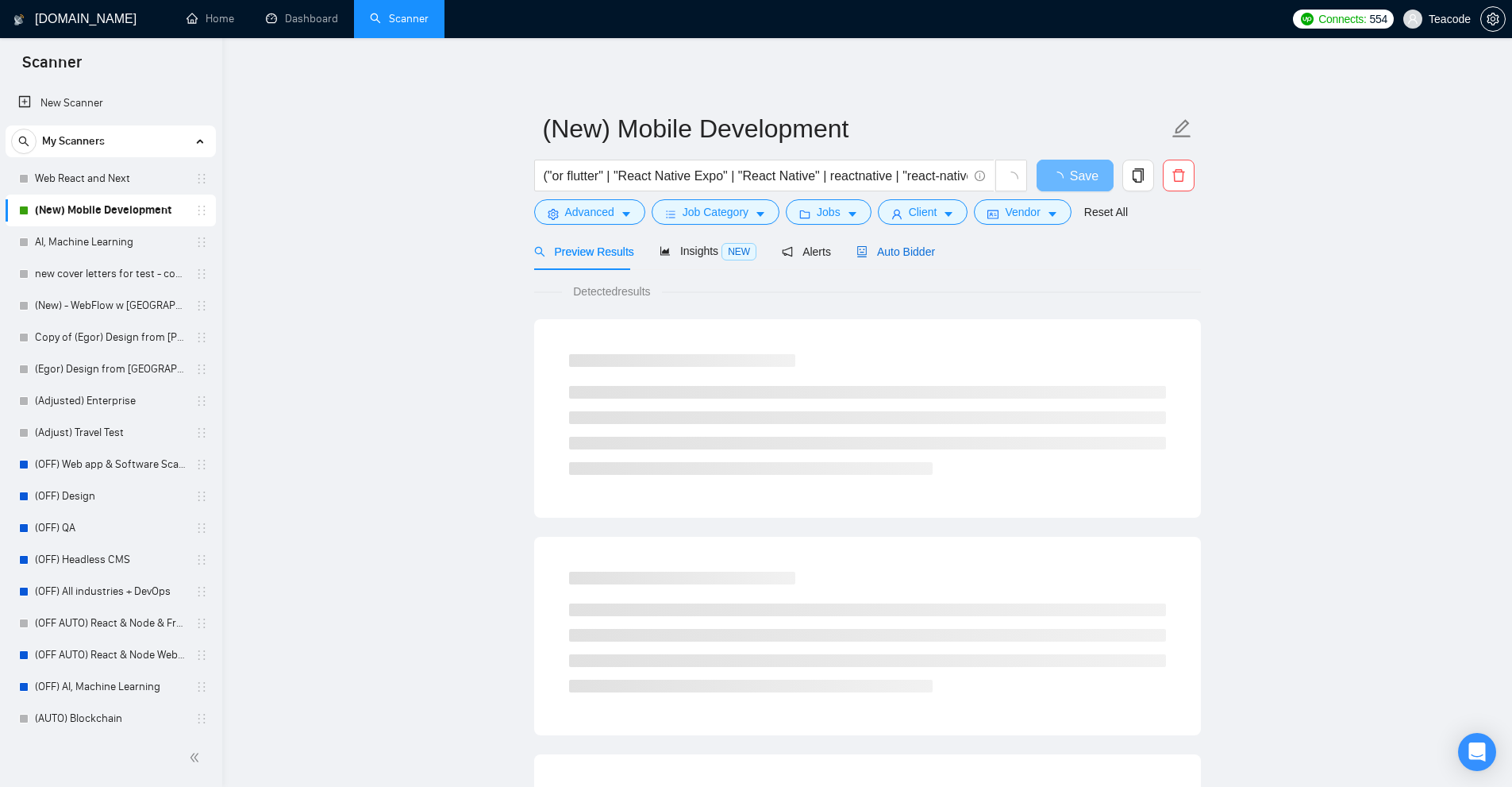
click at [923, 247] on span "Auto Bidder" at bounding box center [896, 251] width 79 height 13
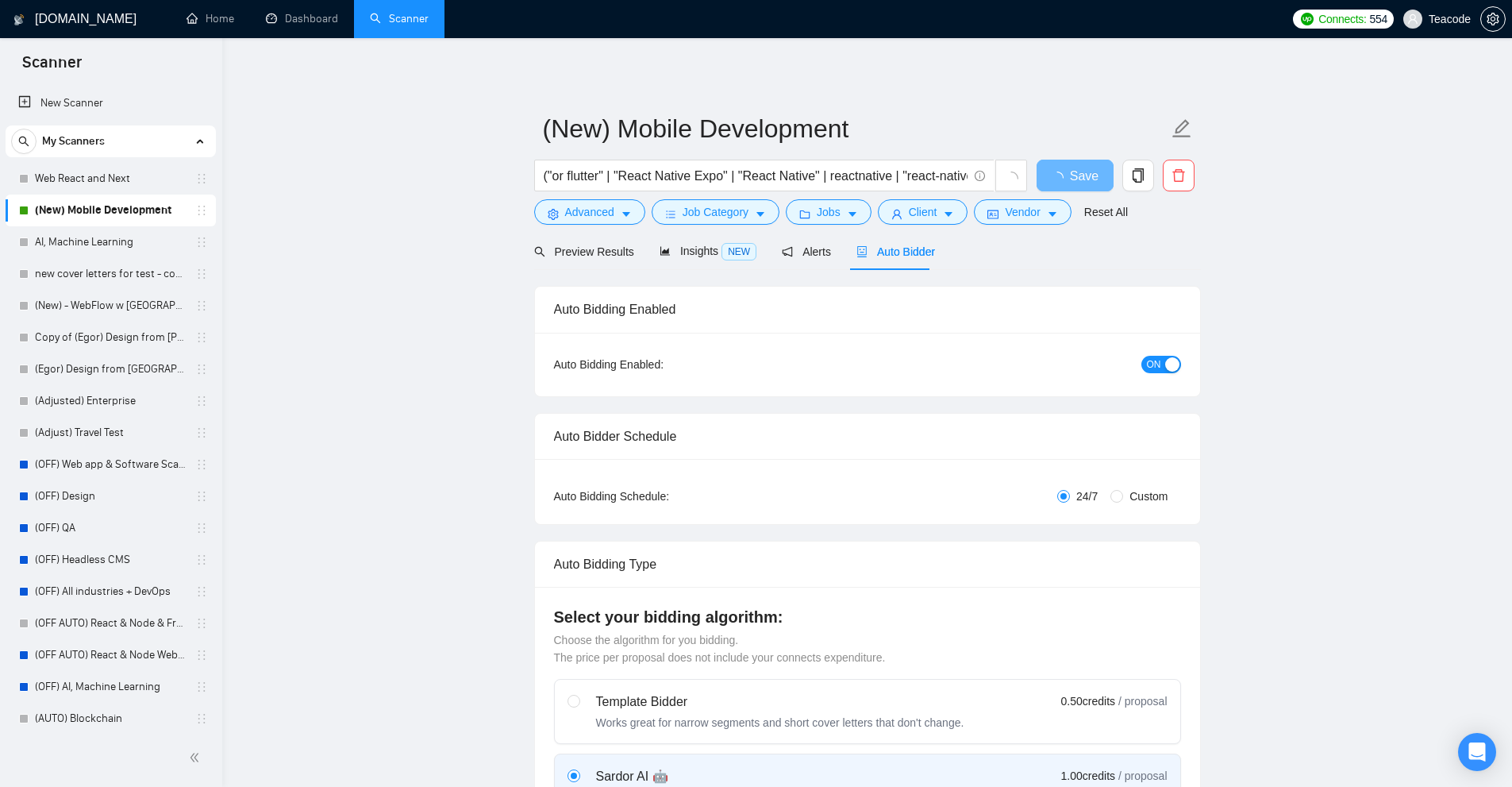
checkbox input "true"
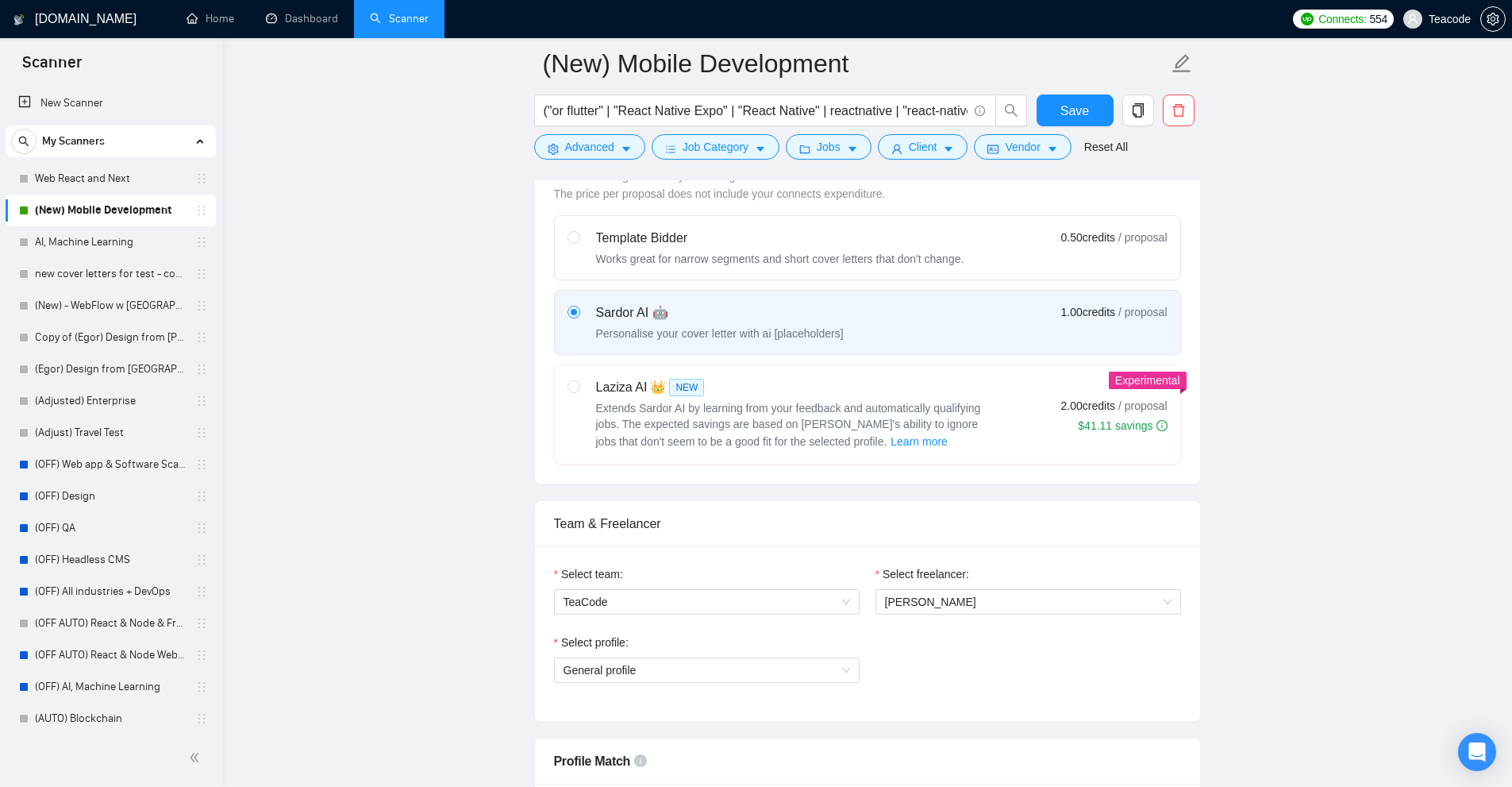
scroll to position [635, 0]
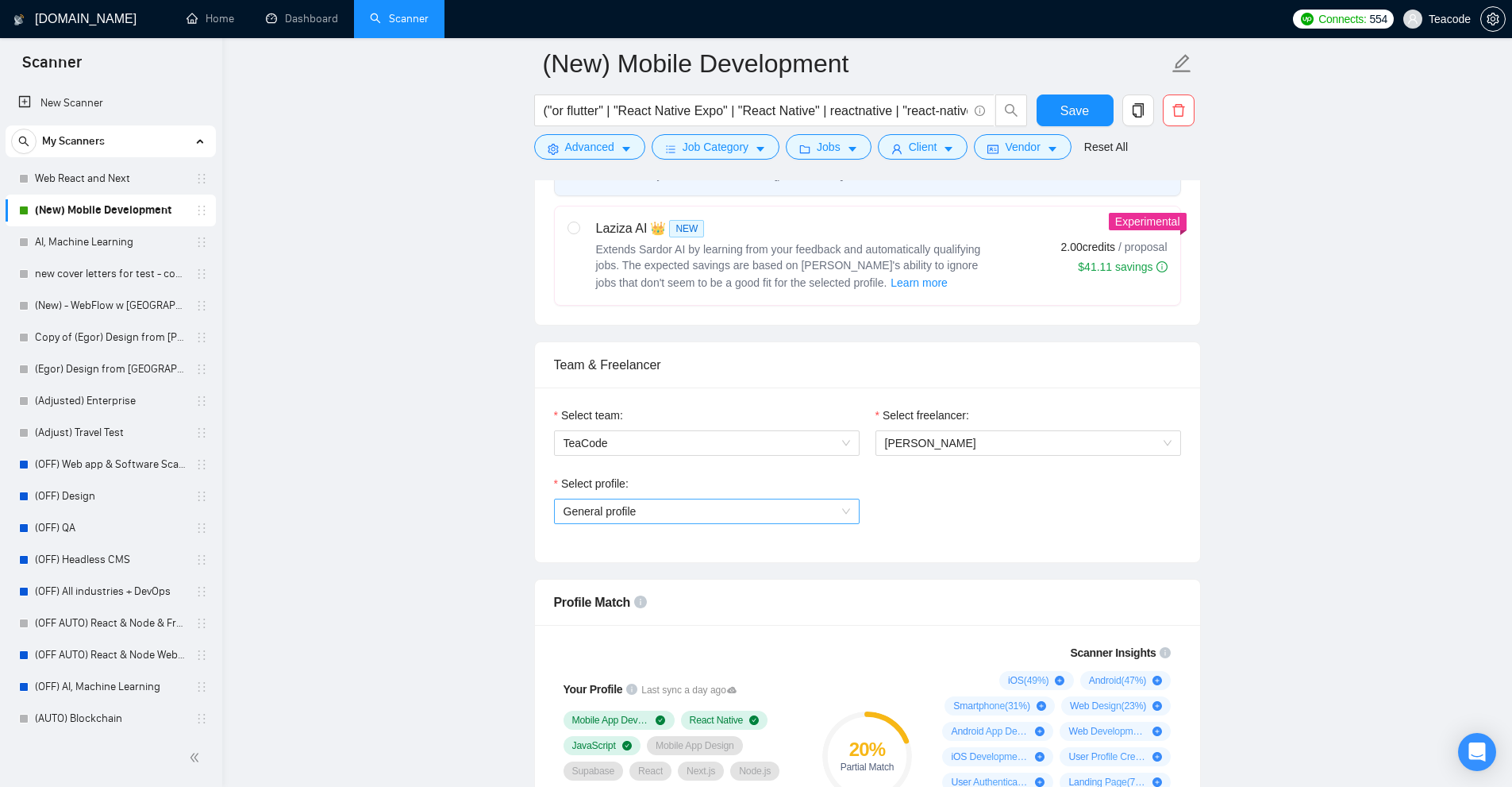
click at [770, 512] on span "General profile" at bounding box center [707, 511] width 286 height 23
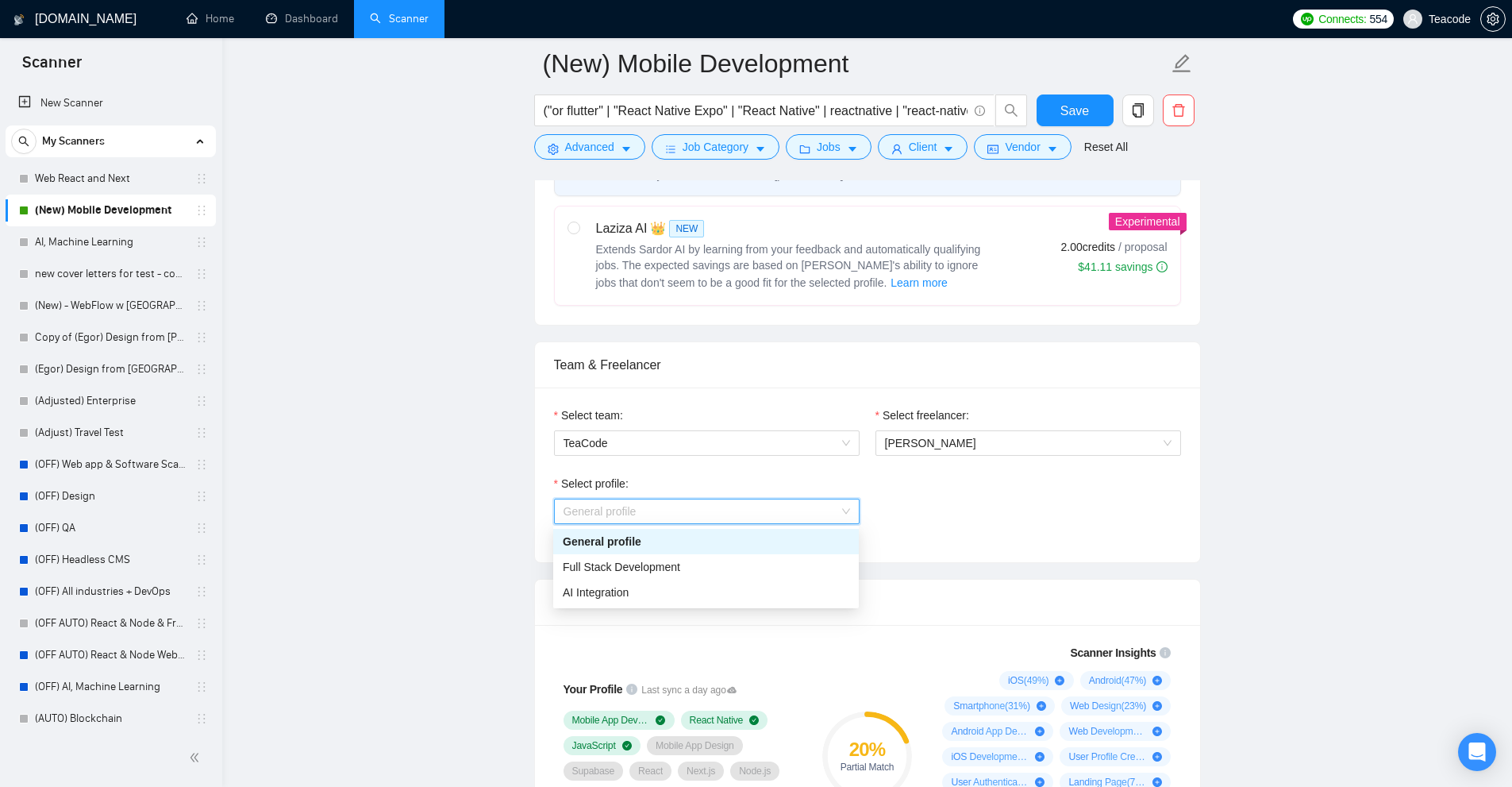
click at [1114, 483] on div "Select profile: General profile" at bounding box center [867, 508] width 643 height 68
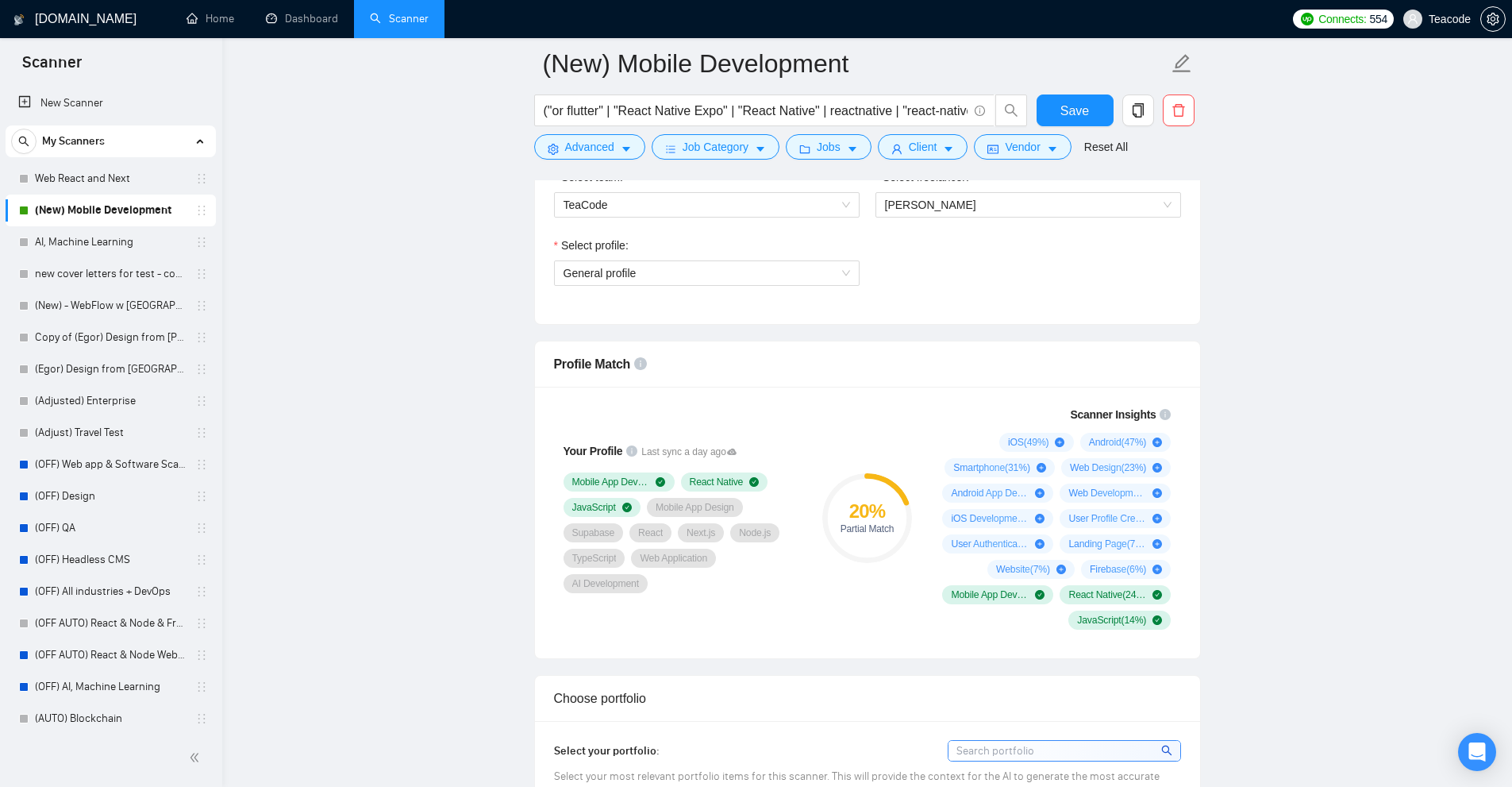
scroll to position [953, 0]
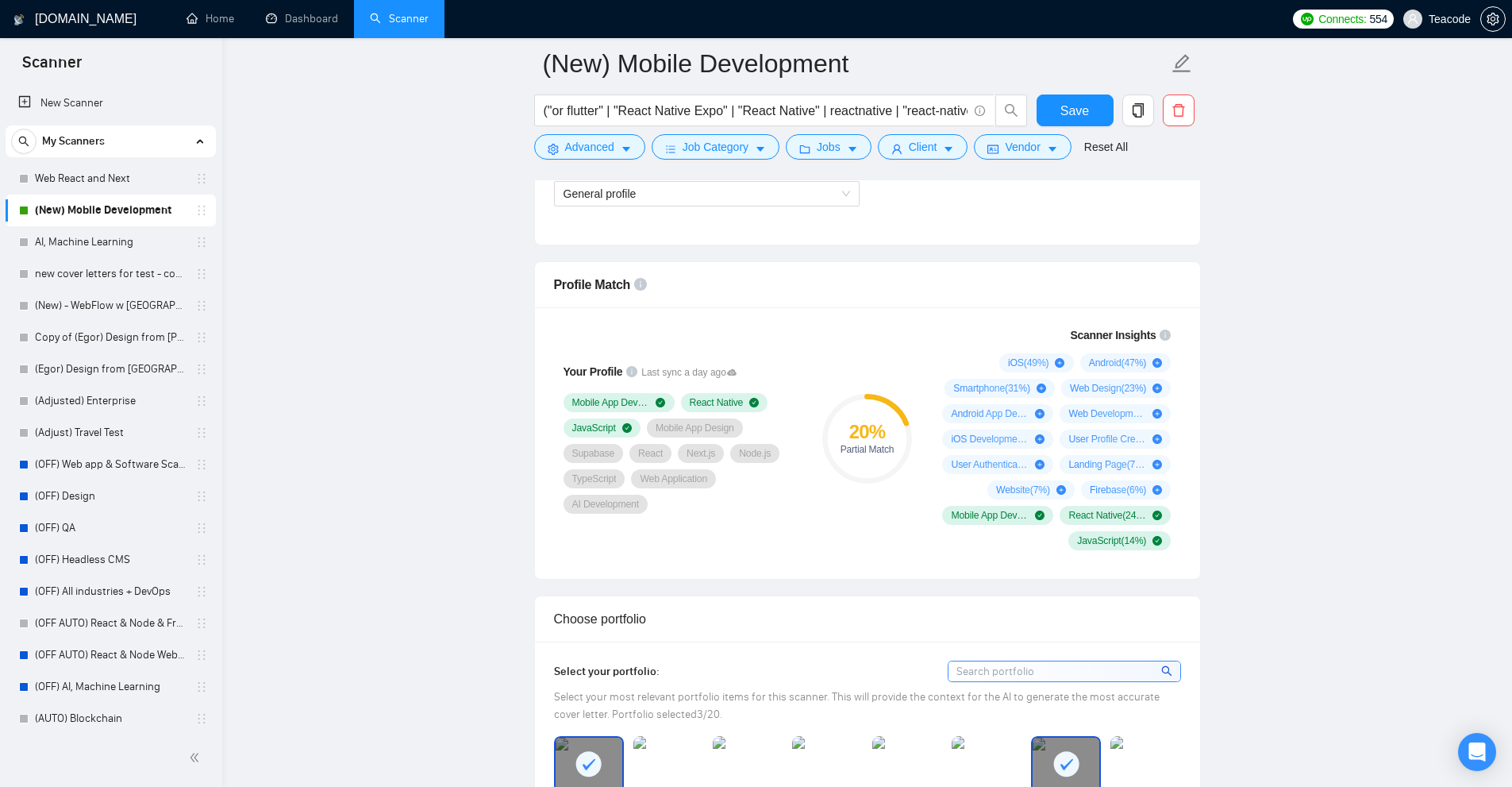
click at [806, 406] on div "Your Profile Last sync a day ago Mobile App Development React Native JavaScript…" at bounding box center [681, 438] width 254 height 169
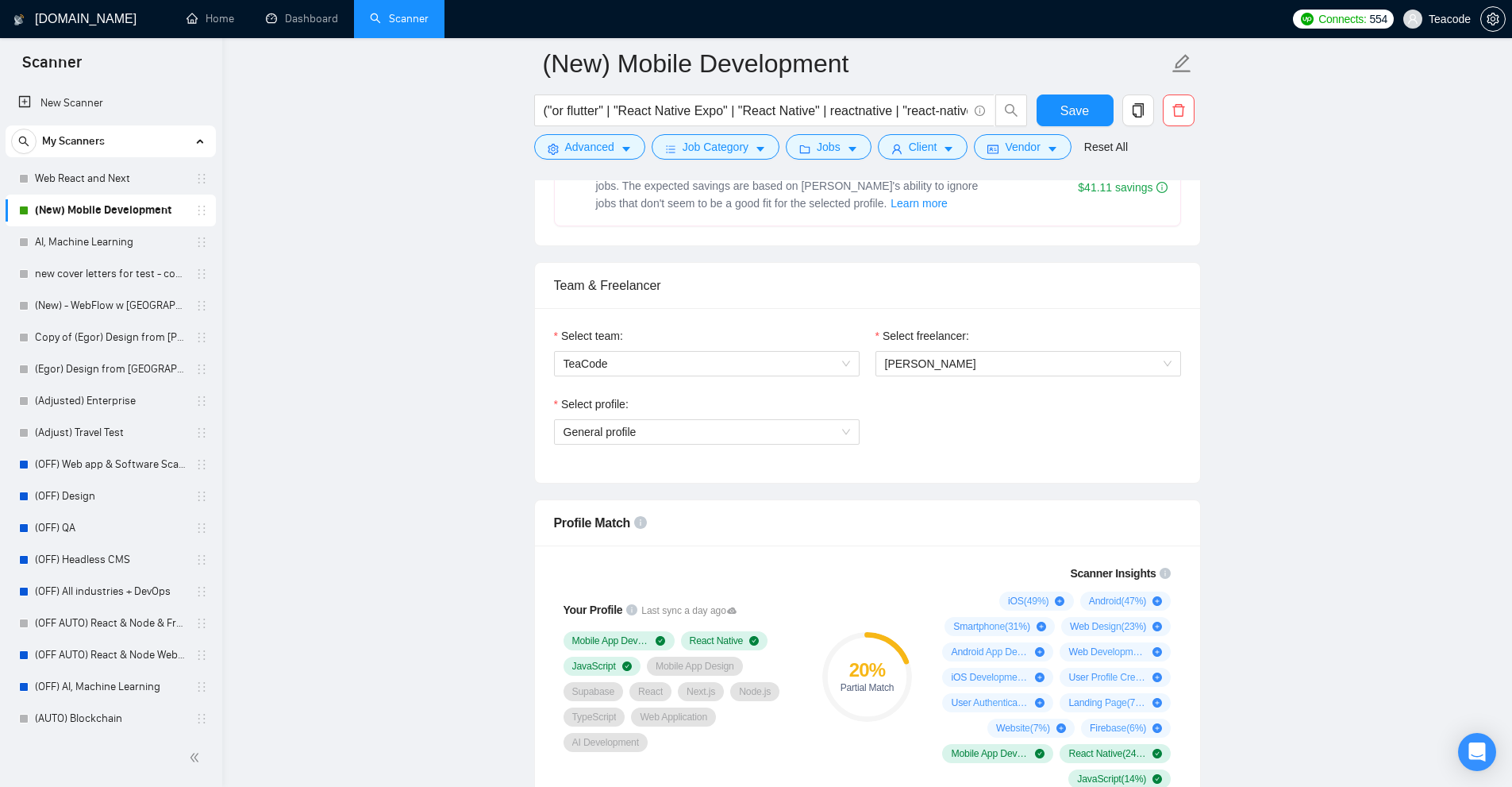
scroll to position [953, 0]
